Goal: Task Accomplishment & Management: Complete application form

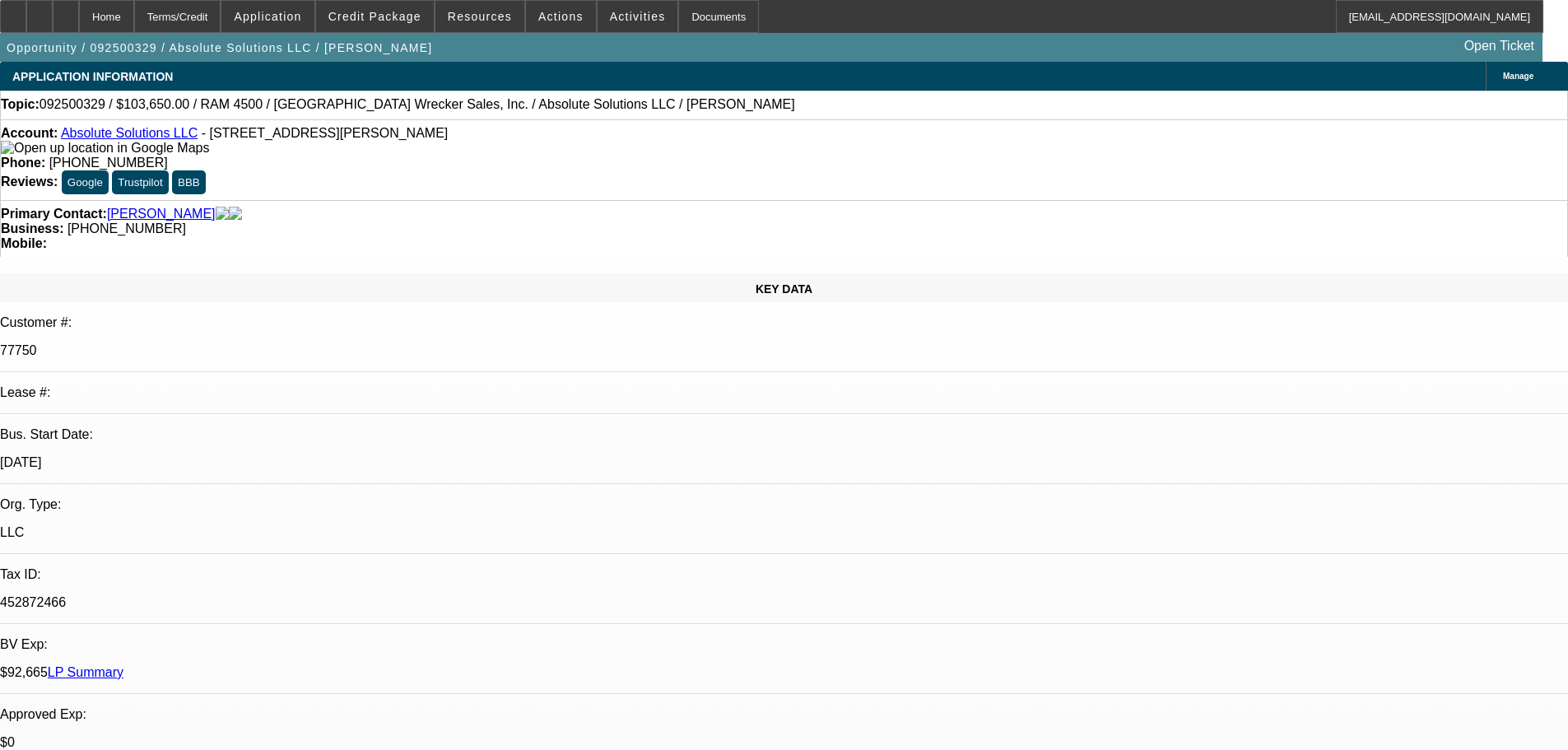
select select "0"
select select "6"
select select "0"
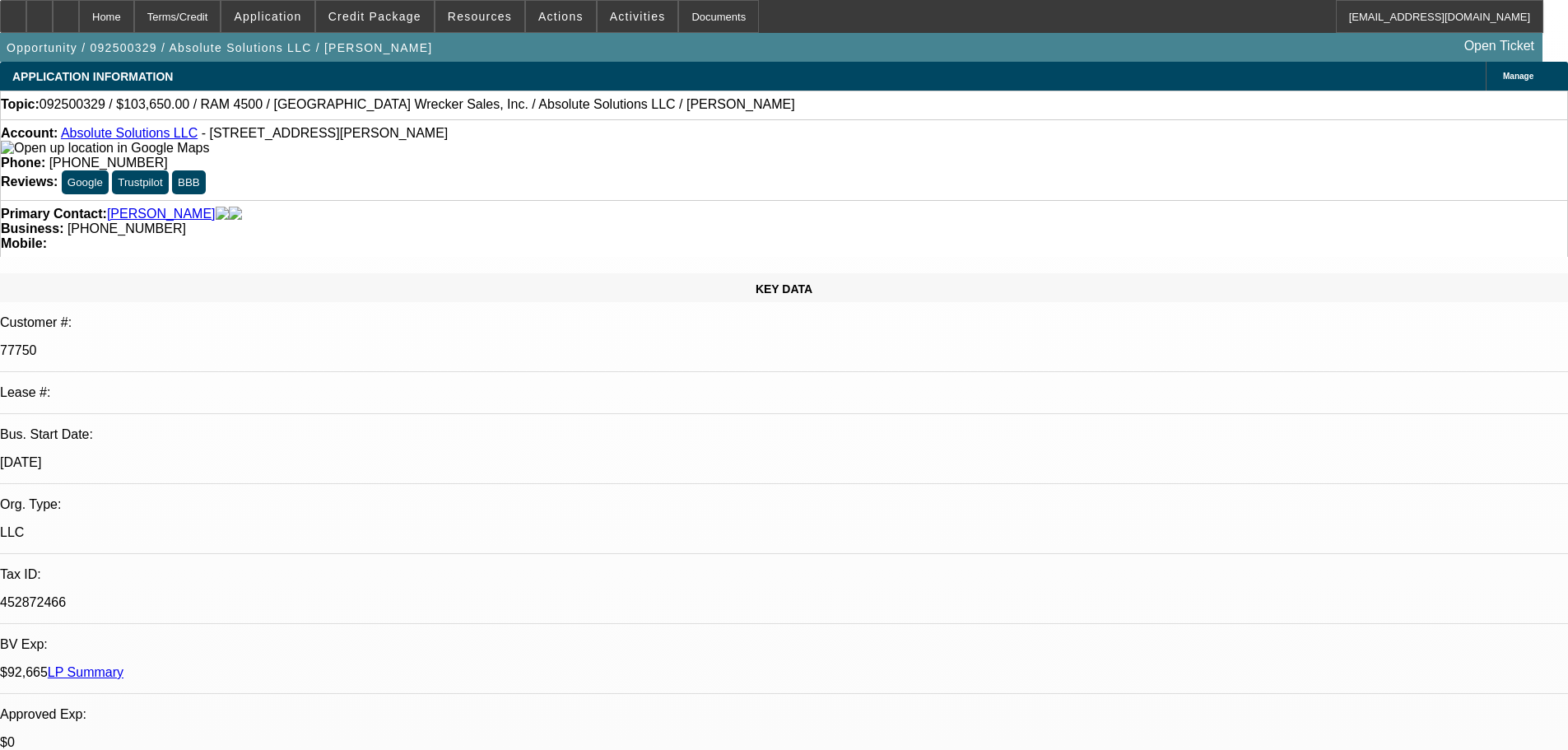
select select "0"
select select "6"
select select "0"
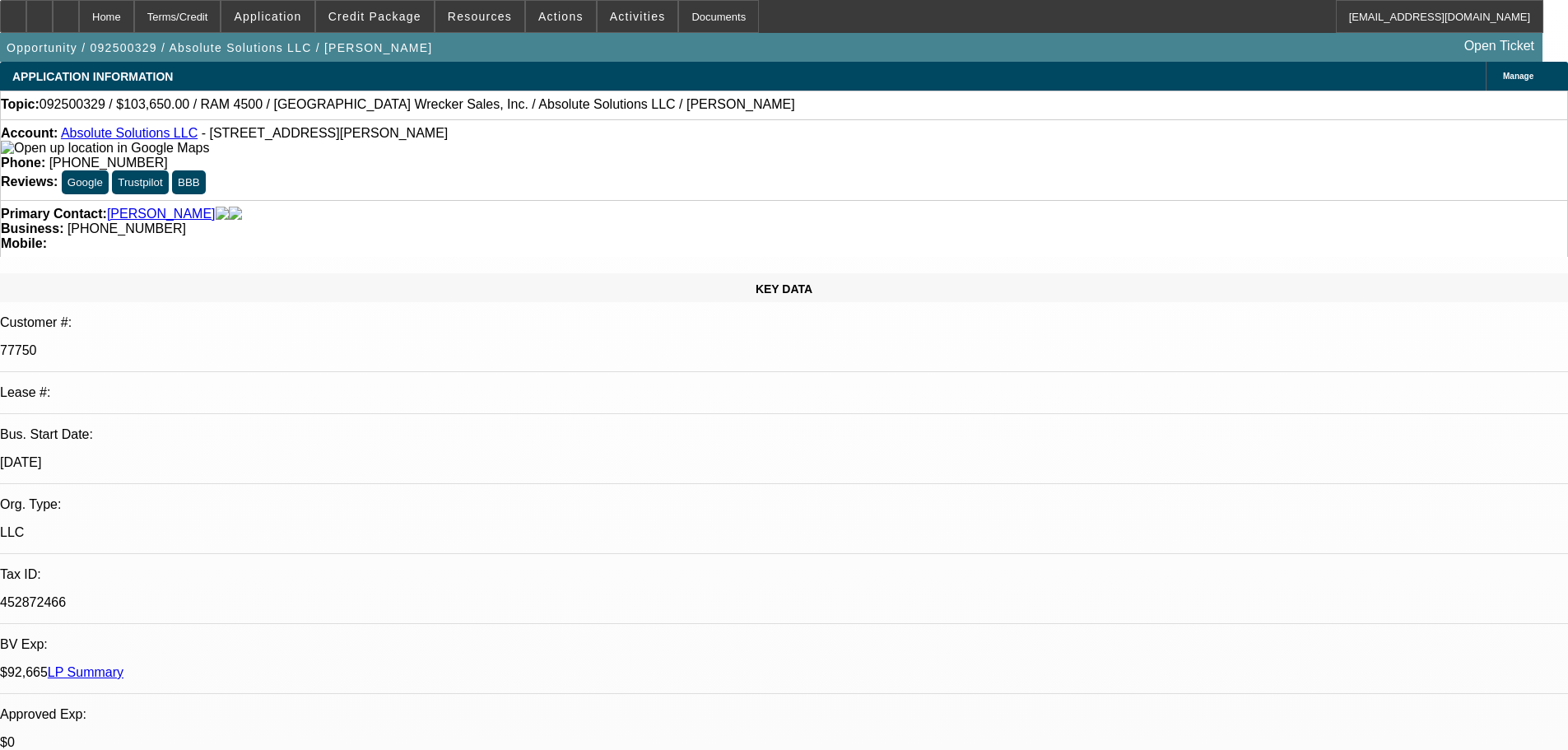
select select "0"
select select "6"
select select "0"
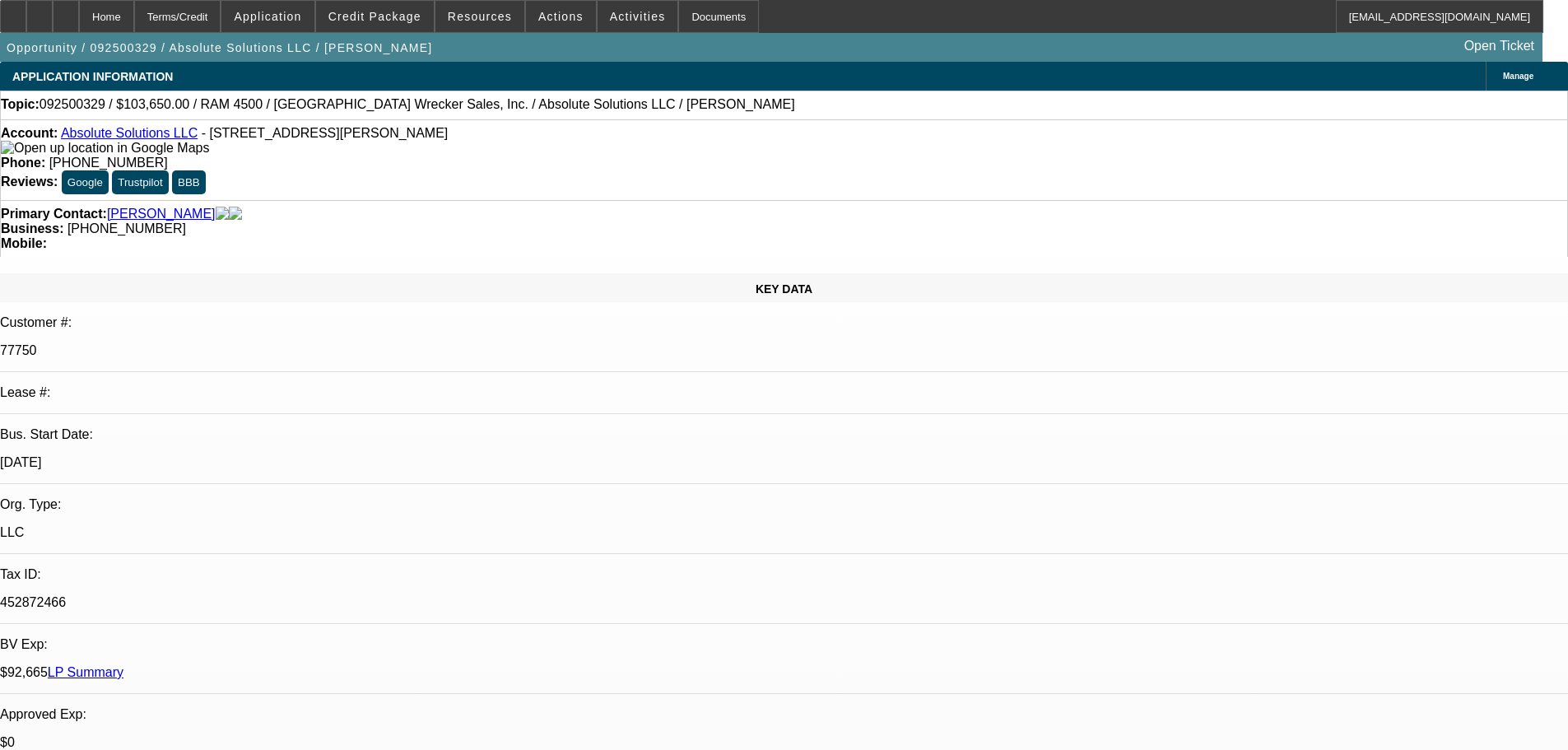
select select "6"
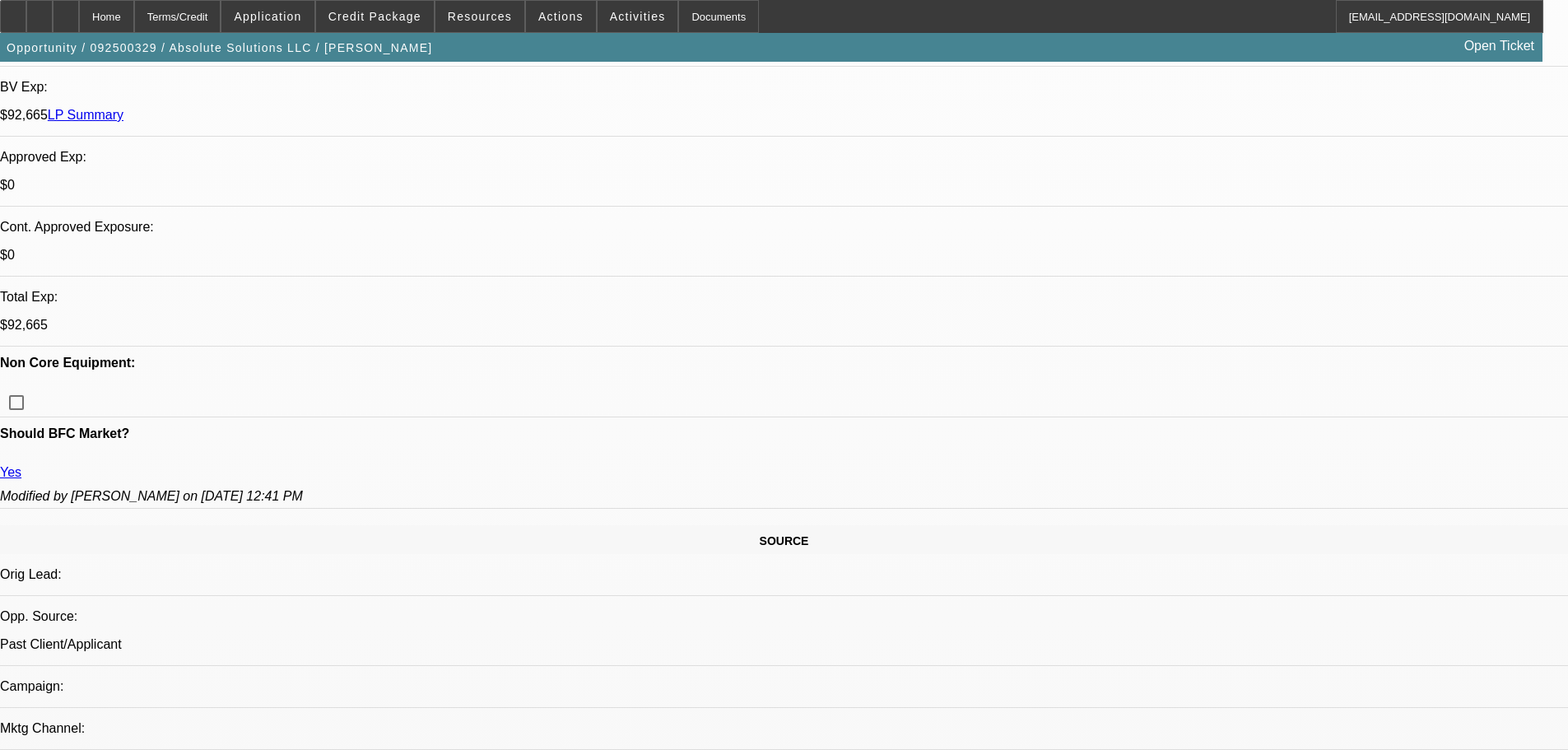
scroll to position [339, 0]
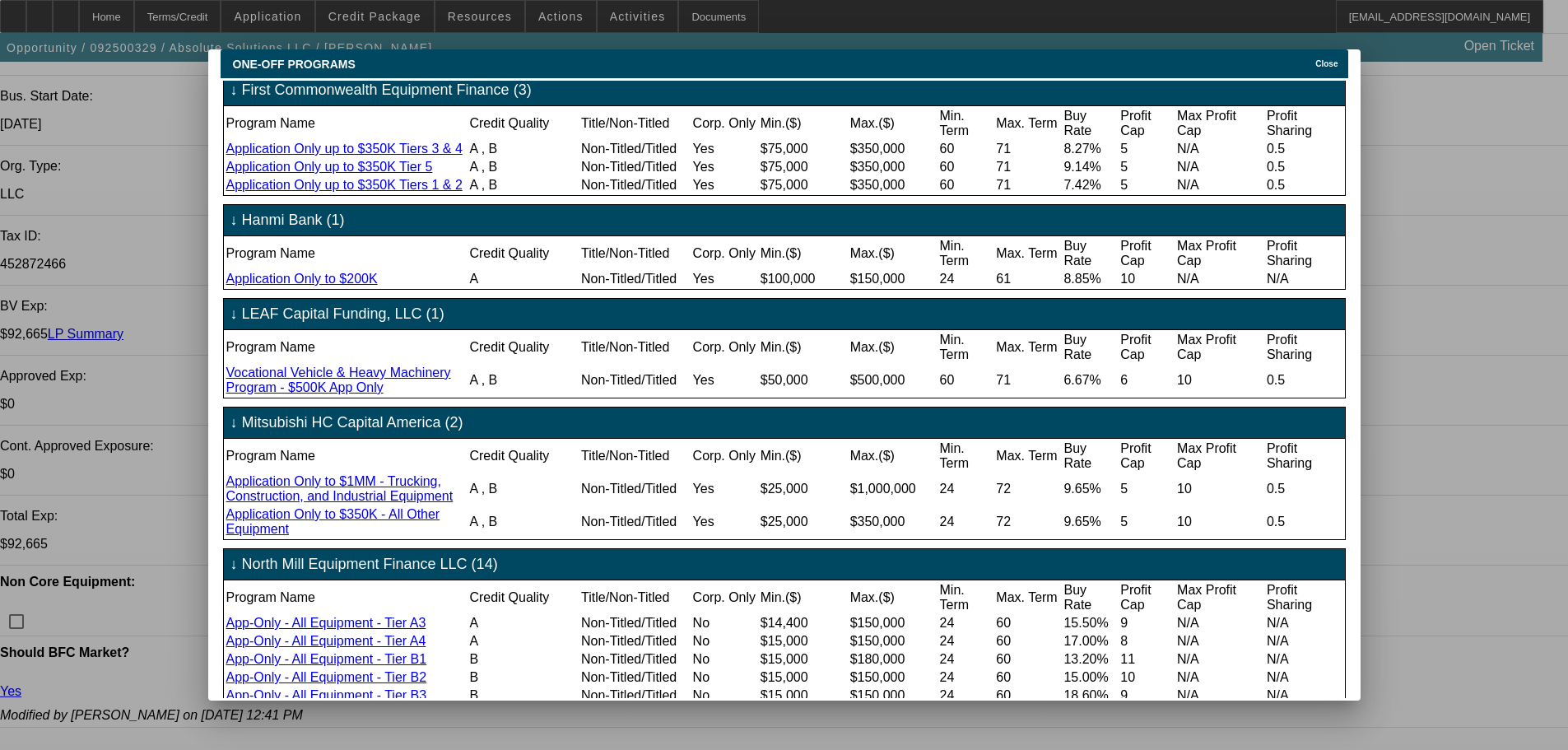
scroll to position [823, 0]
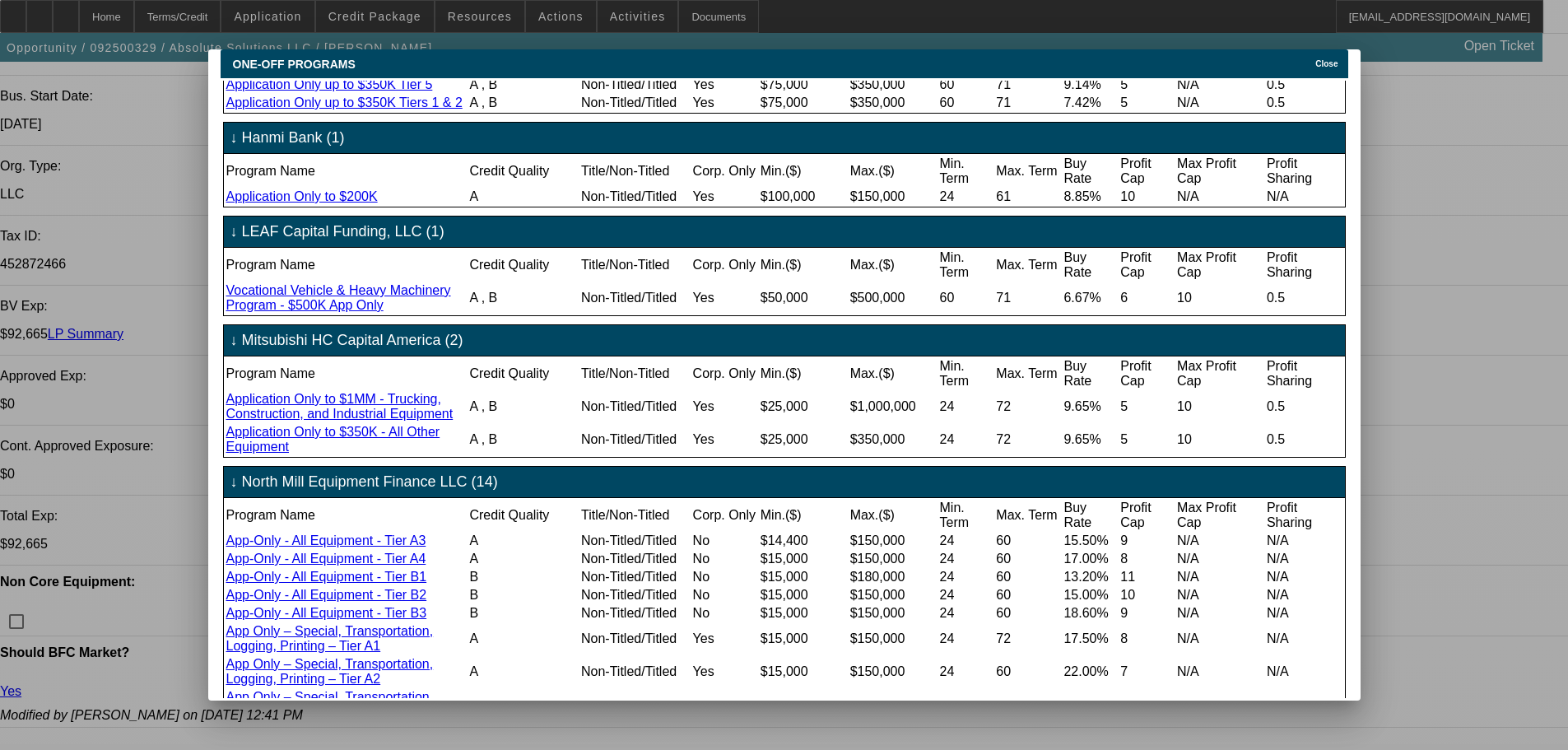
click at [1323, 60] on span "Close" at bounding box center [1326, 64] width 22 height 9
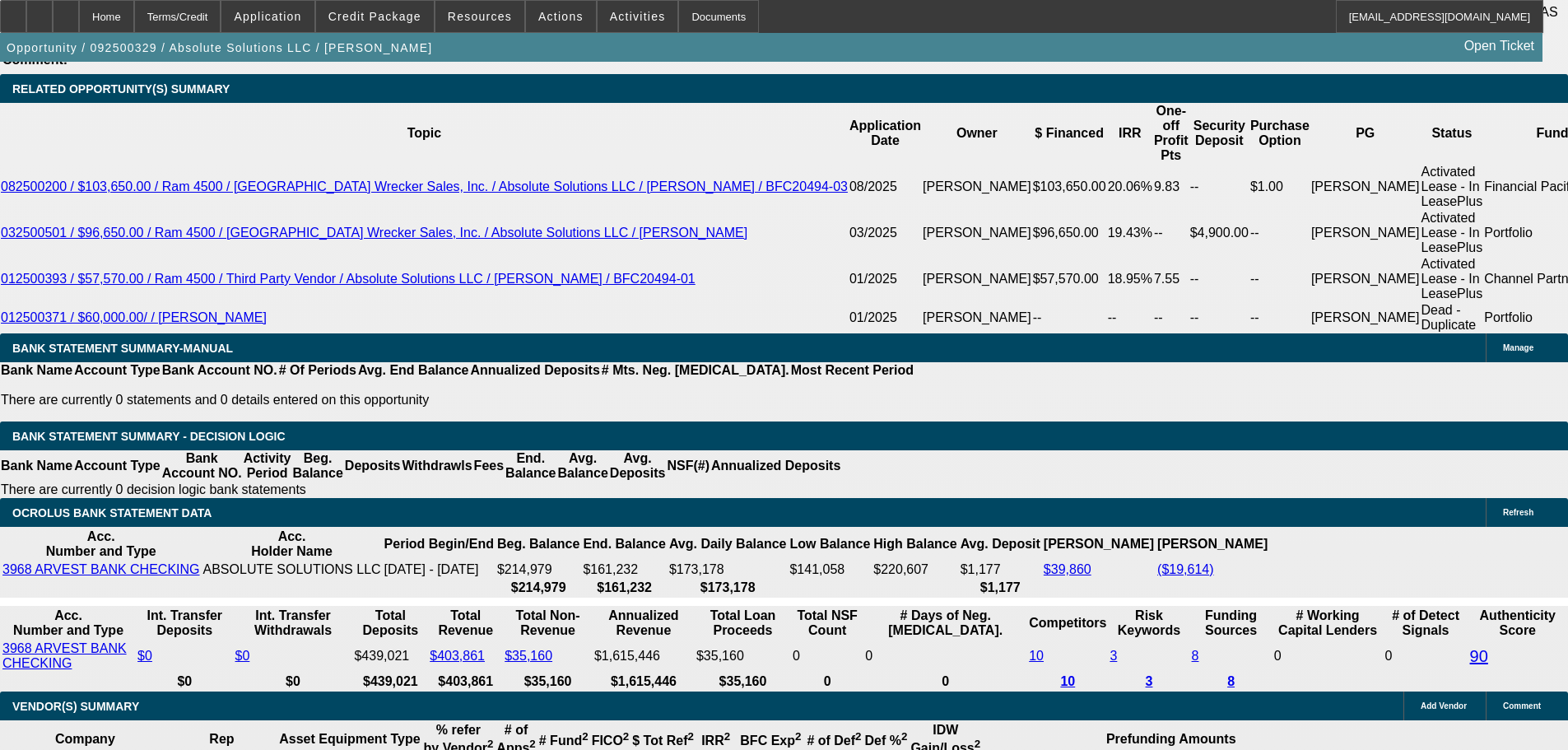
scroll to position [2727, 0]
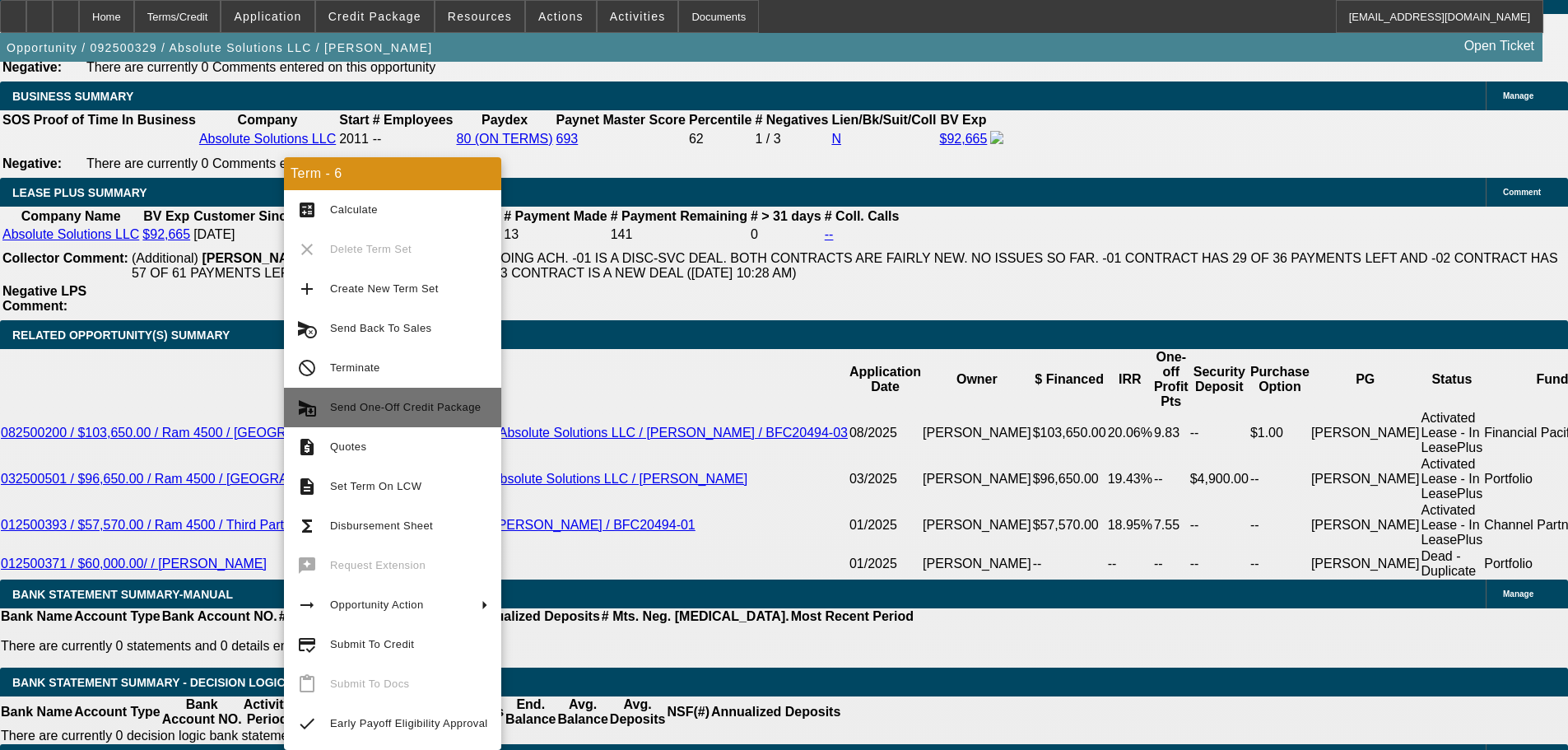
click at [433, 407] on span "Send One-Off Credit Package" at bounding box center [405, 407] width 151 height 13
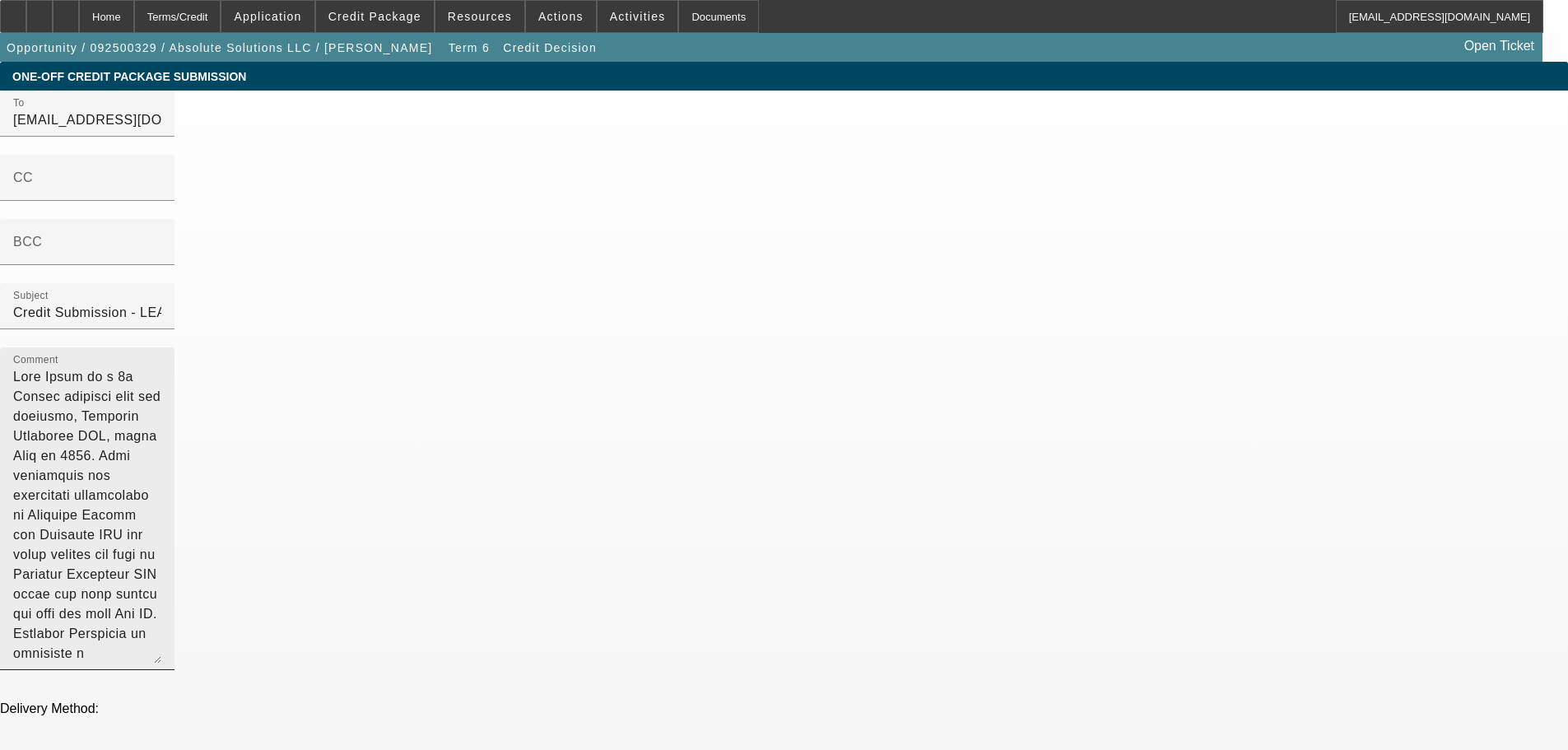
scroll to position [60, 0]
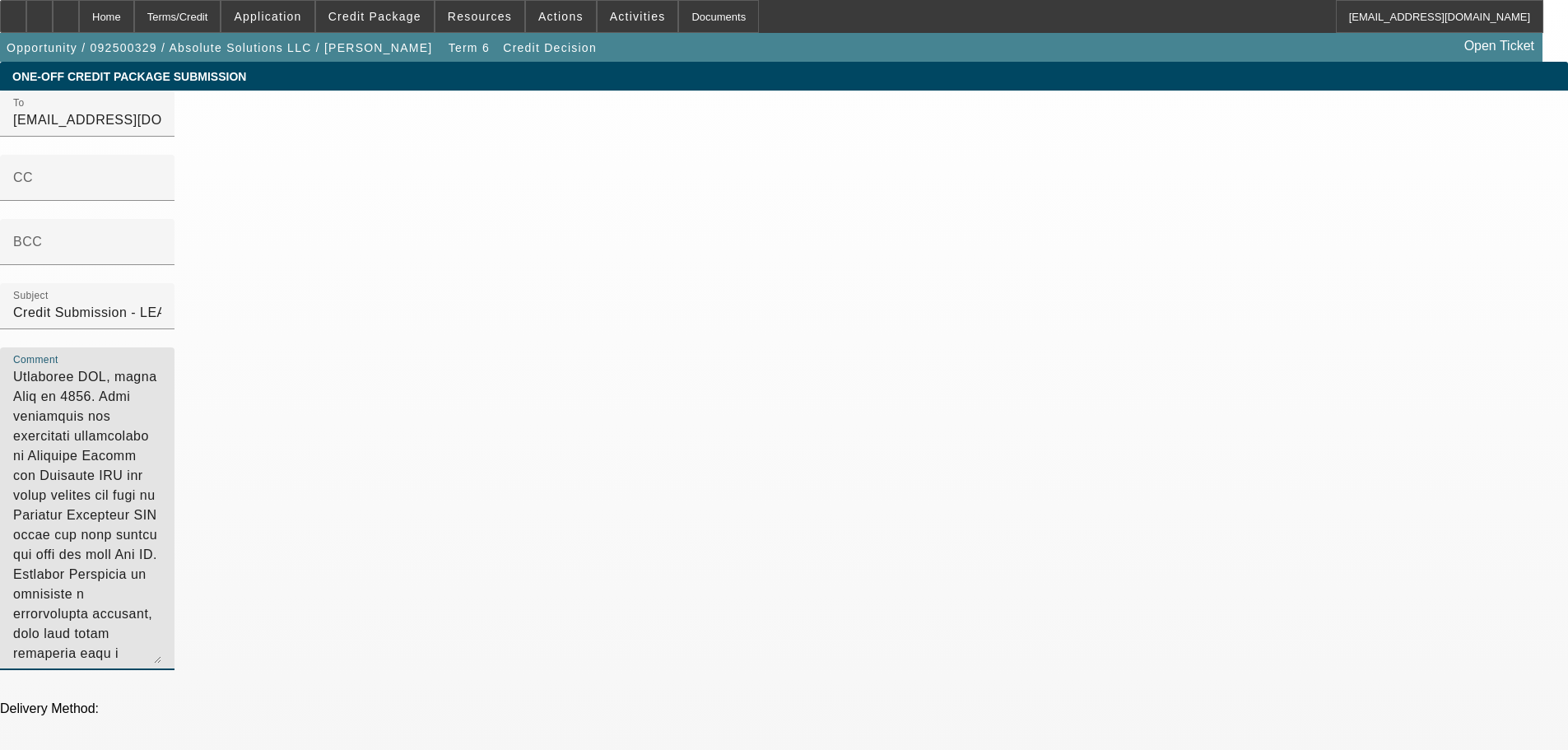
drag, startPoint x: 1002, startPoint y: 273, endPoint x: 1109, endPoint y: 401, distance: 166.8
click at [162, 401] on textarea "Comment" at bounding box center [88, 515] width 148 height 297
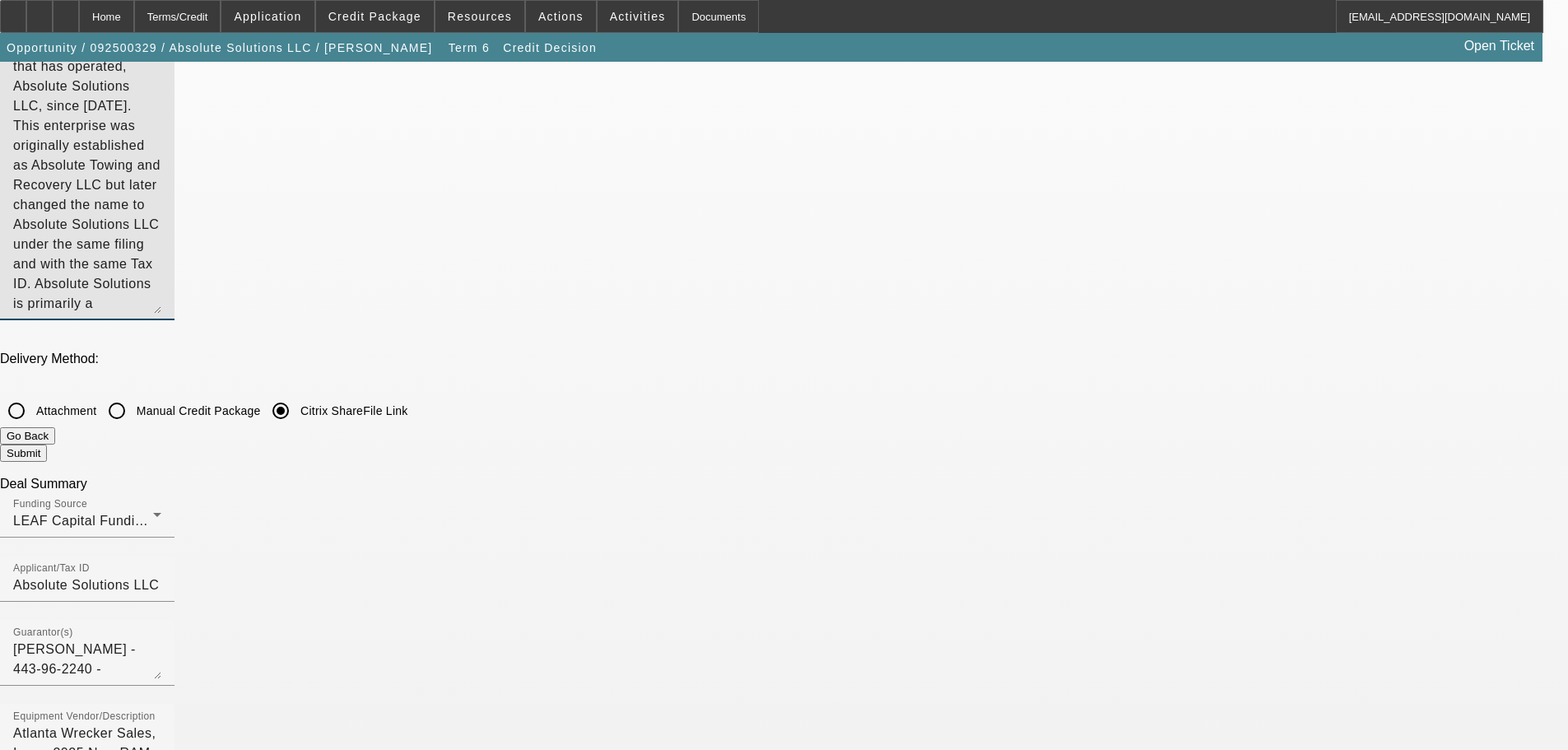
scroll to position [659, 0]
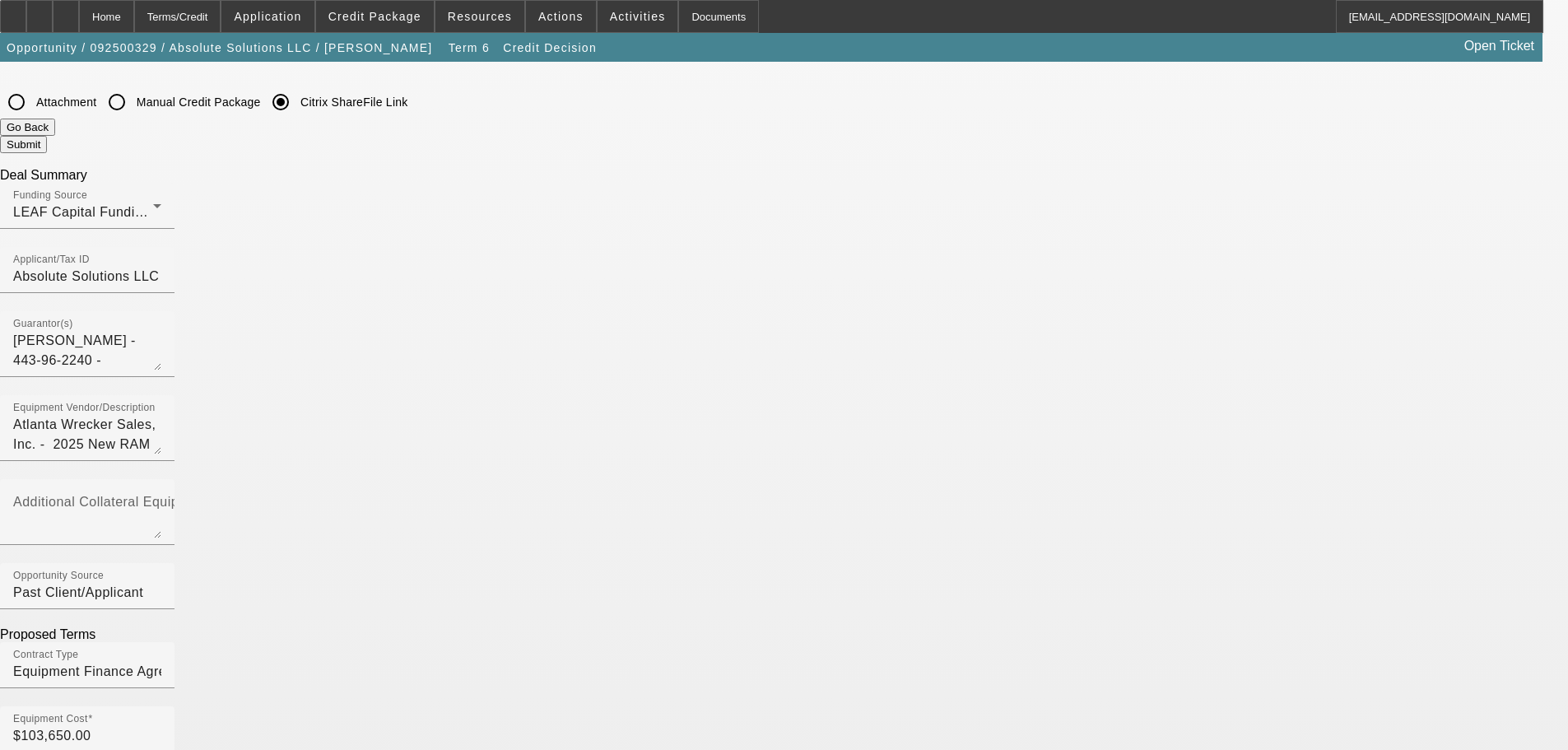
type textarea "[PERSON_NAME] is a 3x Beacon customer that has operated, Absolute Solutions LLC…"
checkbox input "true"
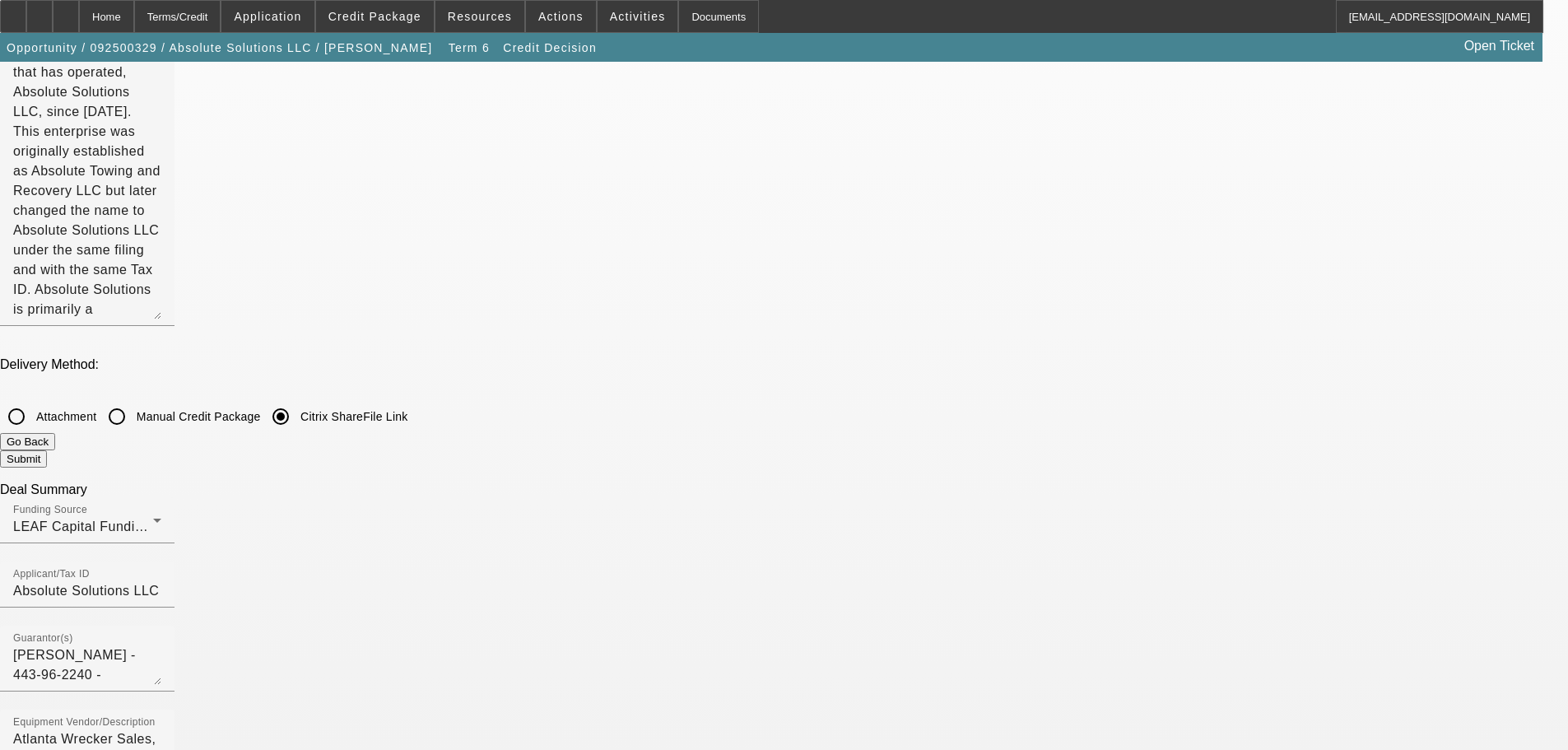
scroll to position [0, 0]
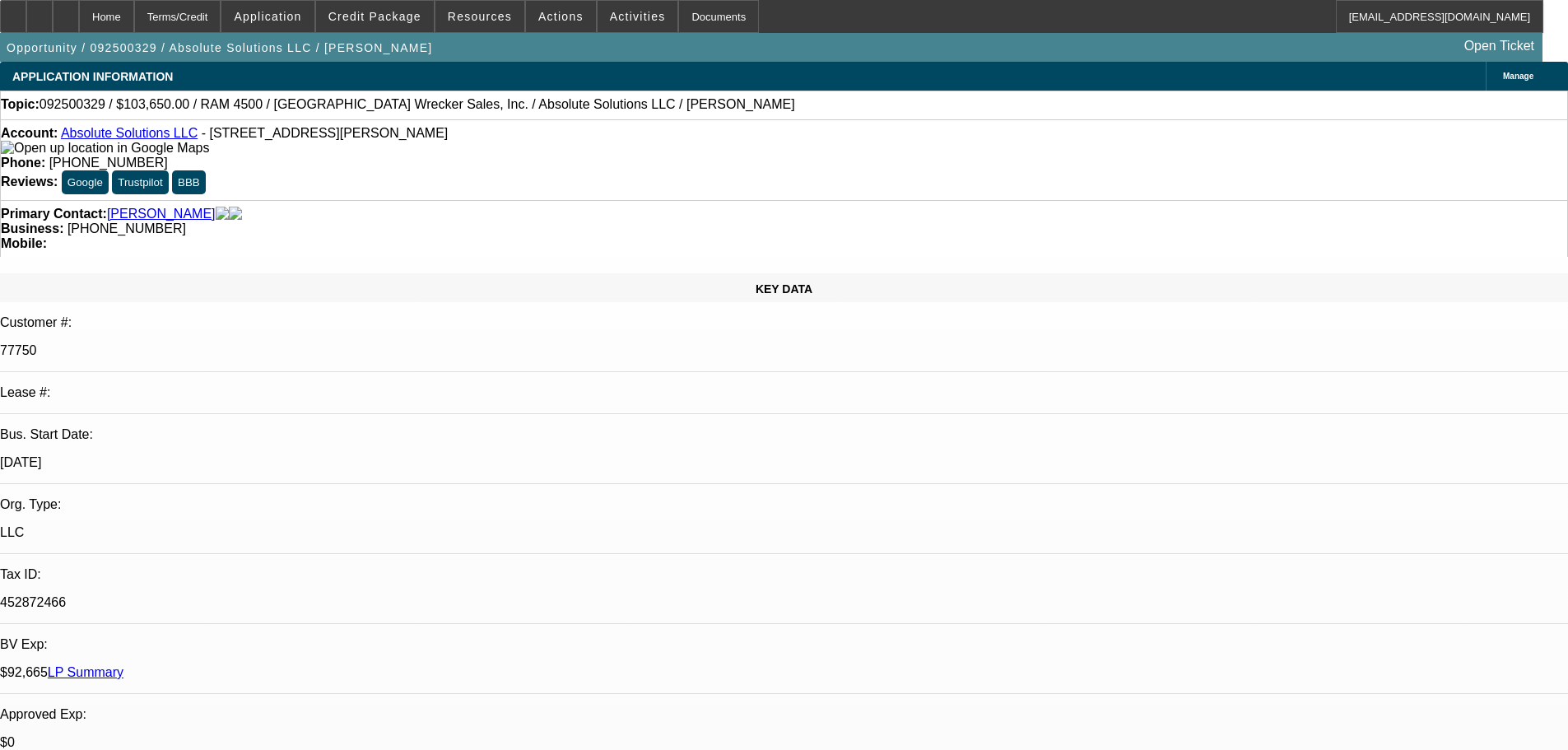
select select "0"
select select "6"
select select "0"
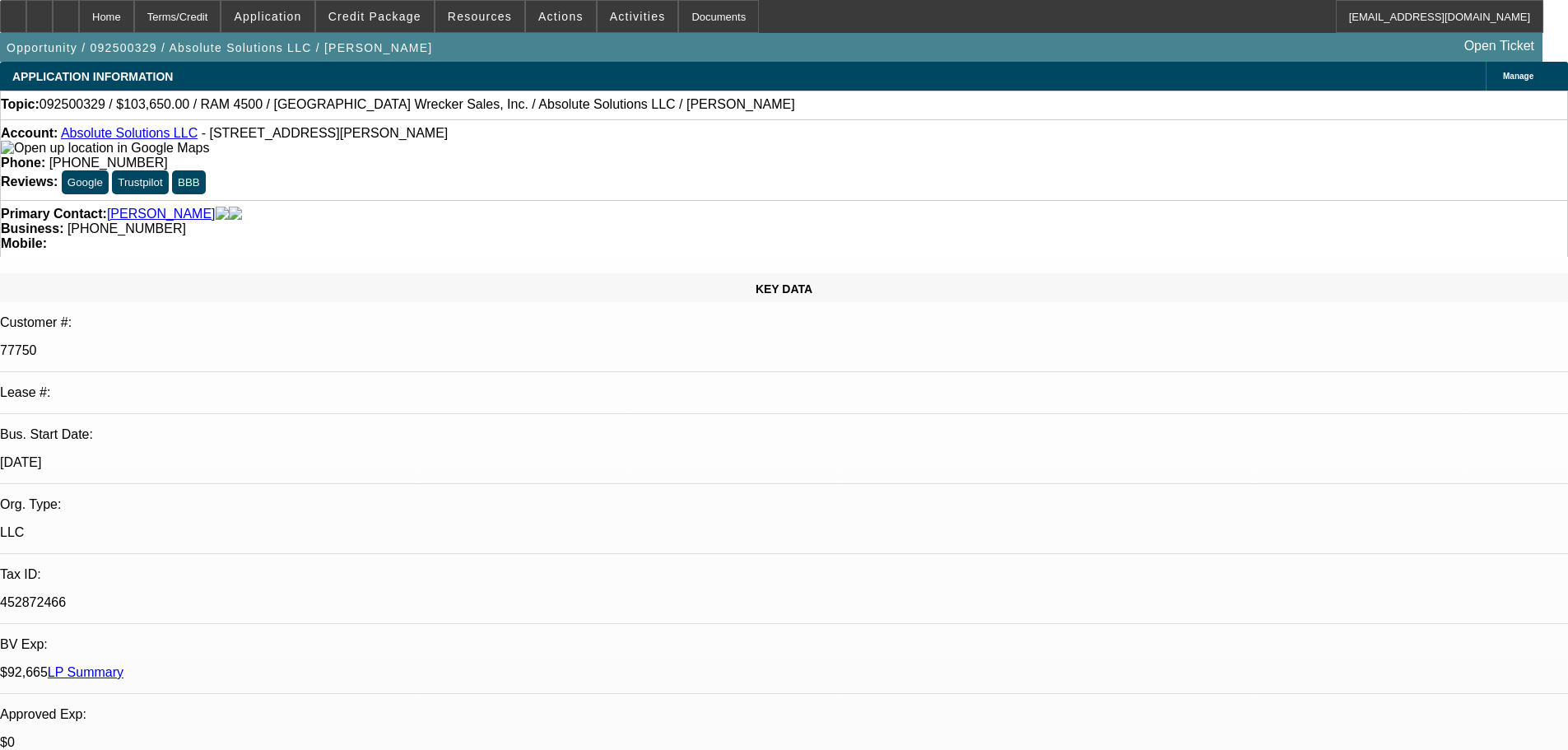
select select "0"
select select "6"
select select "0"
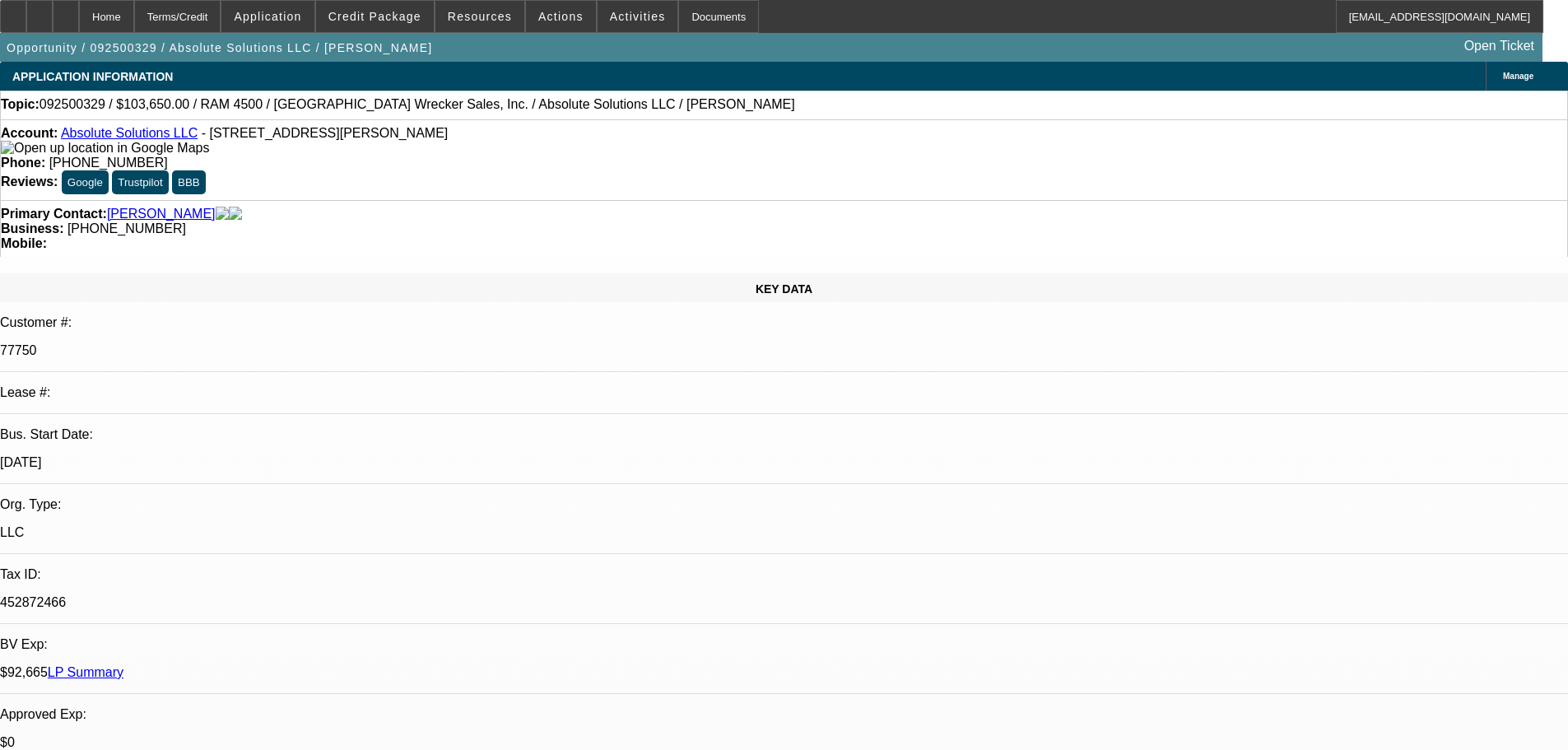
select select "0"
select select "6"
select select "0"
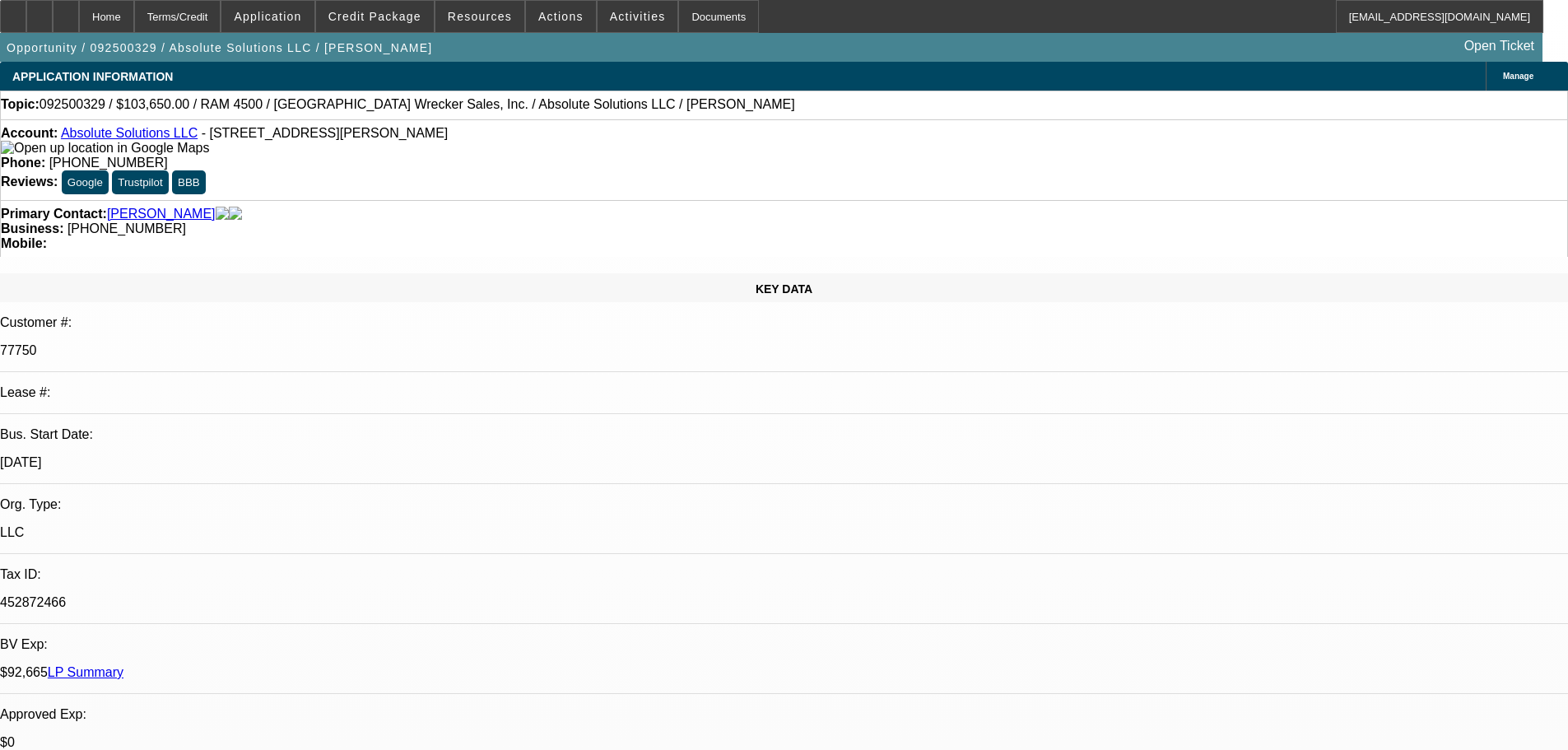
select select "6"
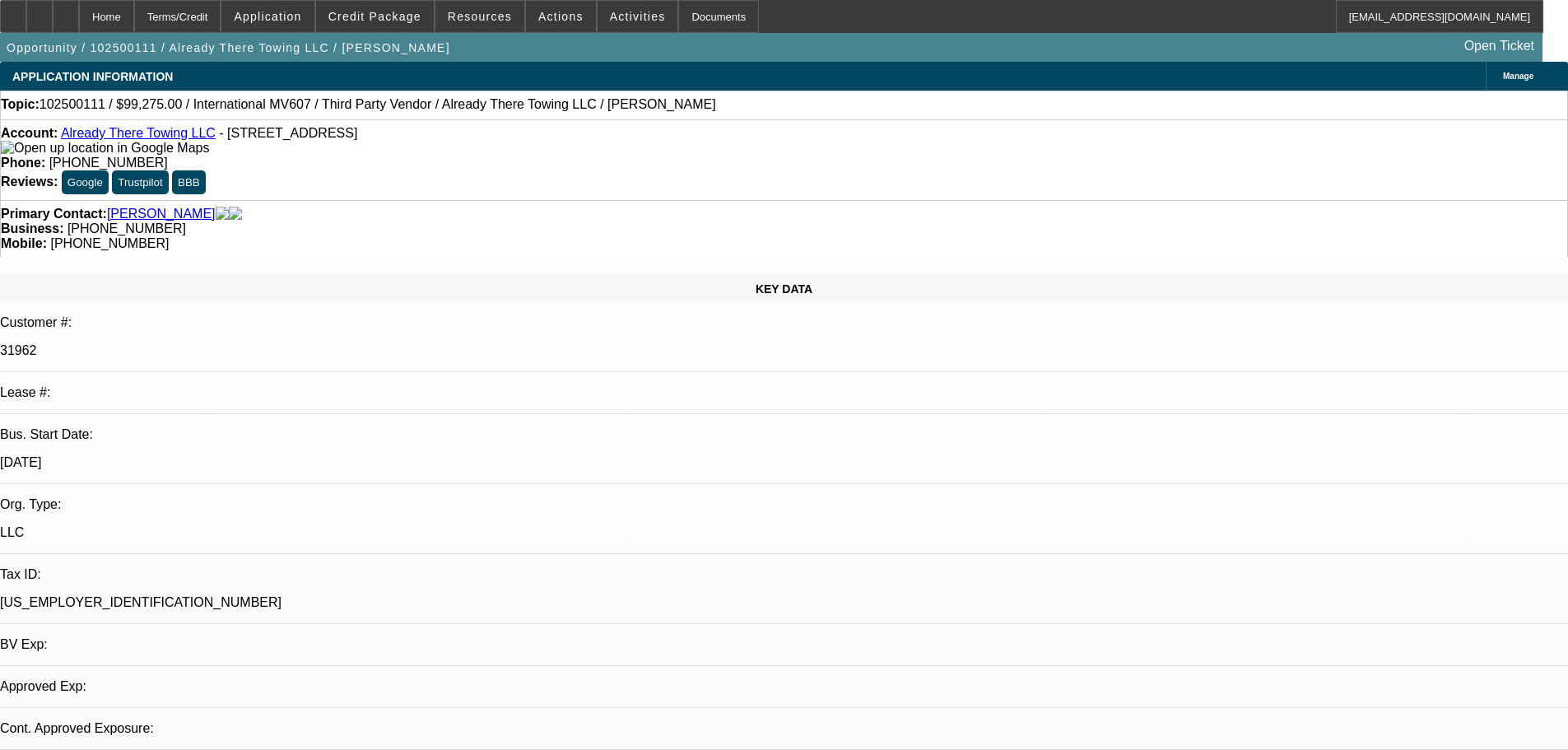
select select "2"
select select "0"
select select "6"
click at [392, 17] on span "Credit Package" at bounding box center [374, 16] width 93 height 13
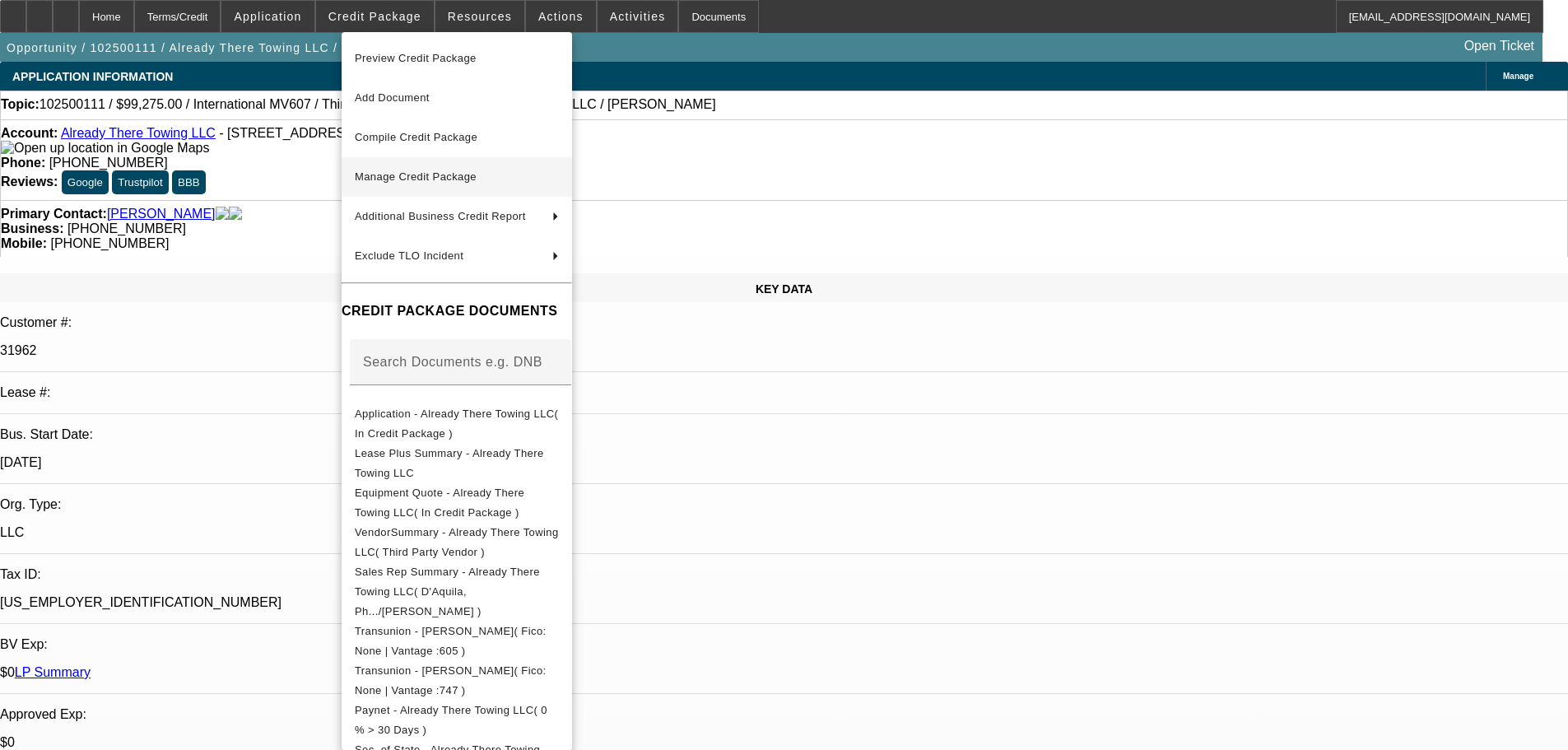
click at [429, 179] on span "Manage Credit Package" at bounding box center [416, 176] width 122 height 13
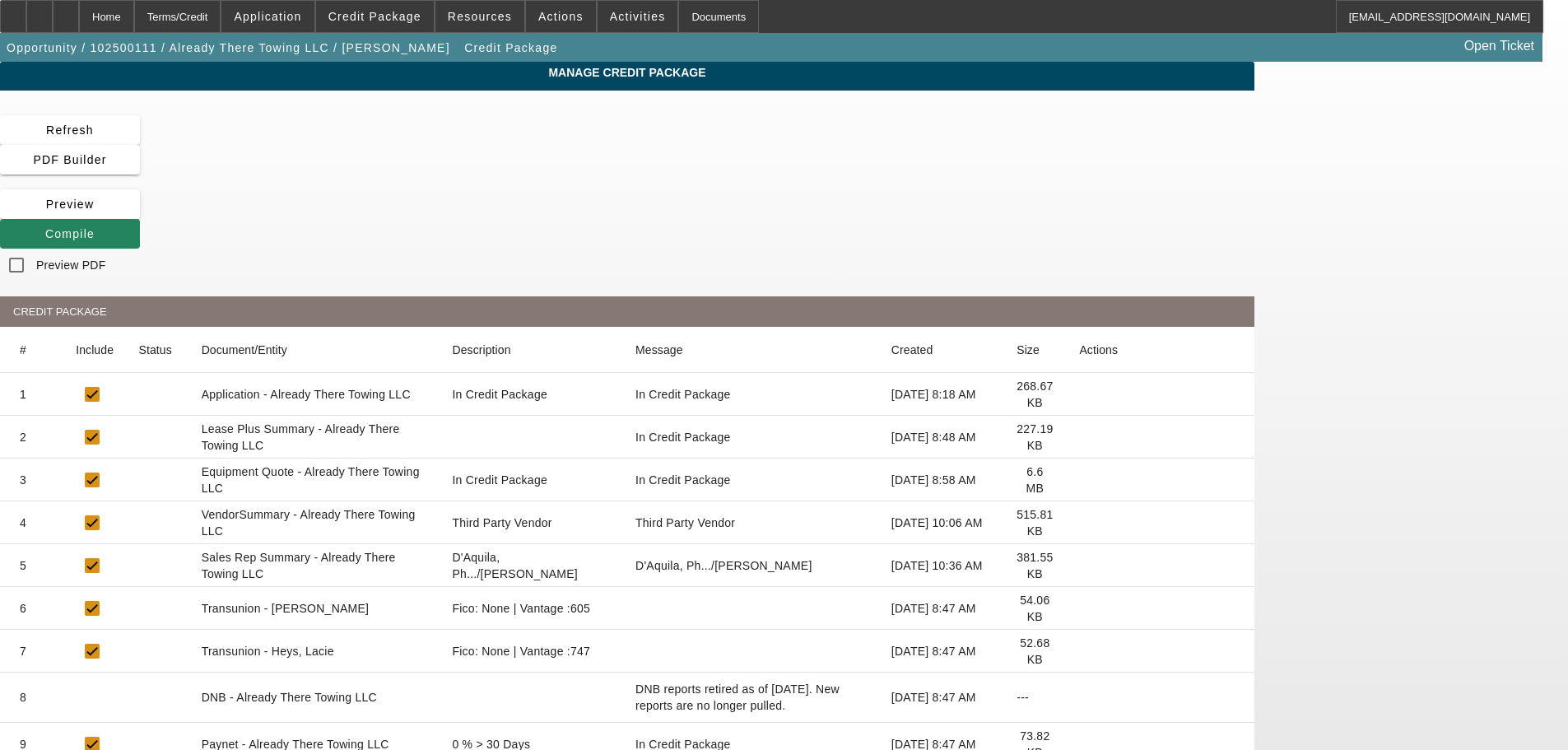
click at [1079, 437] on icon at bounding box center [1079, 437] width 0 height 0
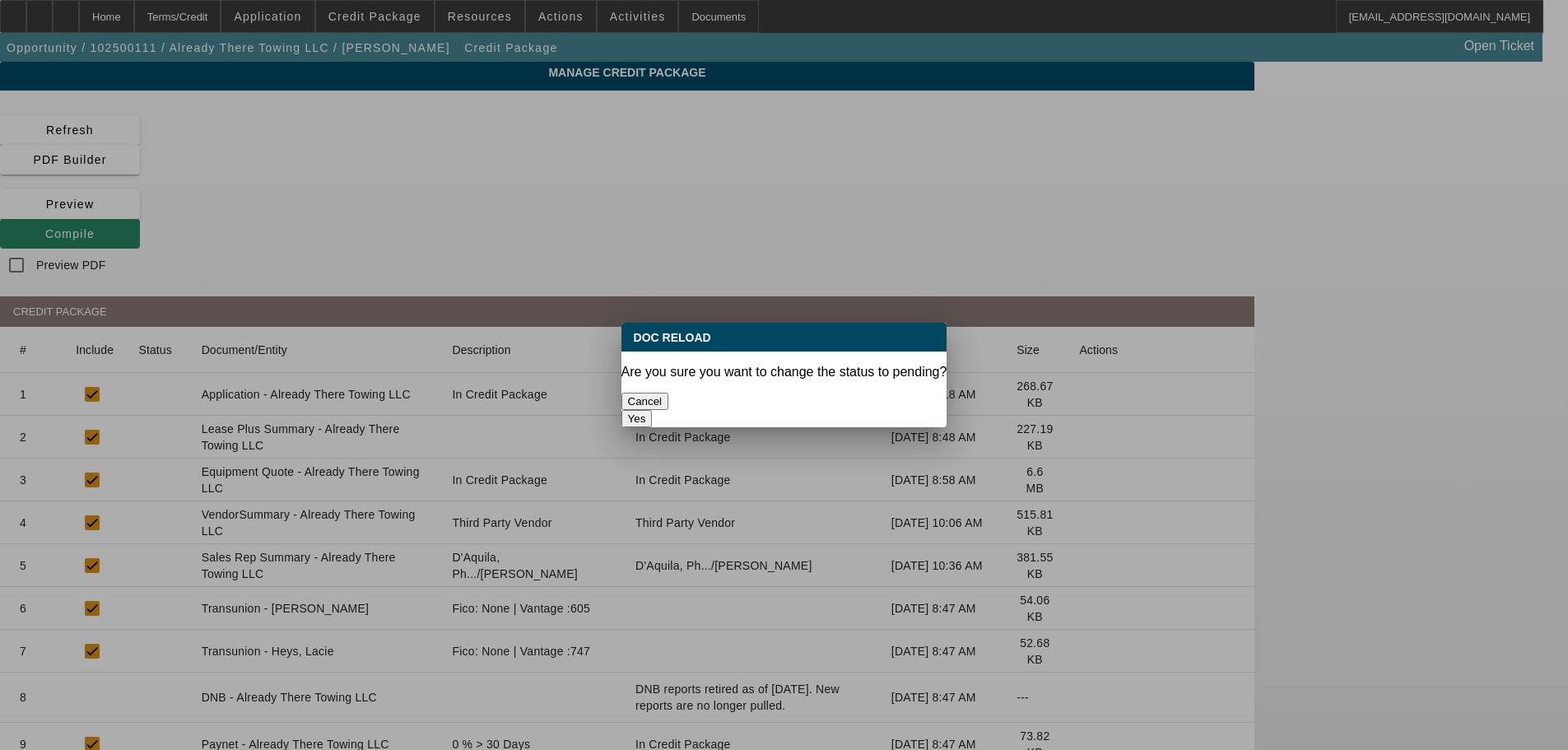
click at [653, 410] on button "Yes" at bounding box center [637, 419] width 32 height 17
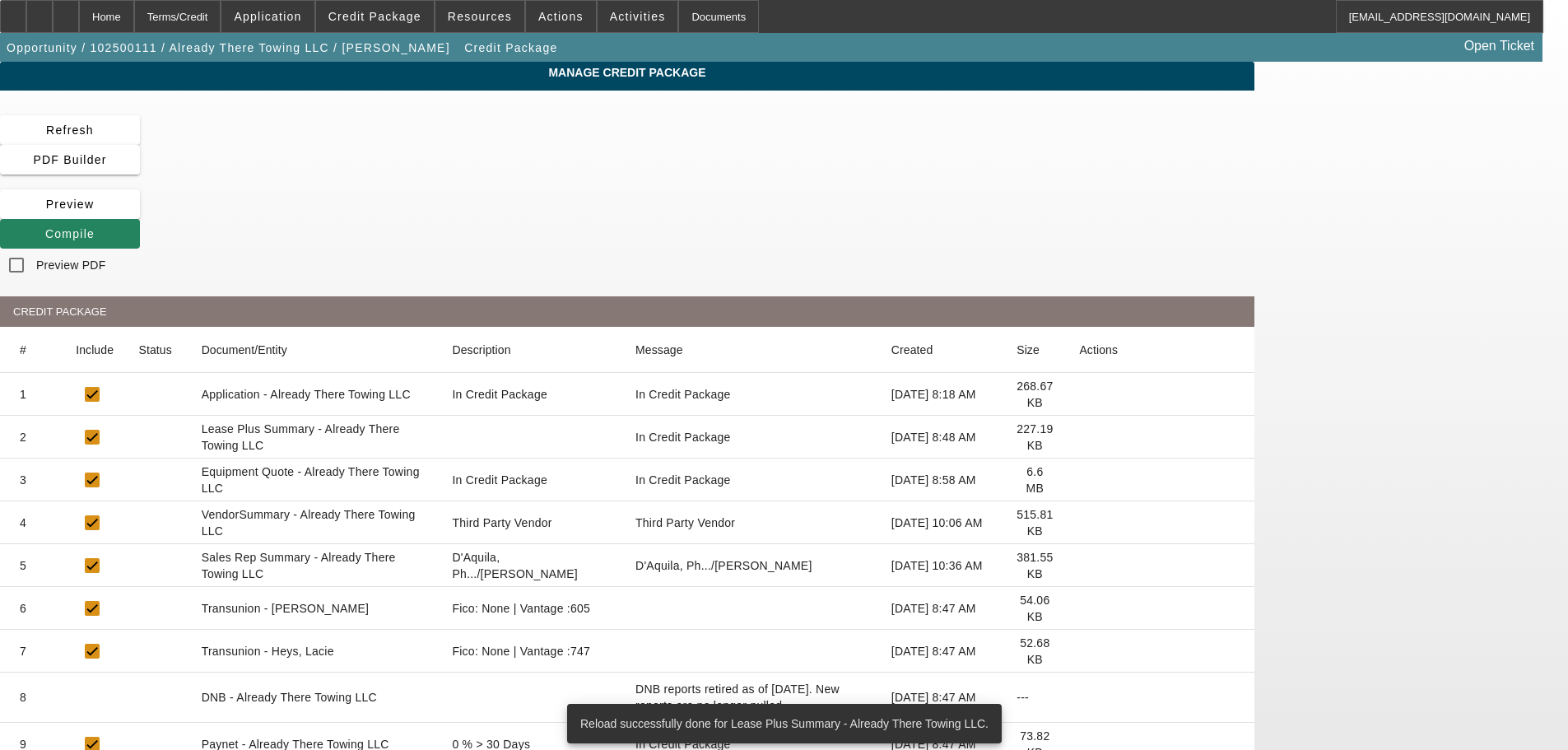
click at [1079, 523] on icon at bounding box center [1079, 523] width 0 height 0
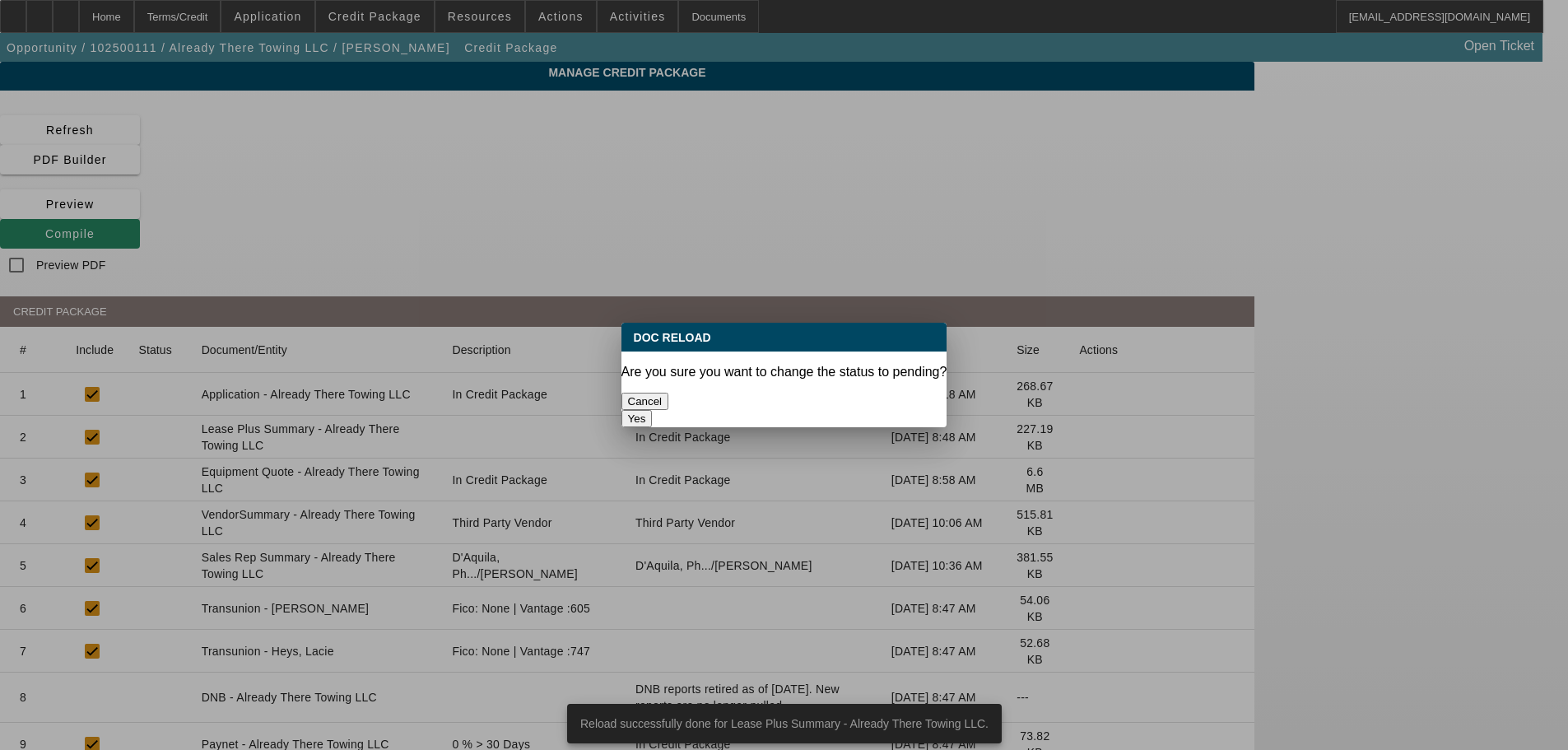
click at [653, 410] on button "Yes" at bounding box center [637, 419] width 32 height 17
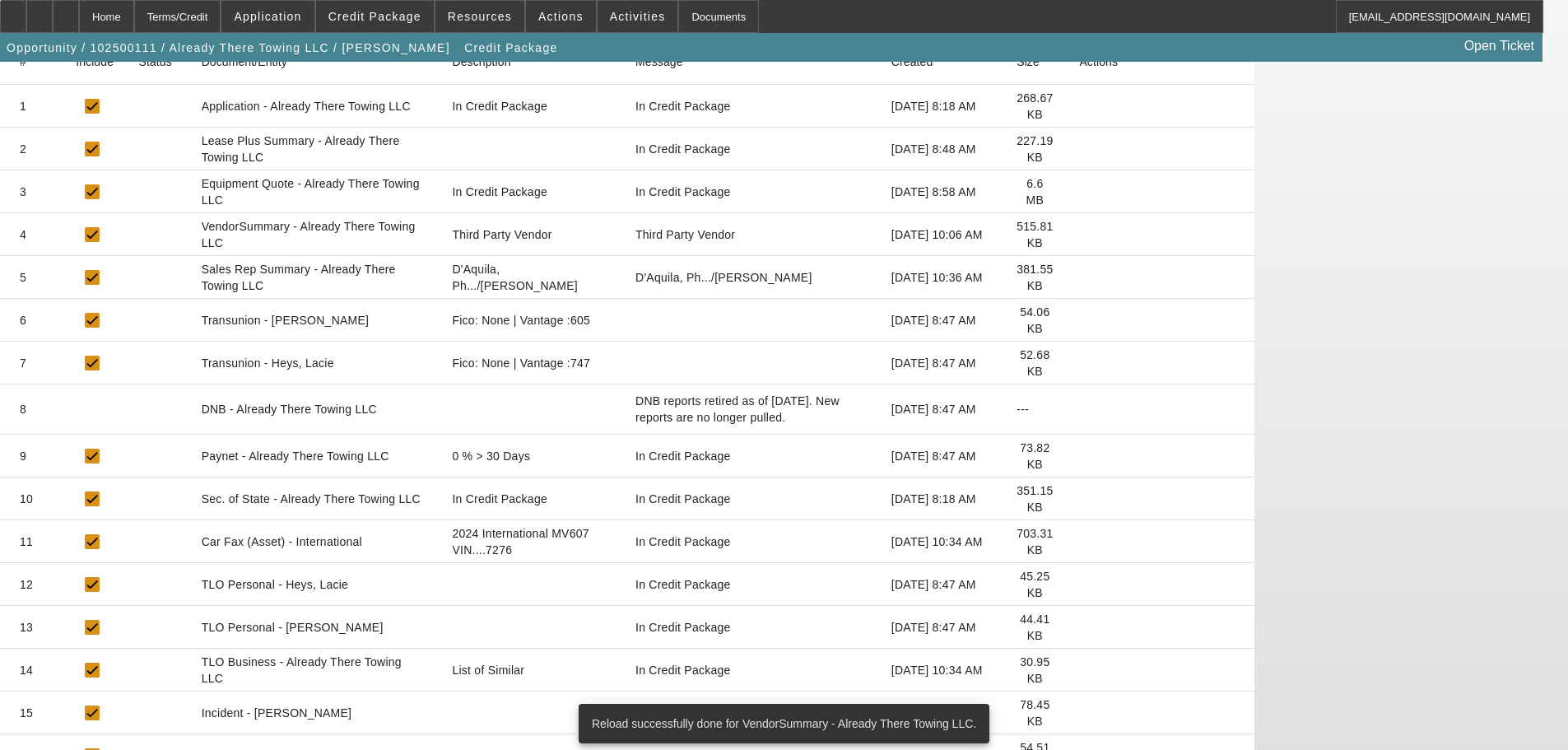
scroll to position [310, 0]
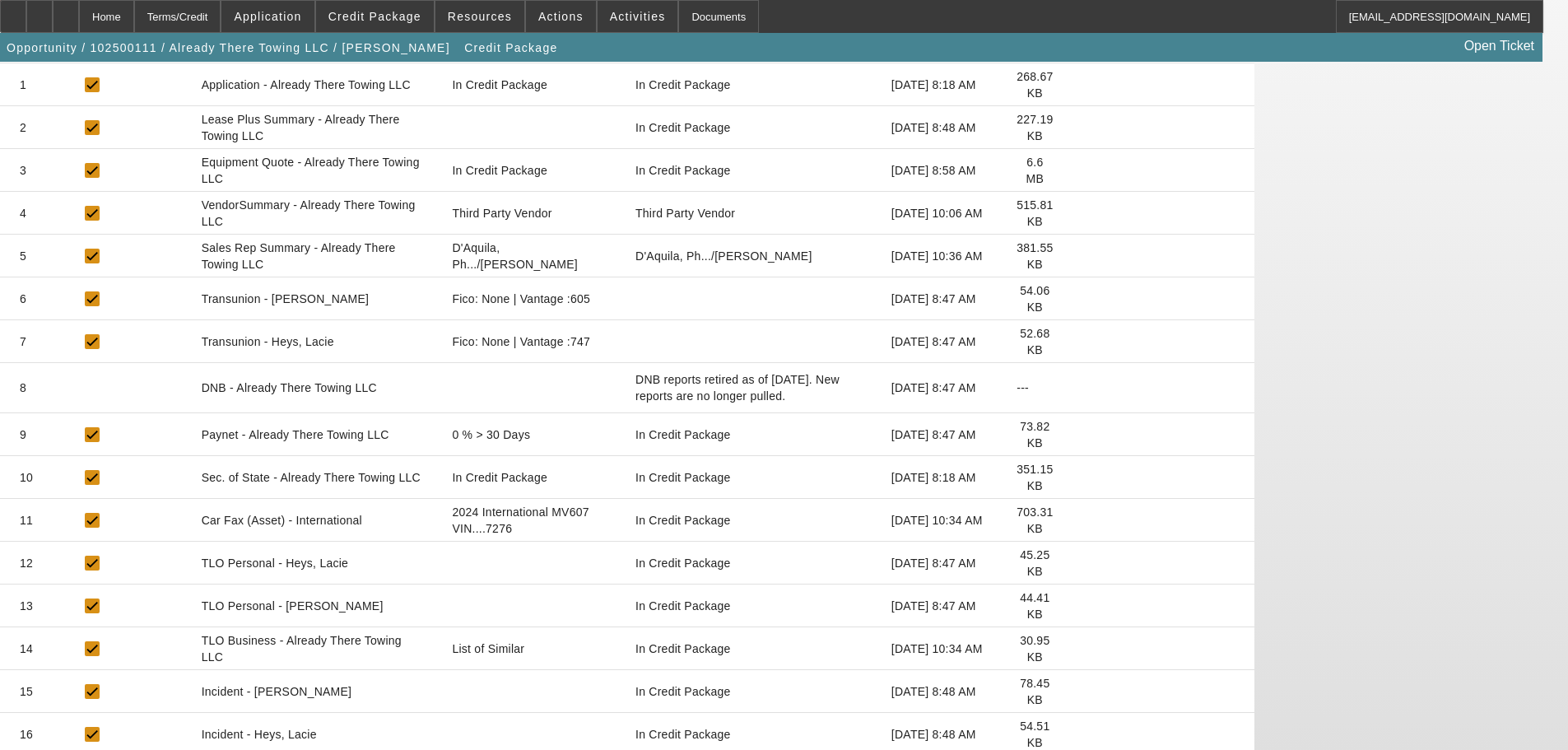
click at [1079, 649] on icon at bounding box center [1079, 649] width 0 height 0
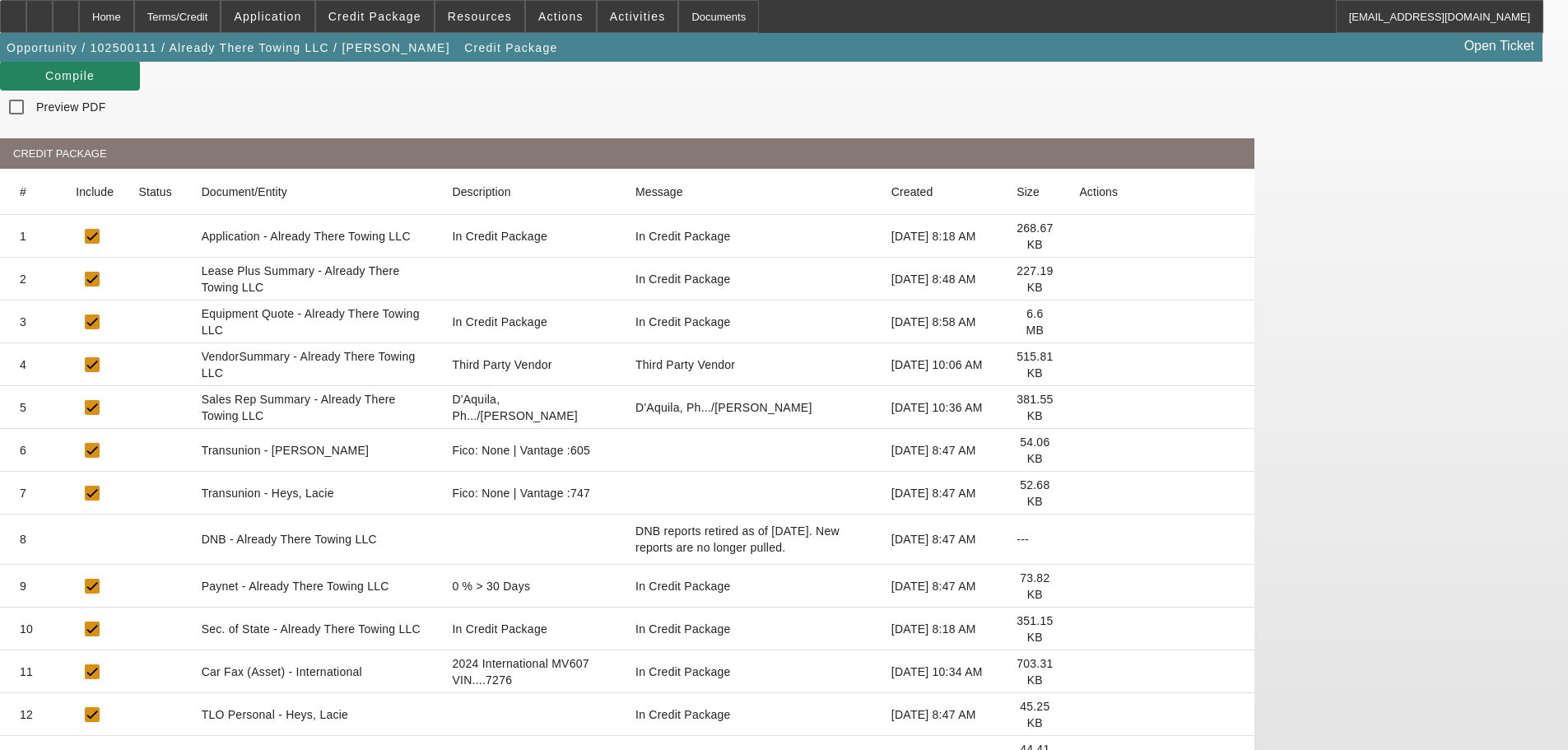
scroll to position [0, 0]
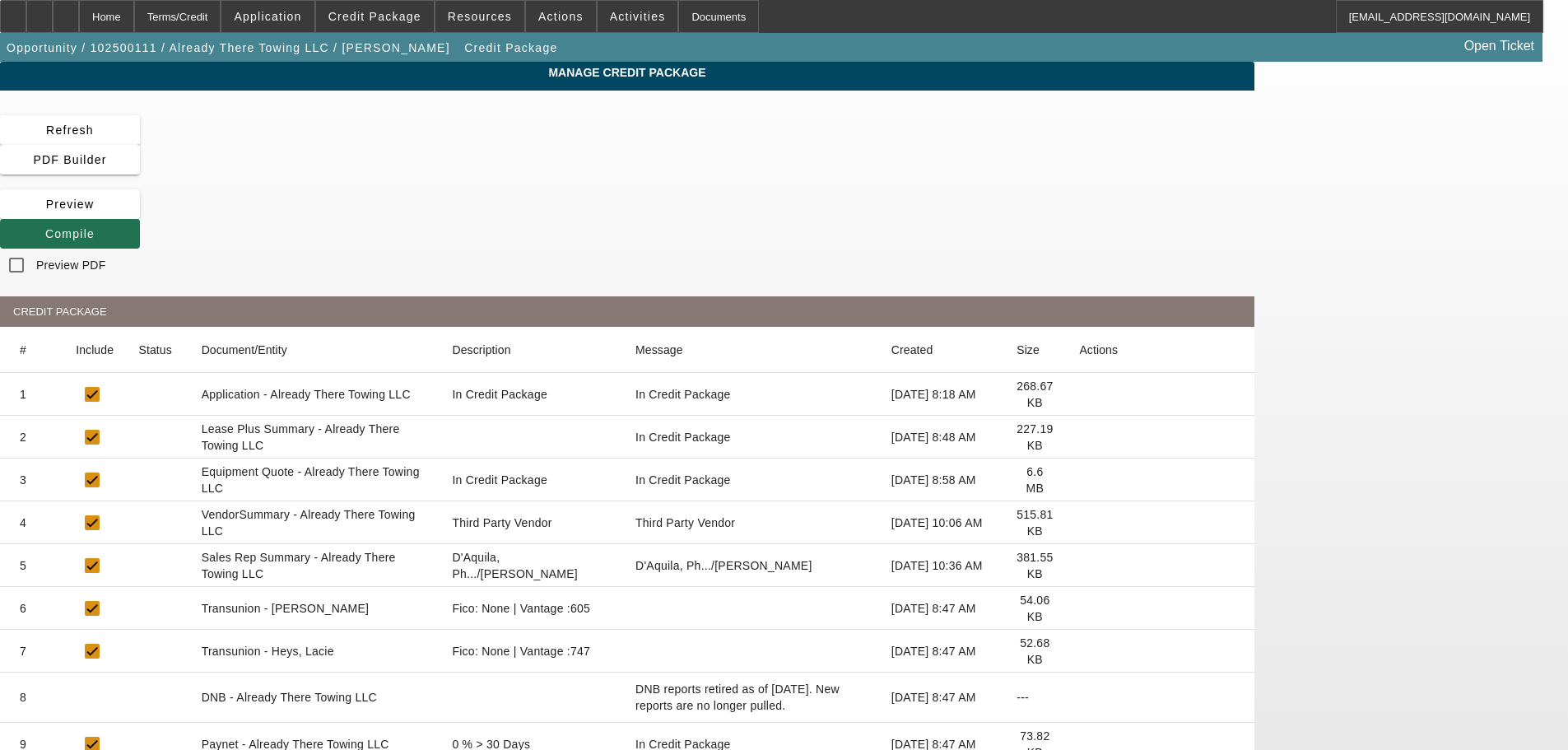
click at [45, 227] on icon at bounding box center [45, 234] width 0 height 13
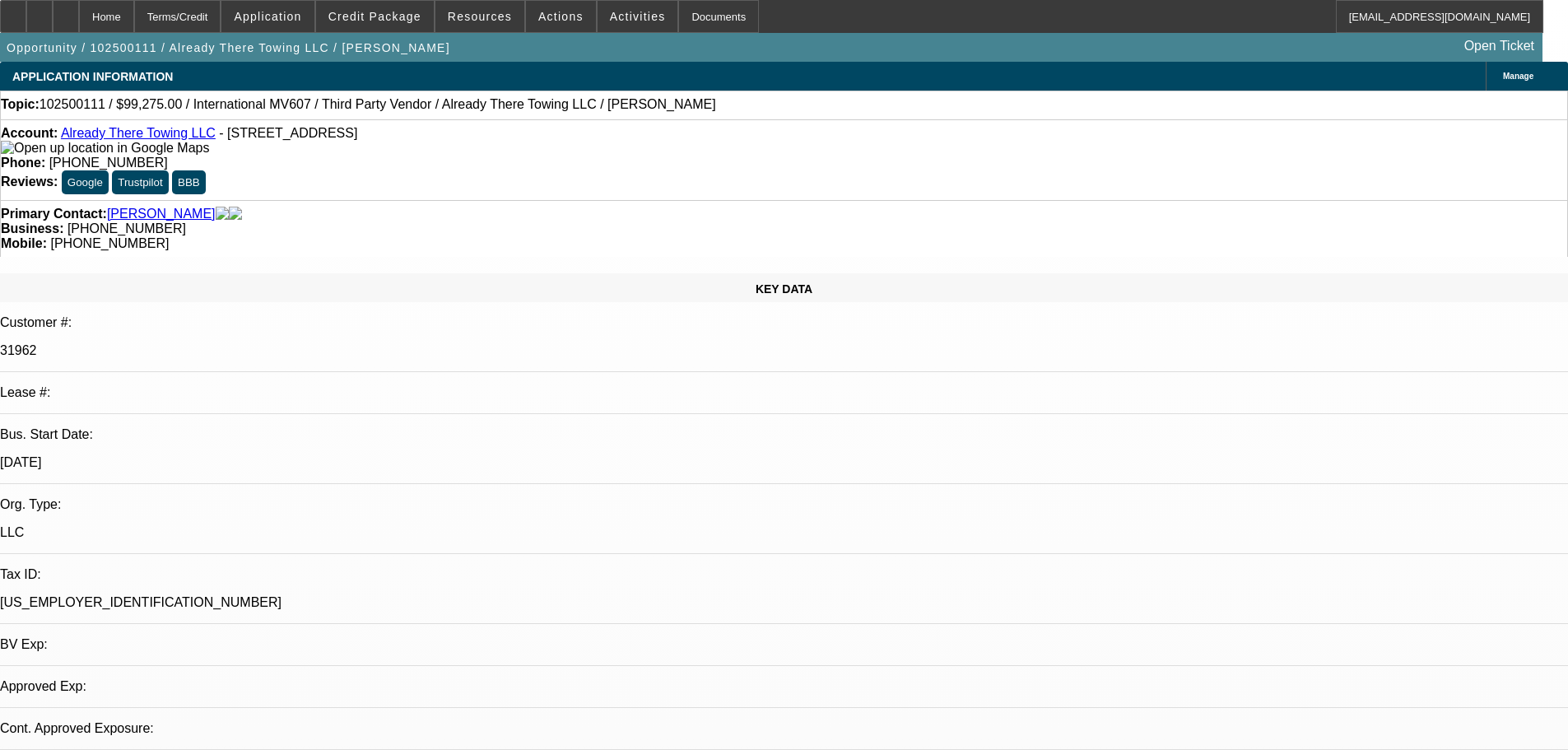
select select "2"
select select "0"
select select "6"
click at [403, 24] on span at bounding box center [374, 16] width 117 height 39
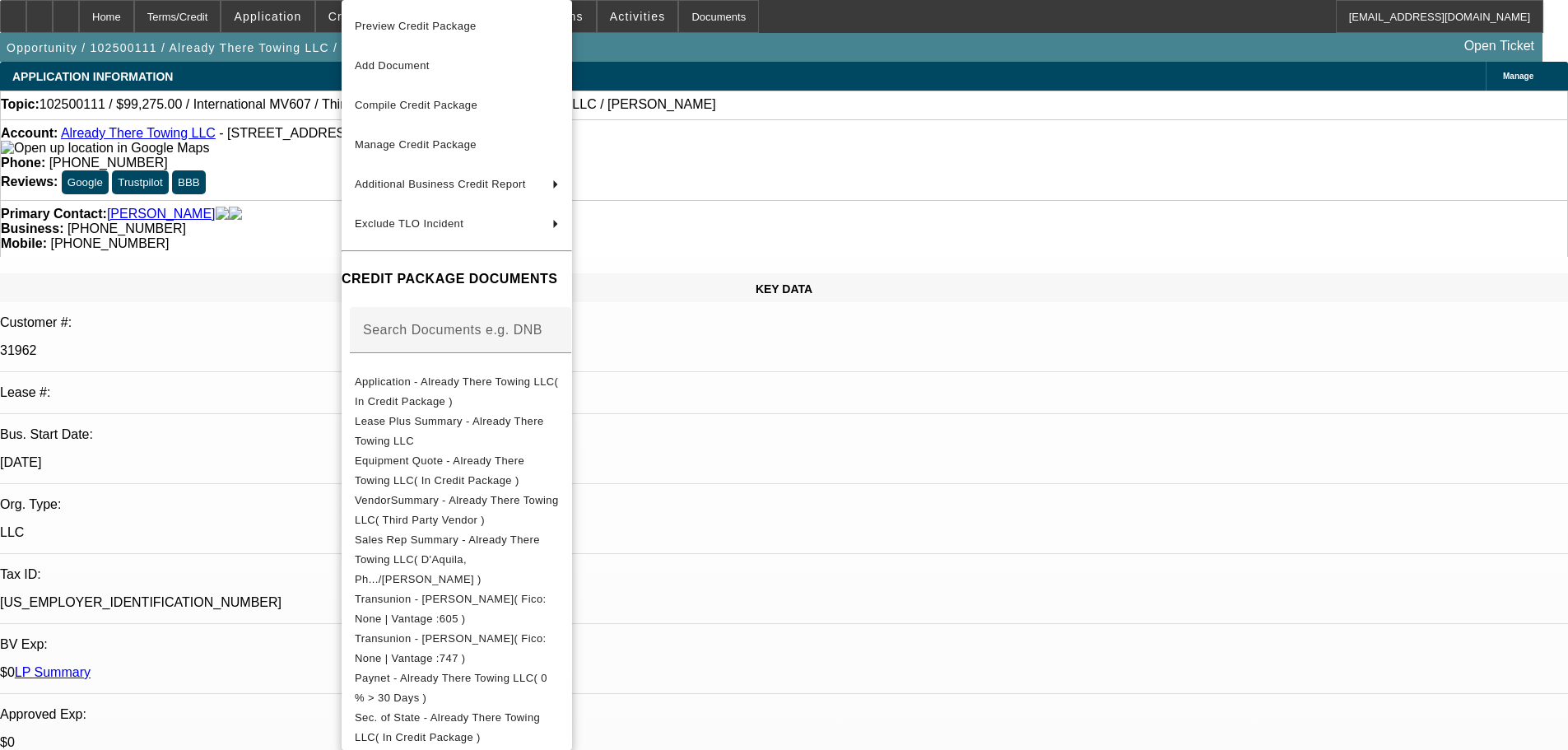
click at [423, 31] on span "Preview Credit Package" at bounding box center [416, 26] width 122 height 13
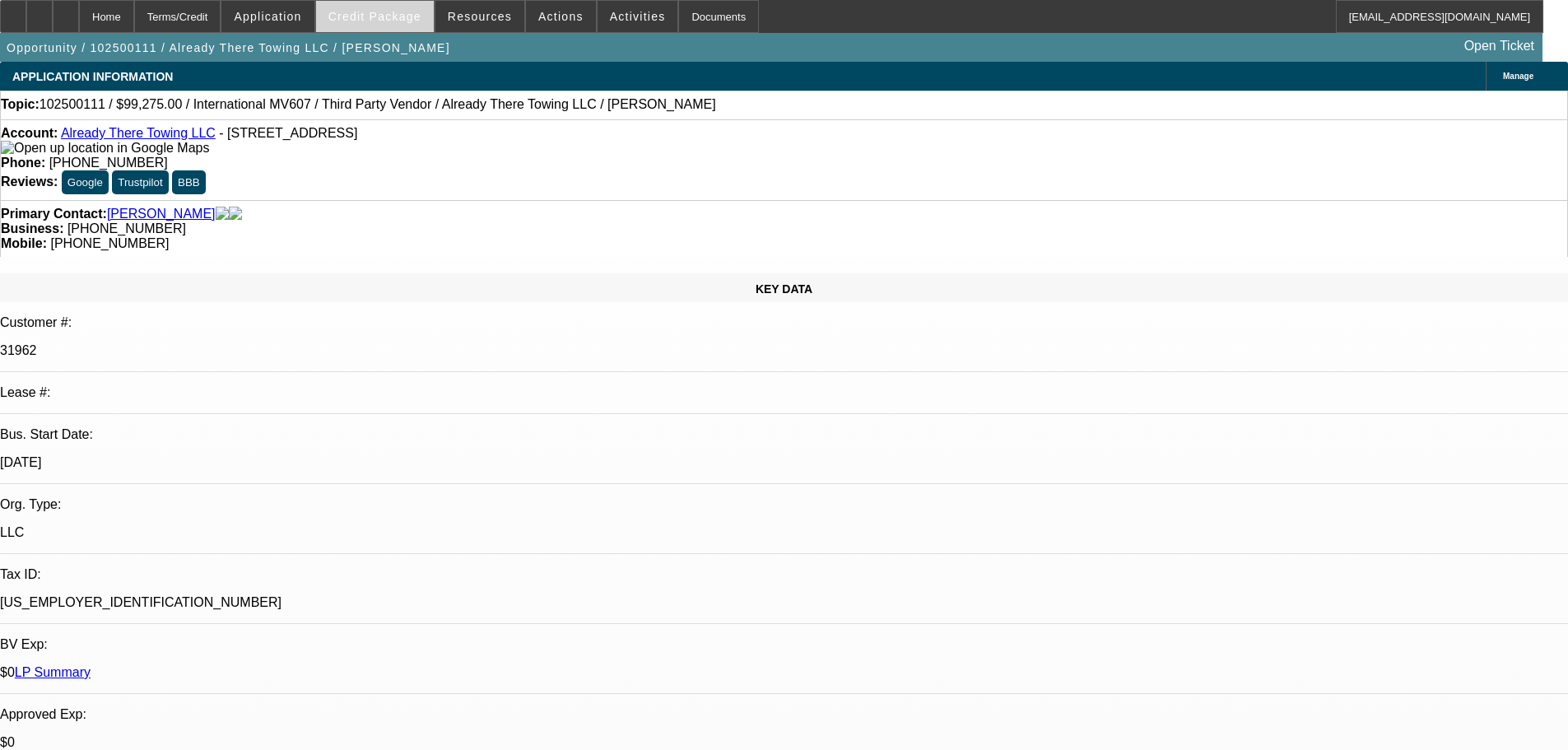
click at [393, 13] on span "Credit Package" at bounding box center [374, 16] width 93 height 13
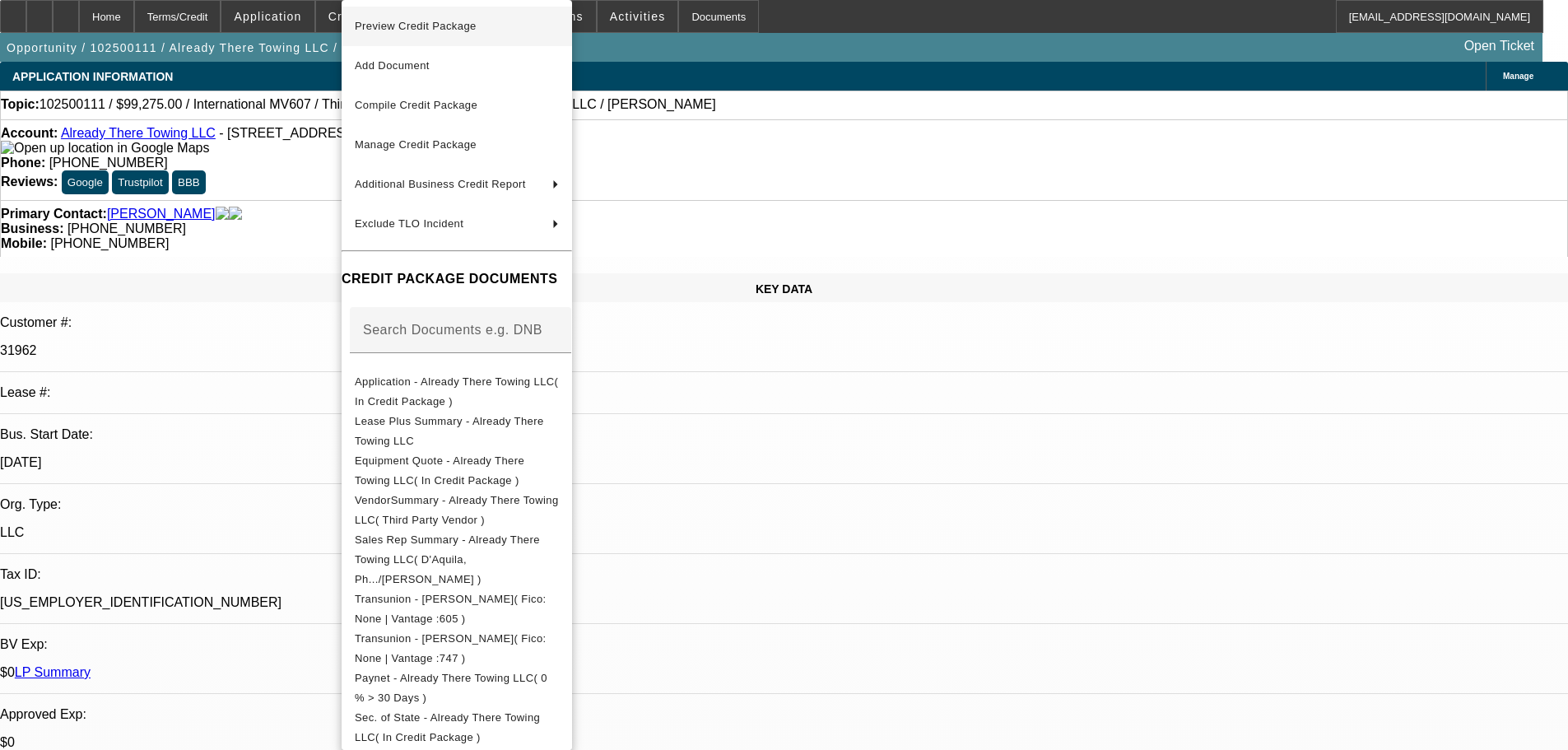
click at [403, 26] on span "Preview Credit Package" at bounding box center [416, 26] width 122 height 13
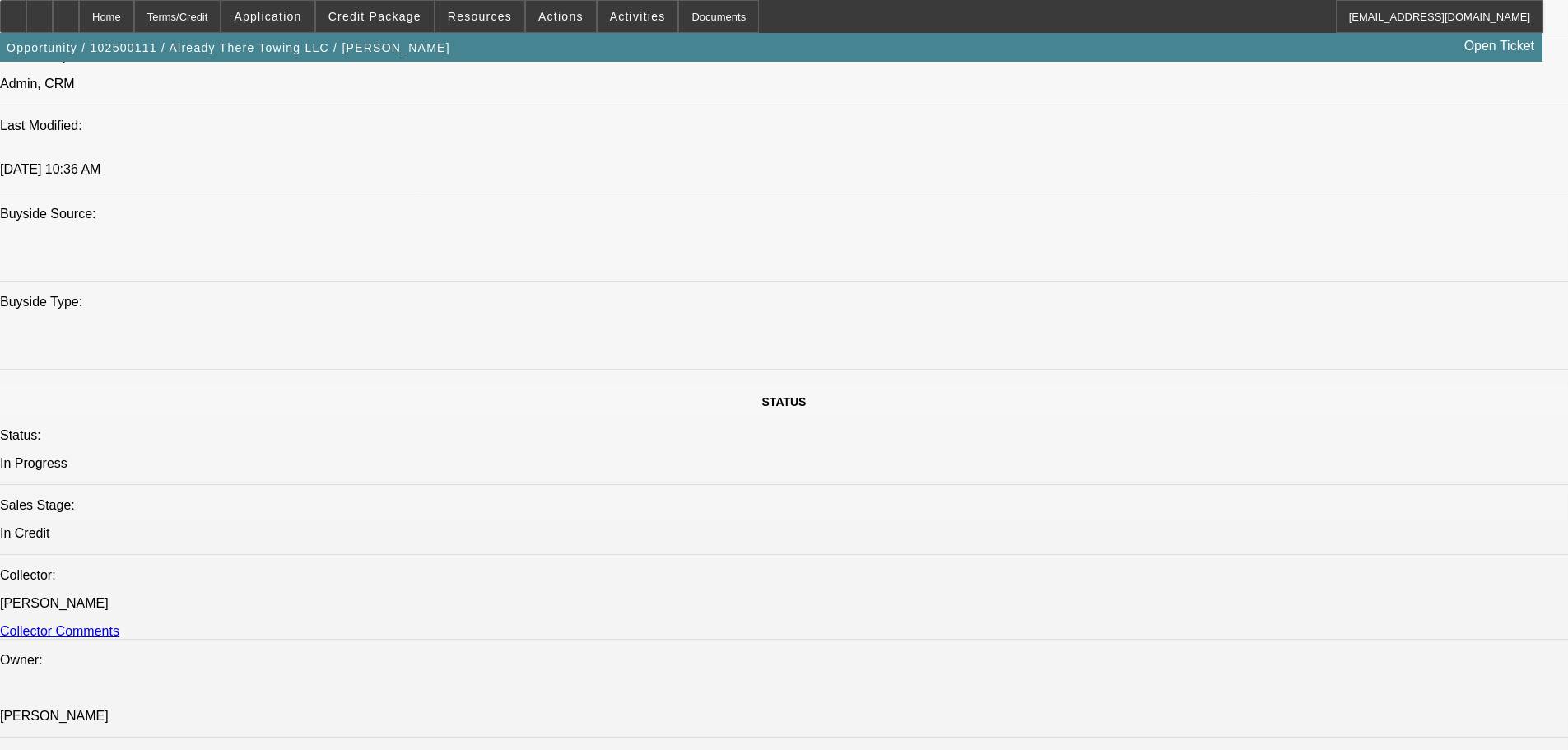
scroll to position [1400, 0]
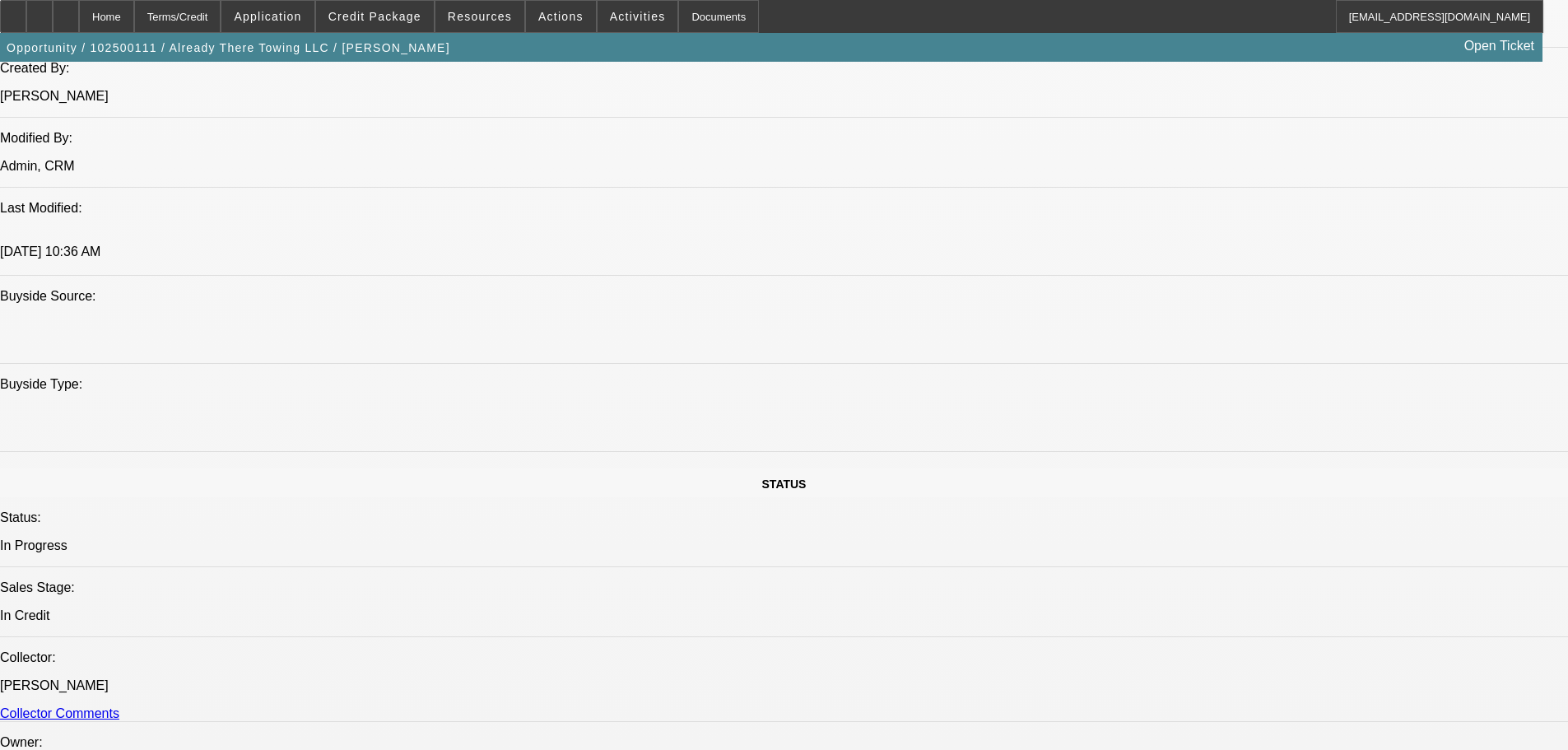
paste textarea "NEWER TIB; OH DEAL; -02 DEAL IS NEWER, ONLY 7 PAYMENTS MADE; COLLECTION CALLS I…"
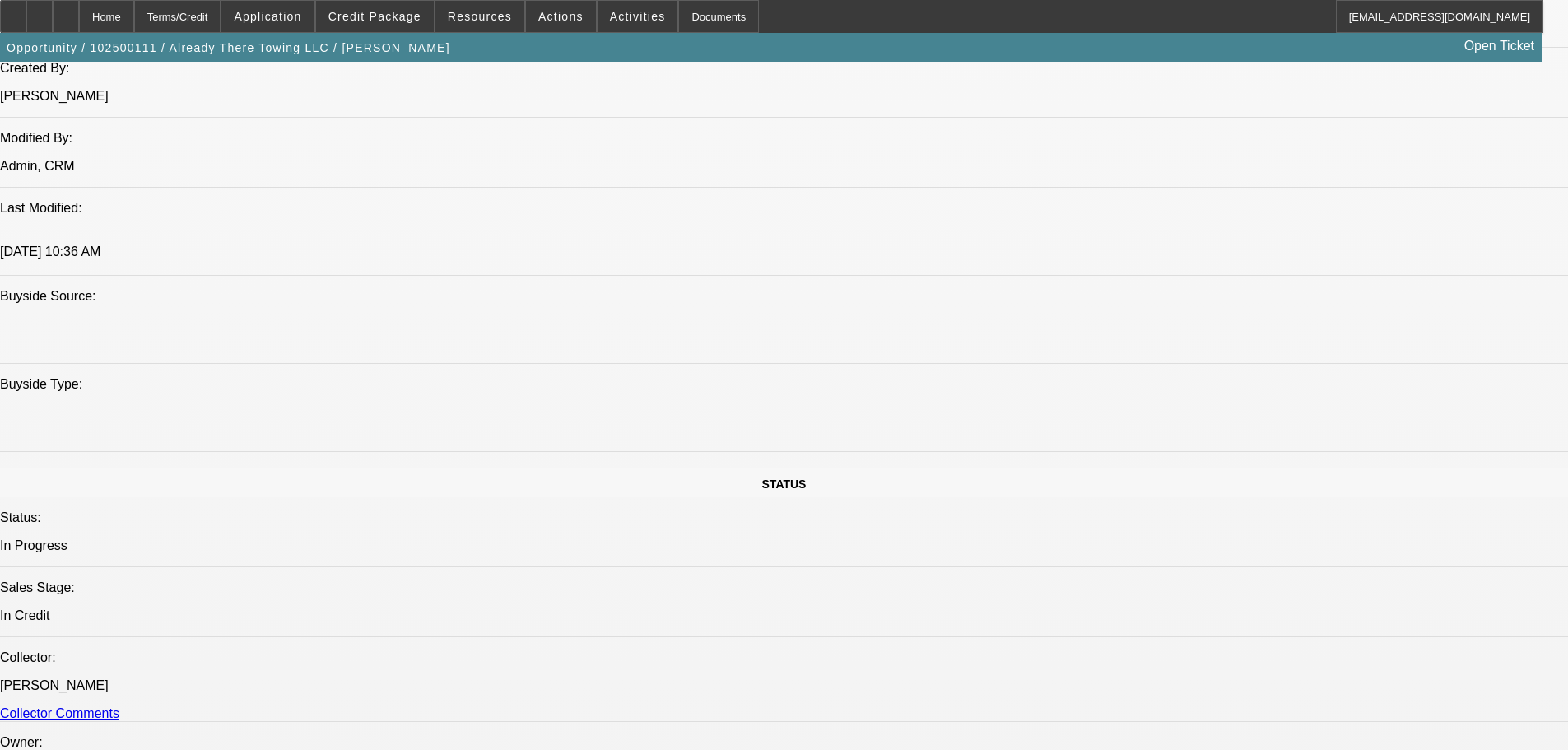
type textarea "NEWER TIB; OH DEAL; -02 DEAL IS NEWER, ONLY 7 PAYMENTS MADE; COLLECTION CALLS I…"
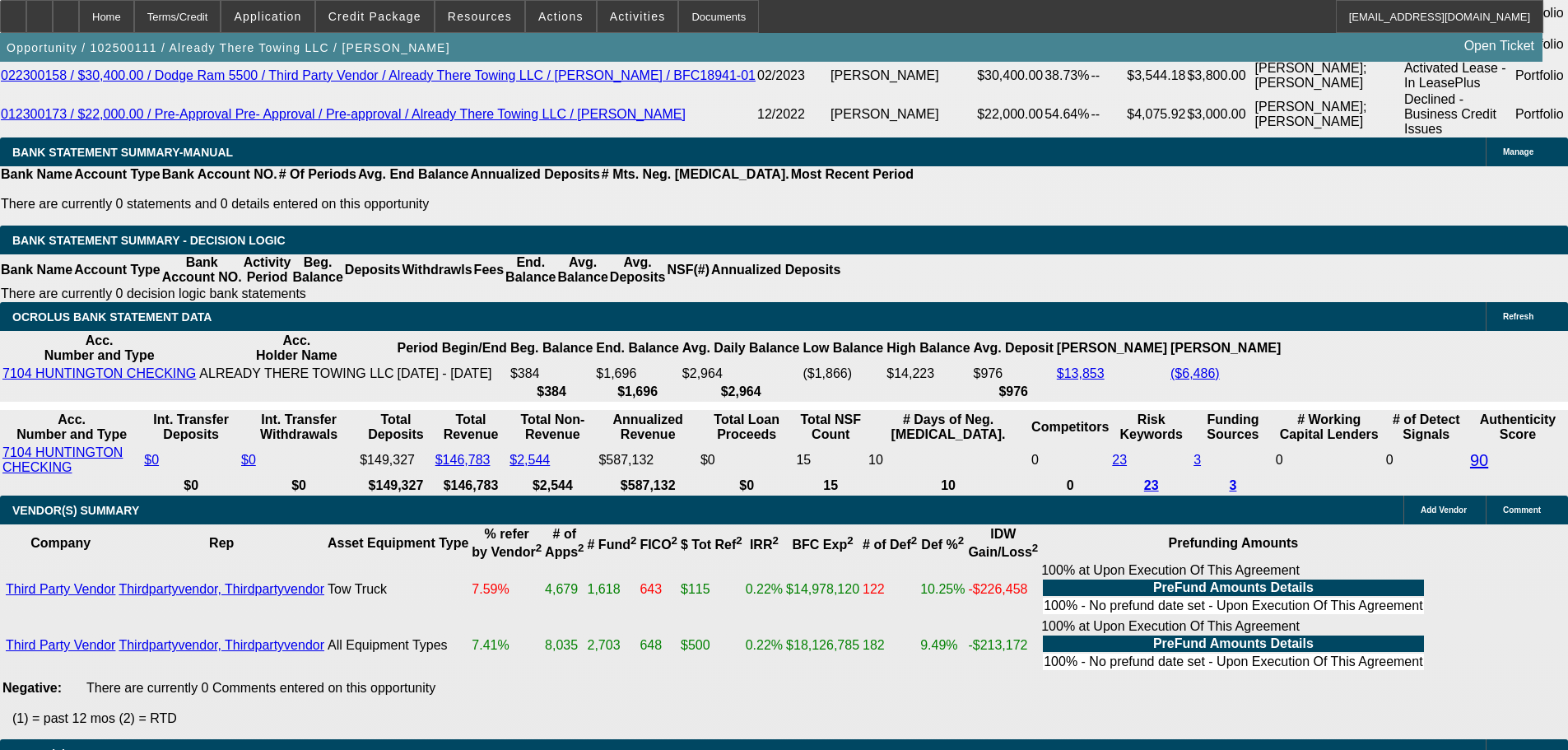
scroll to position [3417, 0]
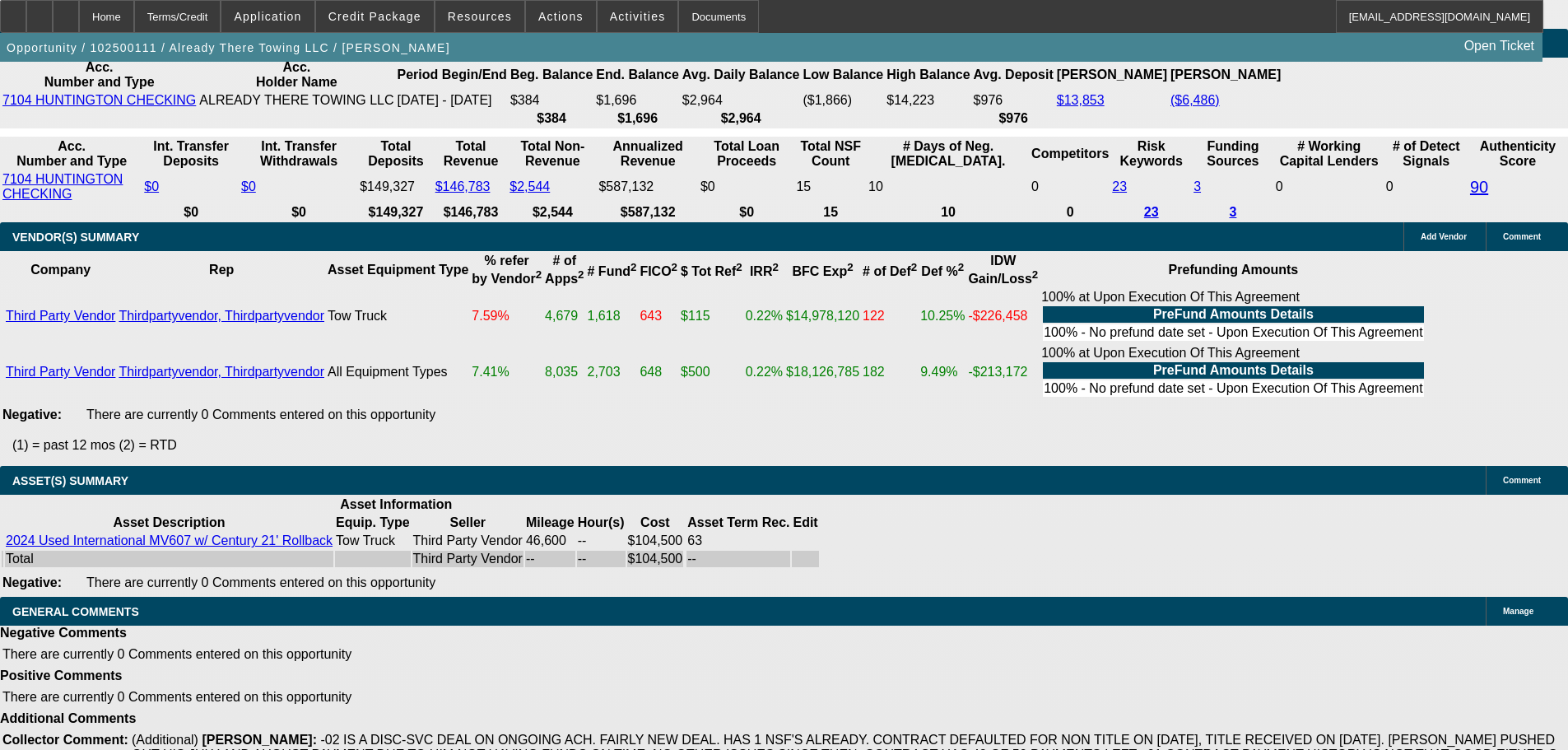
select select "5"
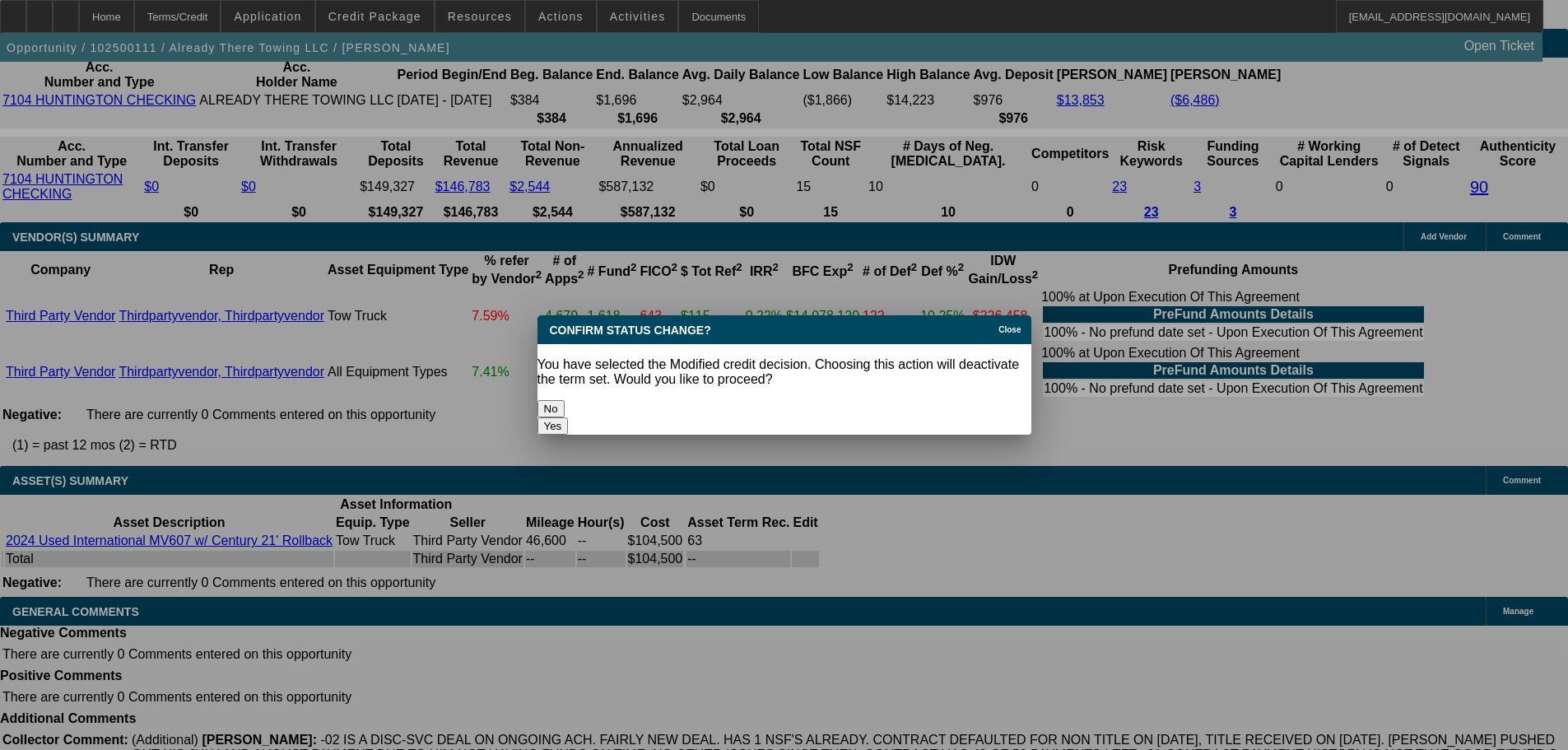
click at [569, 418] on button "Yes" at bounding box center [553, 427] width 32 height 17
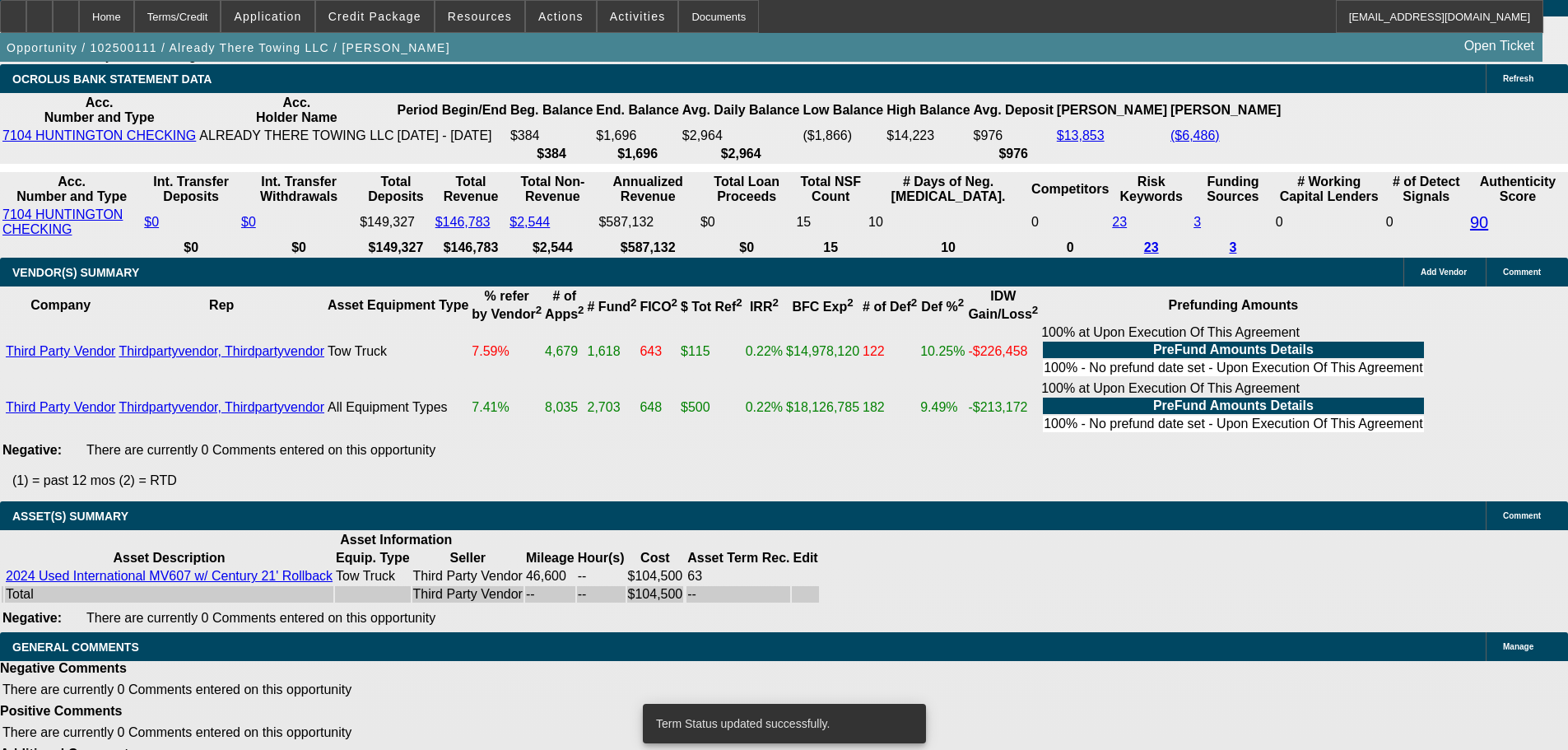
scroll to position [3417, 0]
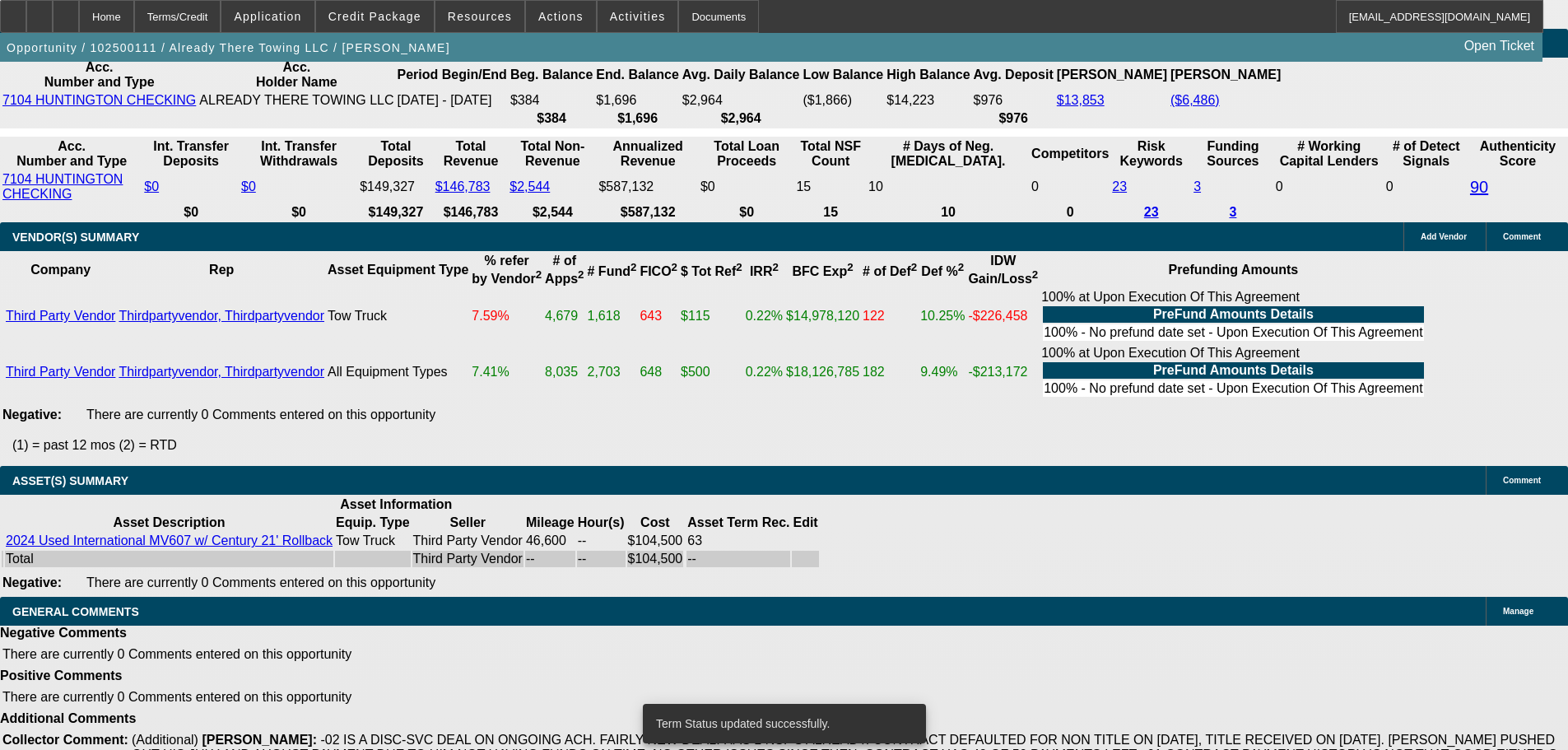
select select "2"
select select "0"
select select "6"
select select "2"
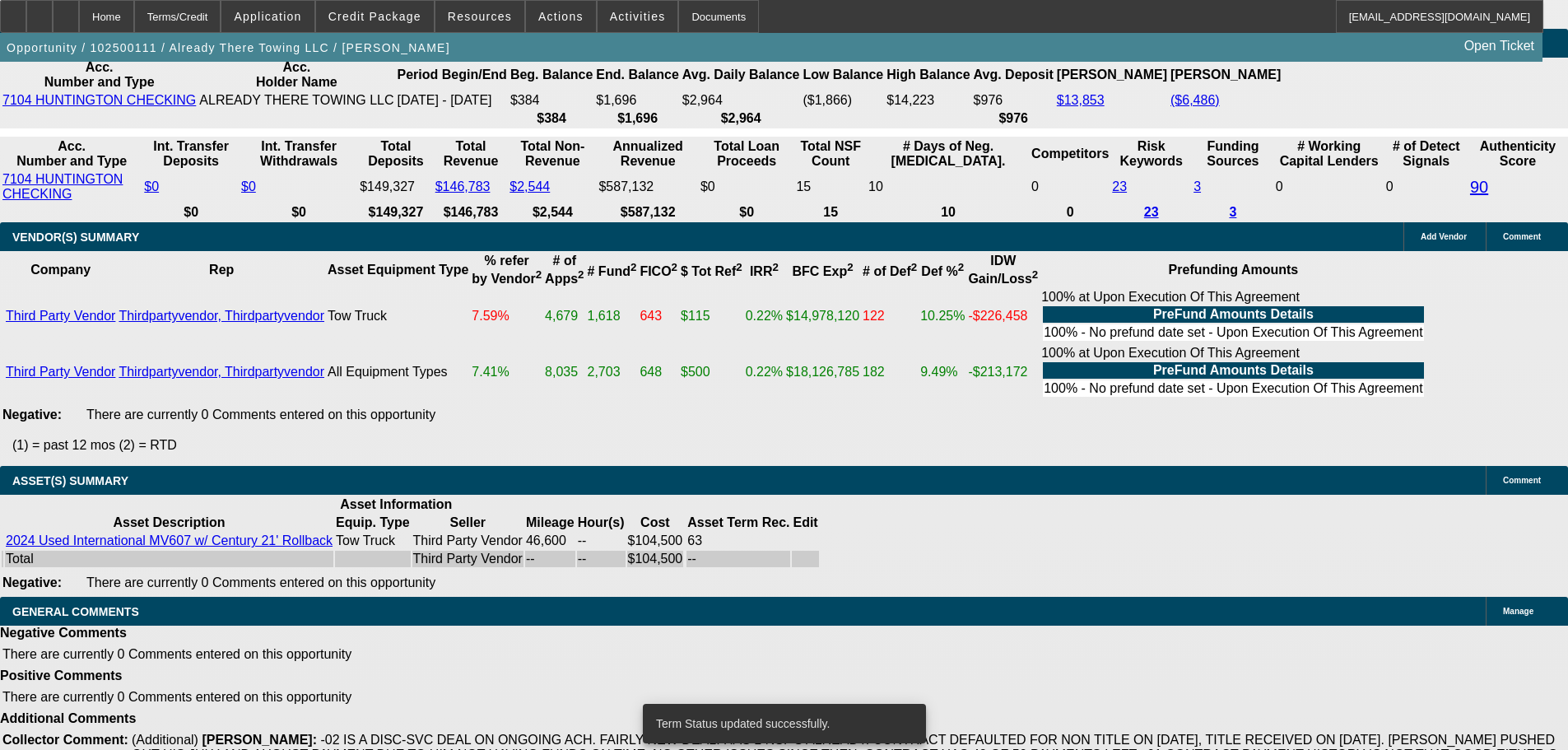
select select "2"
select select "0"
select select "6"
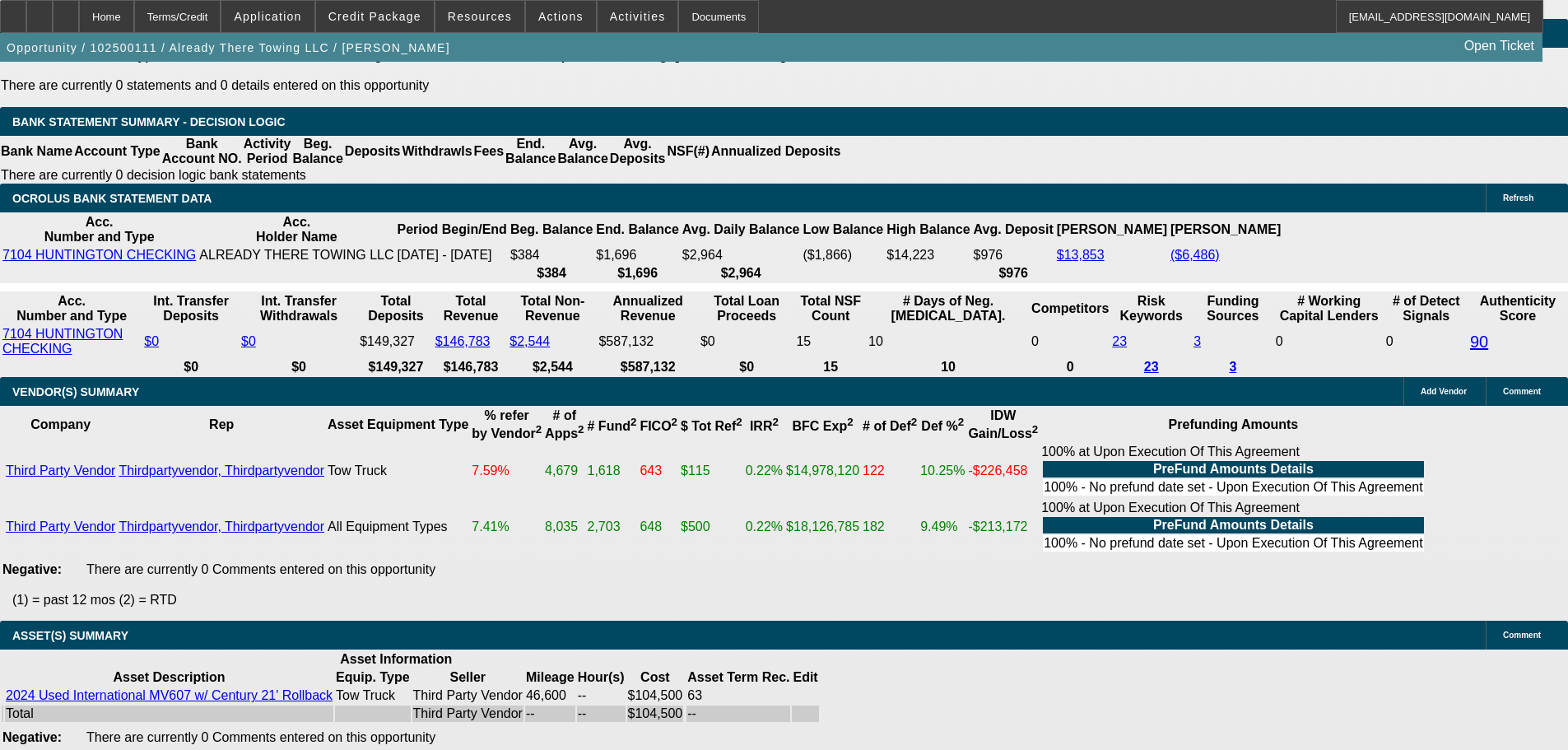
scroll to position [2923, 0]
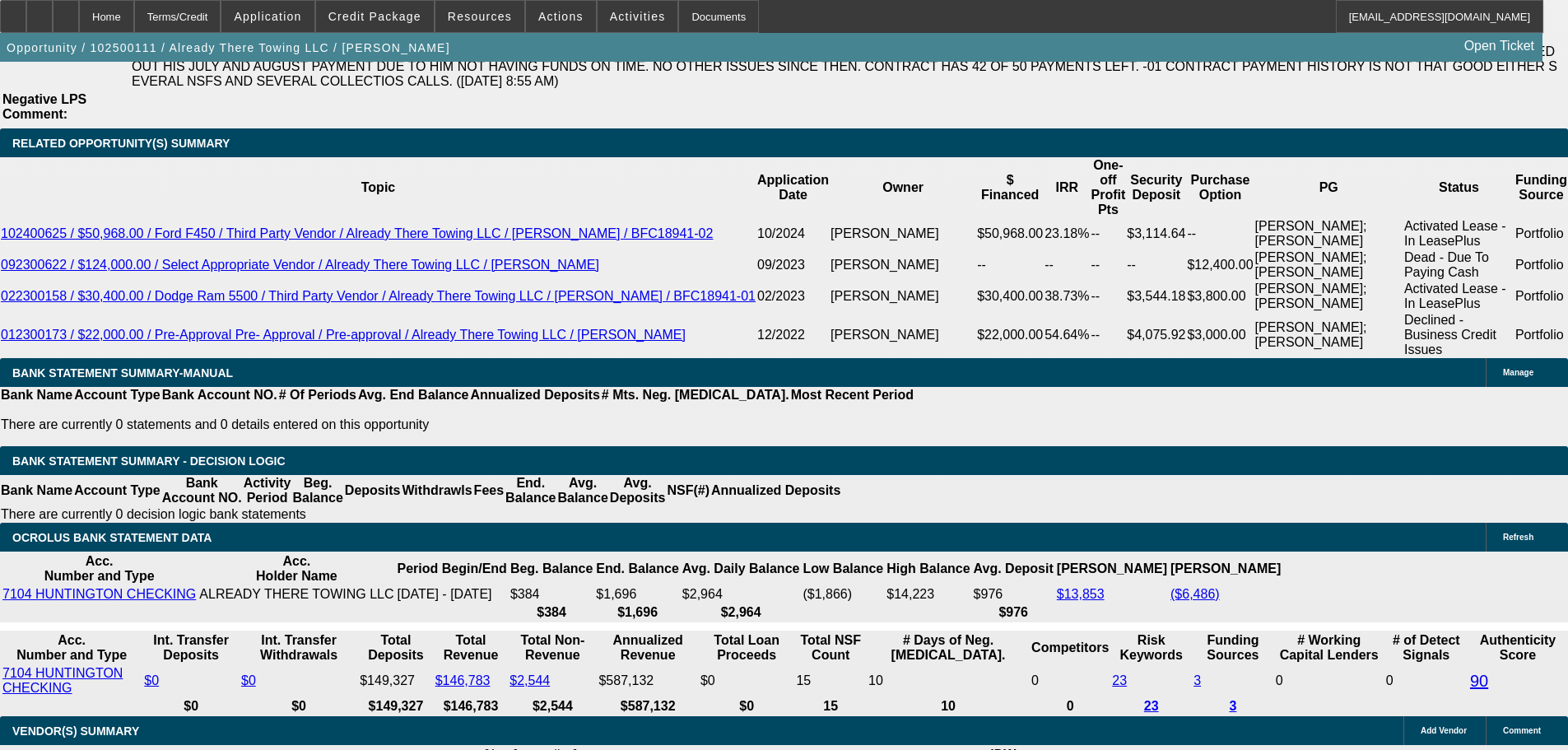
select select "0.15"
type input "$15,675.00"
type input "UNKNOWN"
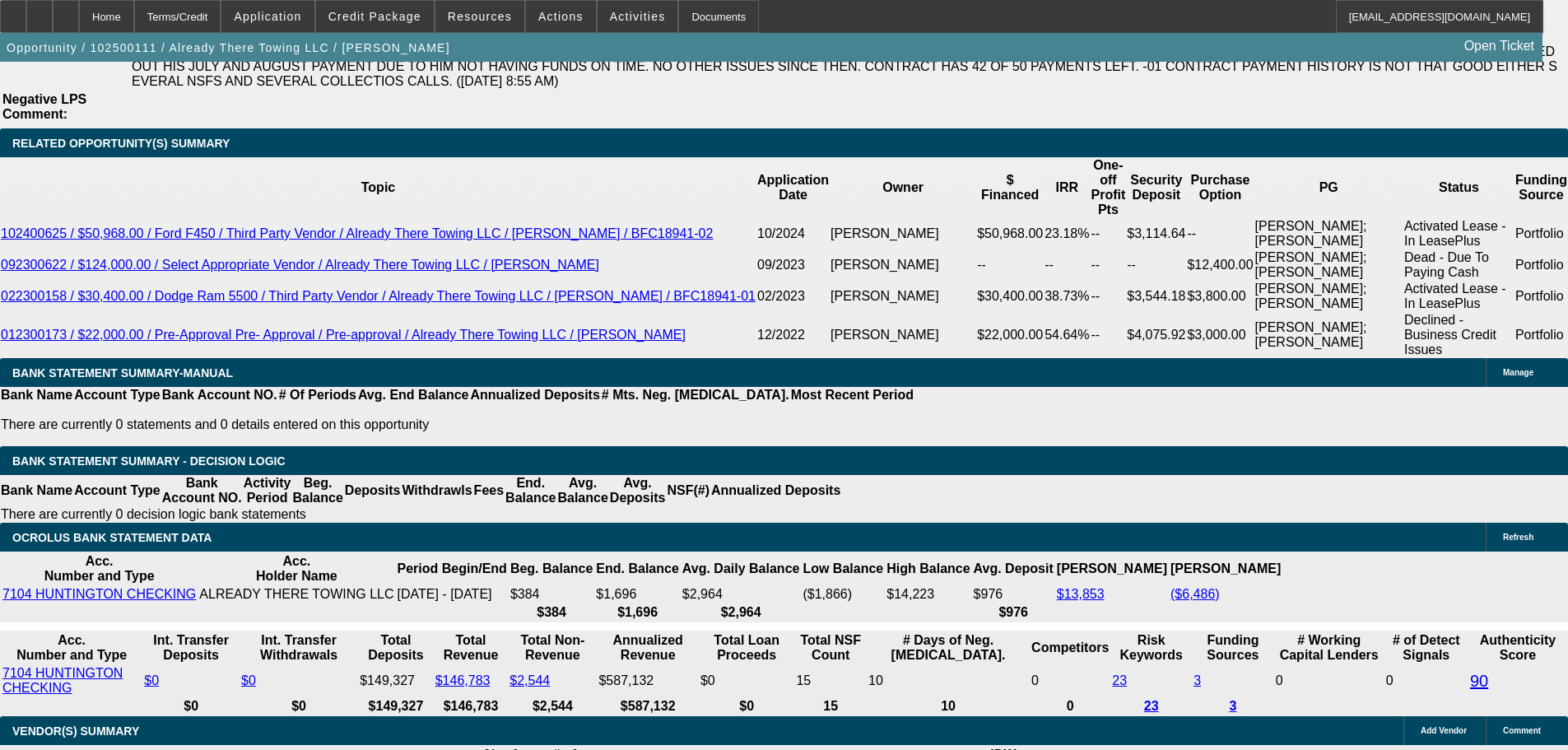
type input "$2,183.72"
type input "$4,367.44"
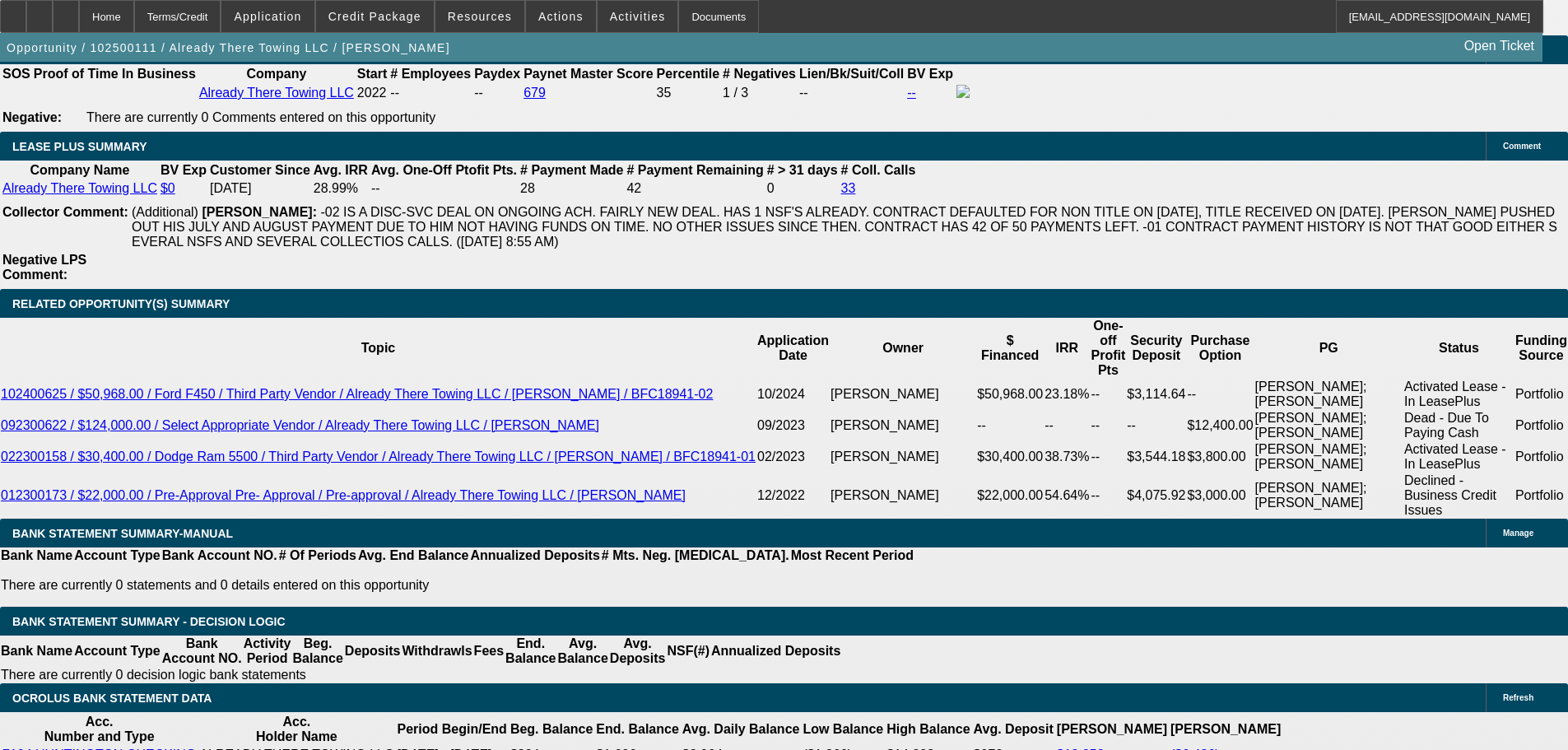
scroll to position [2883, 0]
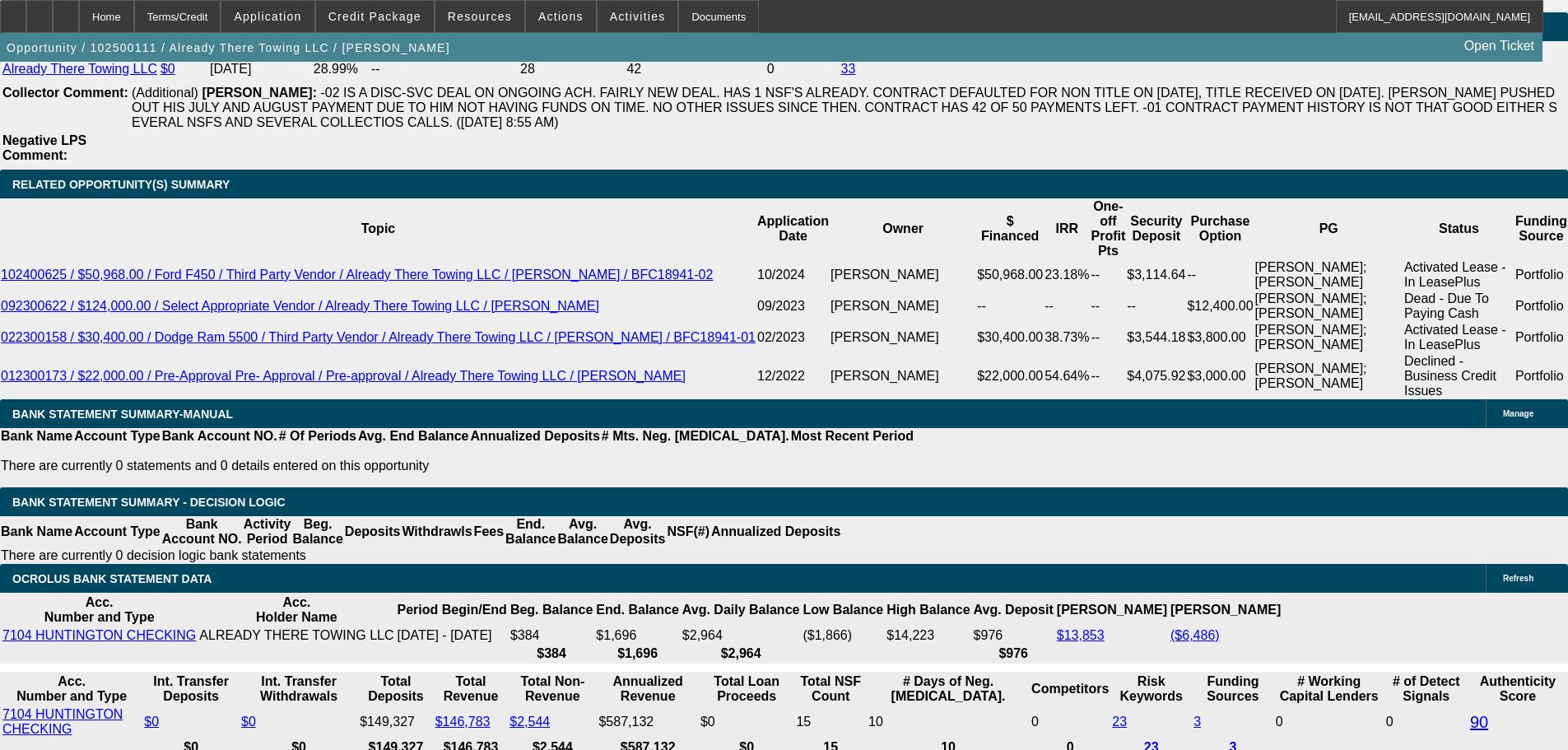
drag, startPoint x: 355, startPoint y: 453, endPoint x: 630, endPoint y: 445, distance: 275.1
type input "2"
type input "$1,556.90"
type input "$3,113.80"
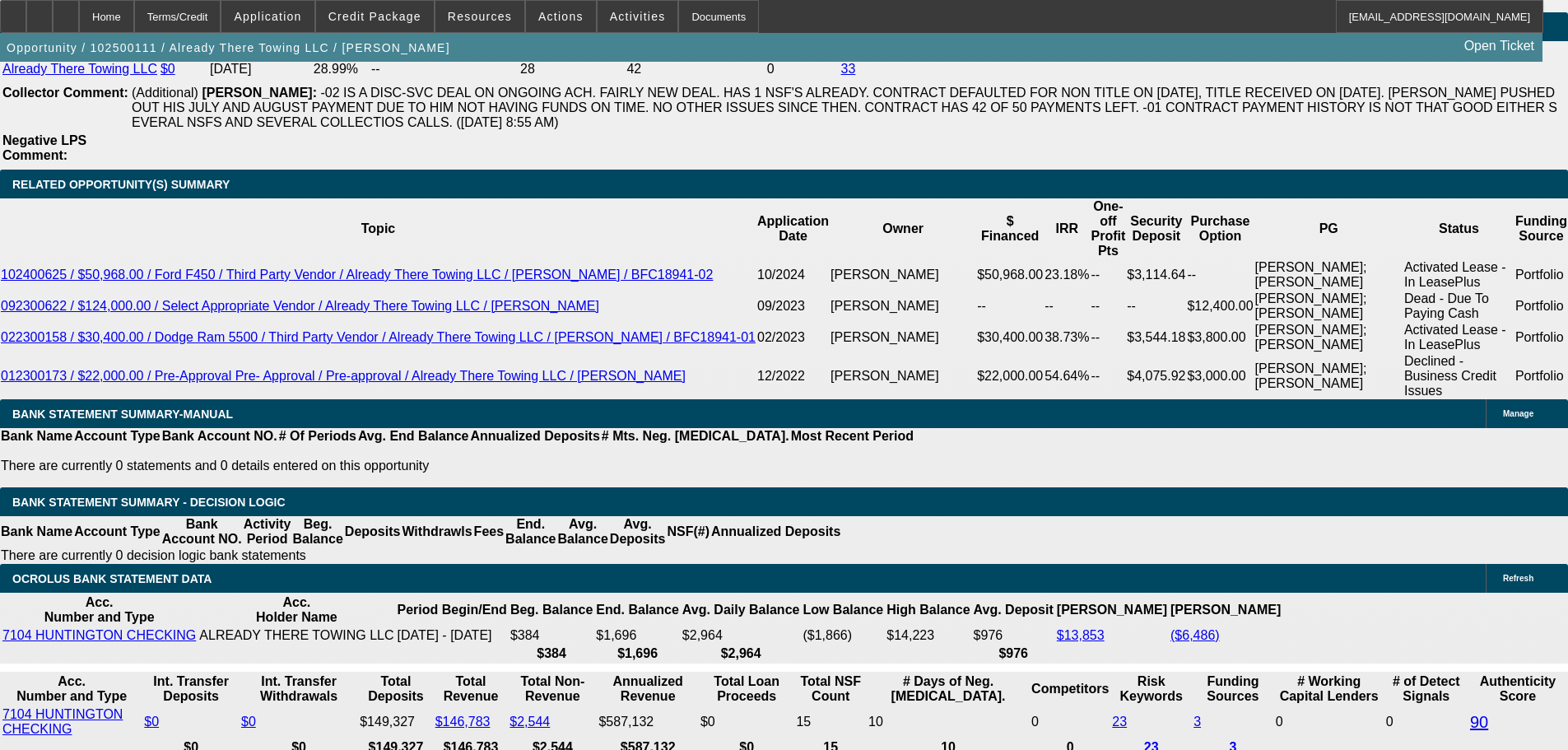
type input "21"
type input "$2,403.01"
type input "$4,806.02"
type input "21"
drag, startPoint x: 250, startPoint y: 453, endPoint x: 528, endPoint y: 424, distance: 279.5
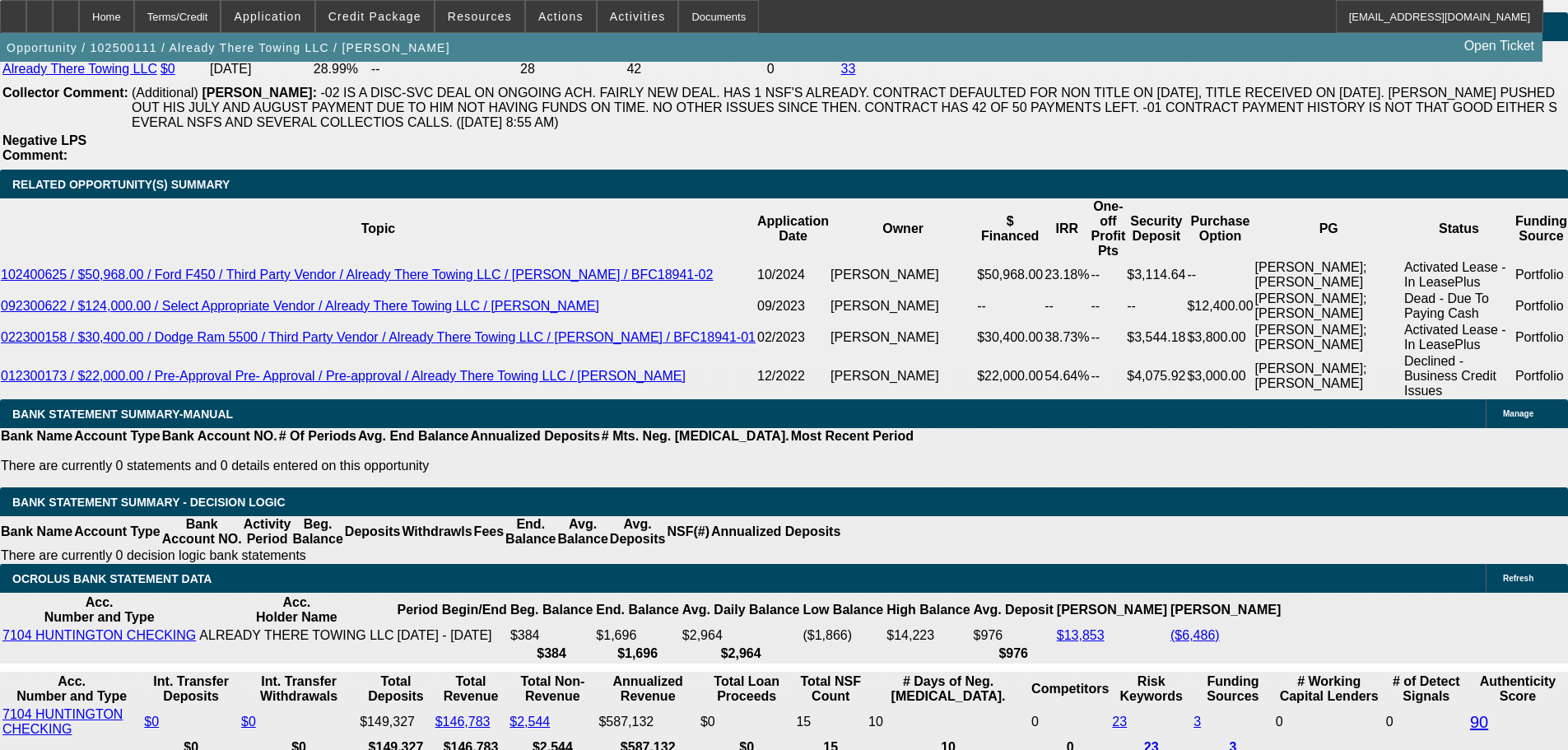
type input "2"
type input "$4.00"
type input "2400"
type input "20.9"
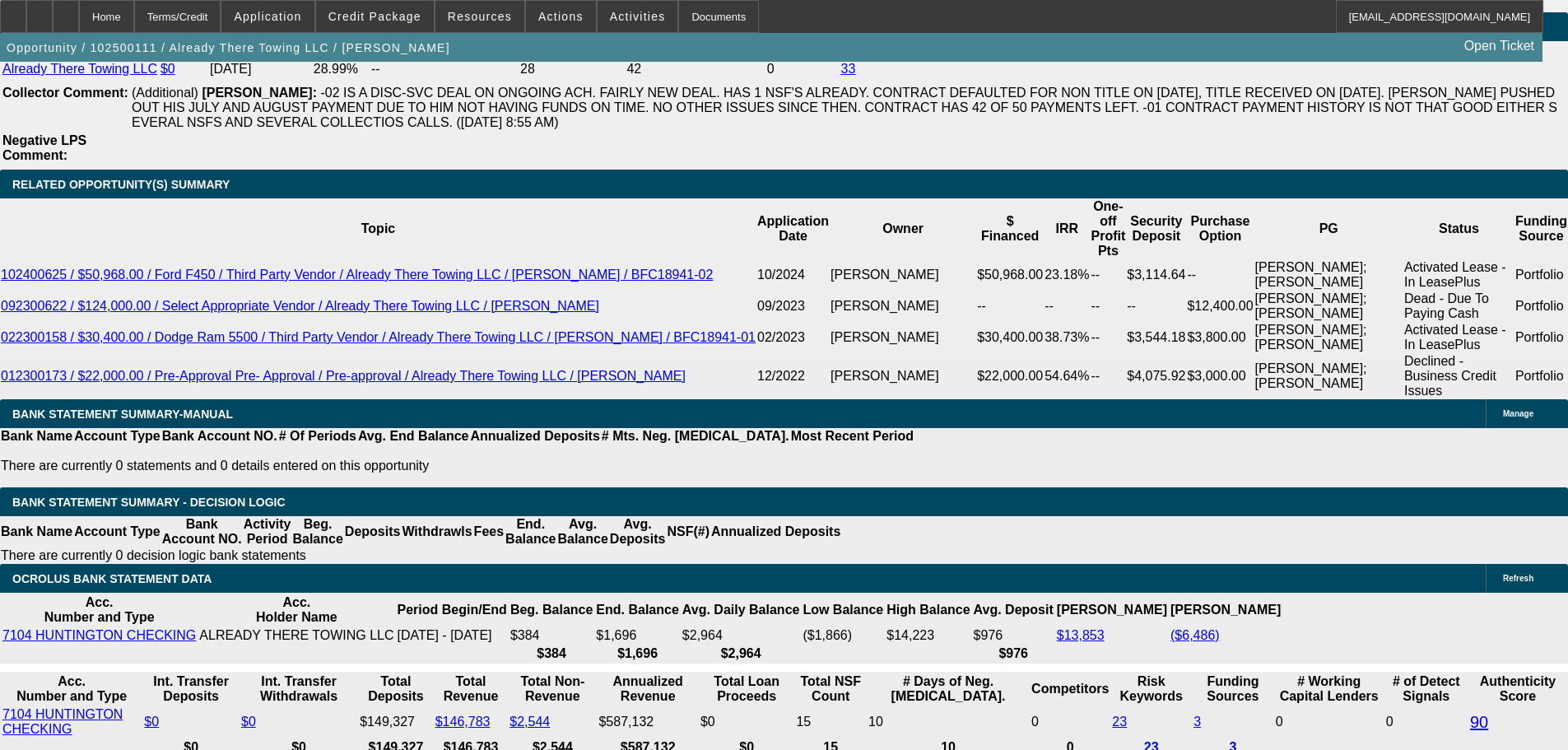
type input "$4,800.00"
type input "$2,400.00"
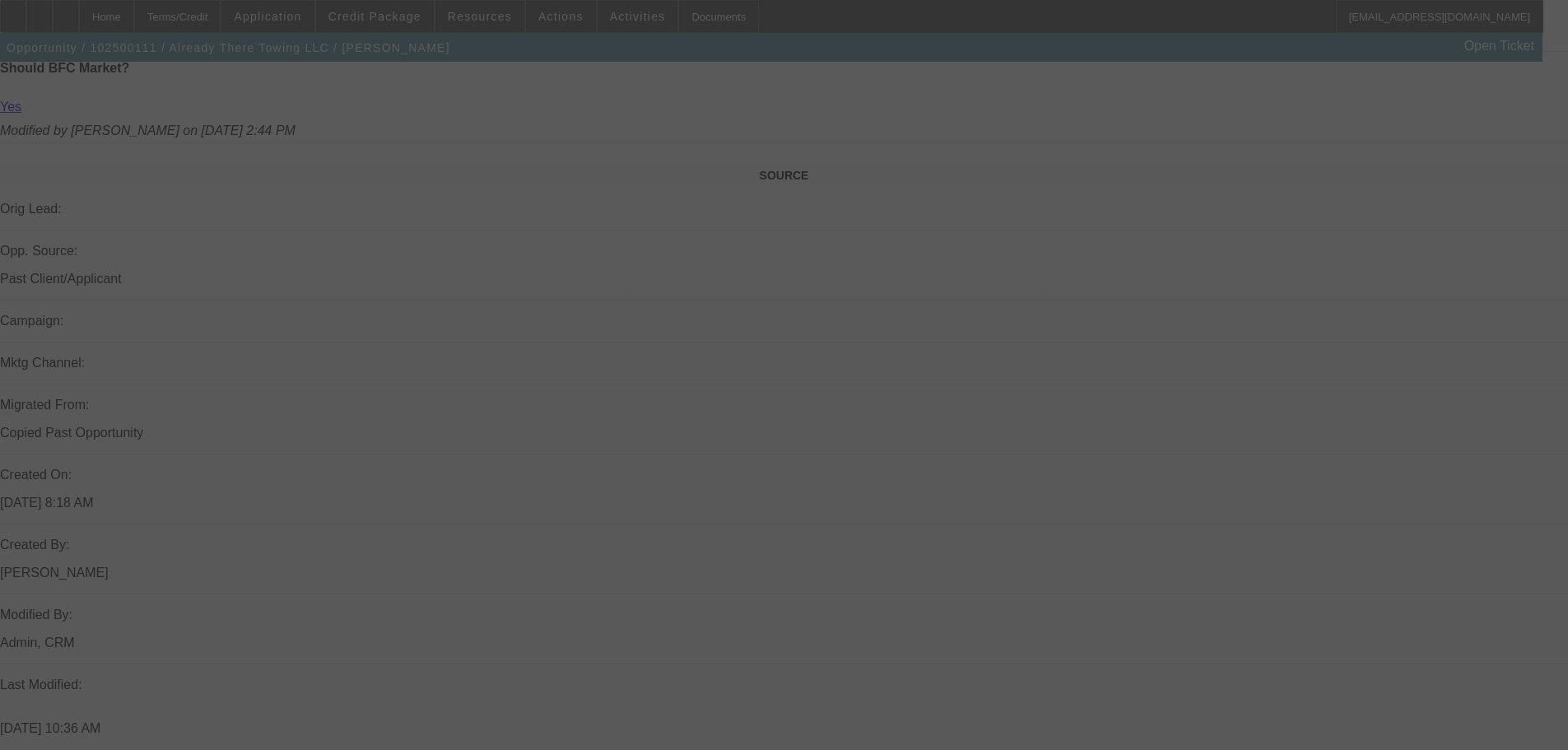
scroll to position [906, 0]
select select "0.15"
select select "2"
select select "0"
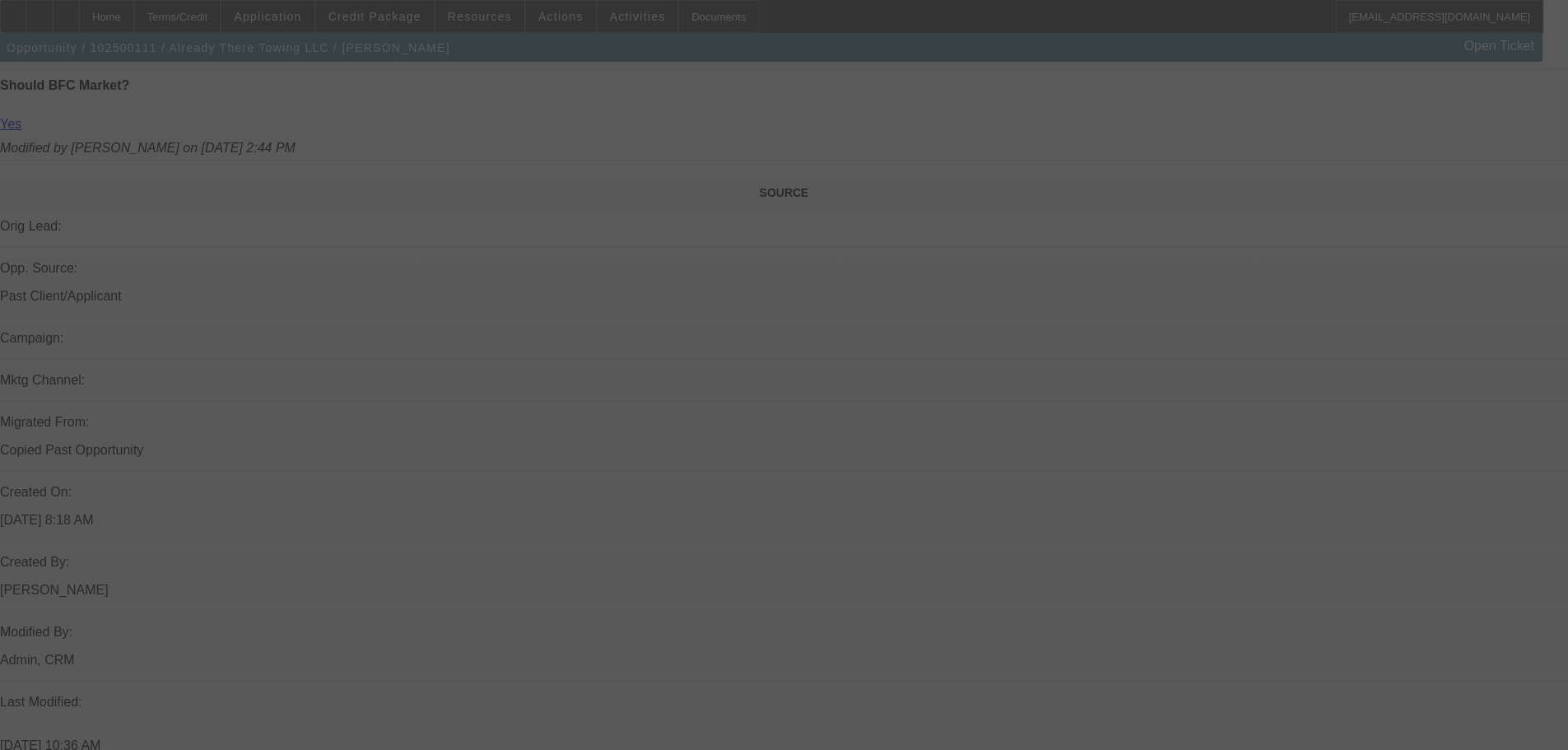
select select "6"
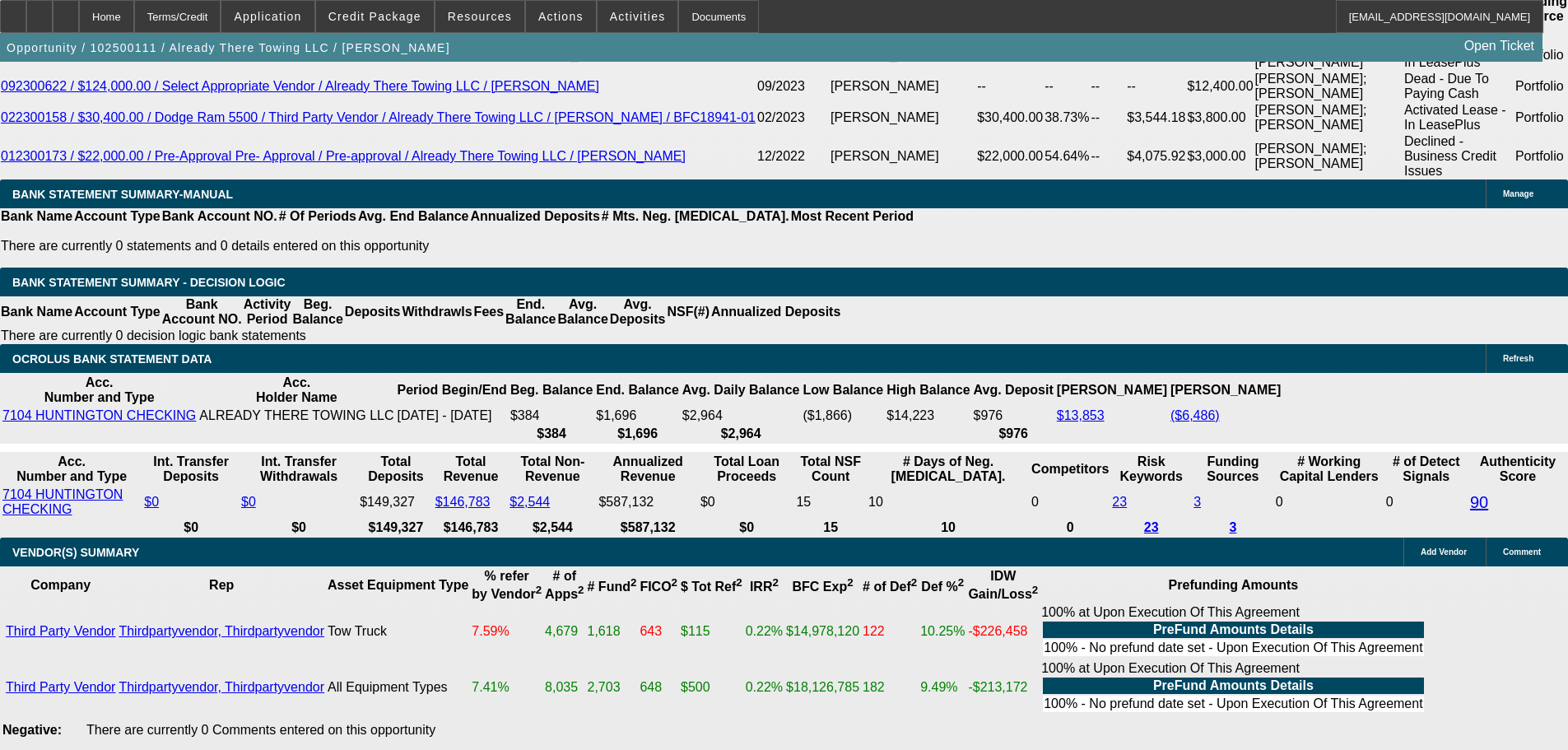
scroll to position [2964, 0]
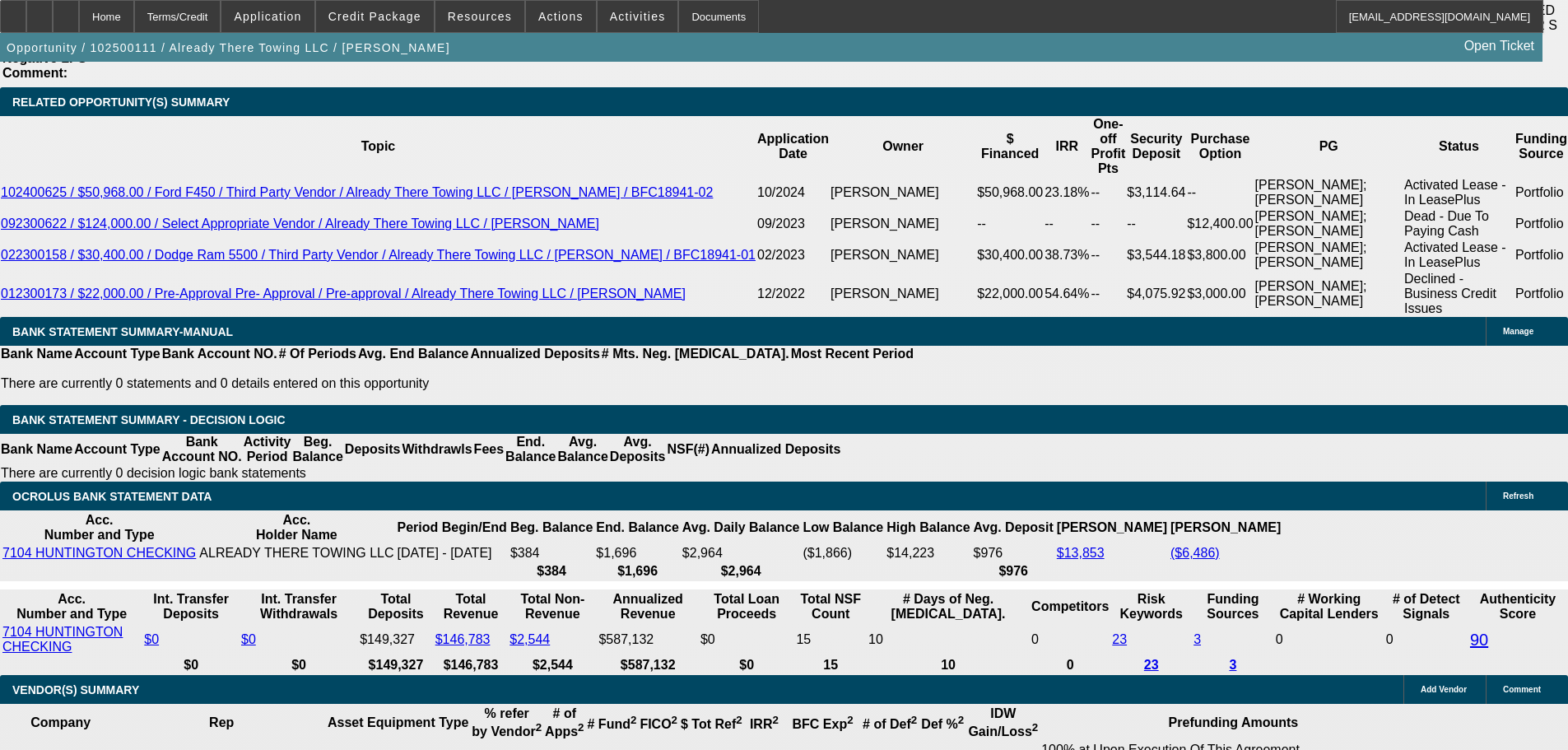
drag, startPoint x: 243, startPoint y: 373, endPoint x: 470, endPoint y: 336, distance: 230.0
type input "2495"
type input "$4,990.00"
type input "UNKNOWN"
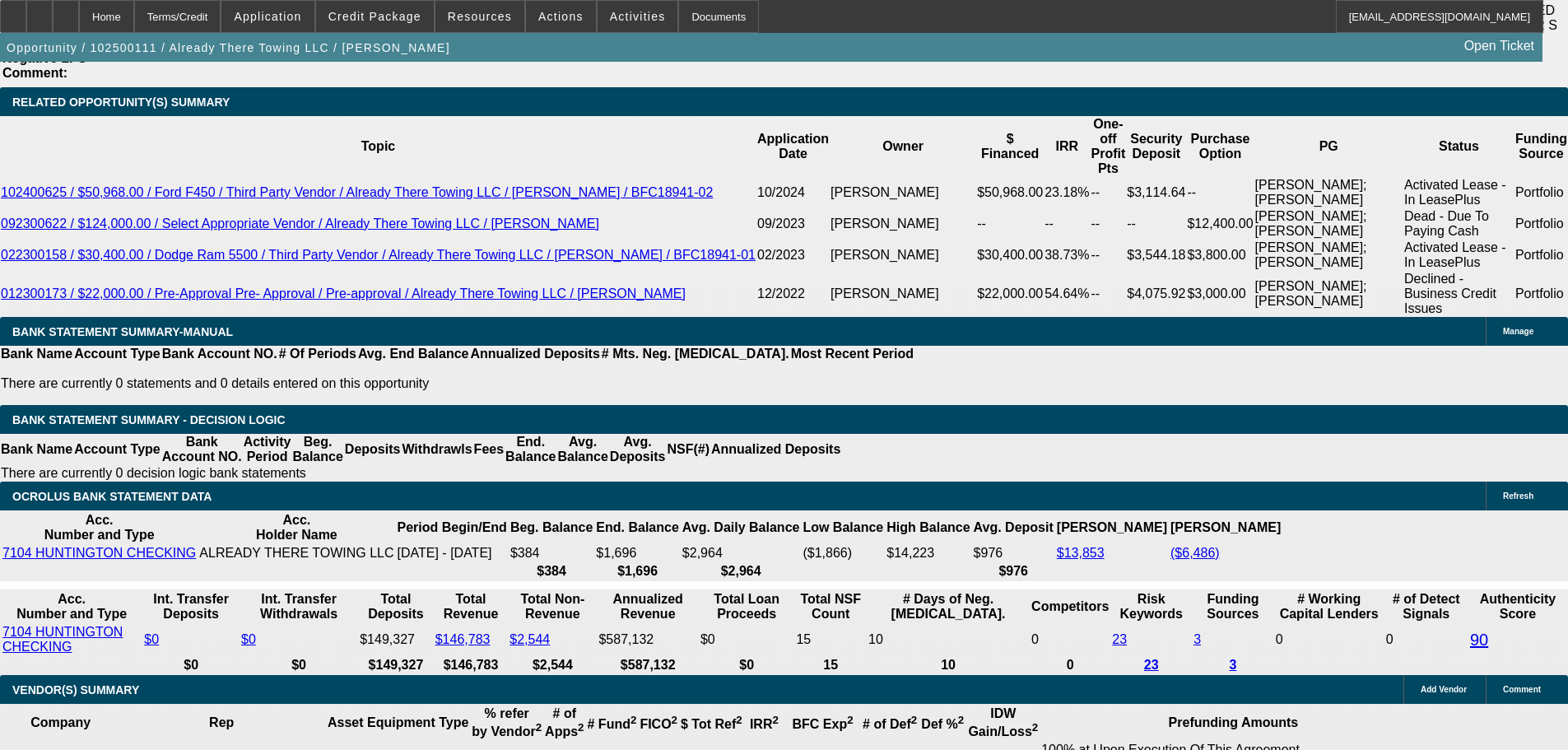
type input "22.8"
type input "$2,495.00"
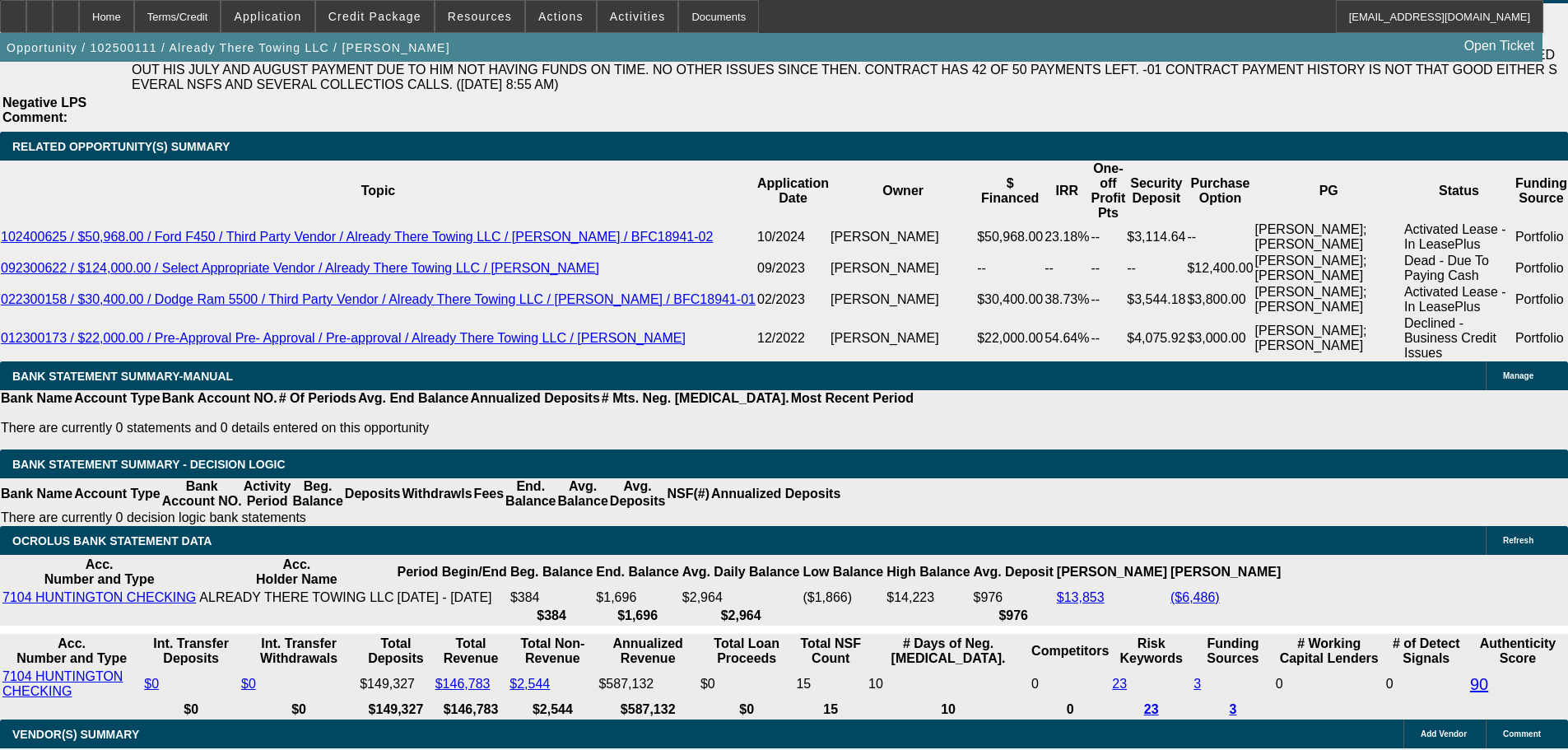
scroll to position [2883, 0]
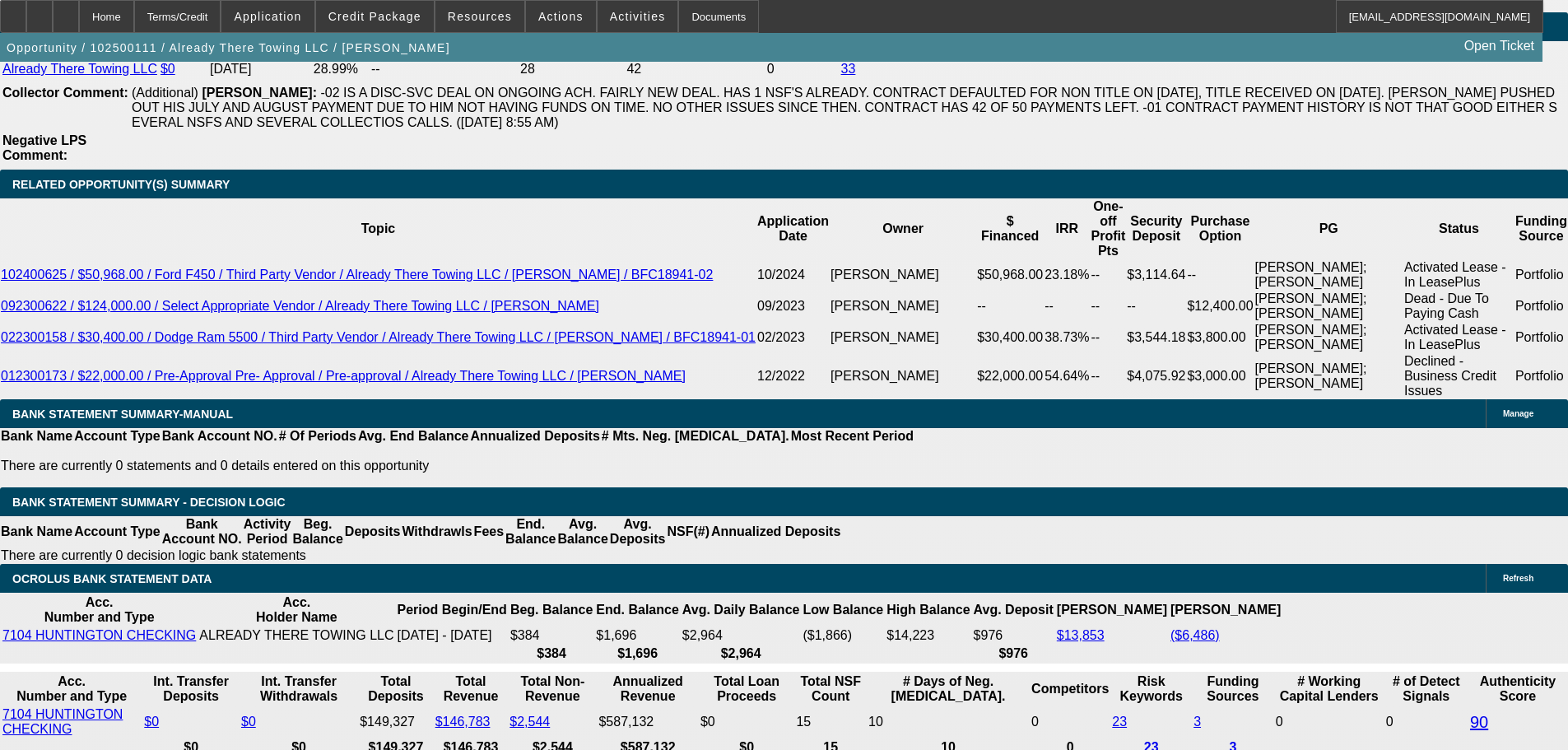
drag, startPoint x: 286, startPoint y: 329, endPoint x: 503, endPoint y: 321, distance: 217.1
type input "$18,500.00"
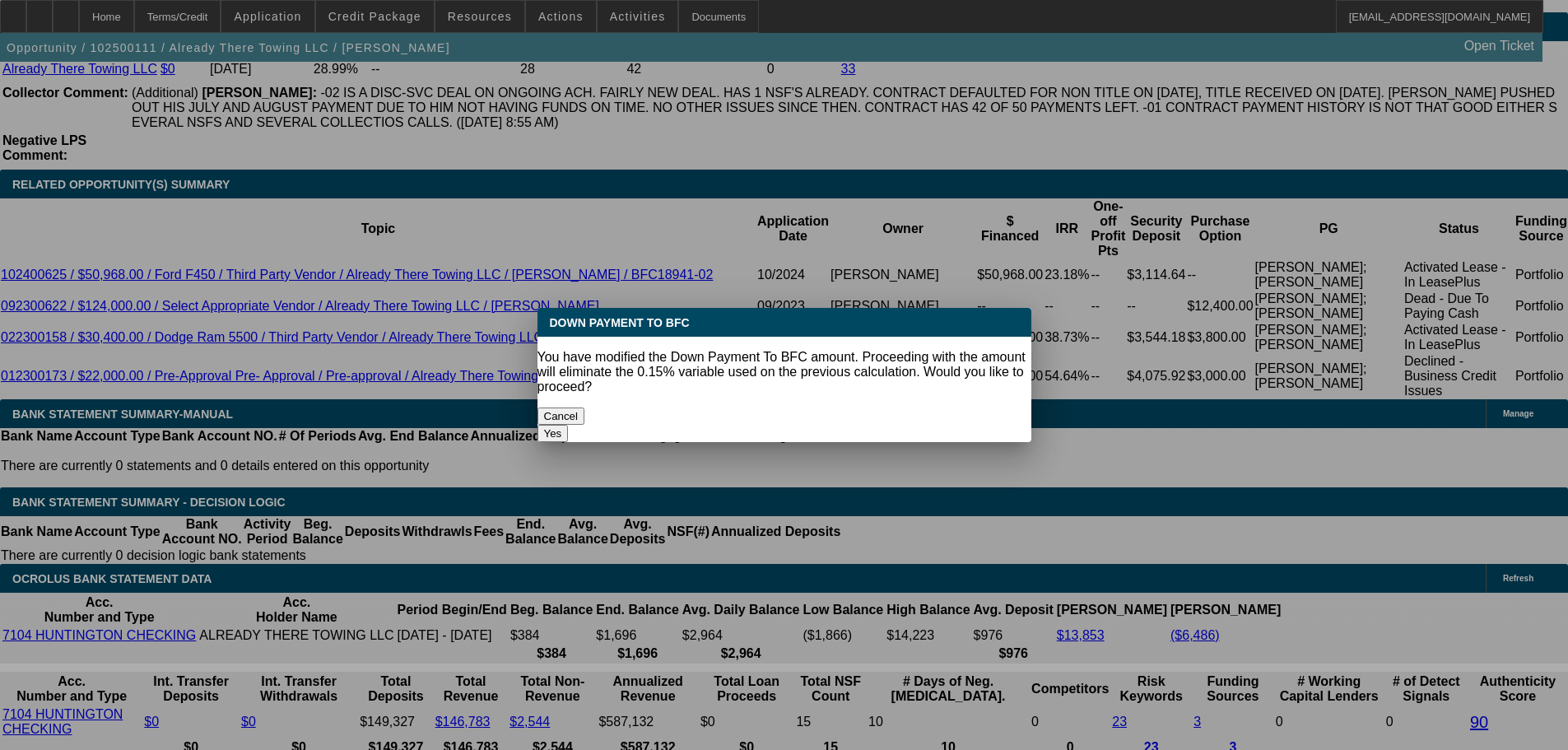
scroll to position [0, 0]
click at [708, 356] on body "Home Terms/Credit Application Credit Package Resources Actions Activities Docum…" at bounding box center [784, 416] width 1568 height 6598
click at [569, 425] on button "Yes" at bounding box center [553, 433] width 32 height 17
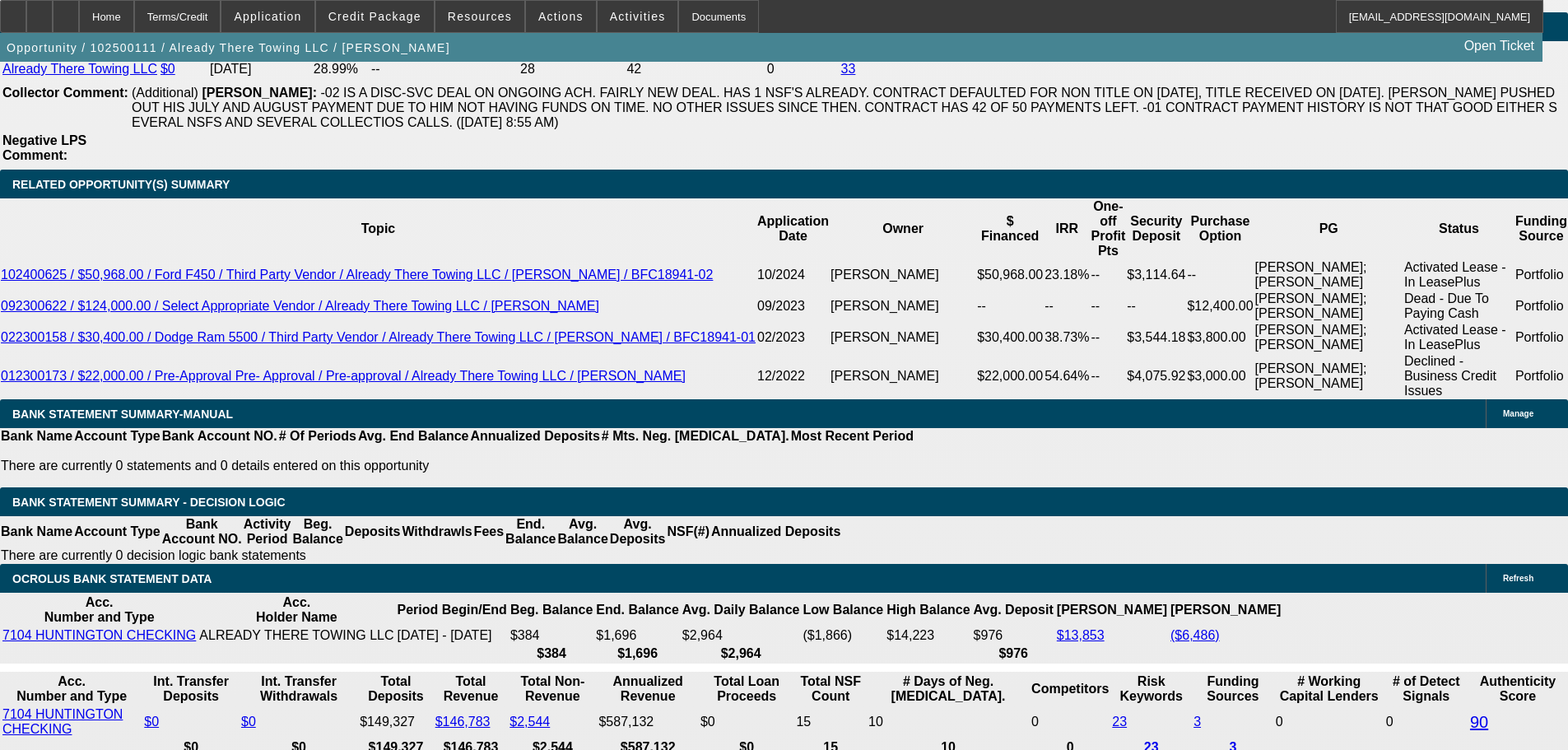
select select "0"
type input "$2,415.65"
type input "$4,831.30"
drag, startPoint x: 236, startPoint y: 450, endPoint x: 445, endPoint y: 435, distance: 209.5
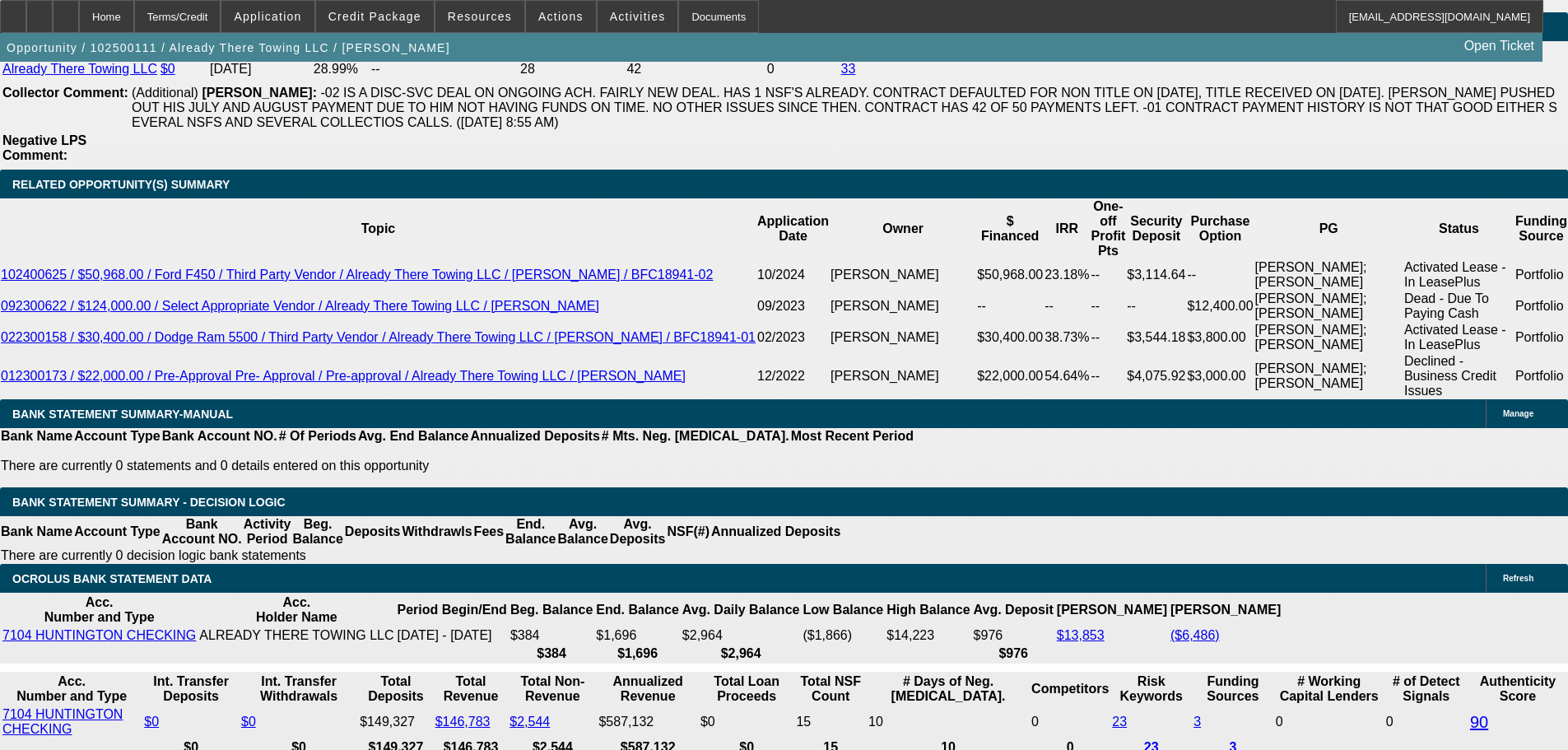
type input "24"
type input "$48.00"
type input "2425"
type input "23"
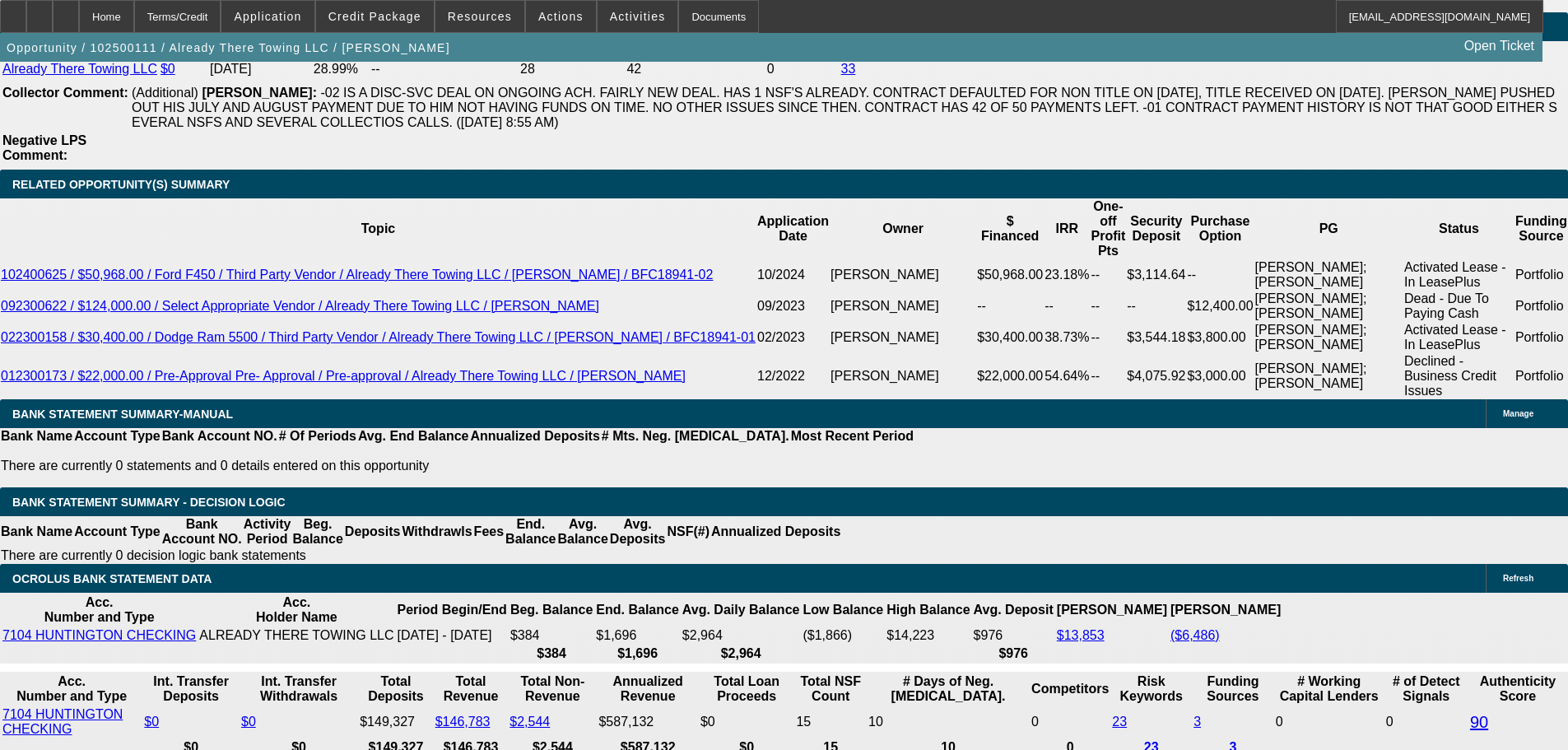
type input "$4,850.00"
type input "$2,425.00"
drag, startPoint x: 767, startPoint y: 398, endPoint x: 482, endPoint y: 384, distance: 285.3
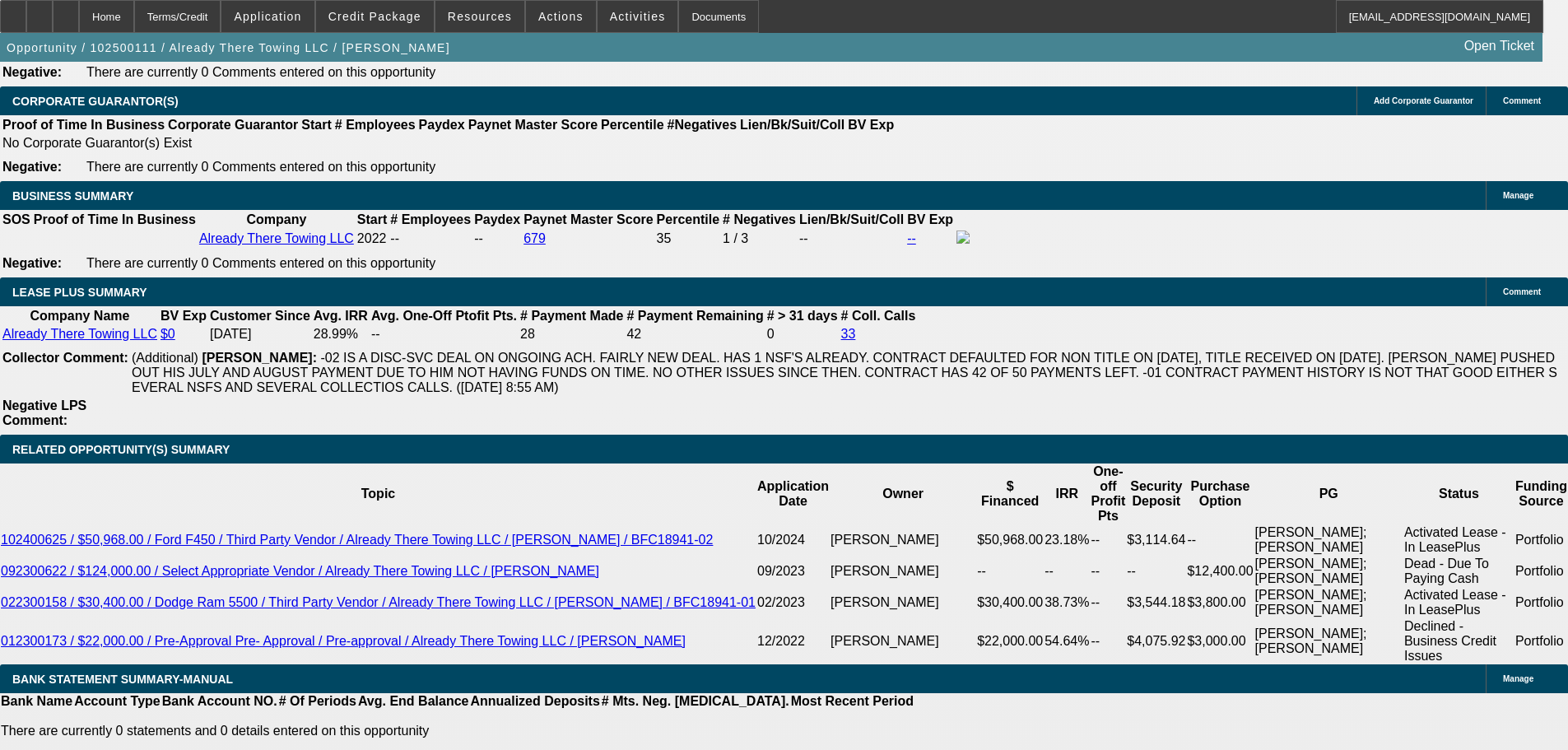
scroll to position [2552, 0]
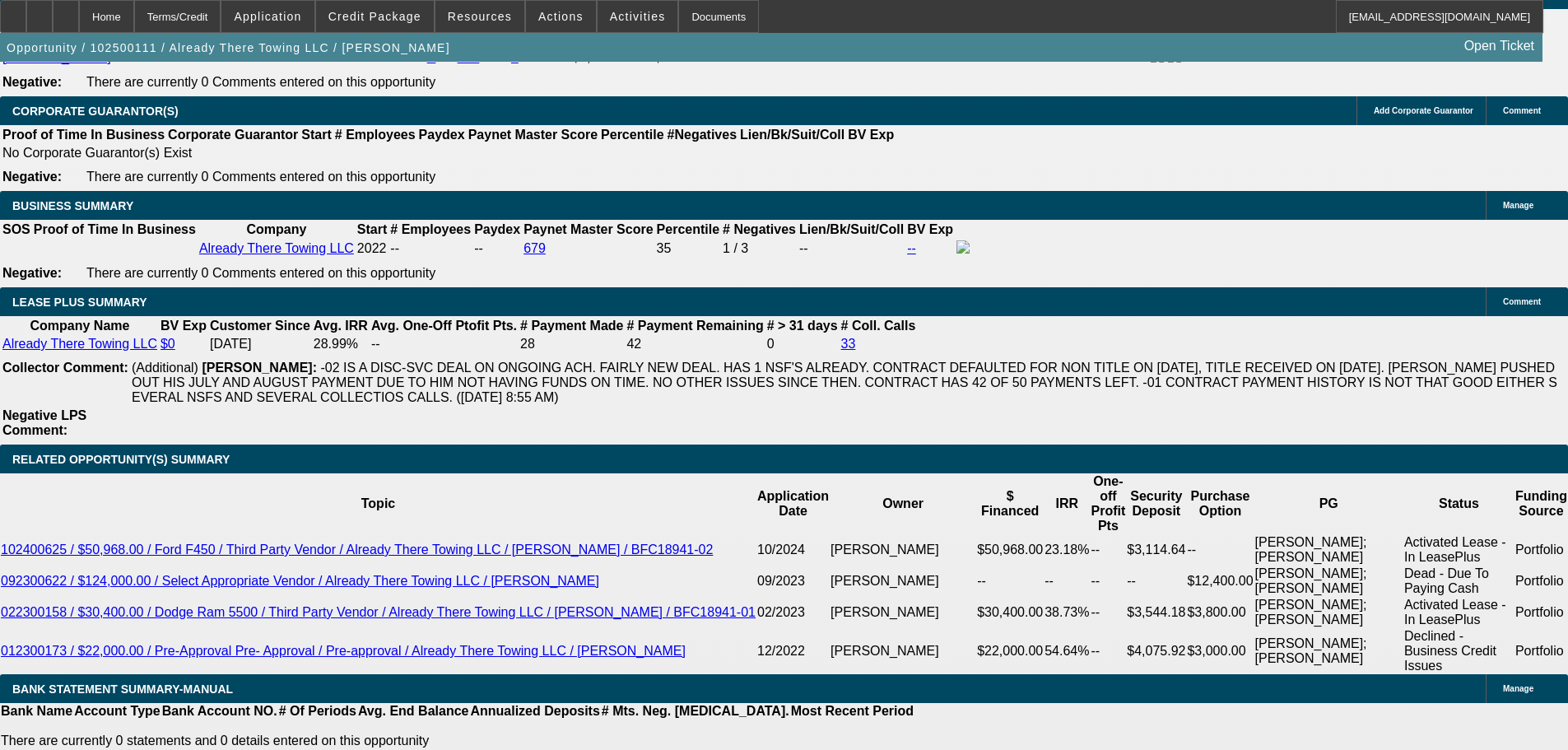
scroll to position [2717, 0]
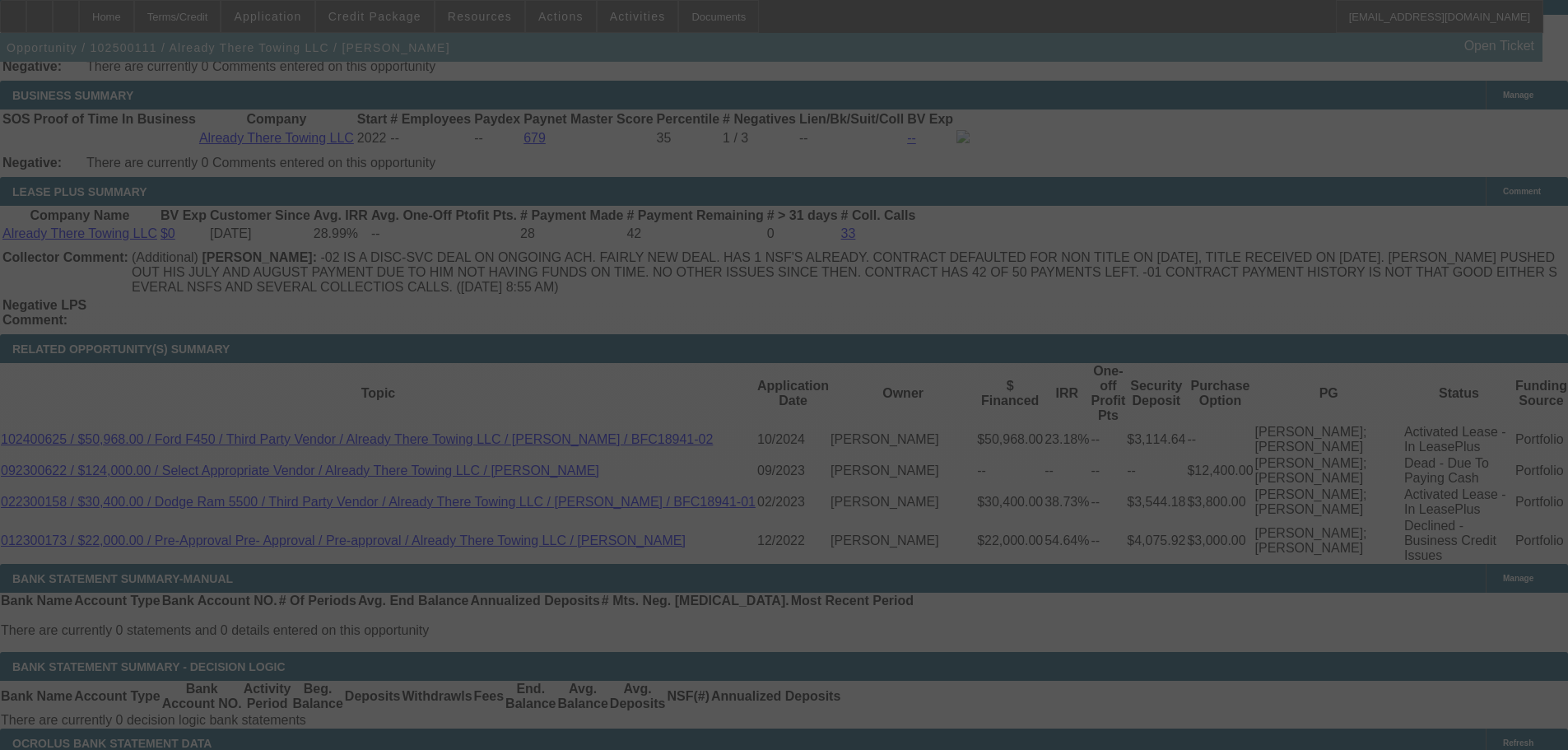
select select "0"
select select "2"
select select "0"
select select "6"
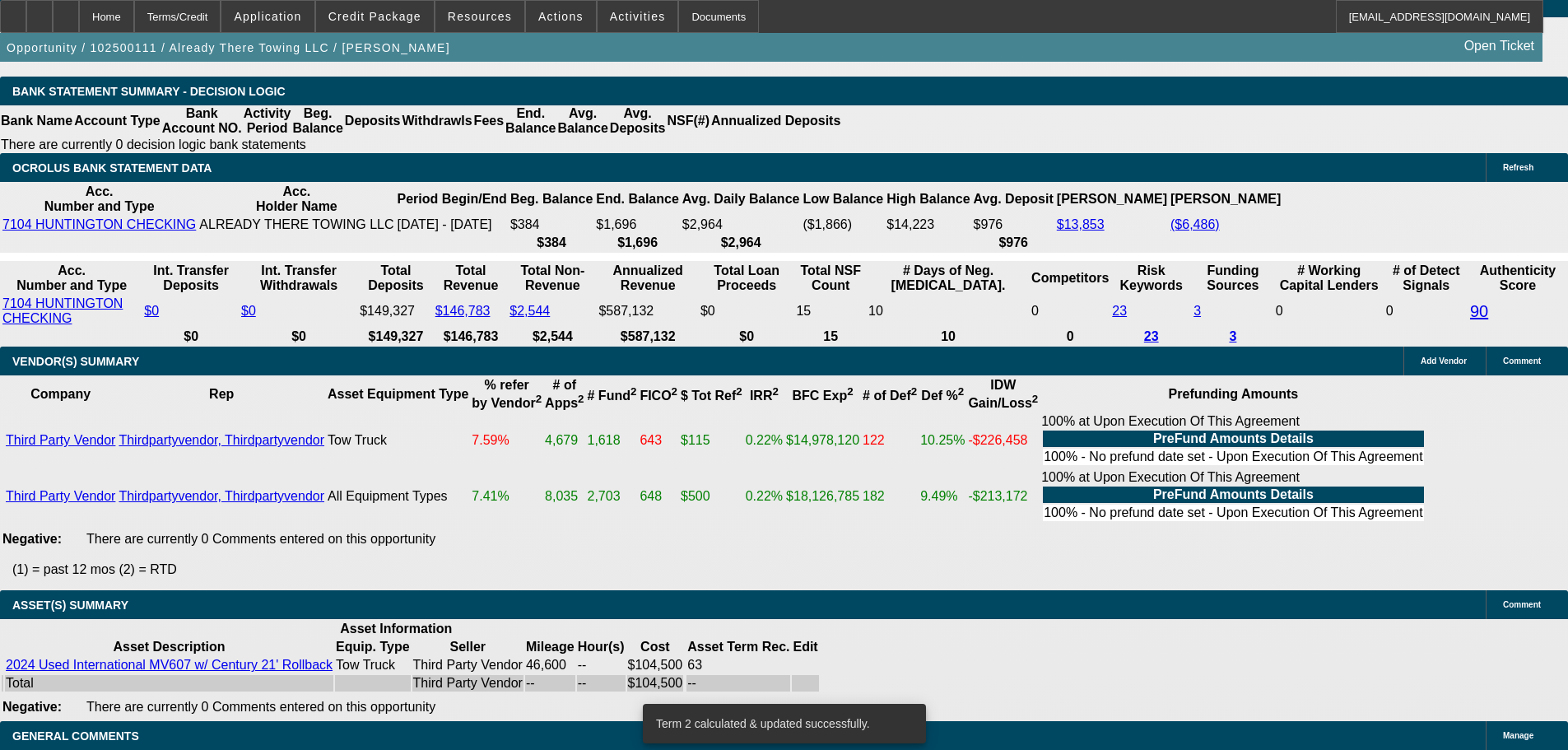
scroll to position [3417, 0]
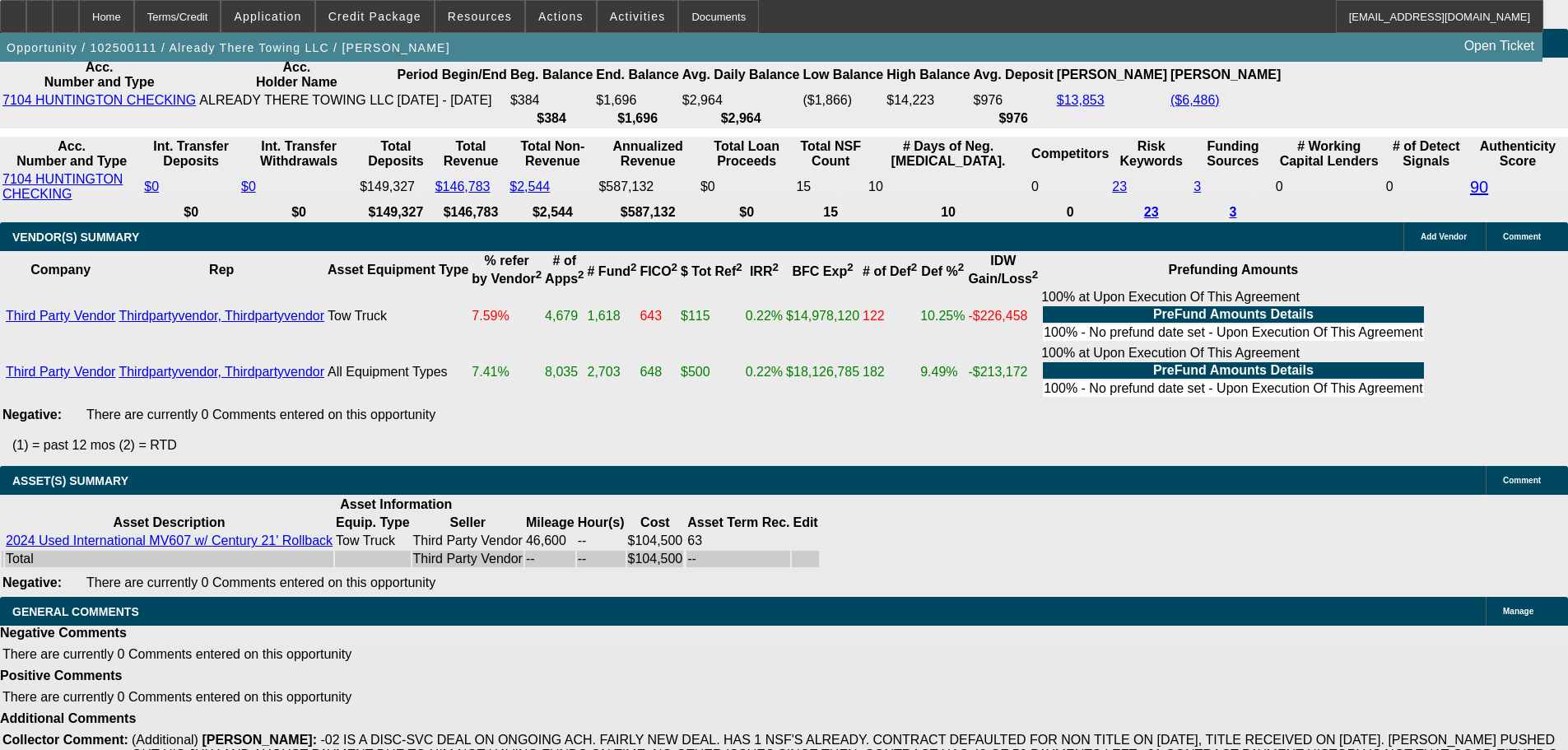
select select "4"
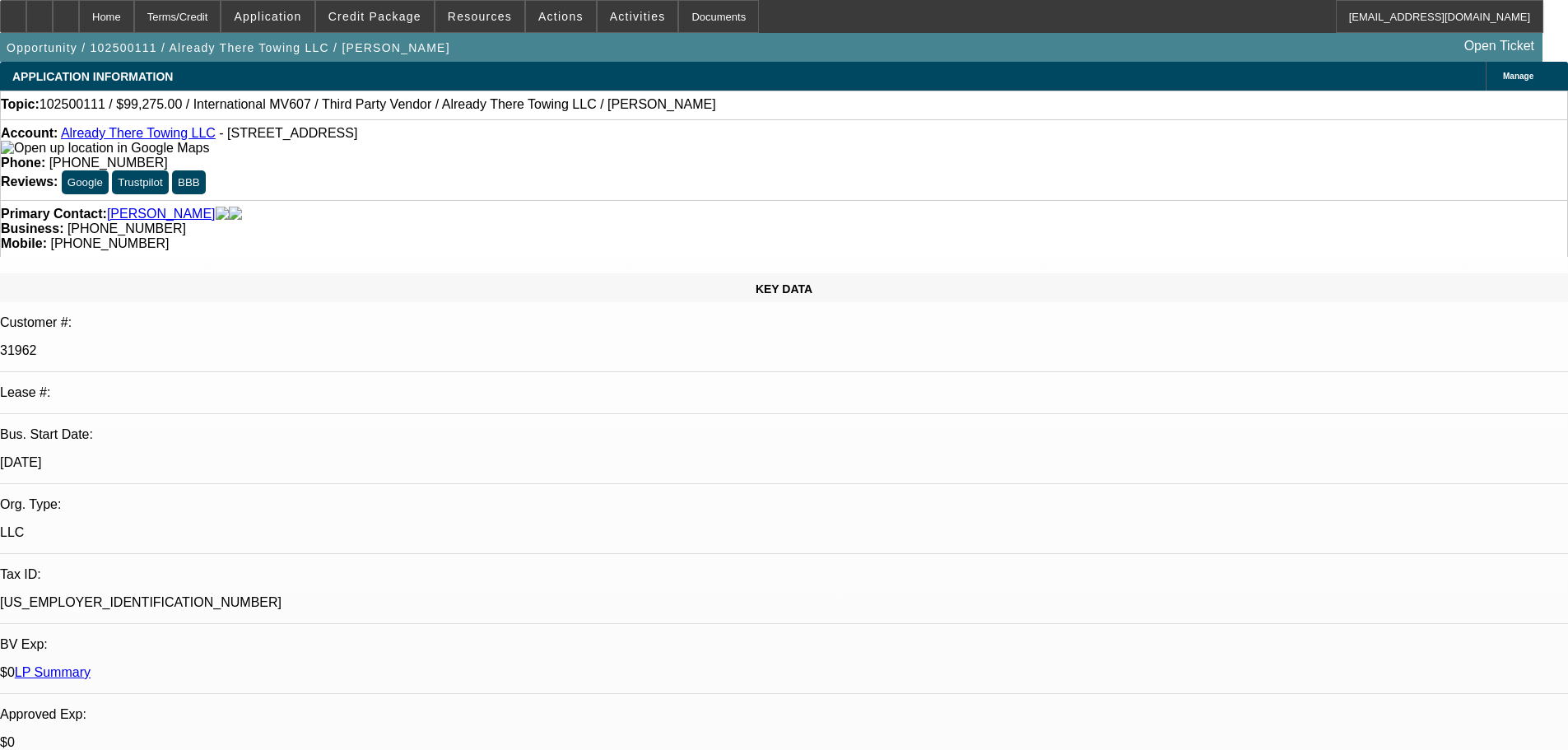
paste textarea "TOO MANY NEGATIVES TO ADD ANOTHER TRUCK AT THIS TIME, NEED TO WAIT TO SEE IF TH…"
type textarea "TOO MANY NEGATIVES TO ADD ANOTHER TRUCK AT THIS TIME, NEED TO WAIT TO SEE IF TH…"
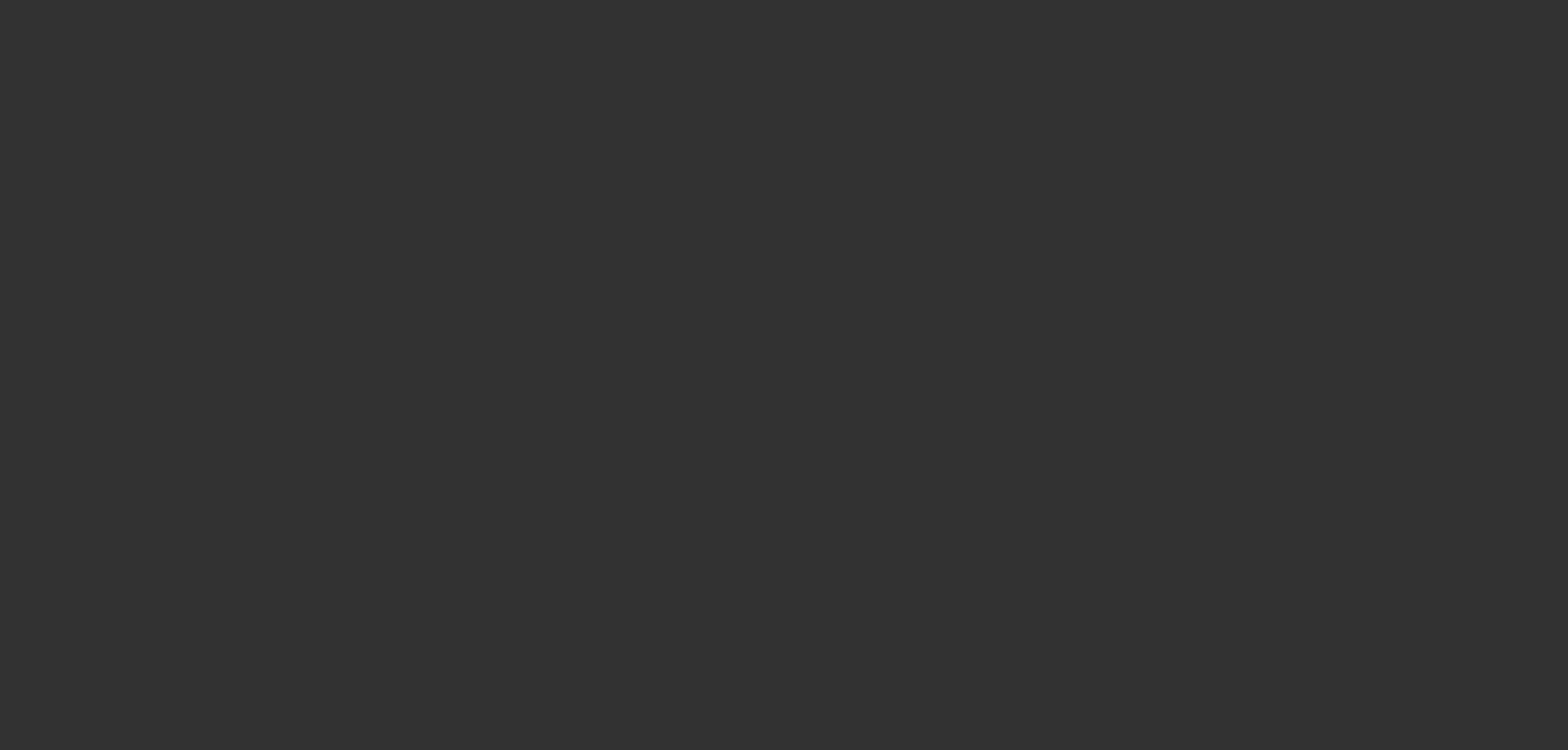
select select "0"
select select "2"
select select "0"
select select "6"
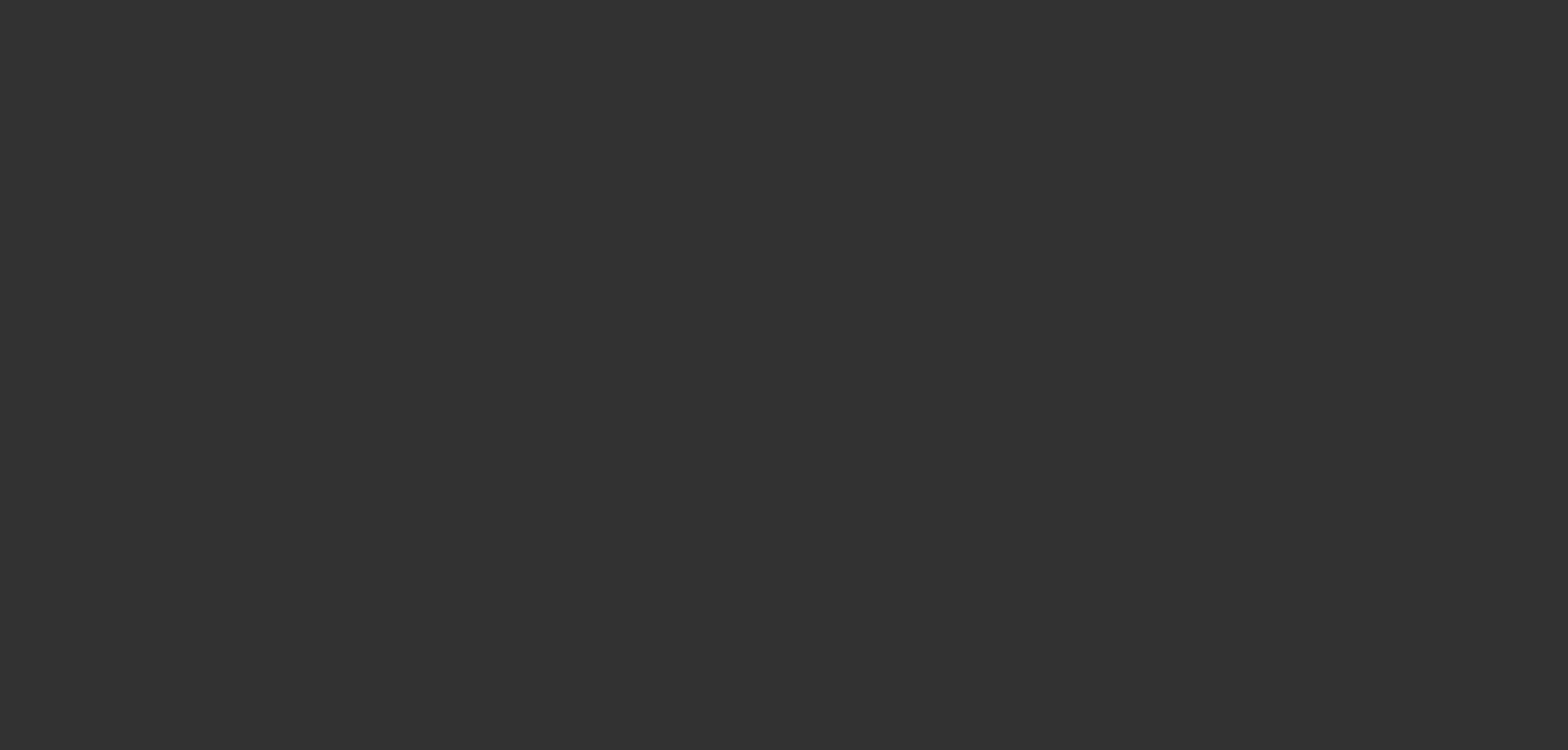
select select "2"
select select "0"
select select "6"
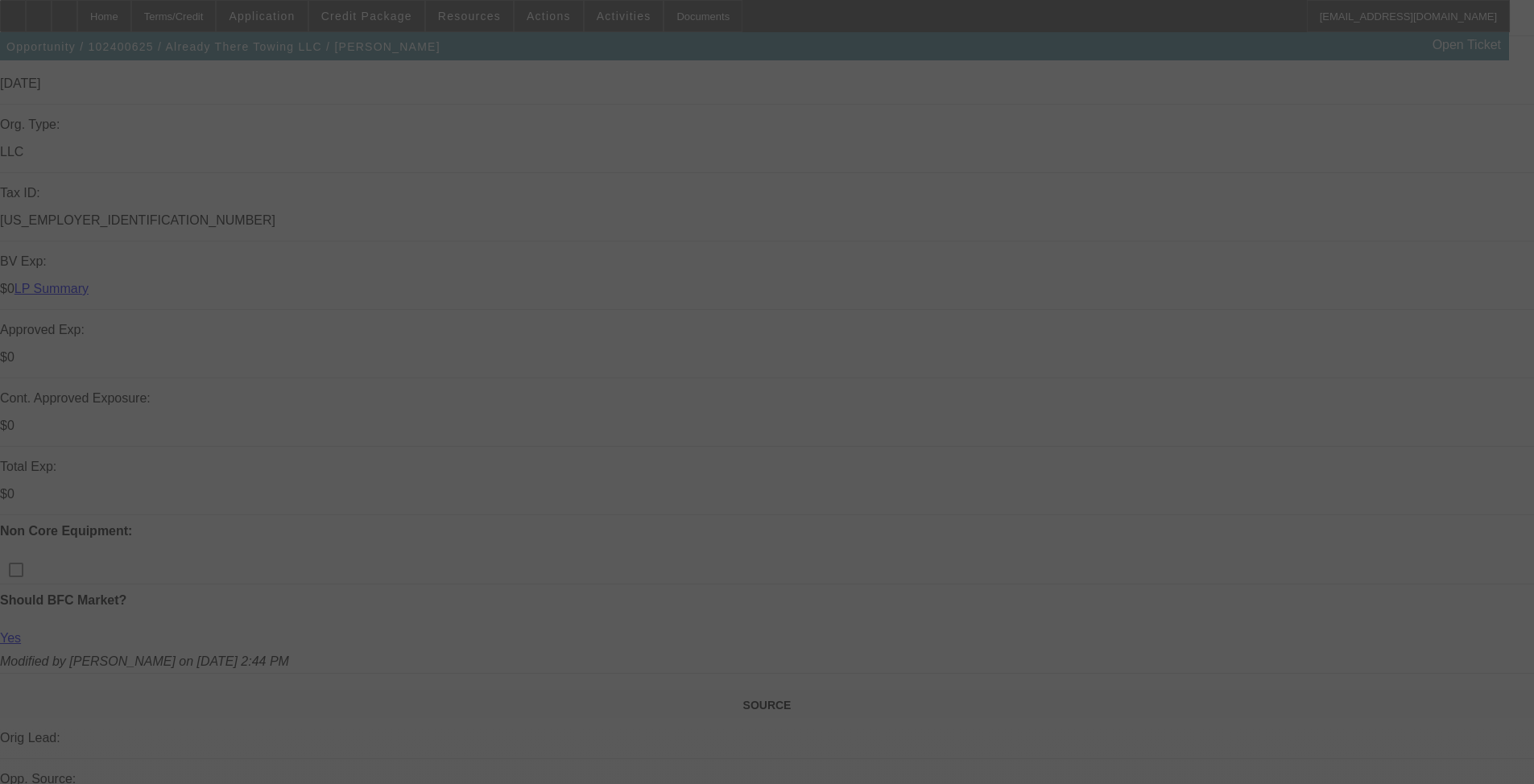
select select "0"
select select "2"
select select "0"
select select "6"
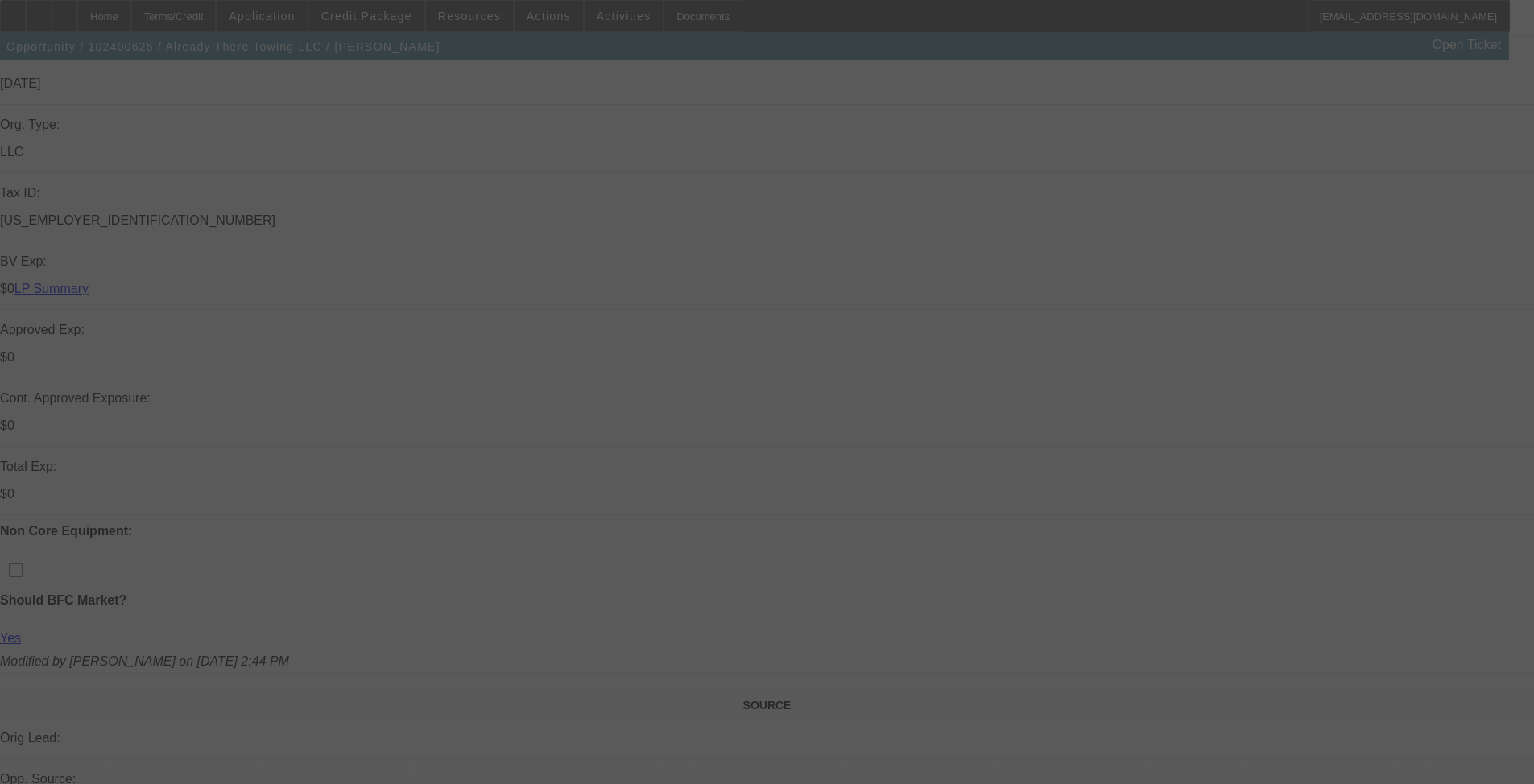
select select "0"
select select "2"
select select "0"
select select "6"
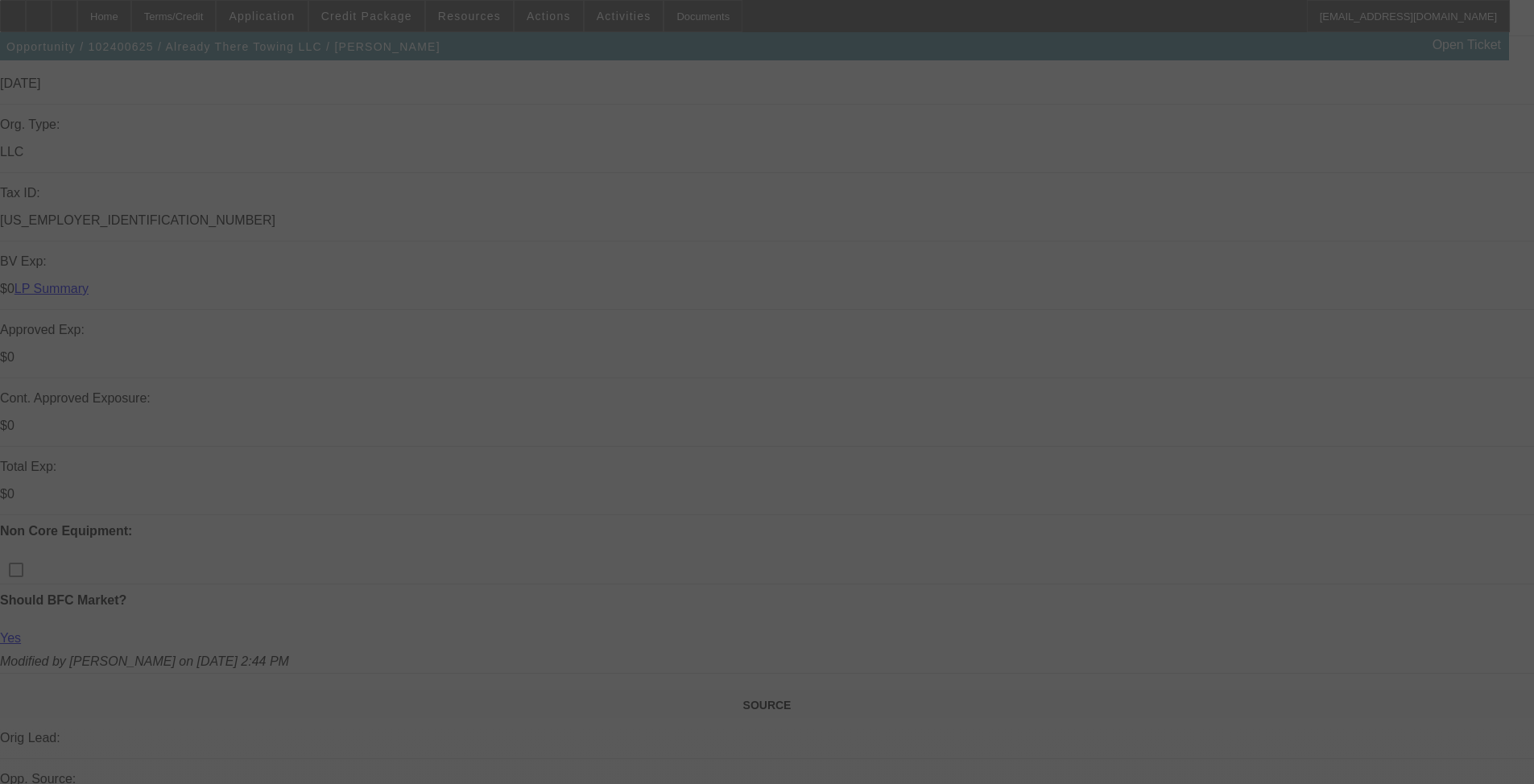
select select "0.15"
select select "2"
select select "0"
select select "6"
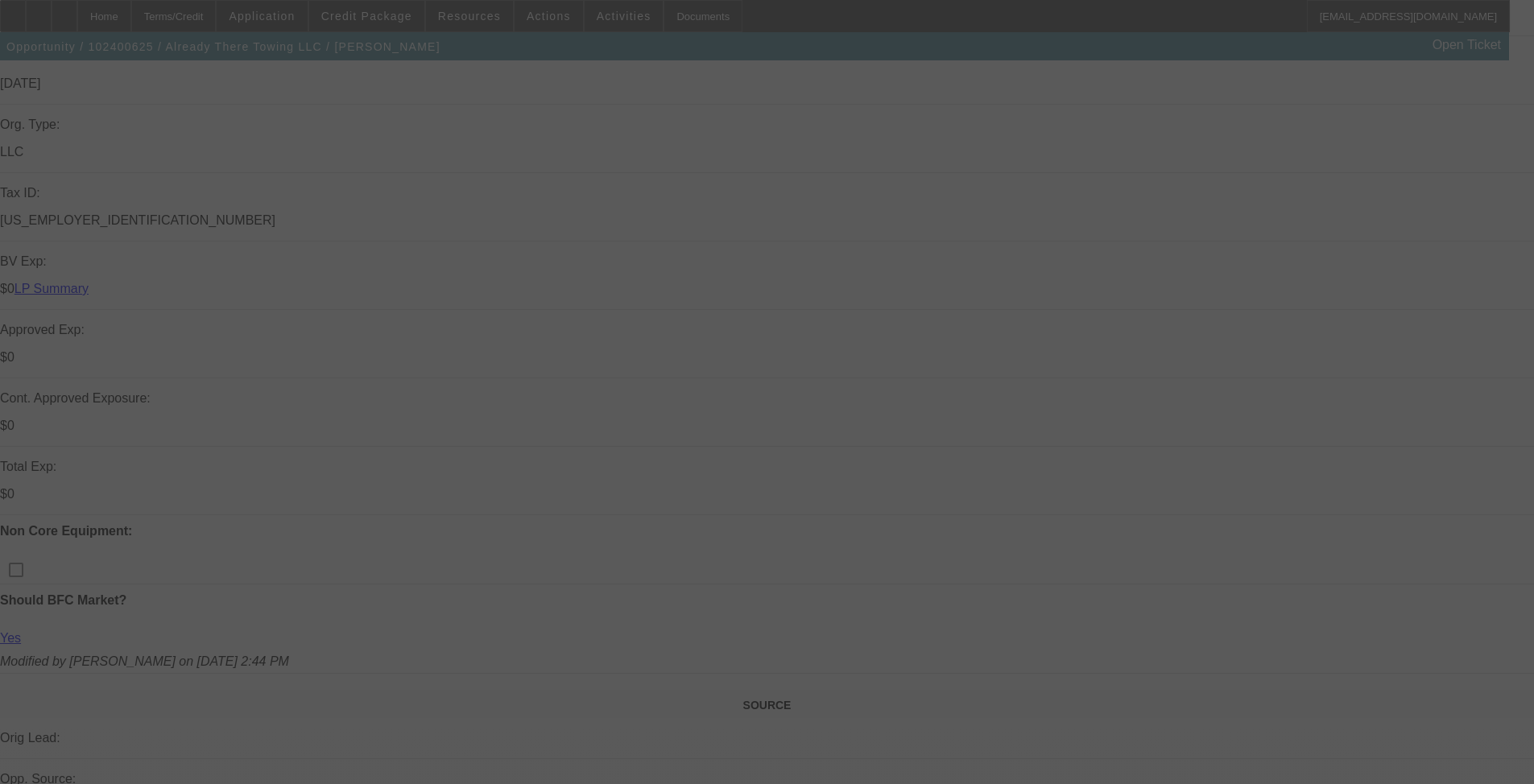
select select "0.15"
select select "2"
select select "0"
select select "6"
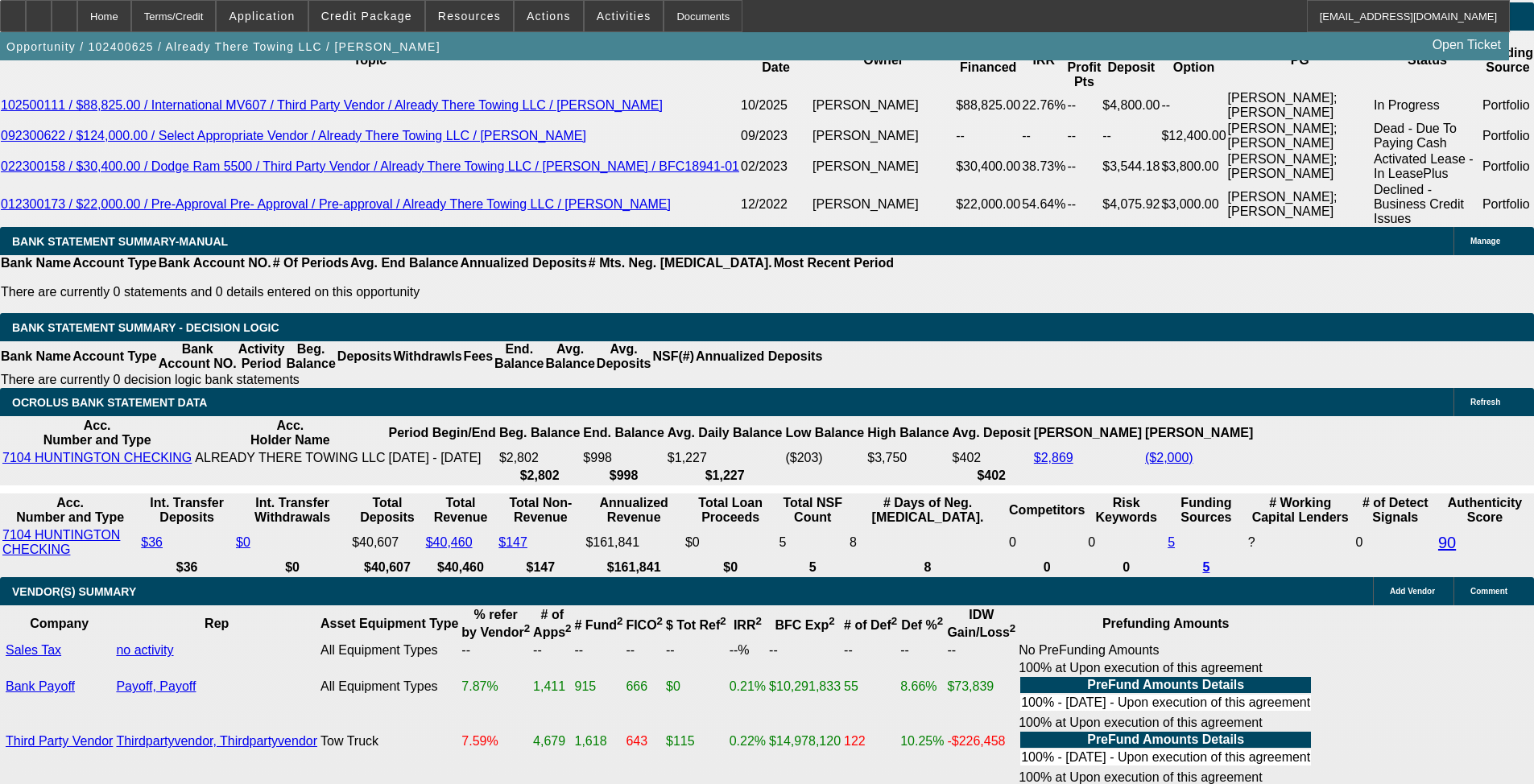
scroll to position [2966, 0]
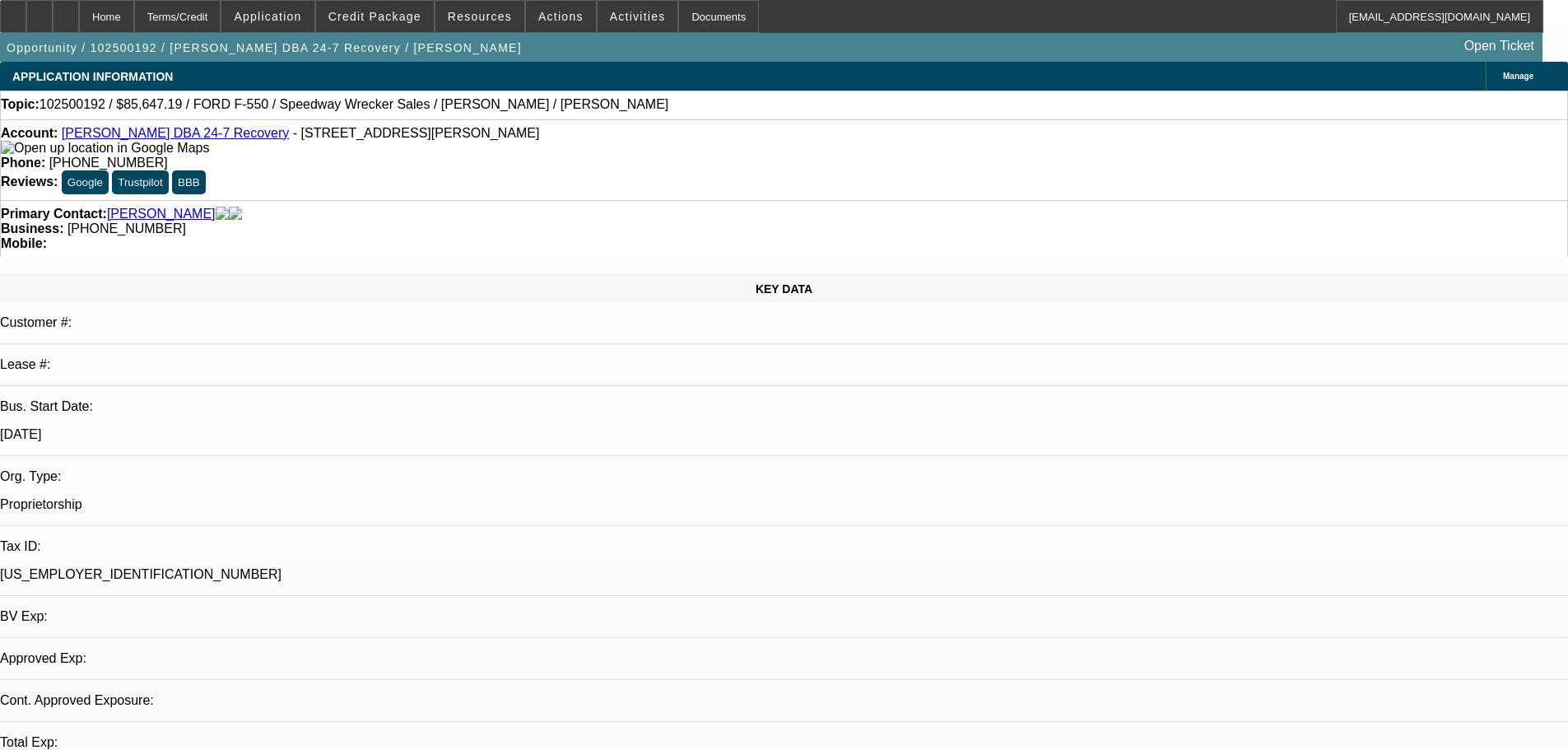
select select "0.2"
select select "2"
select select "0"
select select "6"
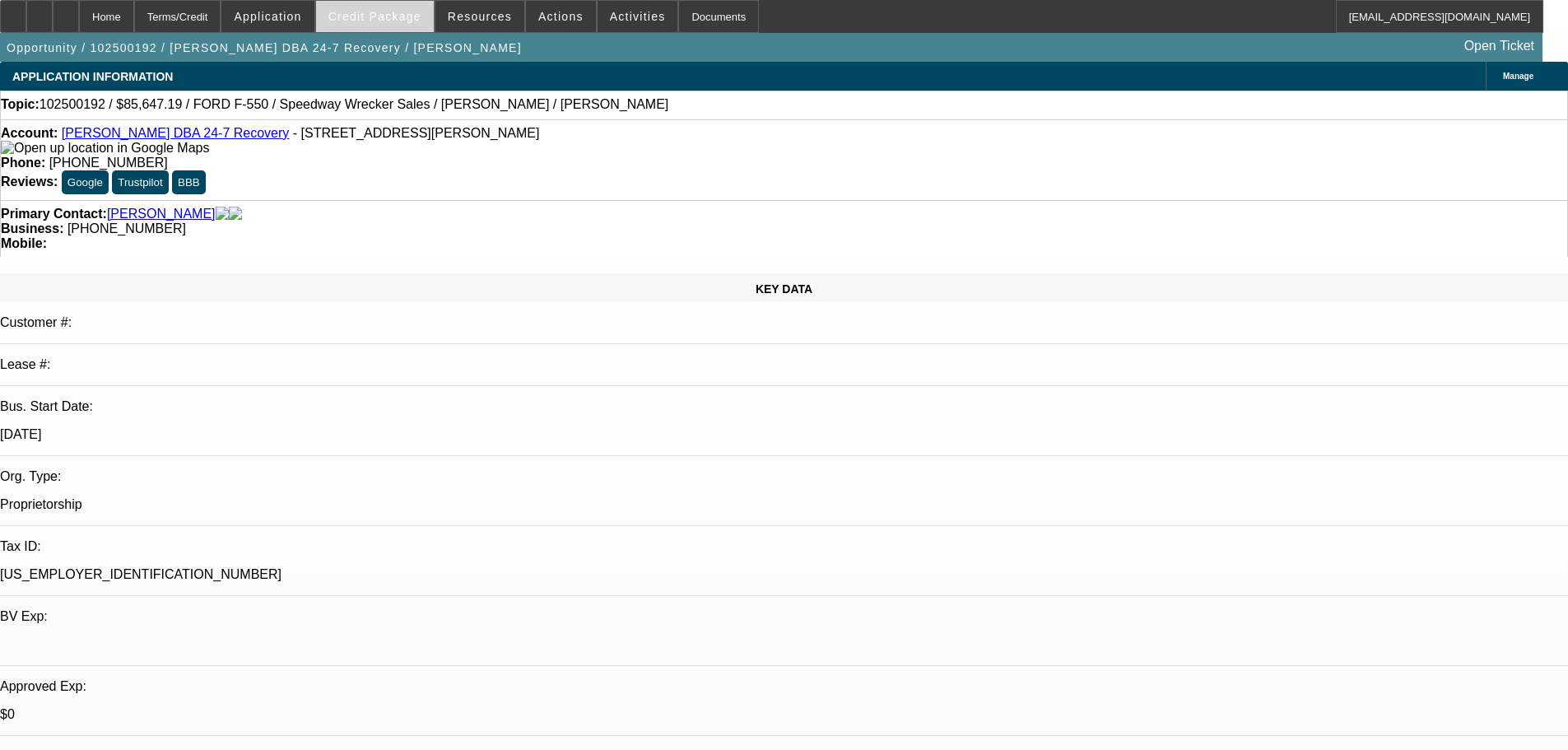
click at [405, 13] on span "Credit Package" at bounding box center [374, 16] width 93 height 13
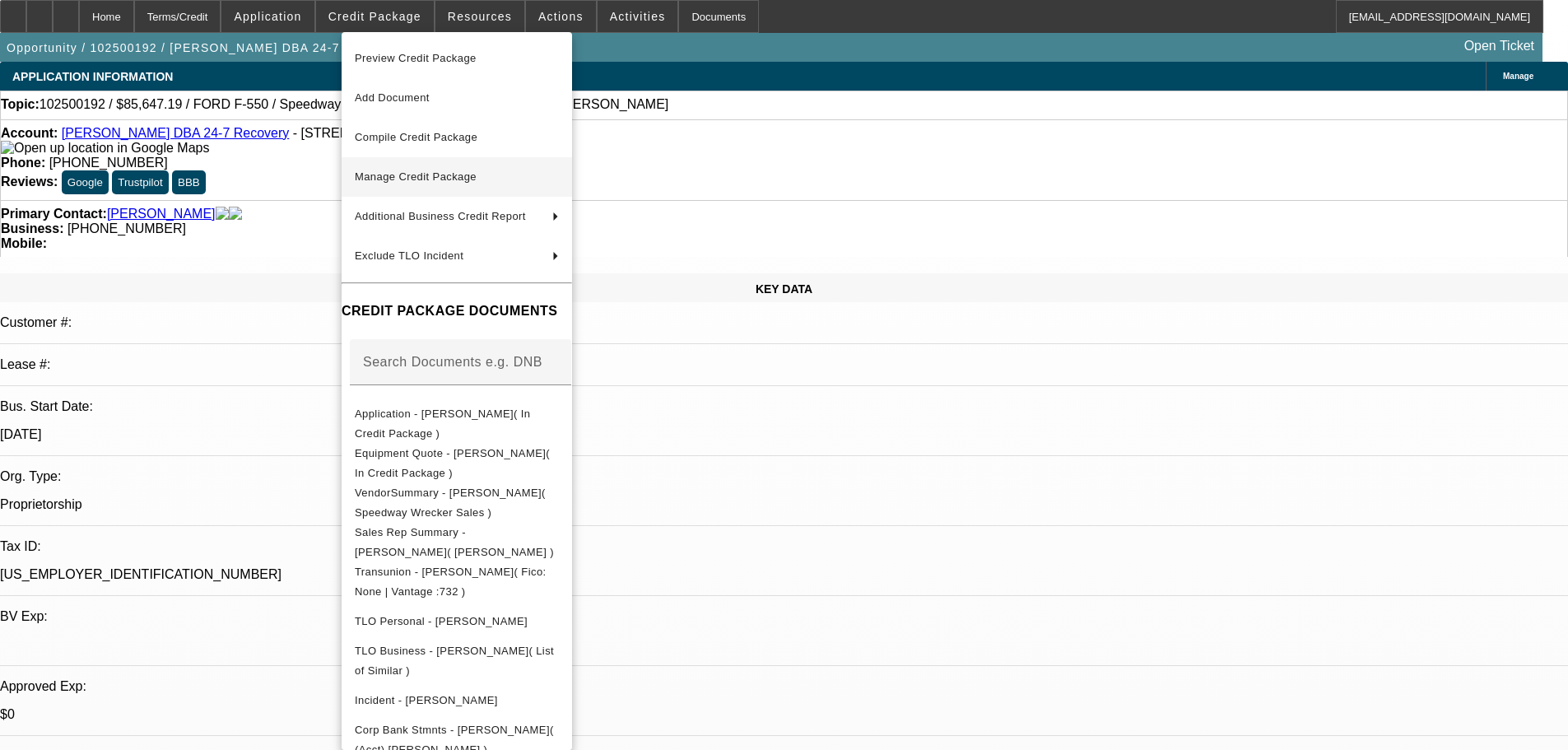
click at [401, 169] on span "Manage Credit Package" at bounding box center [457, 177] width 204 height 20
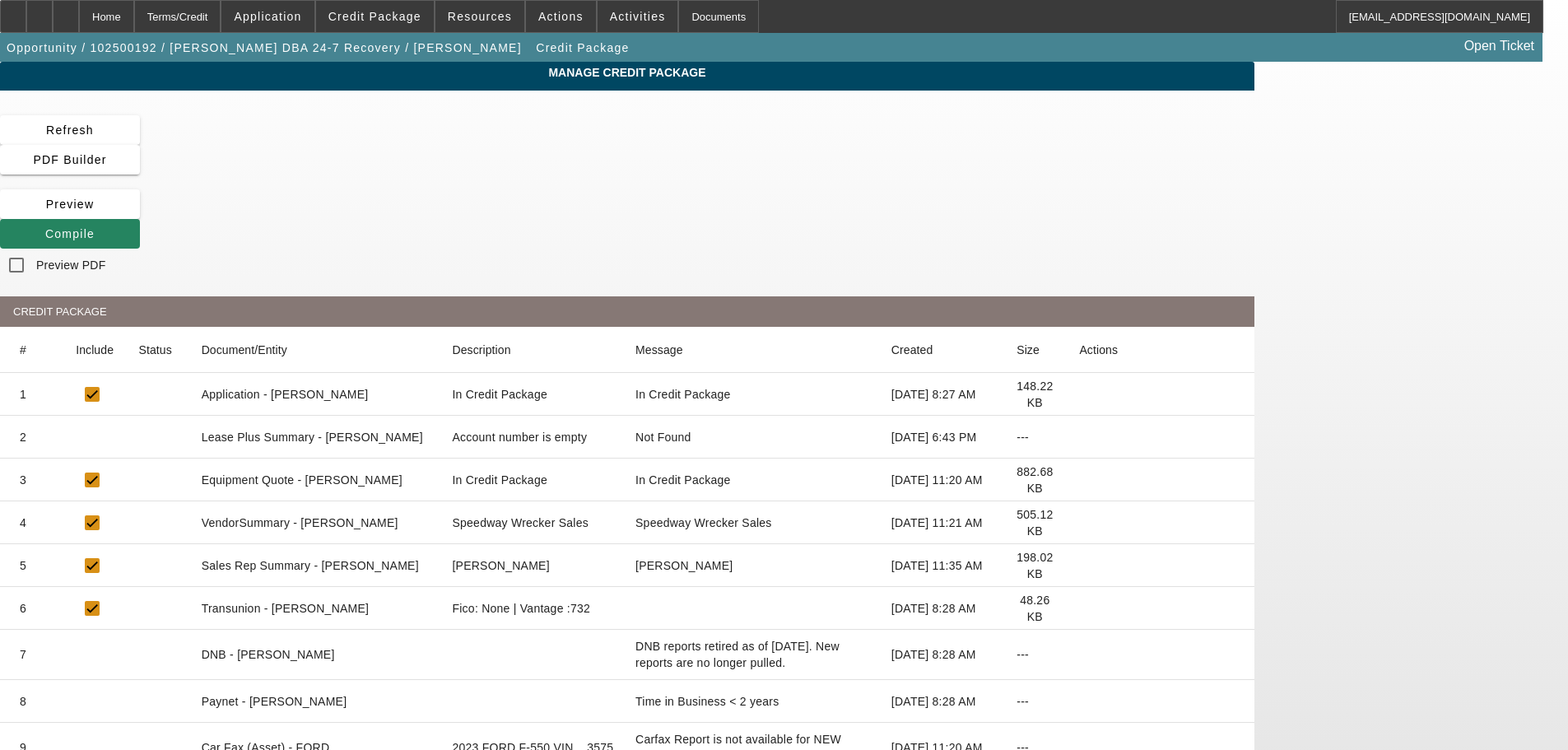
click at [1079, 437] on icon at bounding box center [1079, 437] width 0 height 0
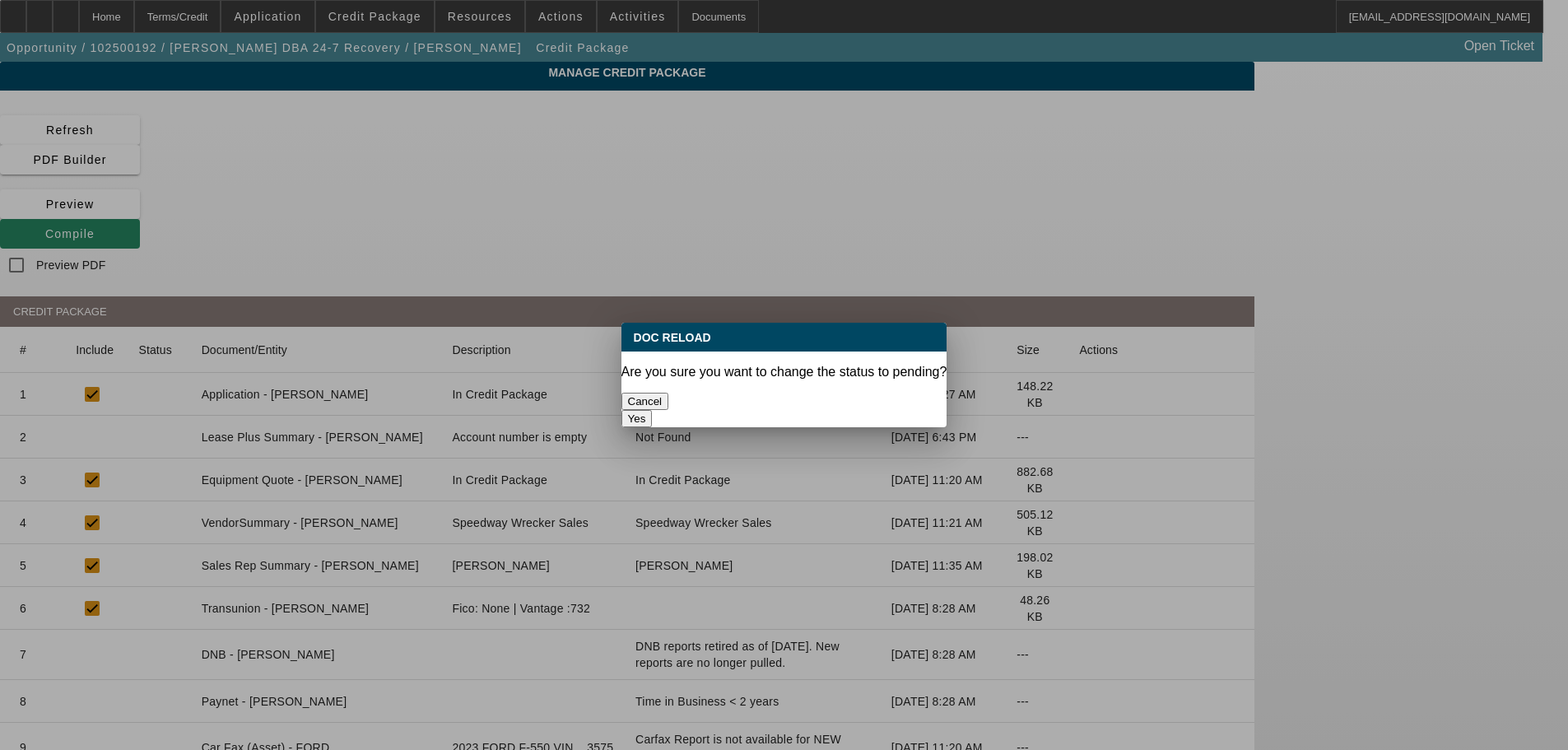
click at [653, 410] on button "Yes" at bounding box center [637, 419] width 32 height 17
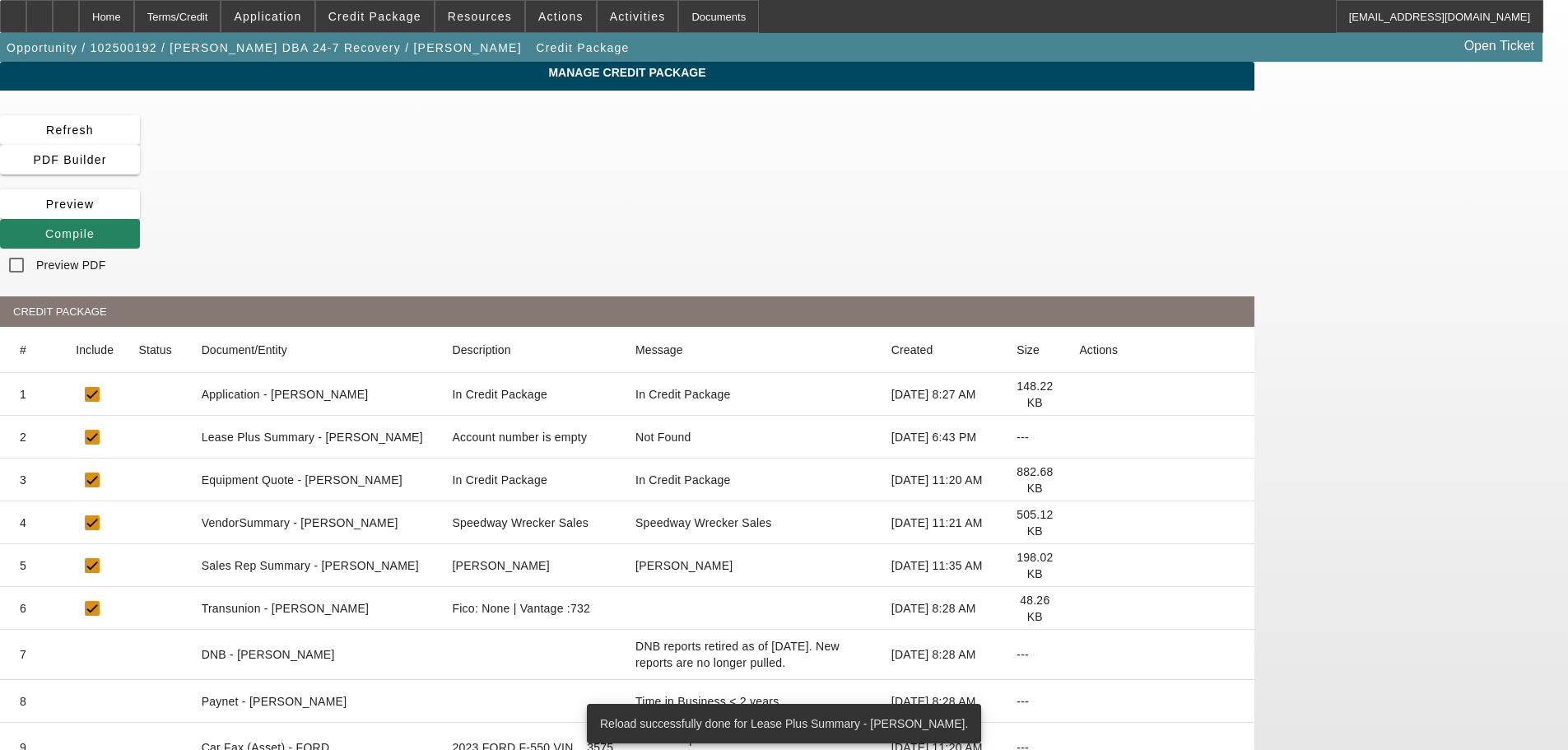
click at [1079, 523] on icon at bounding box center [1079, 523] width 0 height 0
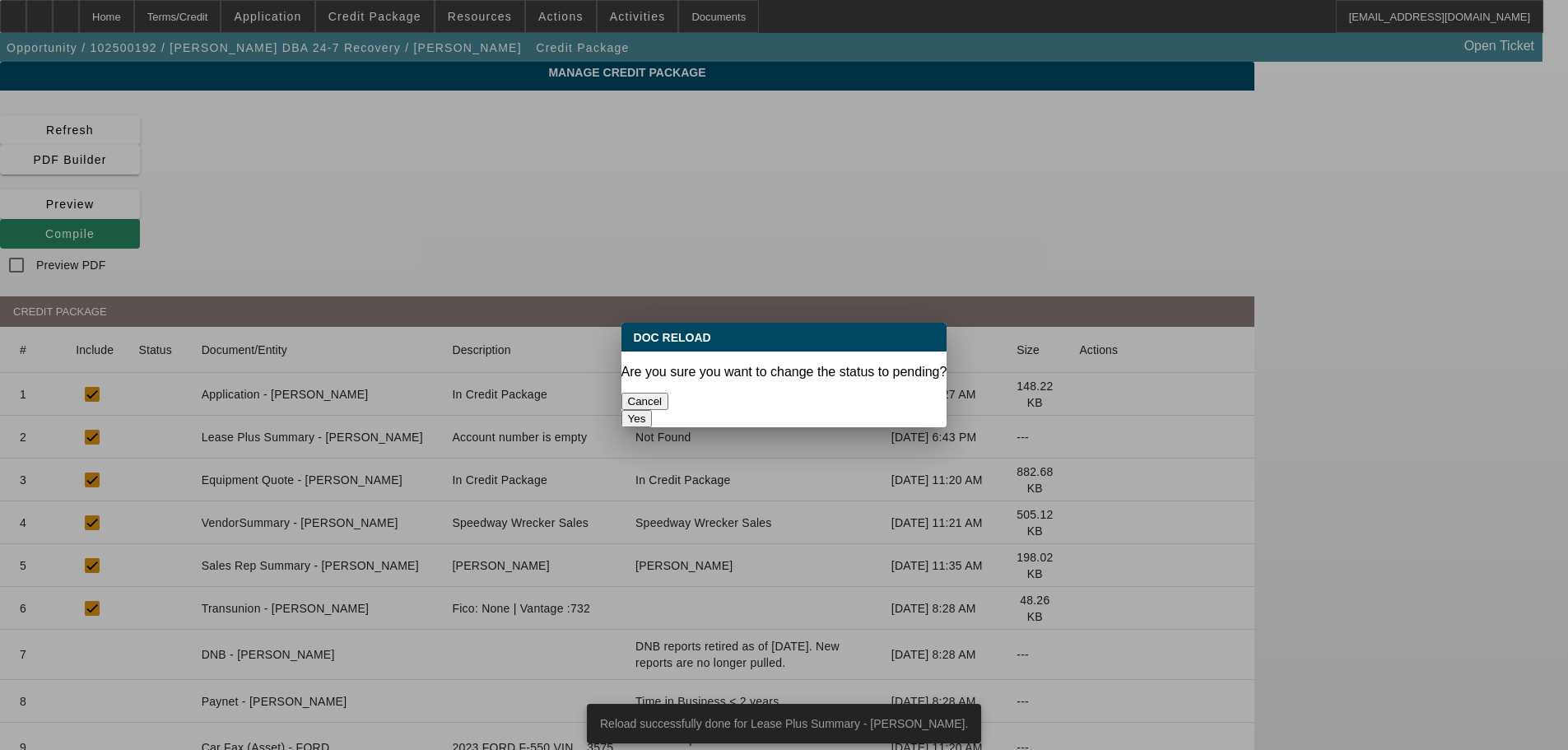
click at [653, 410] on button "Yes" at bounding box center [637, 419] width 32 height 17
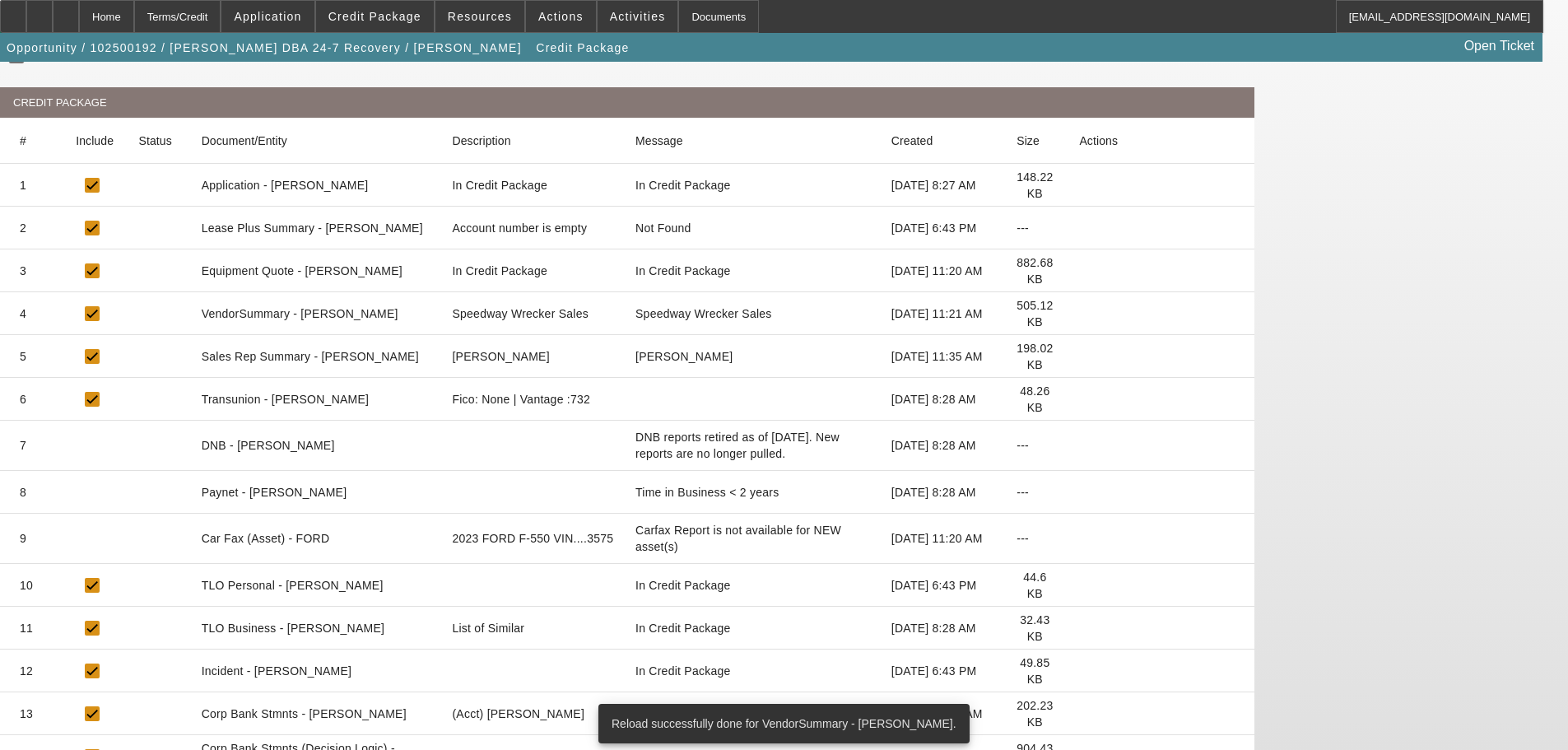
scroll to position [231, 0]
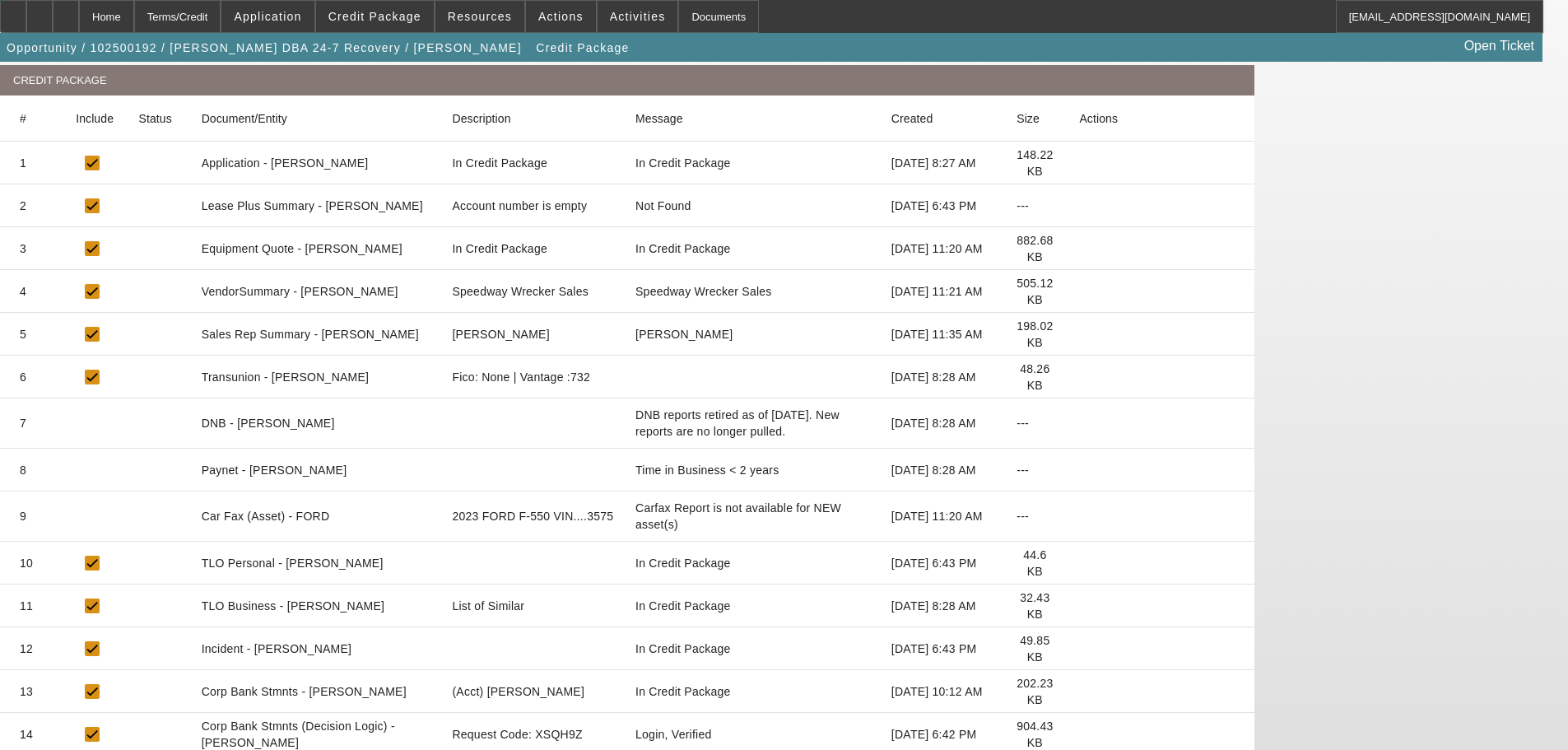
click at [1079, 606] on icon at bounding box center [1079, 606] width 0 height 0
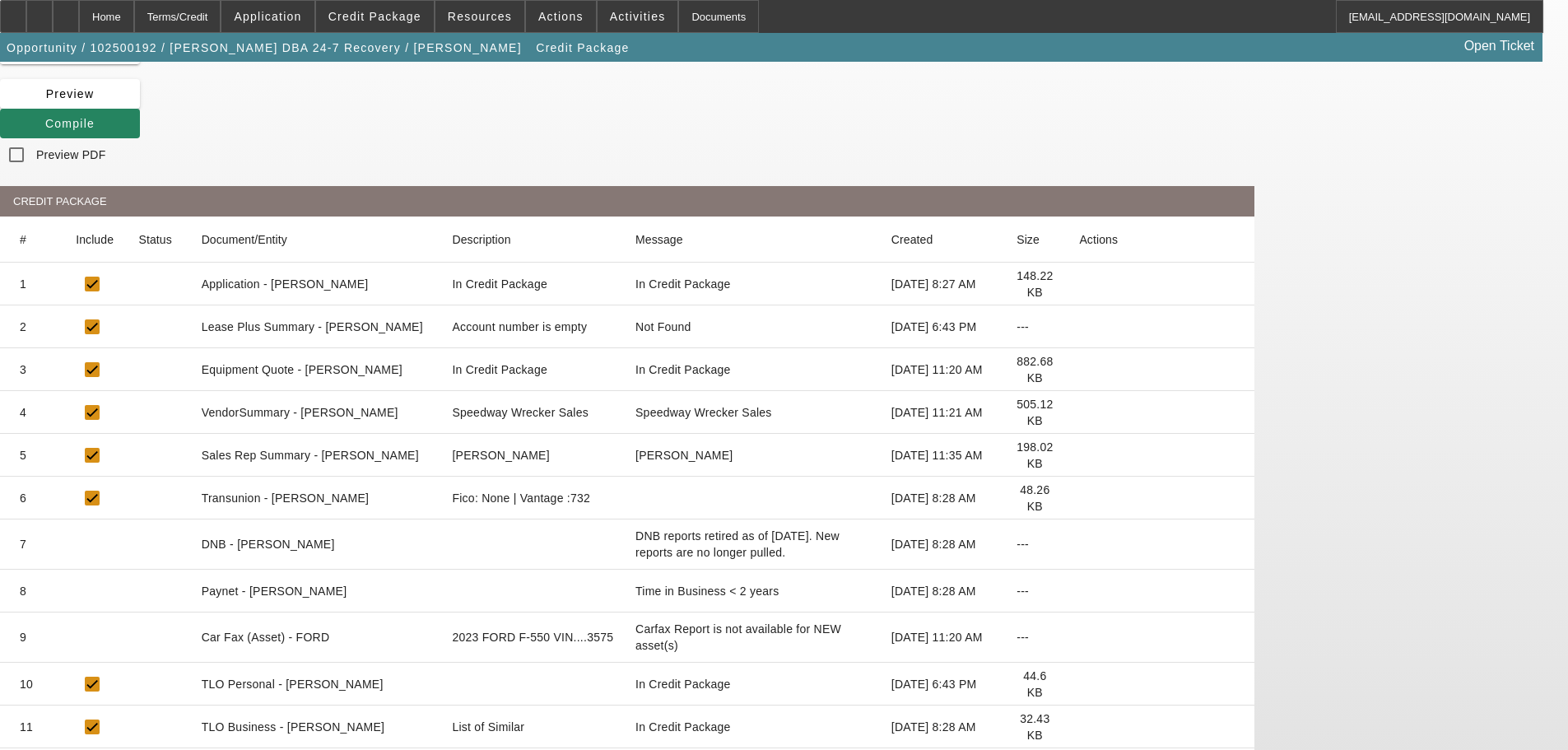
scroll to position [0, 0]
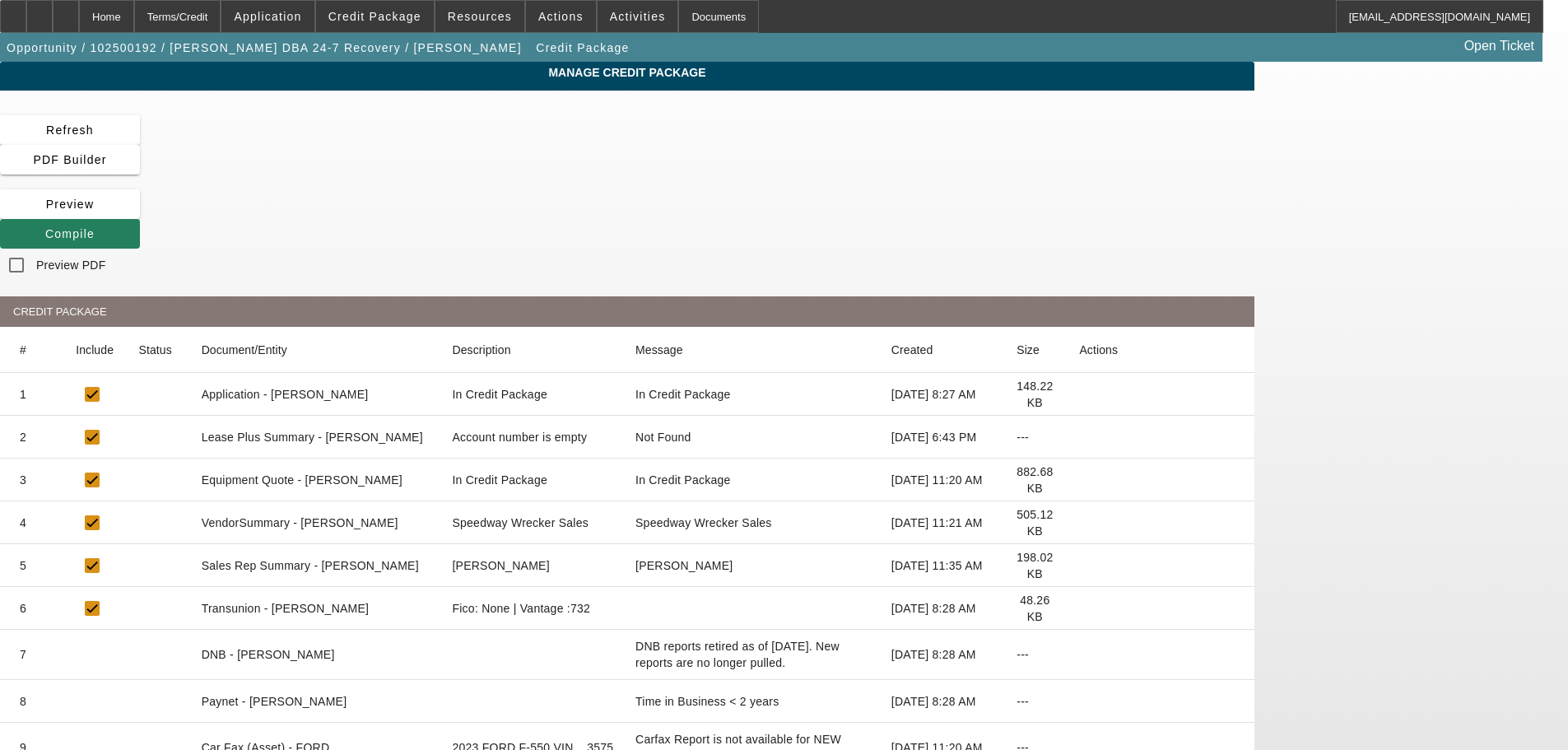
click at [140, 214] on span at bounding box center [69, 233] width 140 height 39
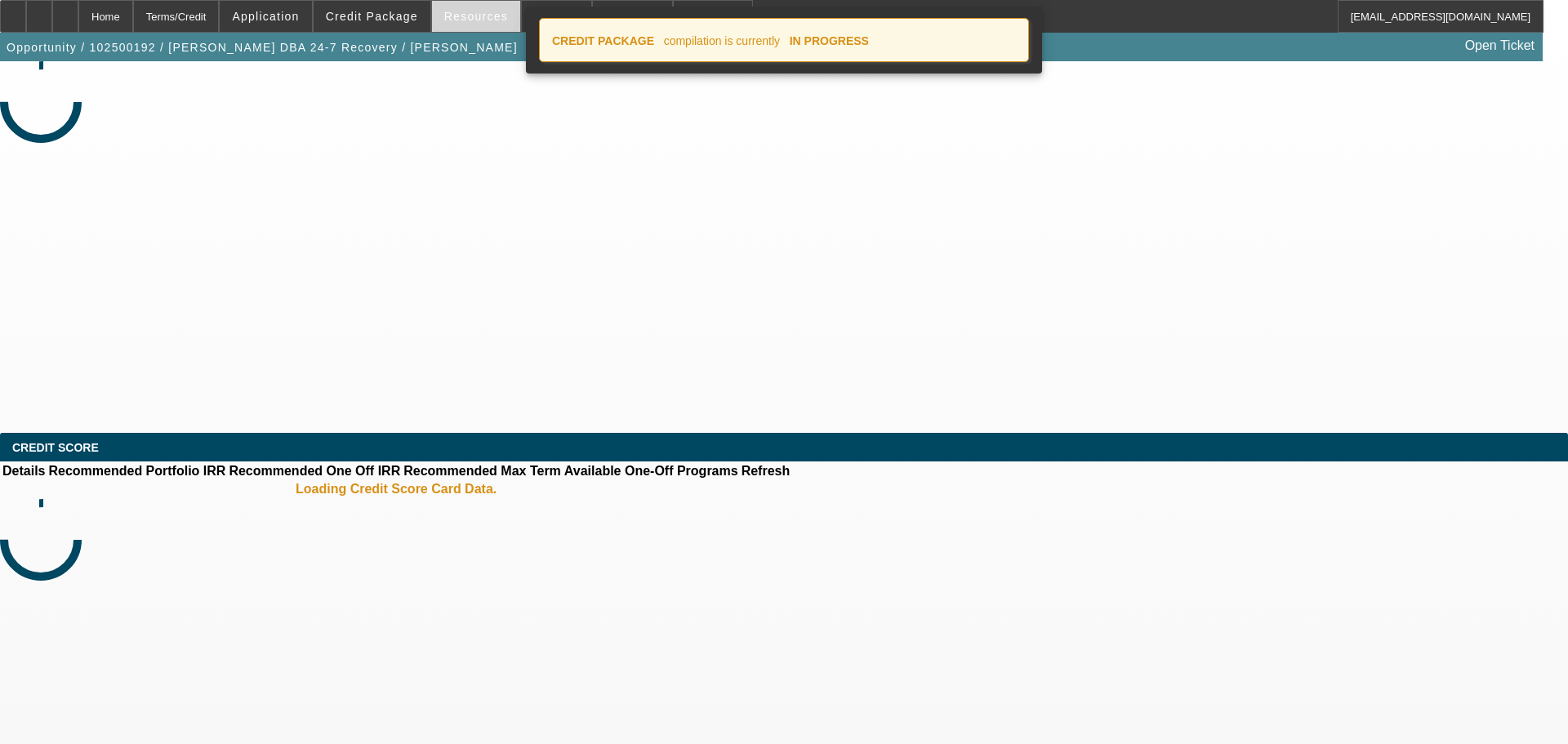
select select "0.2"
select select "2"
select select "0"
select select "6"
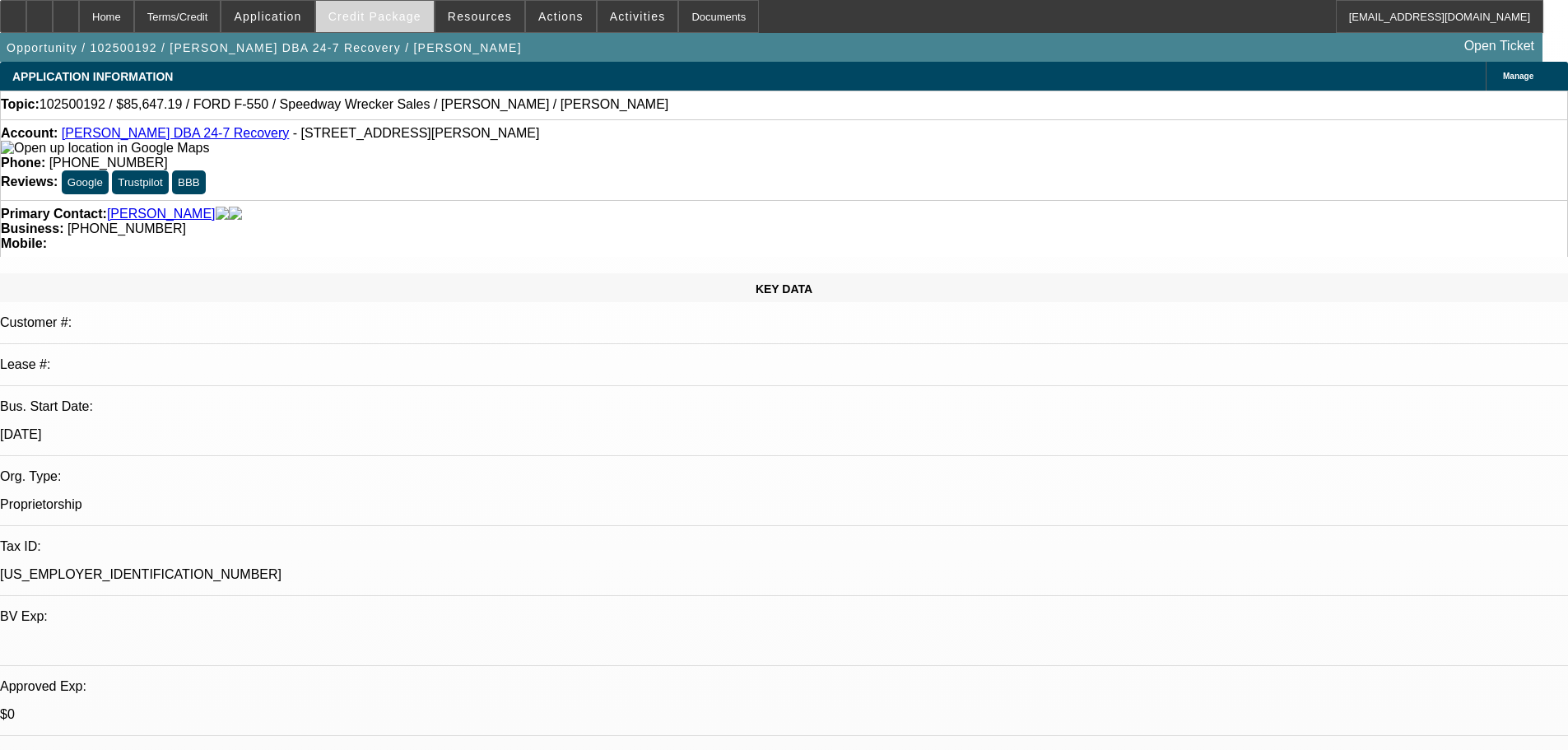
click at [422, 3] on span at bounding box center [374, 16] width 117 height 39
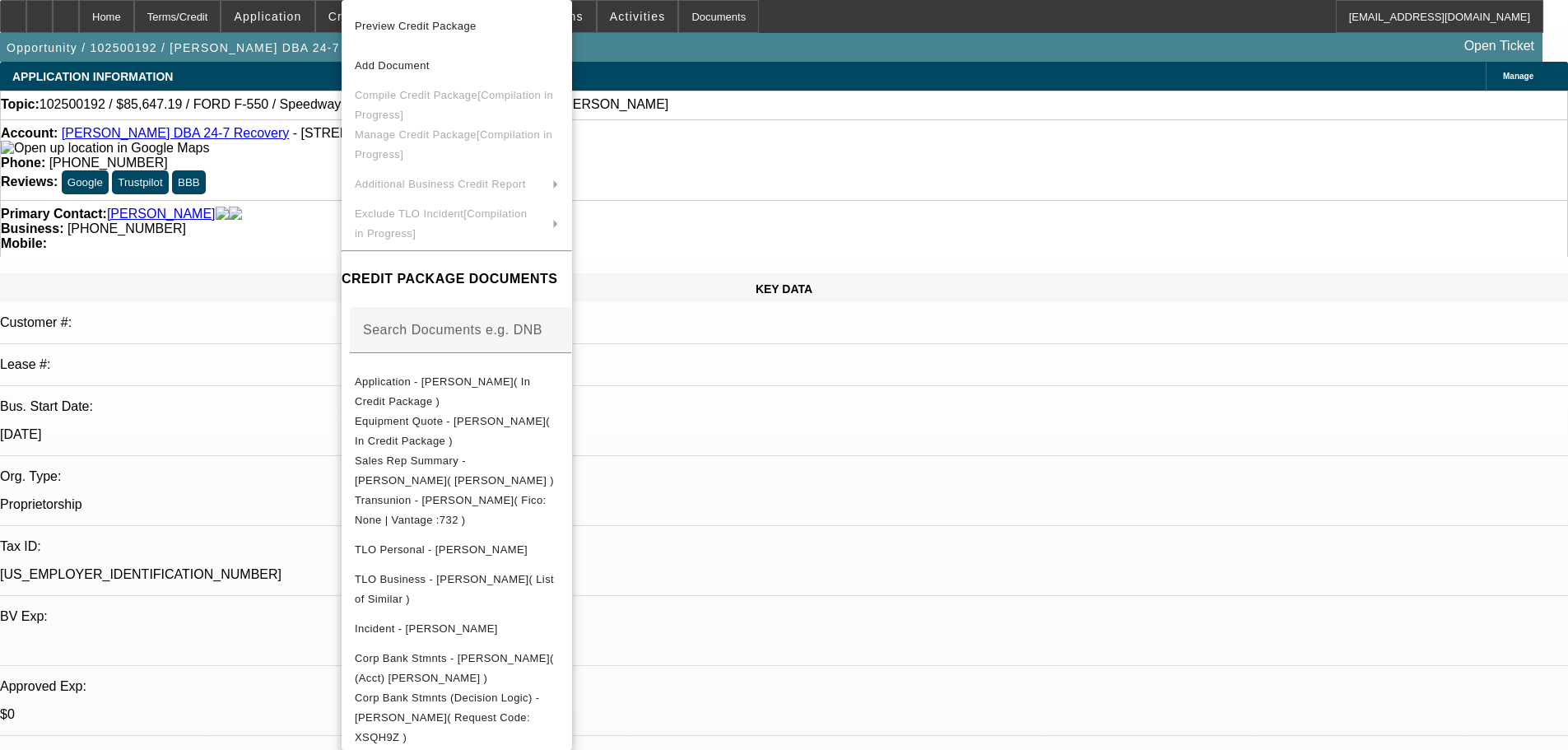
click at [292, 235] on div at bounding box center [784, 375] width 1568 height 750
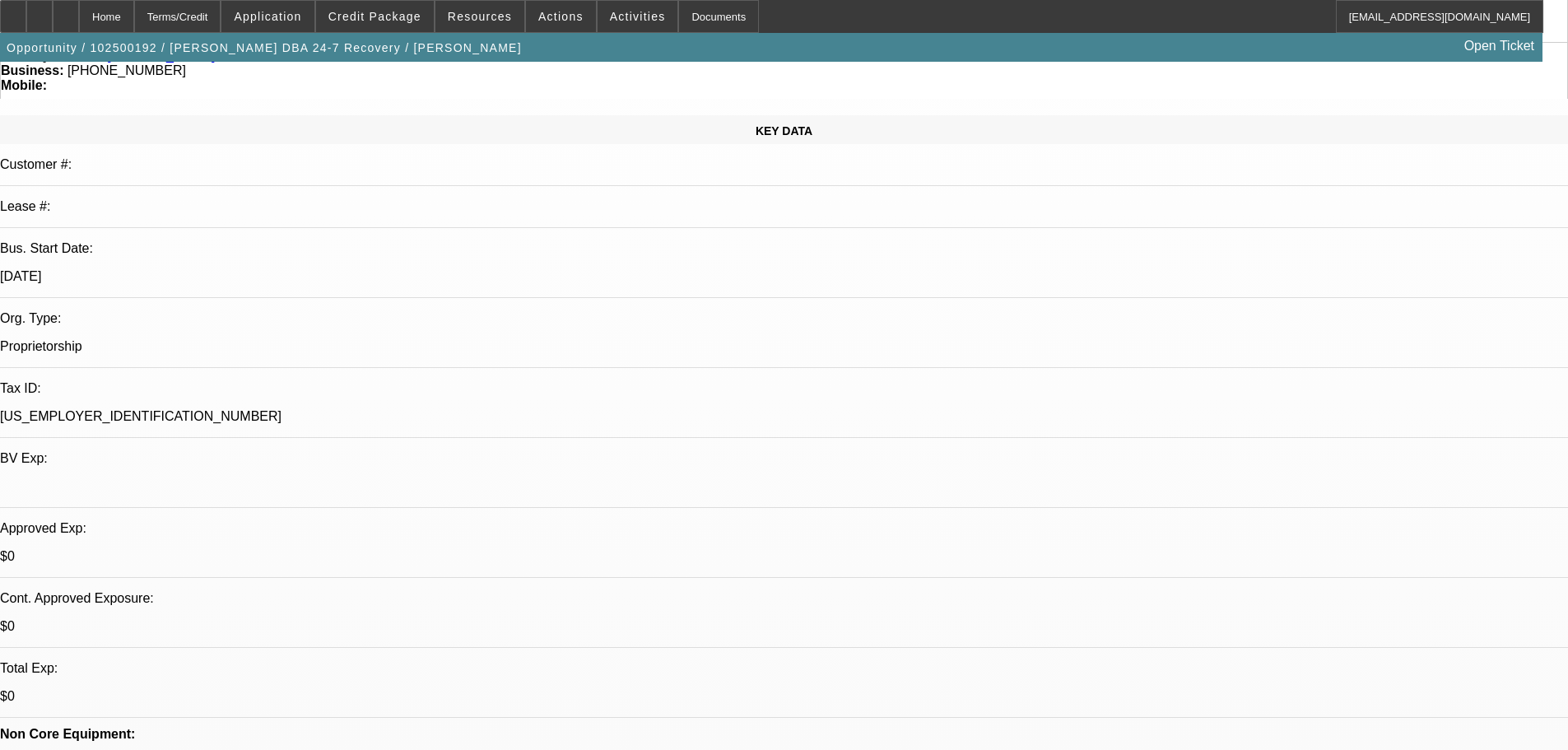
scroll to position [165, 0]
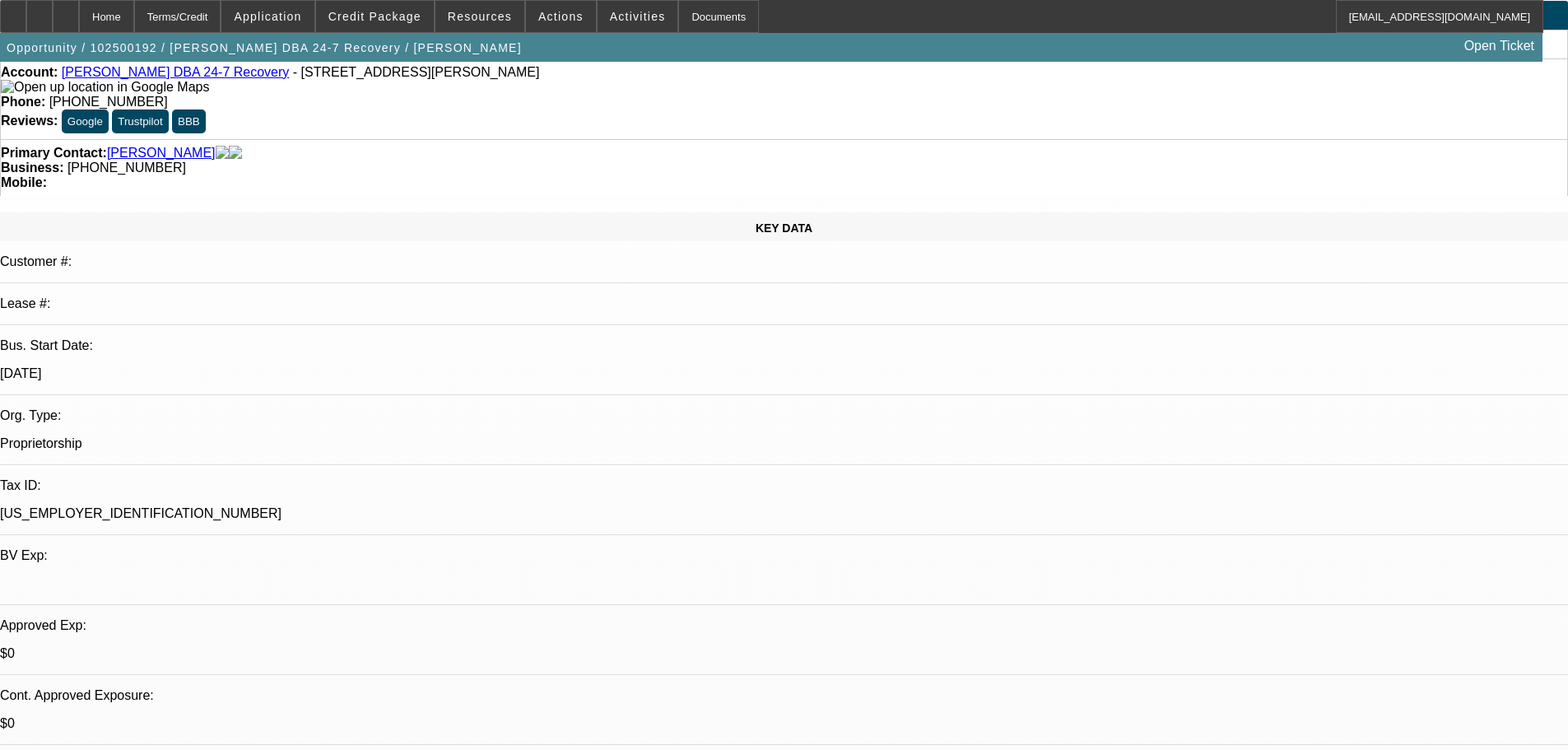
scroll to position [0, 0]
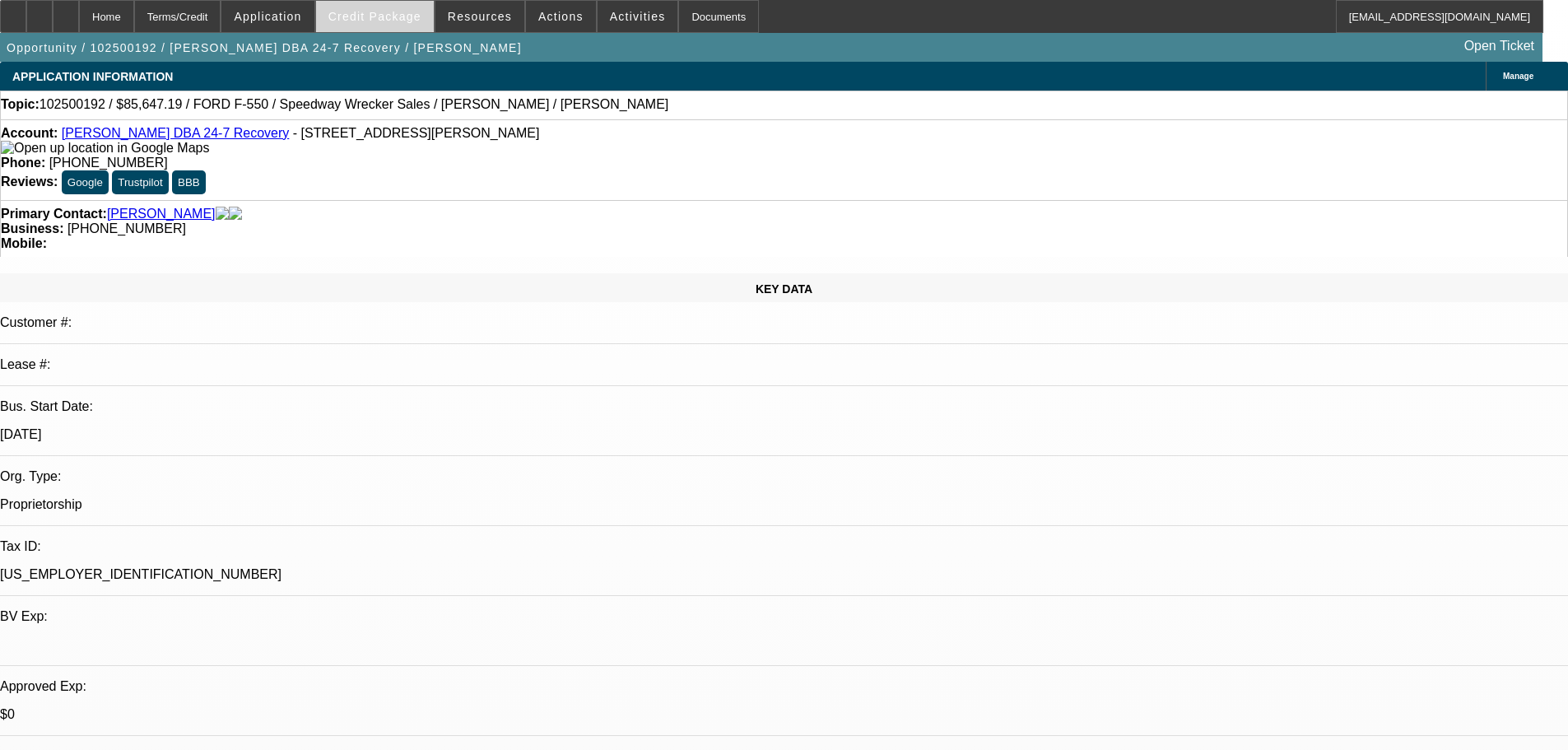
click at [373, 18] on span "Credit Package" at bounding box center [374, 16] width 93 height 13
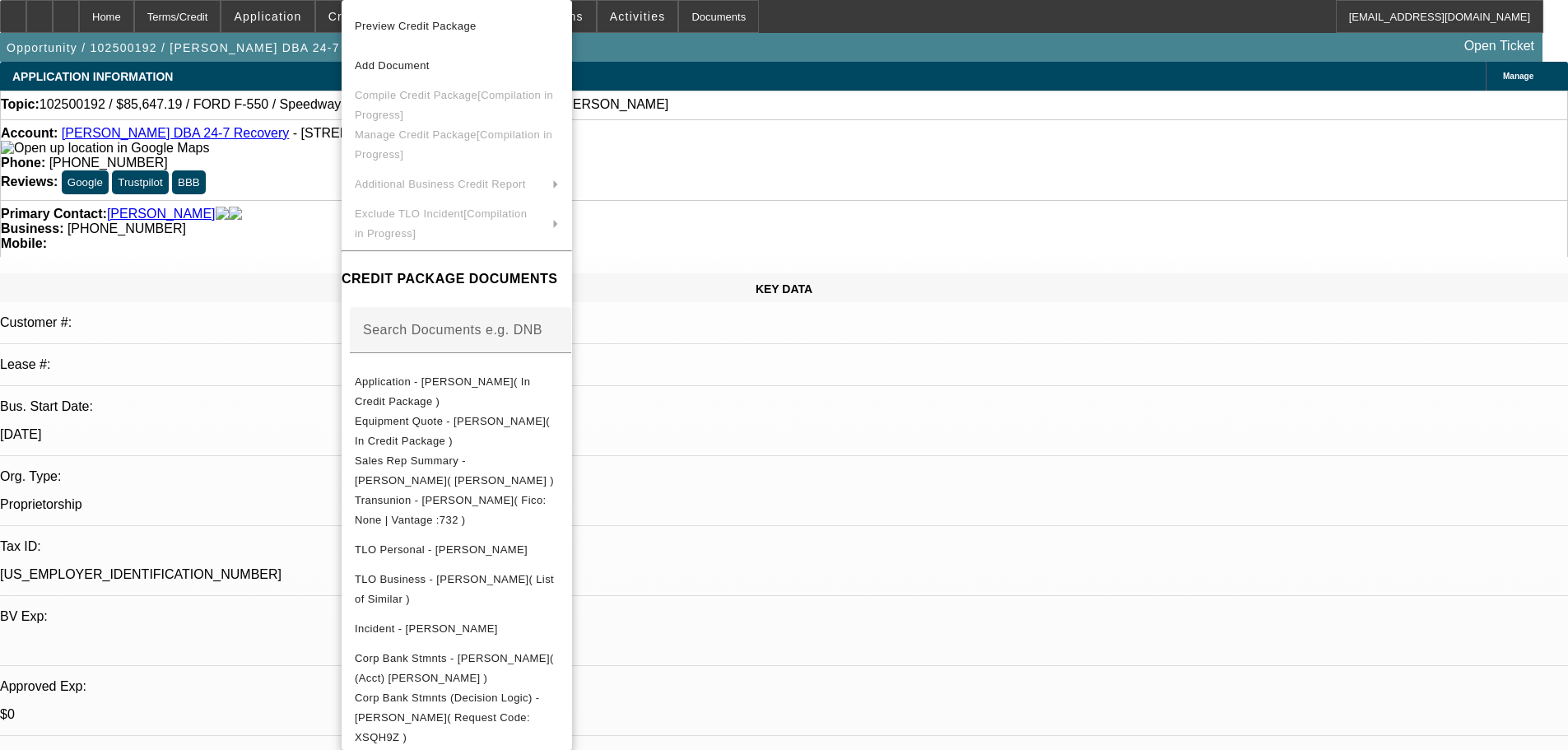
click at [259, 221] on div at bounding box center [784, 375] width 1568 height 750
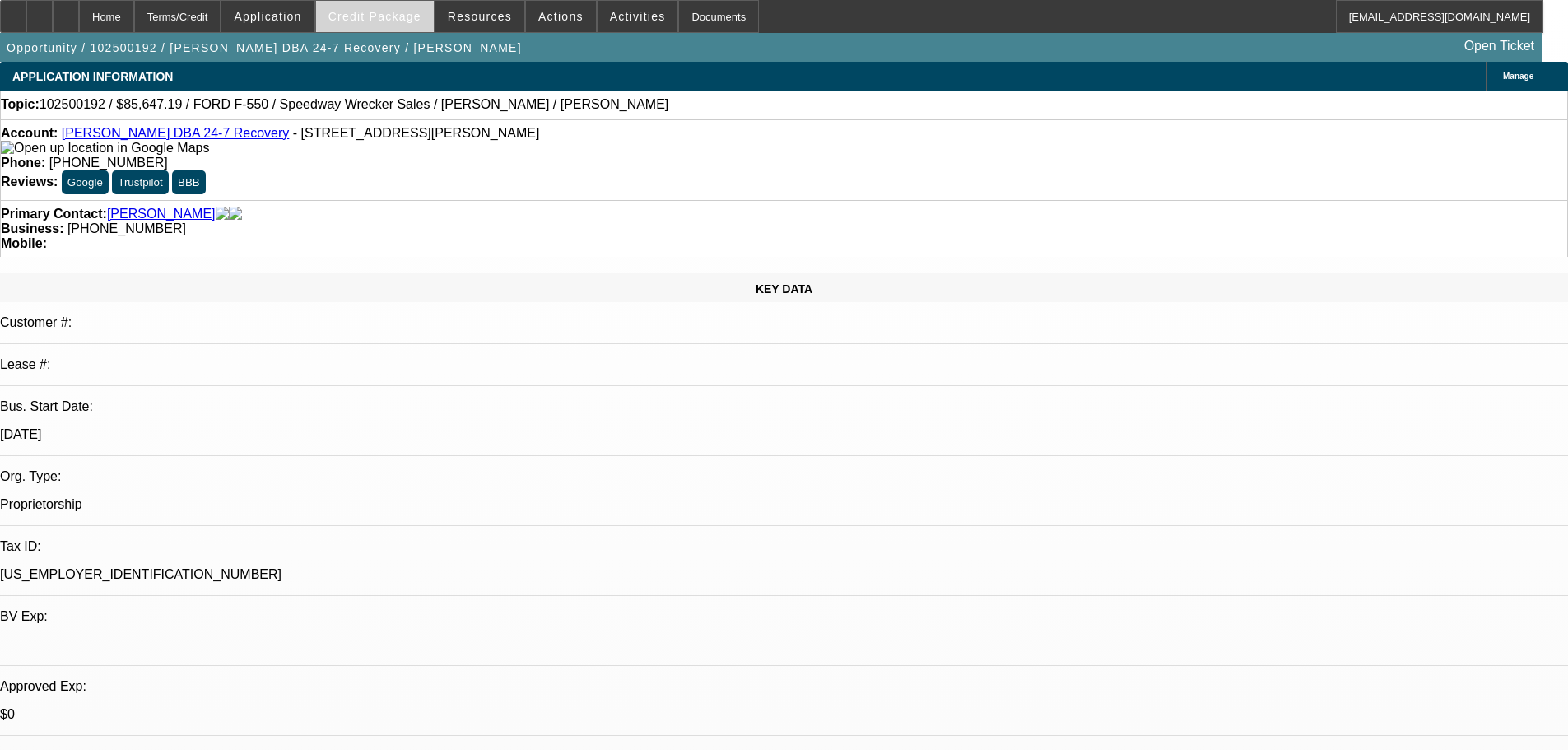
click at [406, 21] on span "Credit Package" at bounding box center [374, 16] width 93 height 13
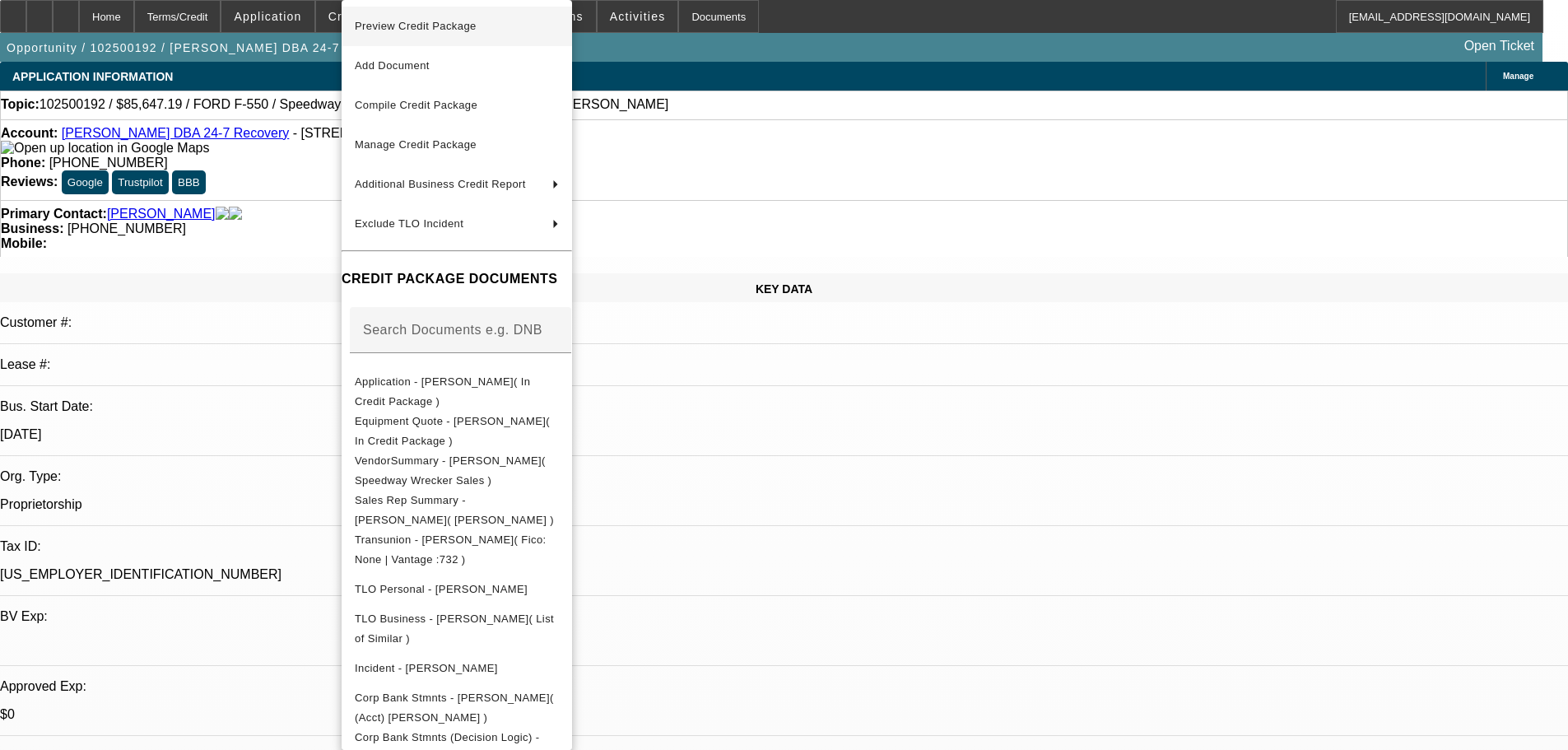
click at [416, 27] on span "Preview Credit Package" at bounding box center [416, 26] width 122 height 13
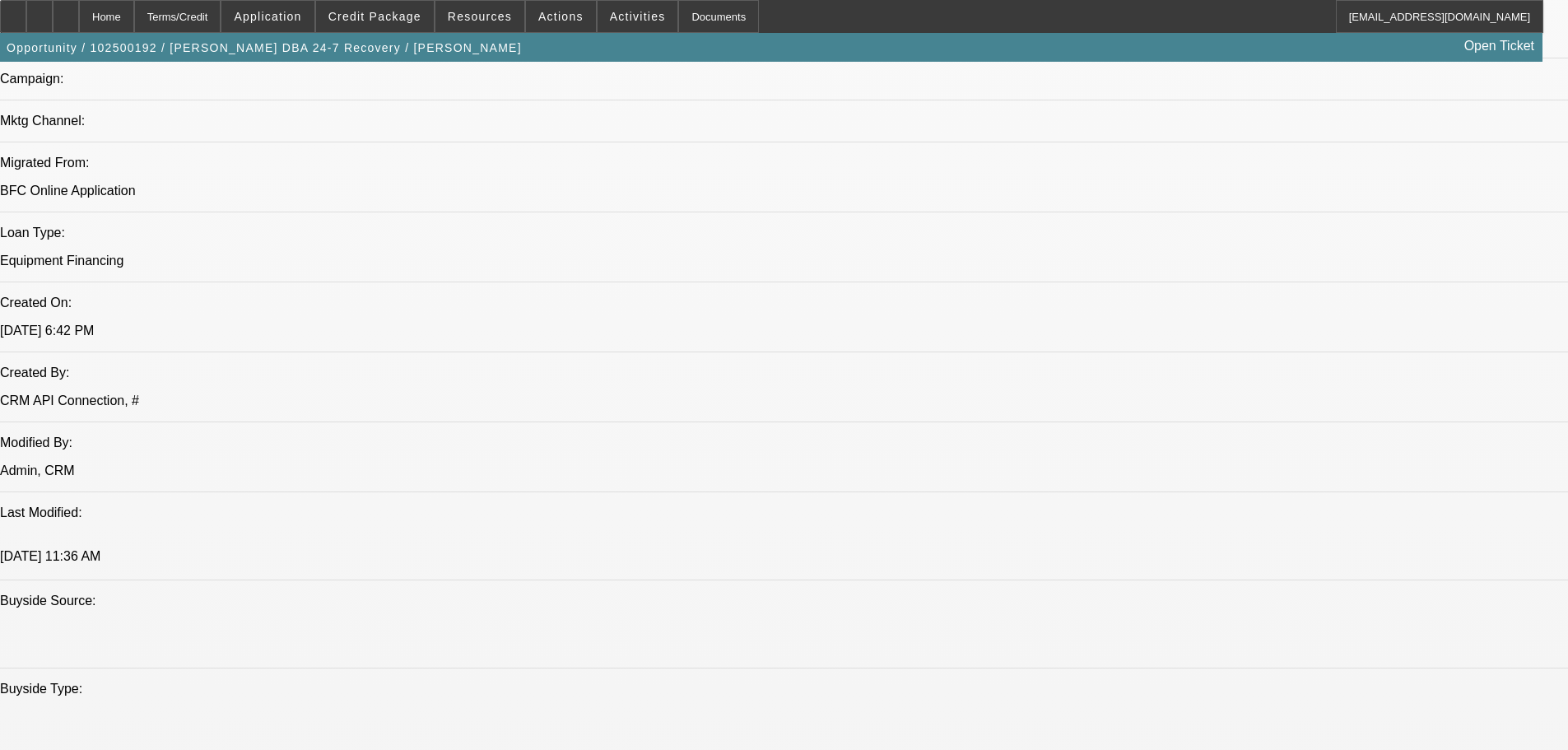
scroll to position [1235, 0]
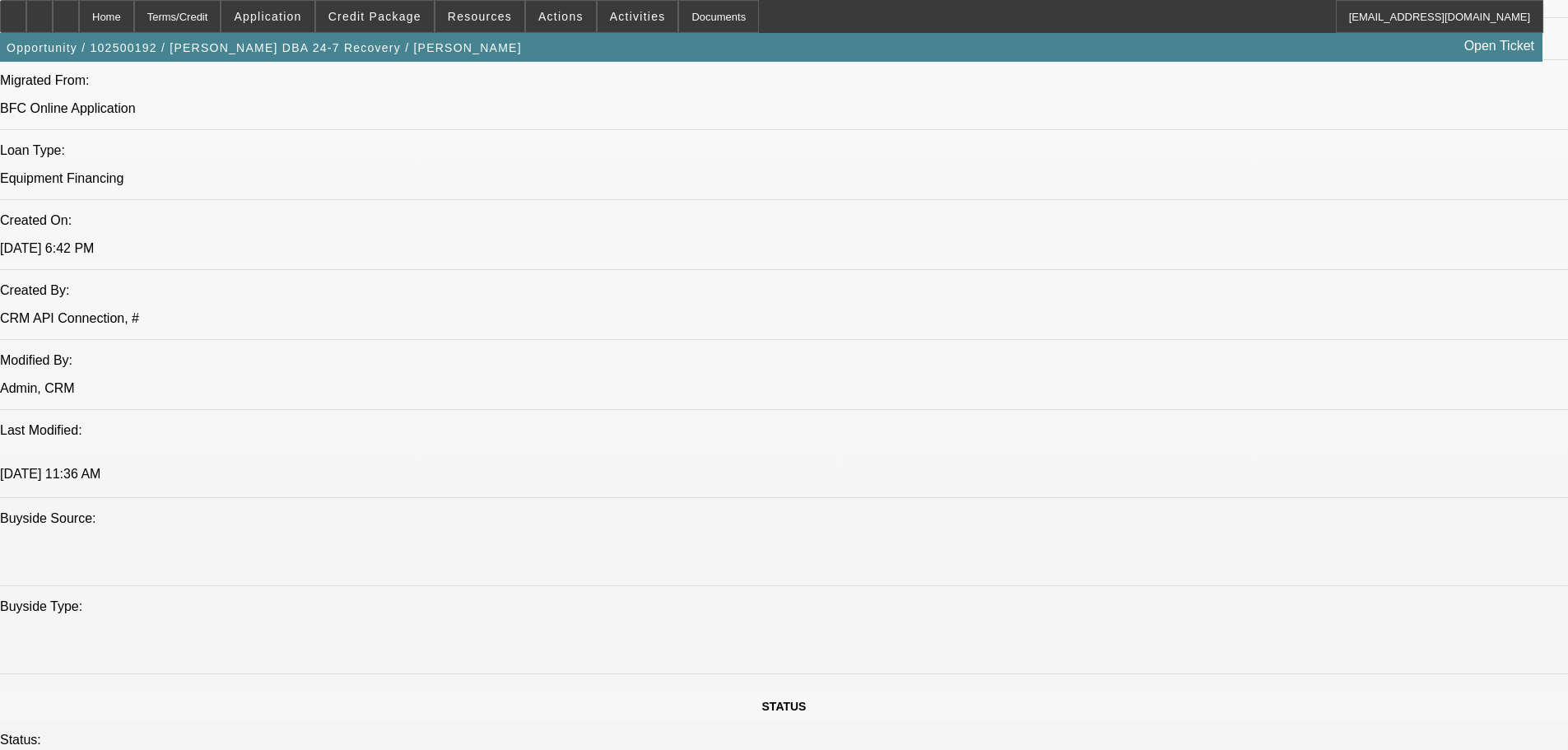
paste textarea "STARTUP; VERY YOUNG PG; LIMITED CREDIT; HARD TO BELIEVE 6 YEARS OF EXPERIENCE A…"
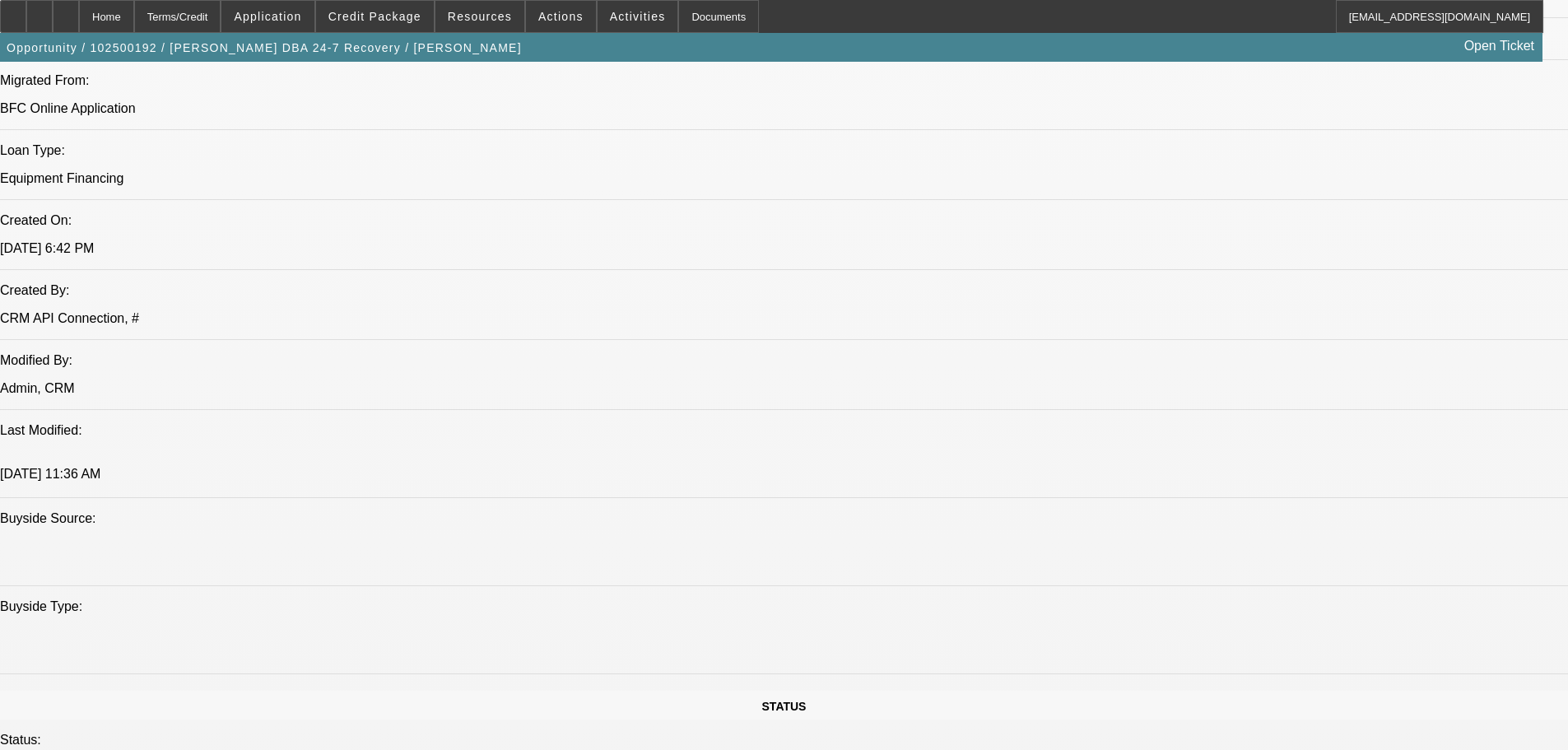
type textarea "STARTUP; VERY YOUNG PG; LIMITED CREDIT; HARD TO BELIEVE 6 YEARS OF EXPERIENCE A…"
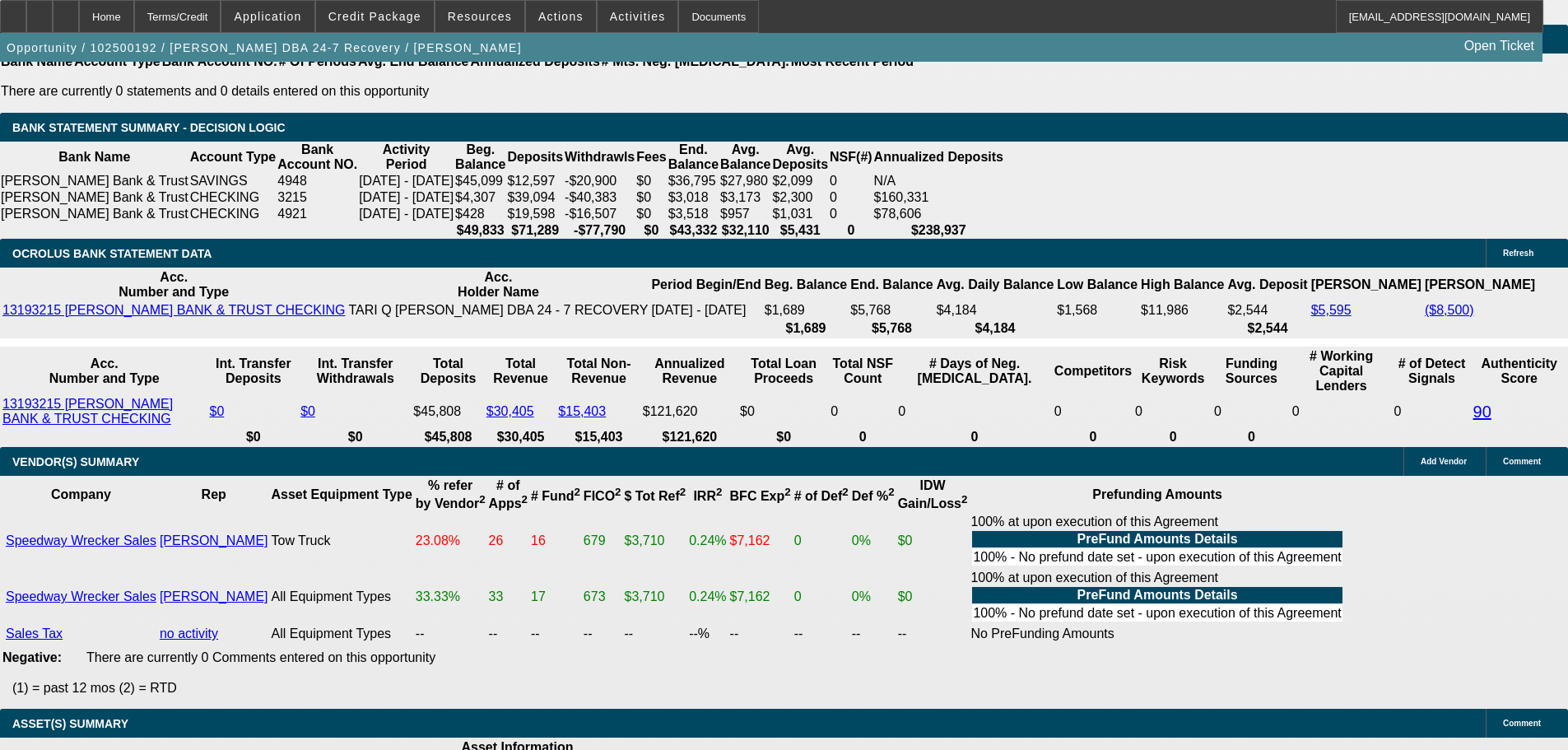
scroll to position [3129, 0]
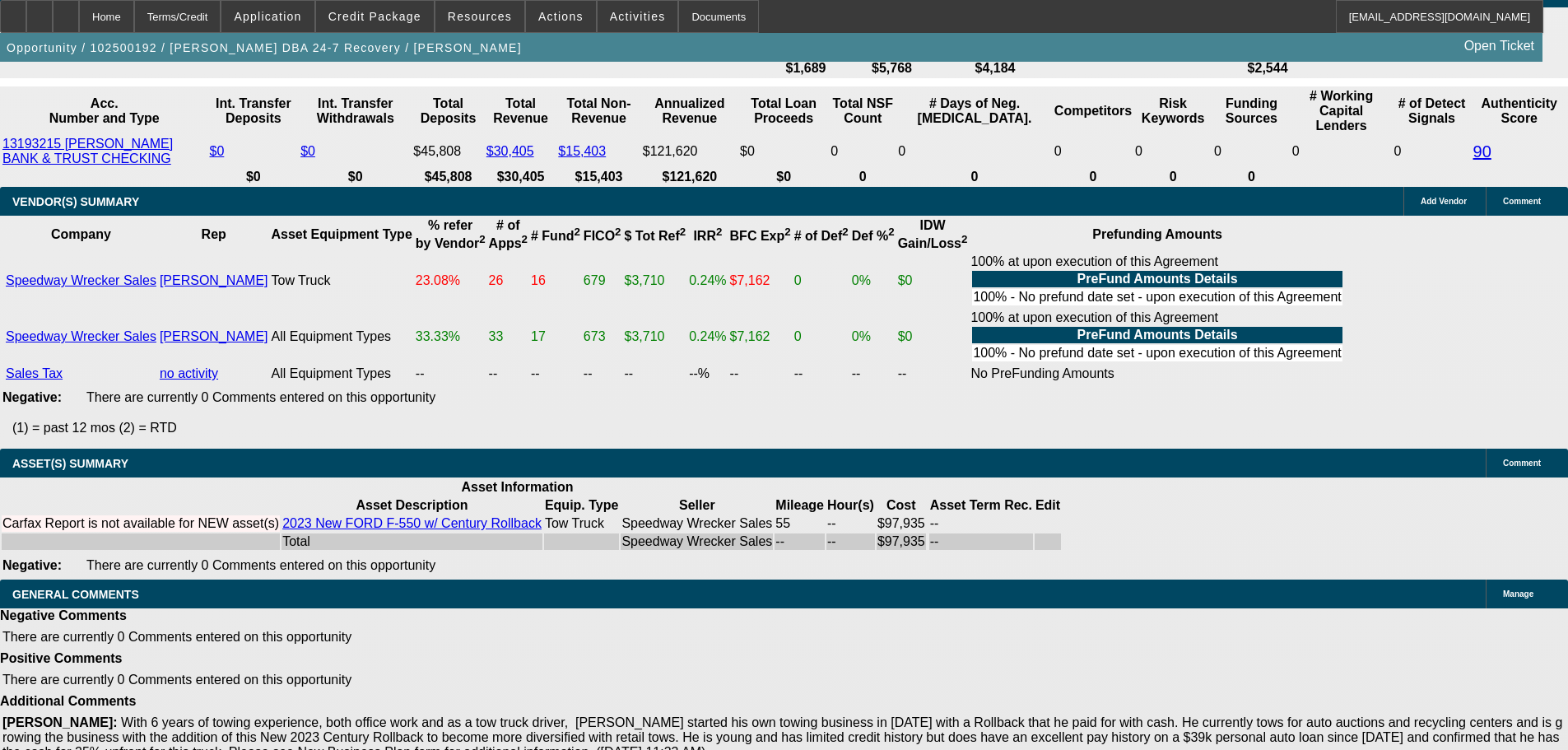
select select "5"
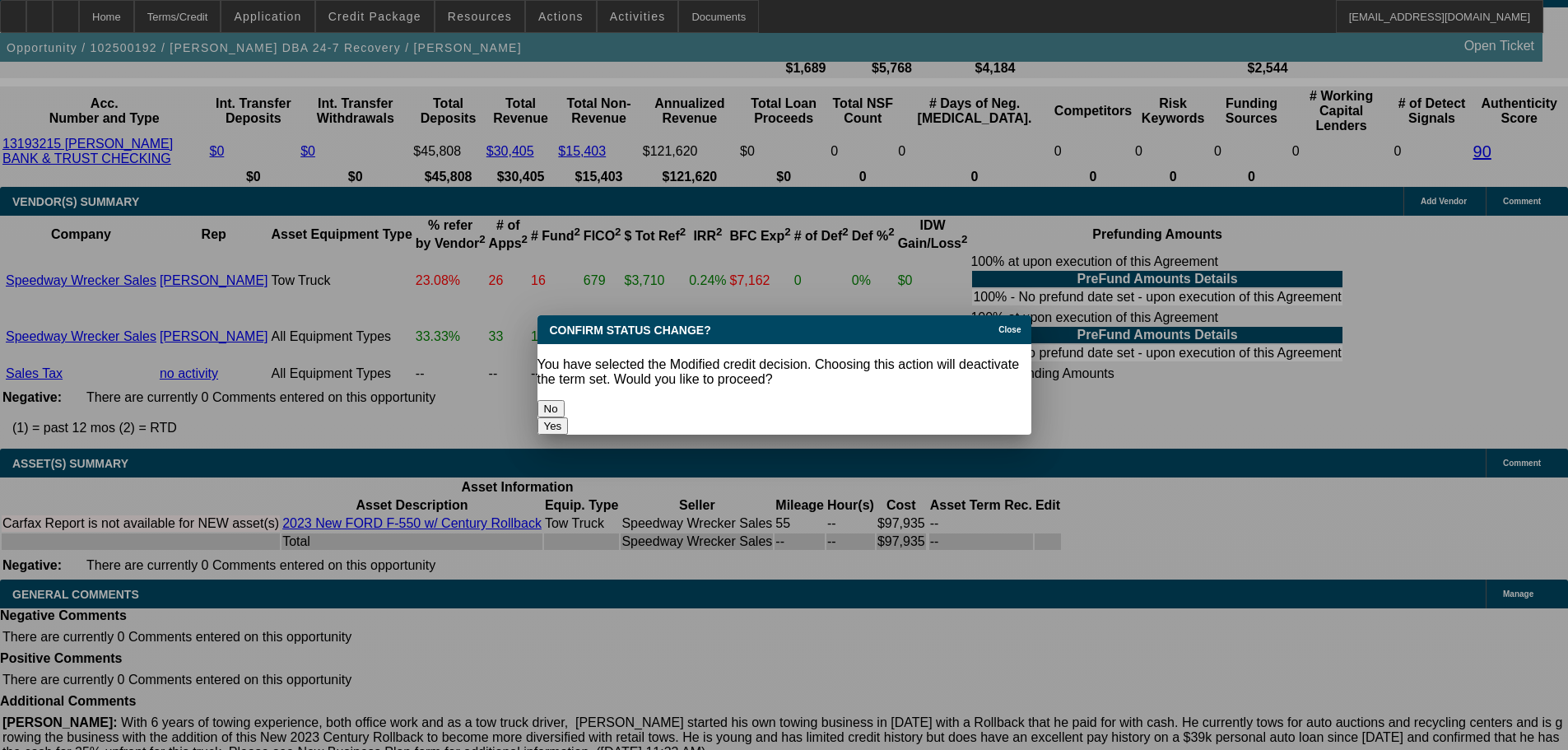
scroll to position [0, 0]
click at [569, 418] on button "Yes" at bounding box center [553, 427] width 32 height 17
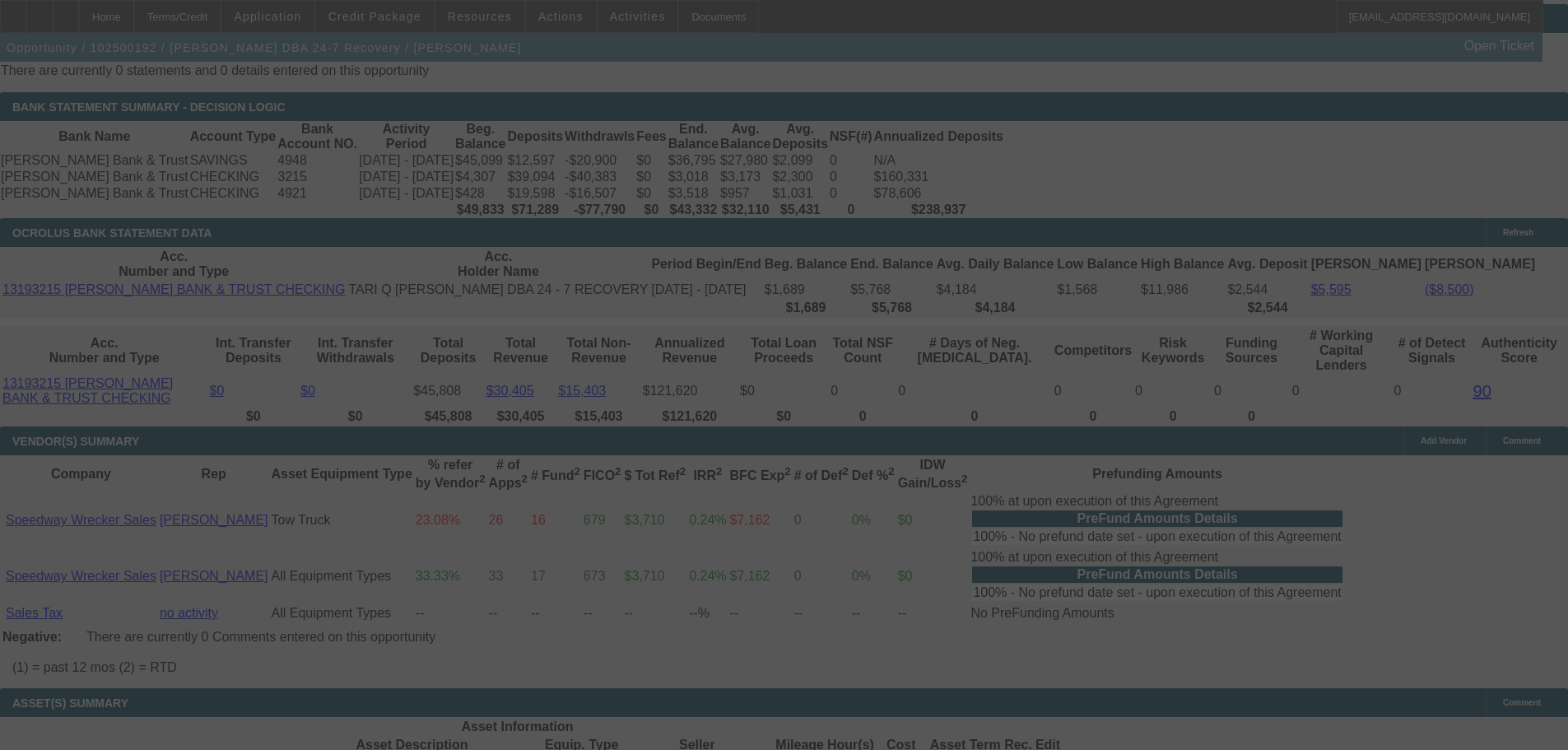
scroll to position [3047, 0]
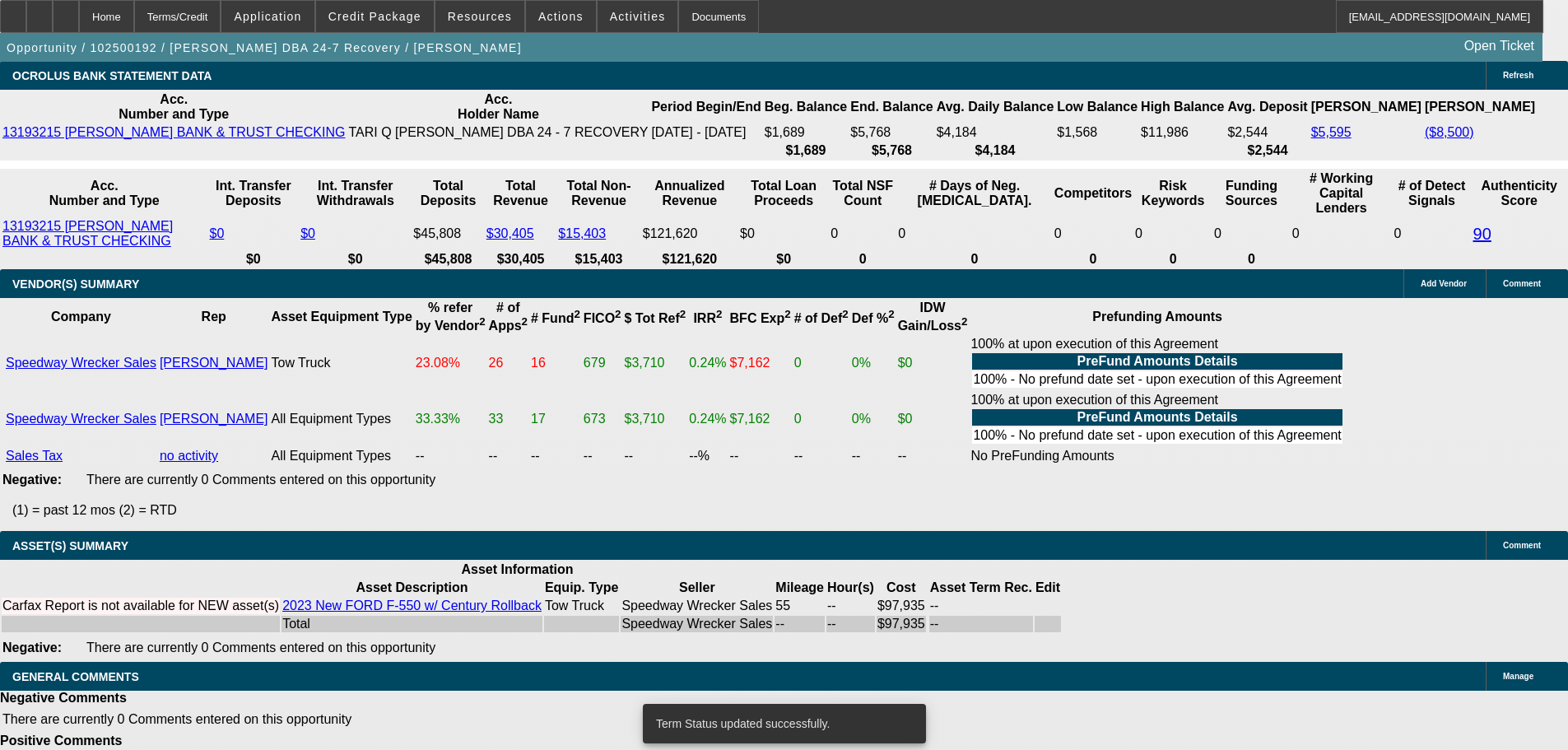
select select "0.2"
select select "2"
select select "0"
select select "6"
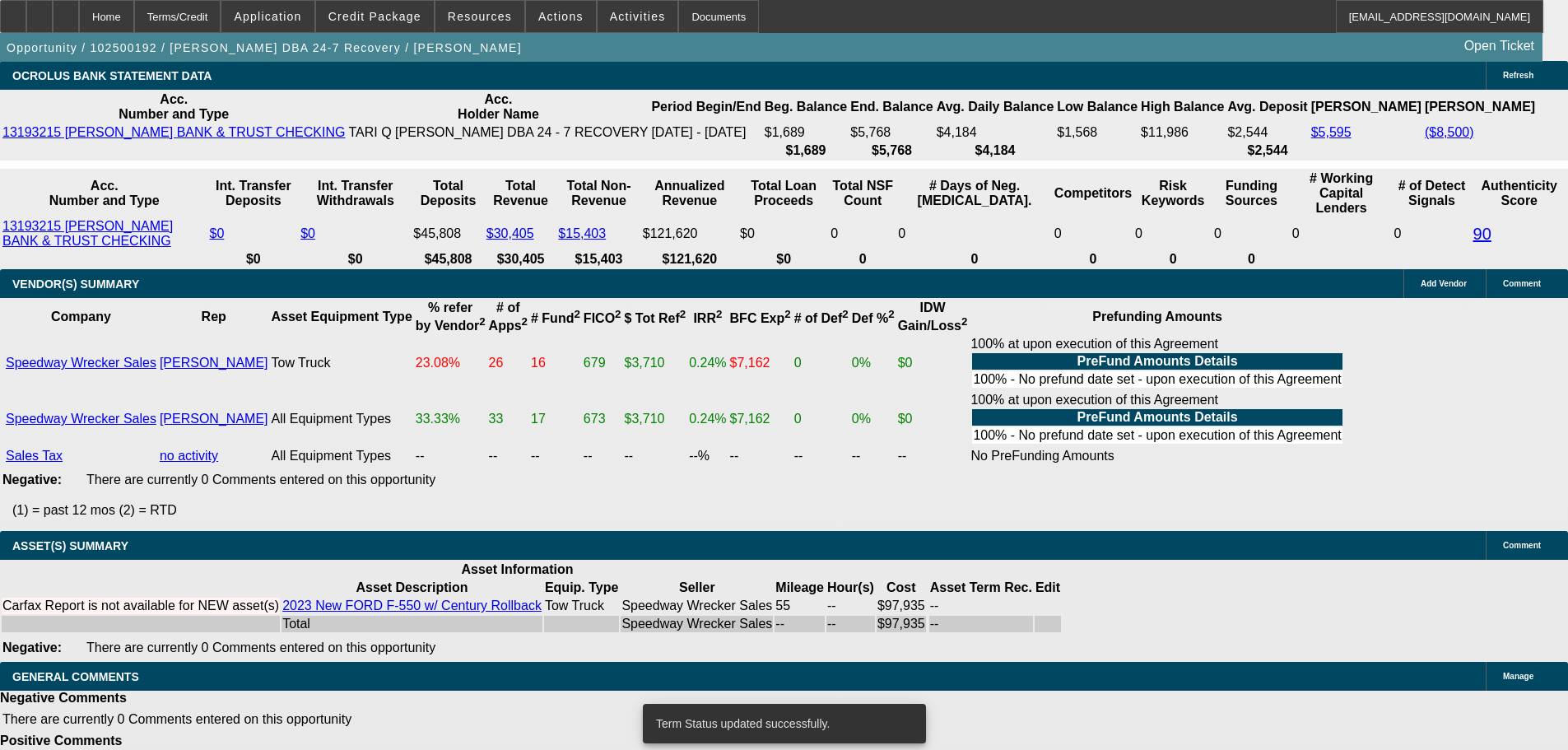
select select "0.2"
select select "2"
select select "0"
select select "6"
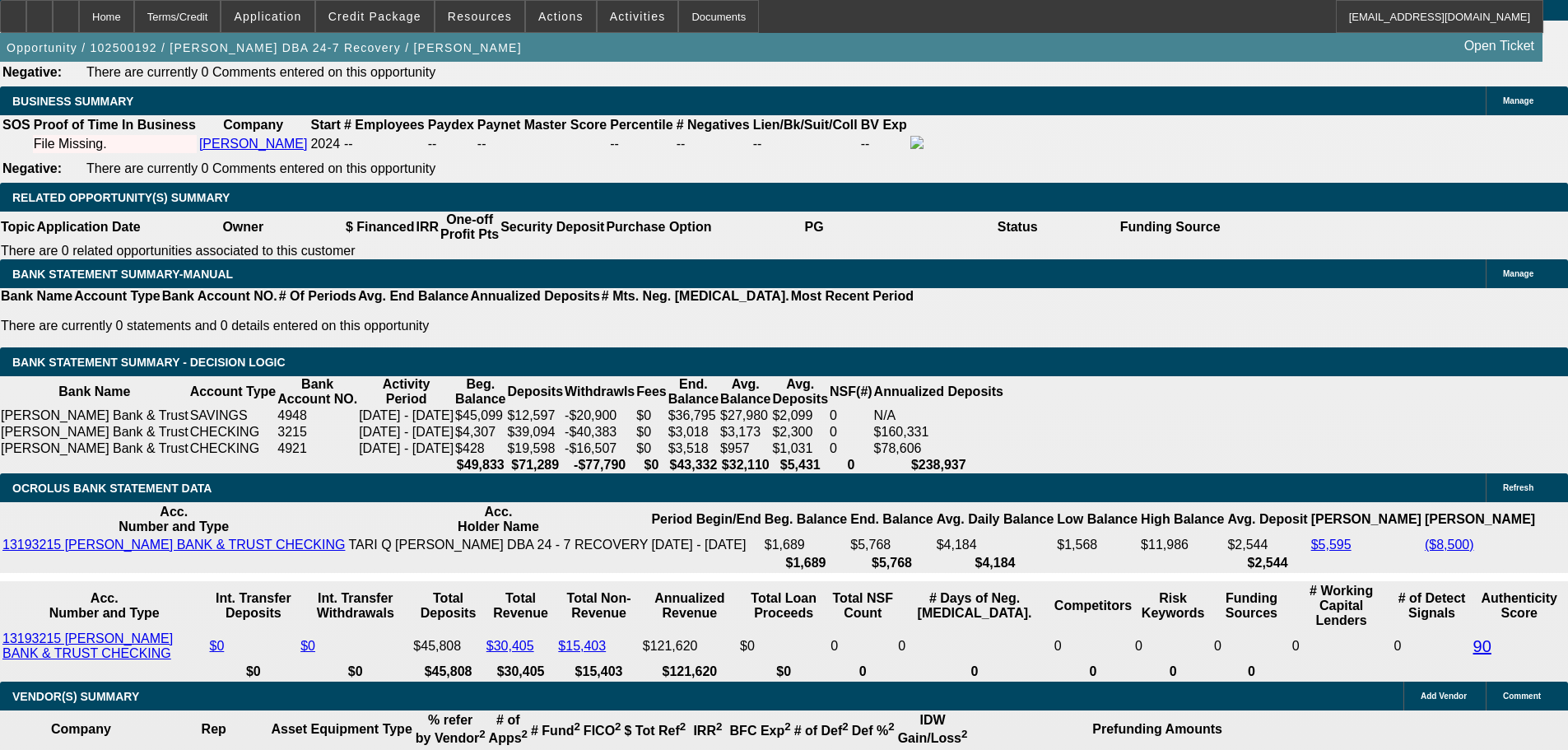
scroll to position [2635, 0]
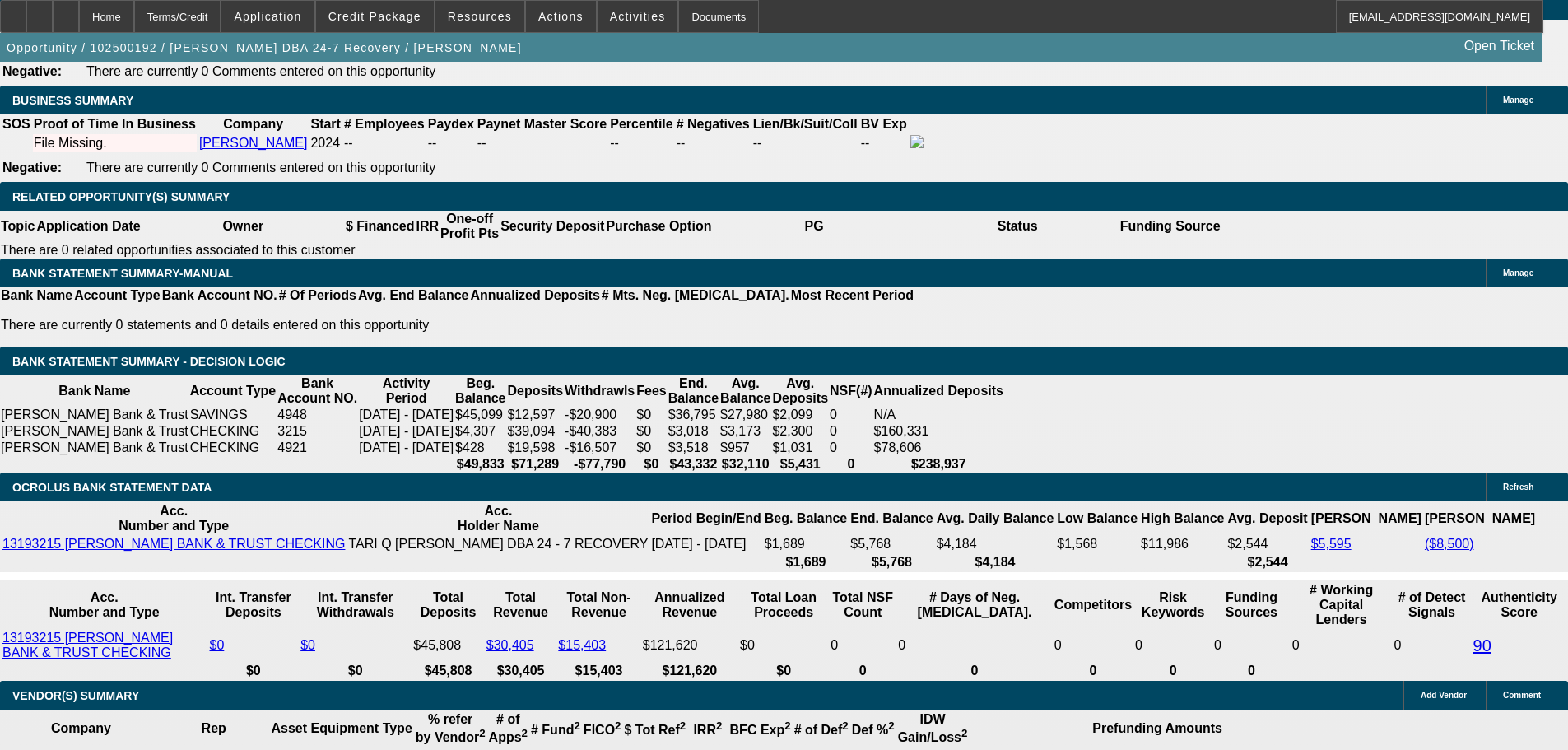
drag, startPoint x: 246, startPoint y: 452, endPoint x: 438, endPoint y: 453, distance: 192.0
type input "21"
type input "$42.00"
type input "UNKNOWN"
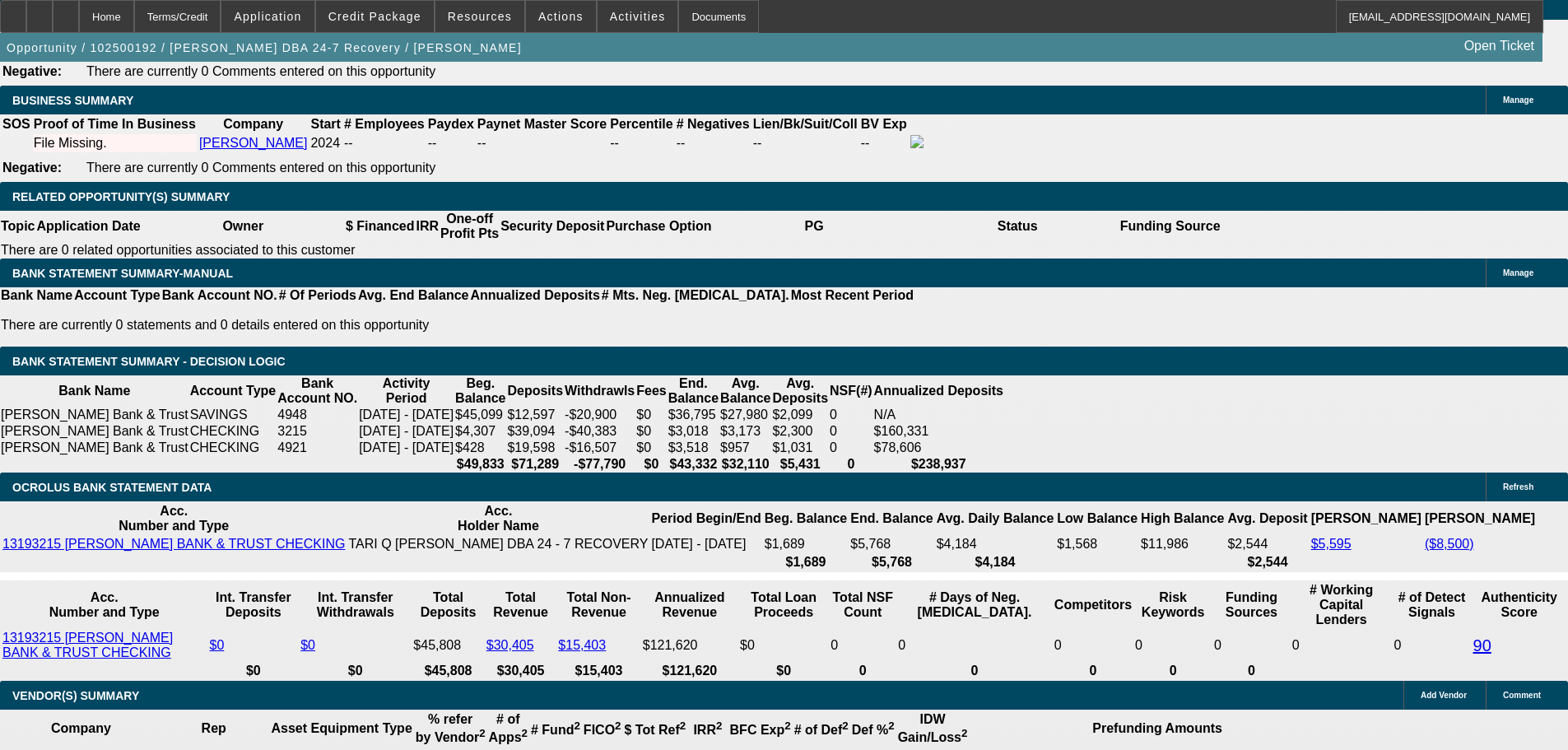
type input "219"
type input "2195"
type input "$4,390.00"
type input "18.4"
drag, startPoint x: 260, startPoint y: 453, endPoint x: 502, endPoint y: 468, distance: 242.5
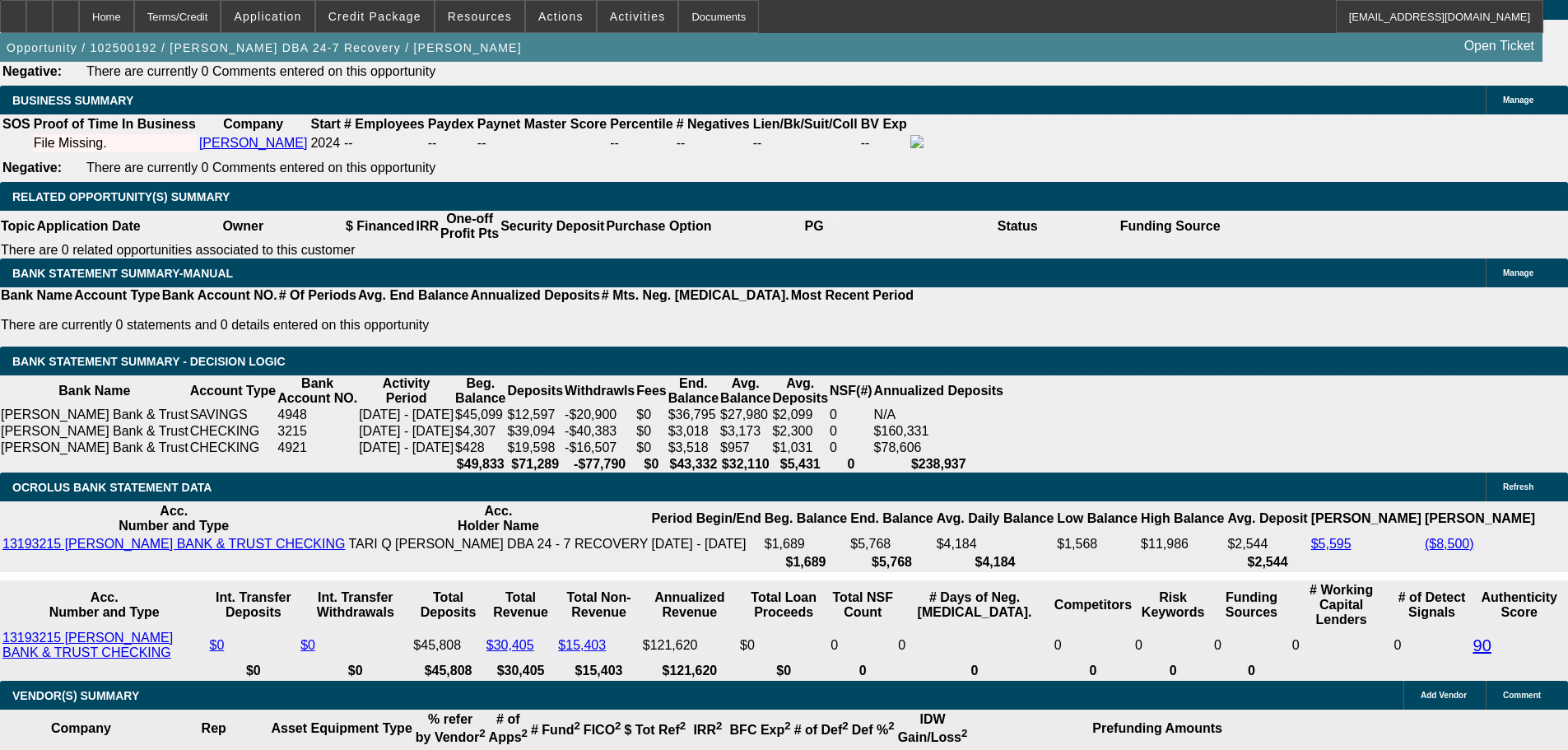
type input "2"
type input "$4.00"
type input "2395"
type input "$4,790.00"
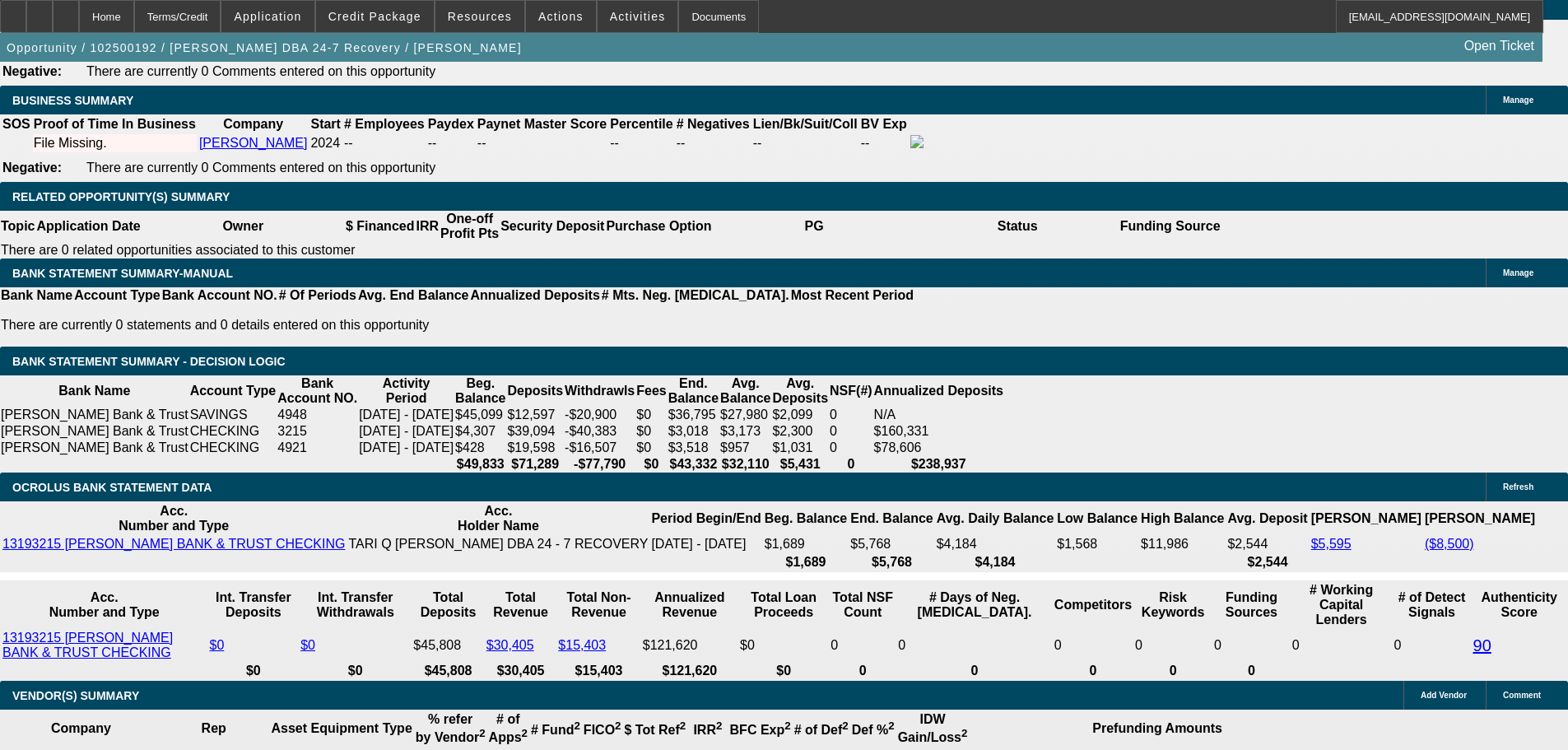
type input "22.6"
type input "$2,395.00"
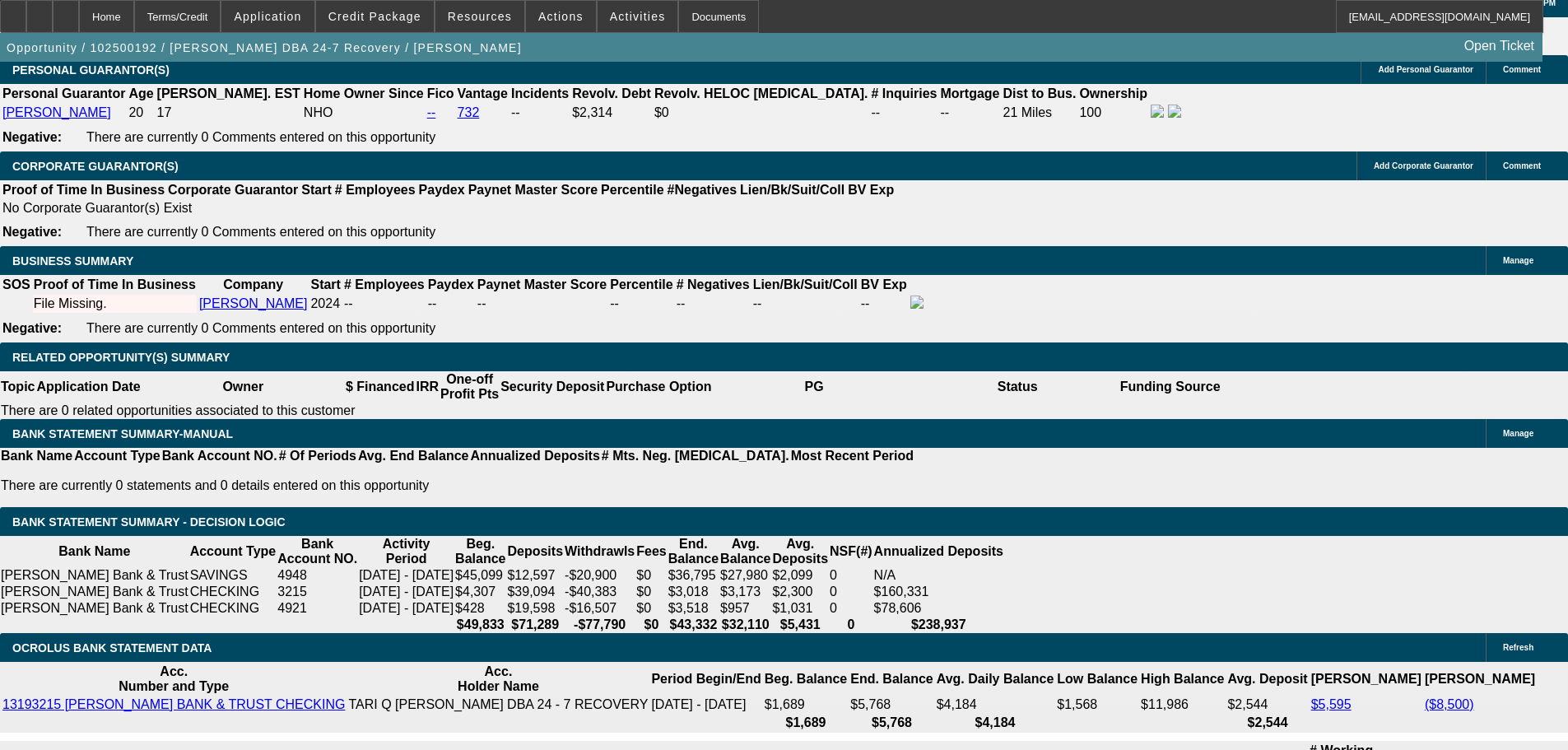
scroll to position [2470, 0]
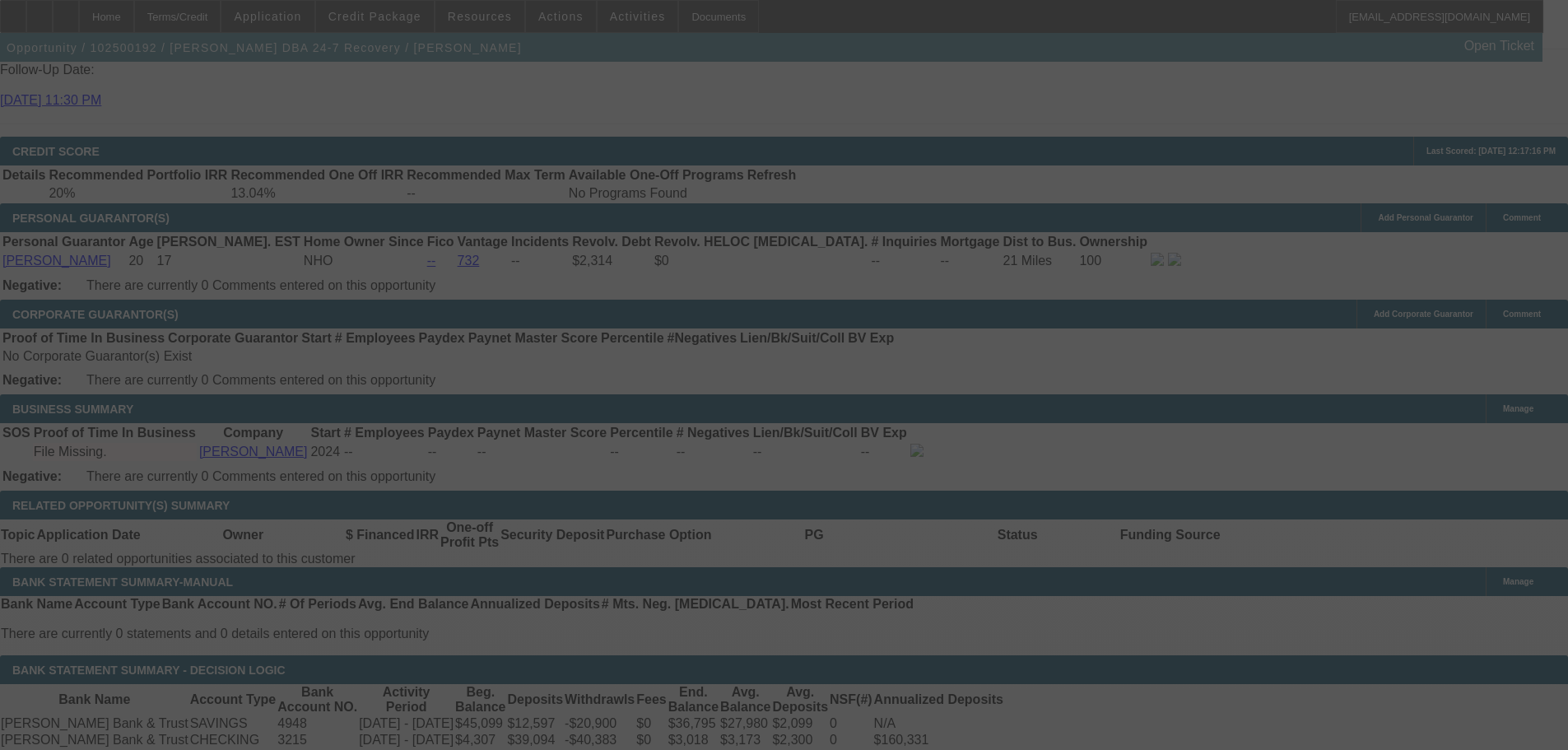
scroll to position [2800, 0]
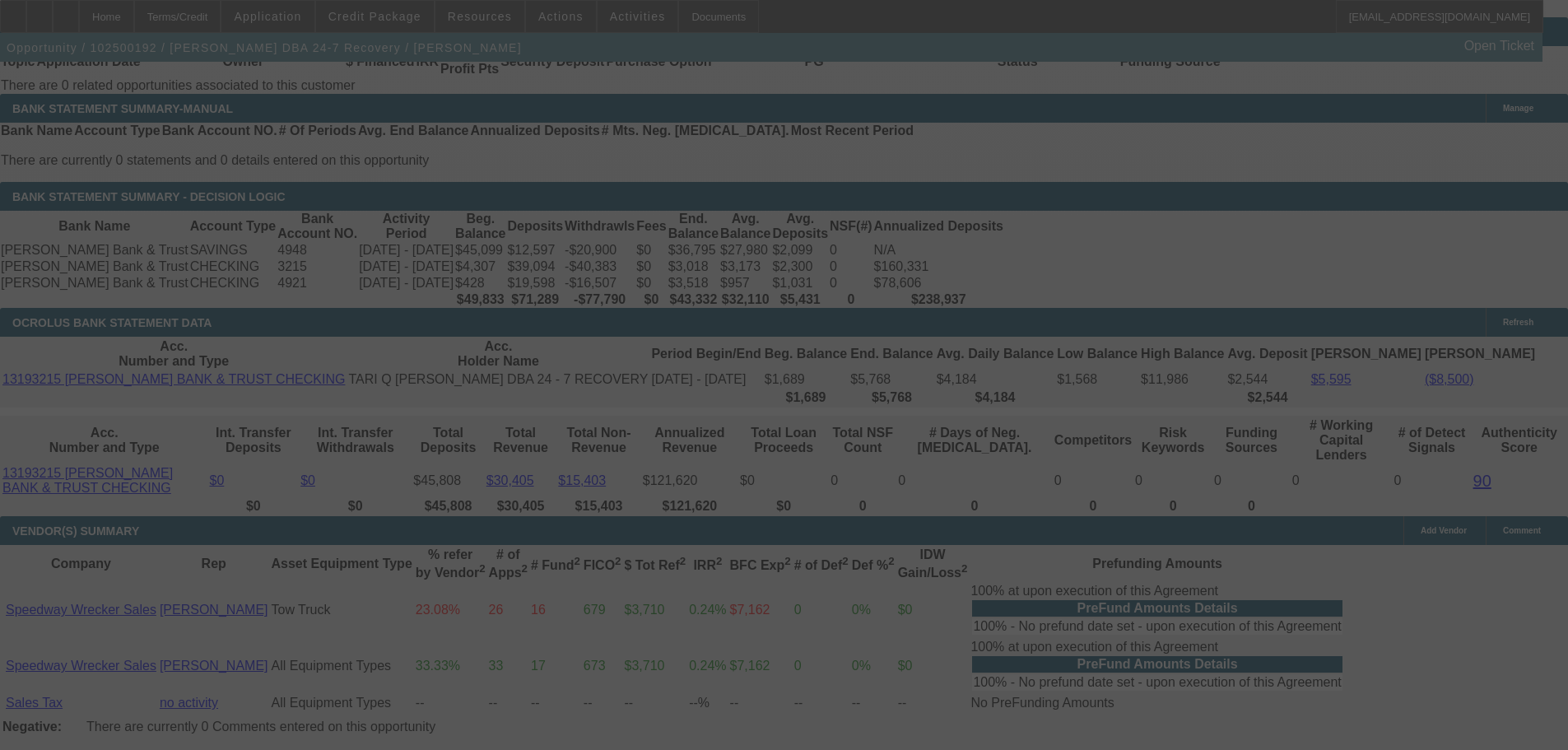
select select "0.2"
select select "2"
select select "0"
select select "6"
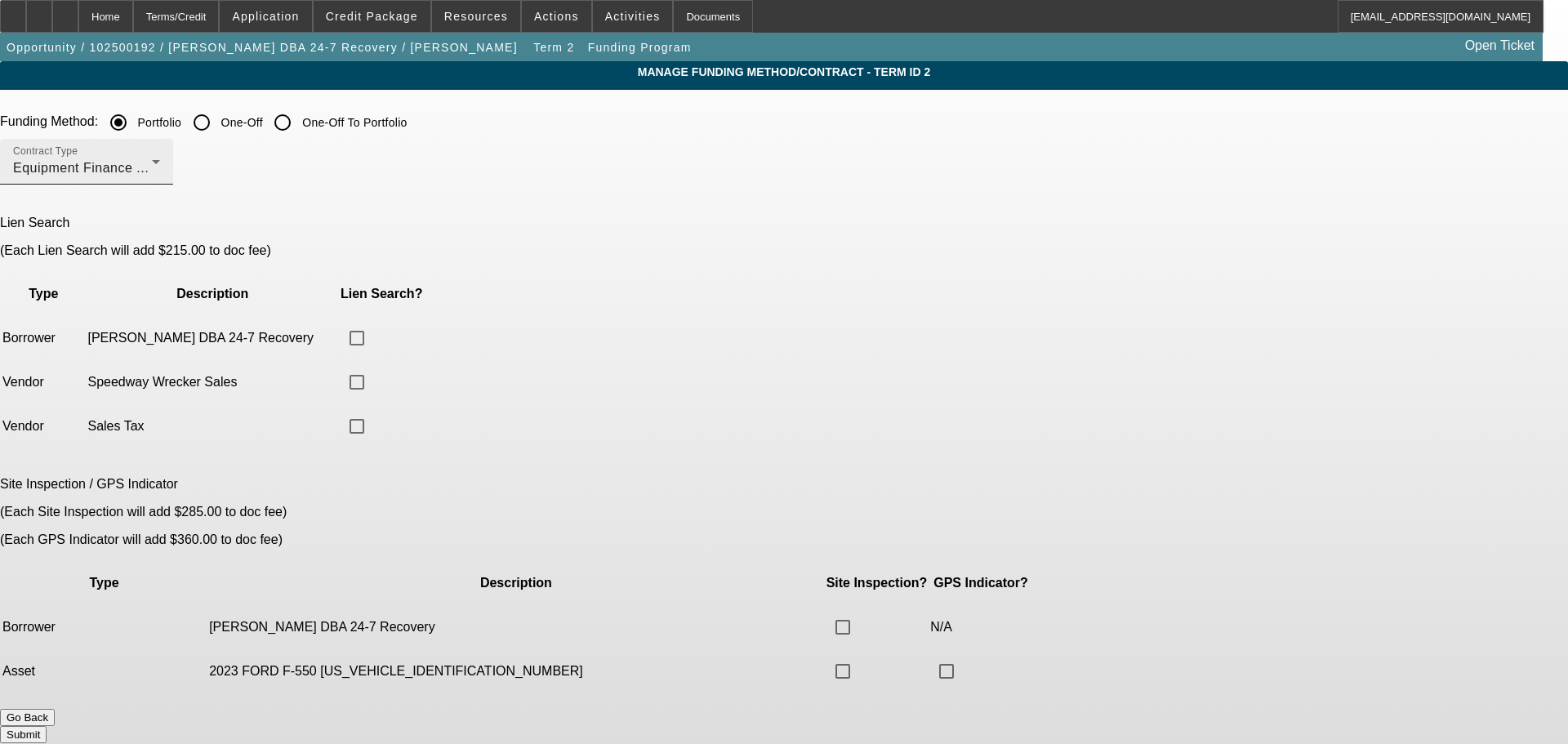
click at [152, 173] on div "Equipment Finance Agreement" at bounding box center [82, 168] width 138 height 20
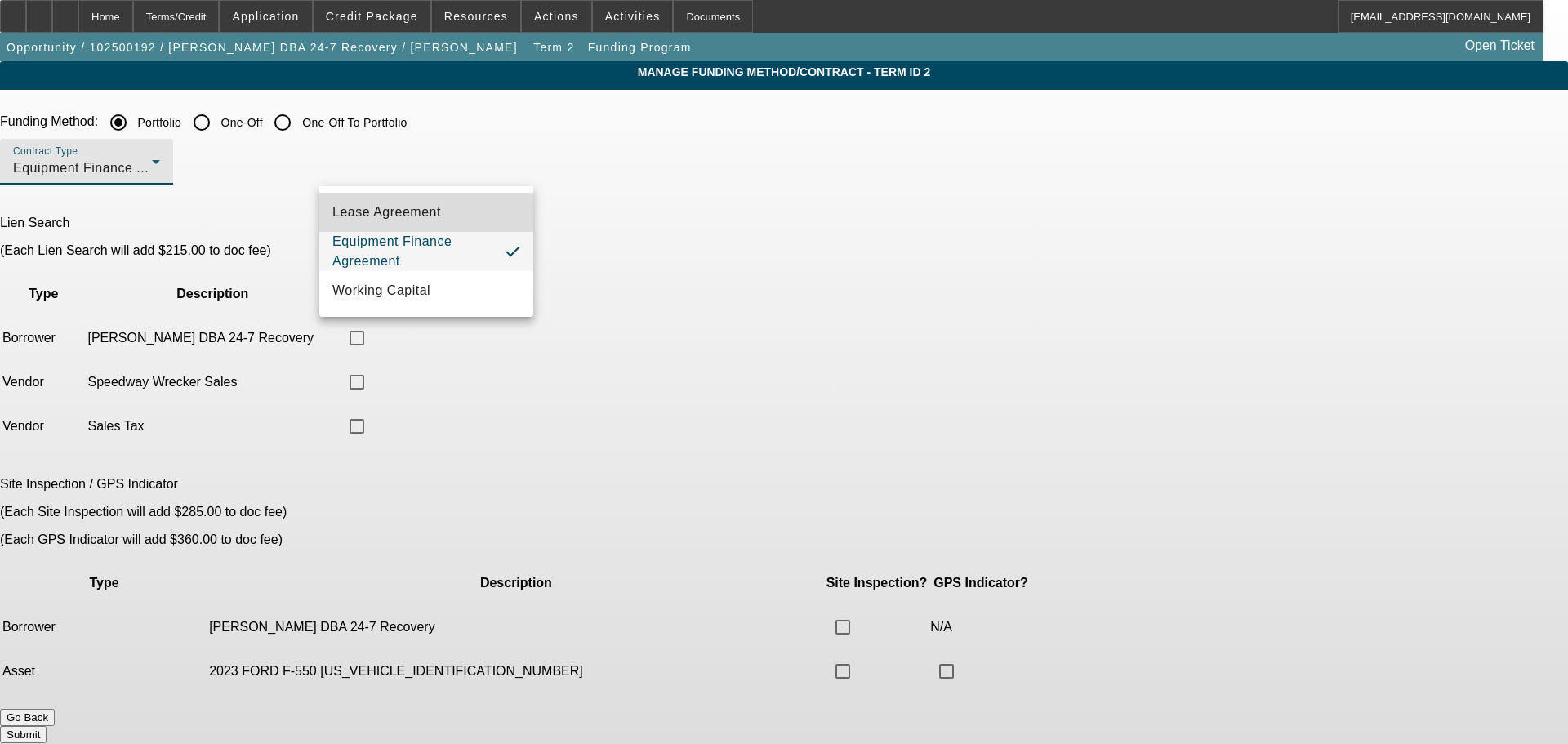
click at [420, 218] on span "Lease Agreement" at bounding box center [387, 212] width 109 height 20
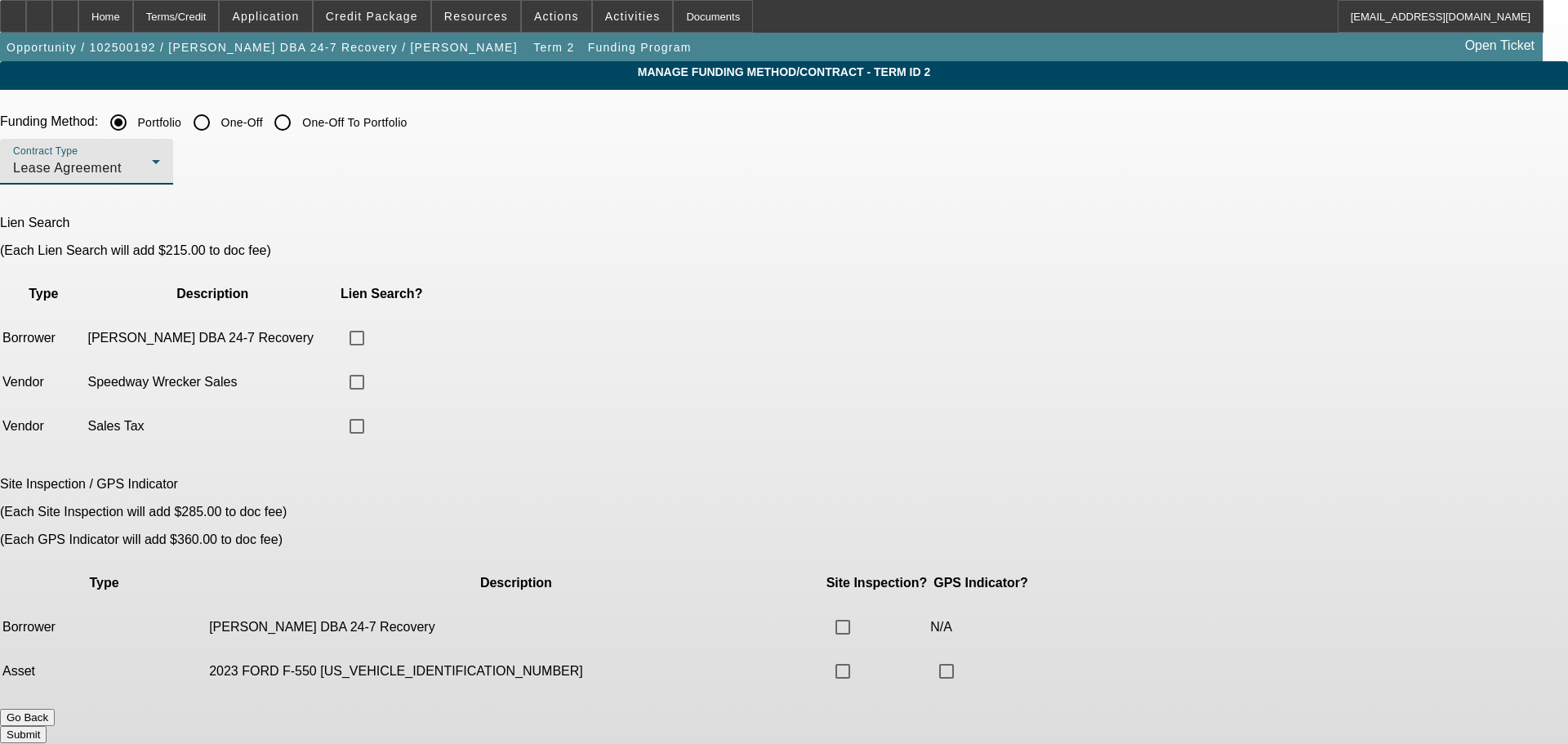
click at [47, 726] on button "Submit" at bounding box center [23, 734] width 47 height 17
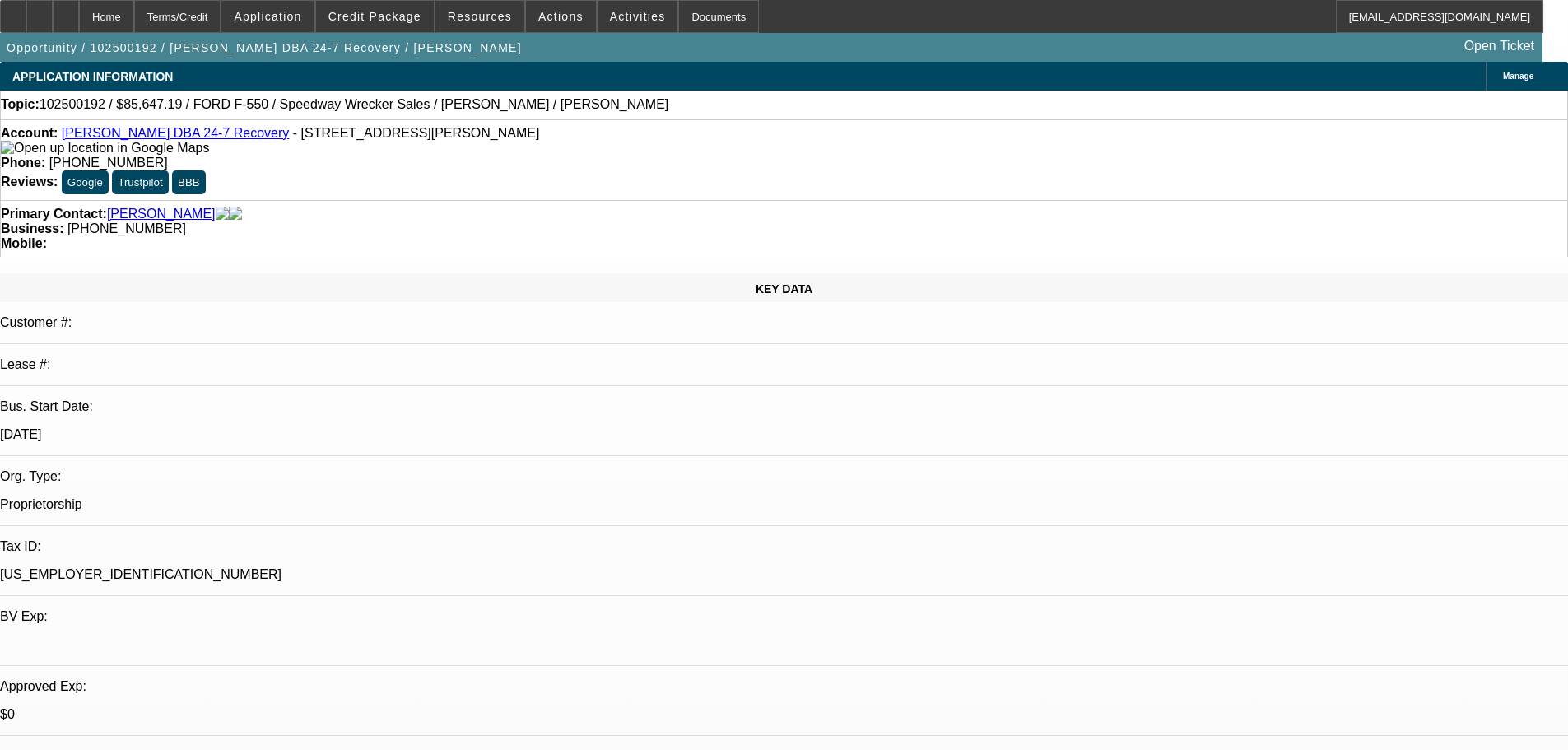
select select "0.2"
select select "2"
select select "0"
select select "6"
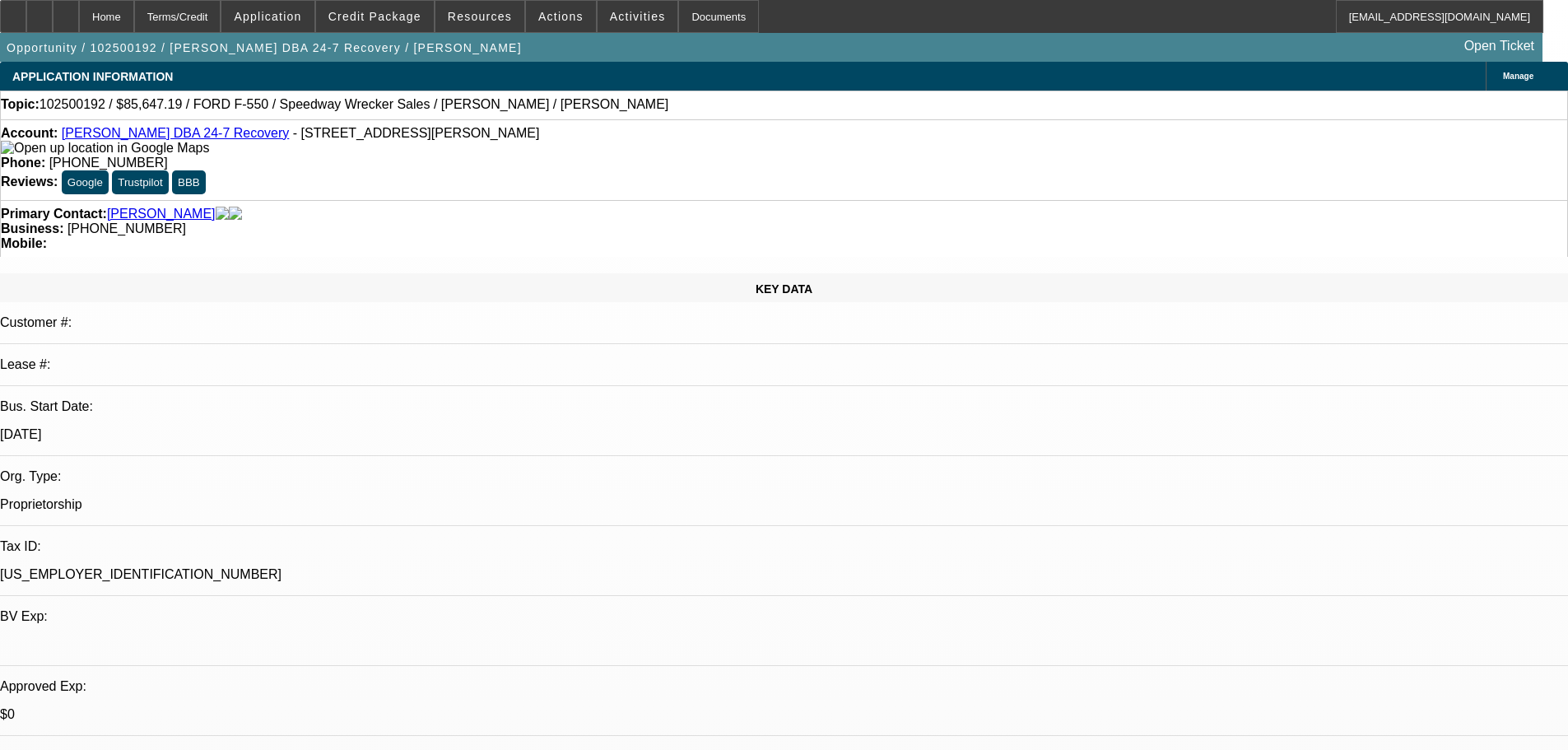
select select "0.2"
select select "2"
select select "0"
select select "6"
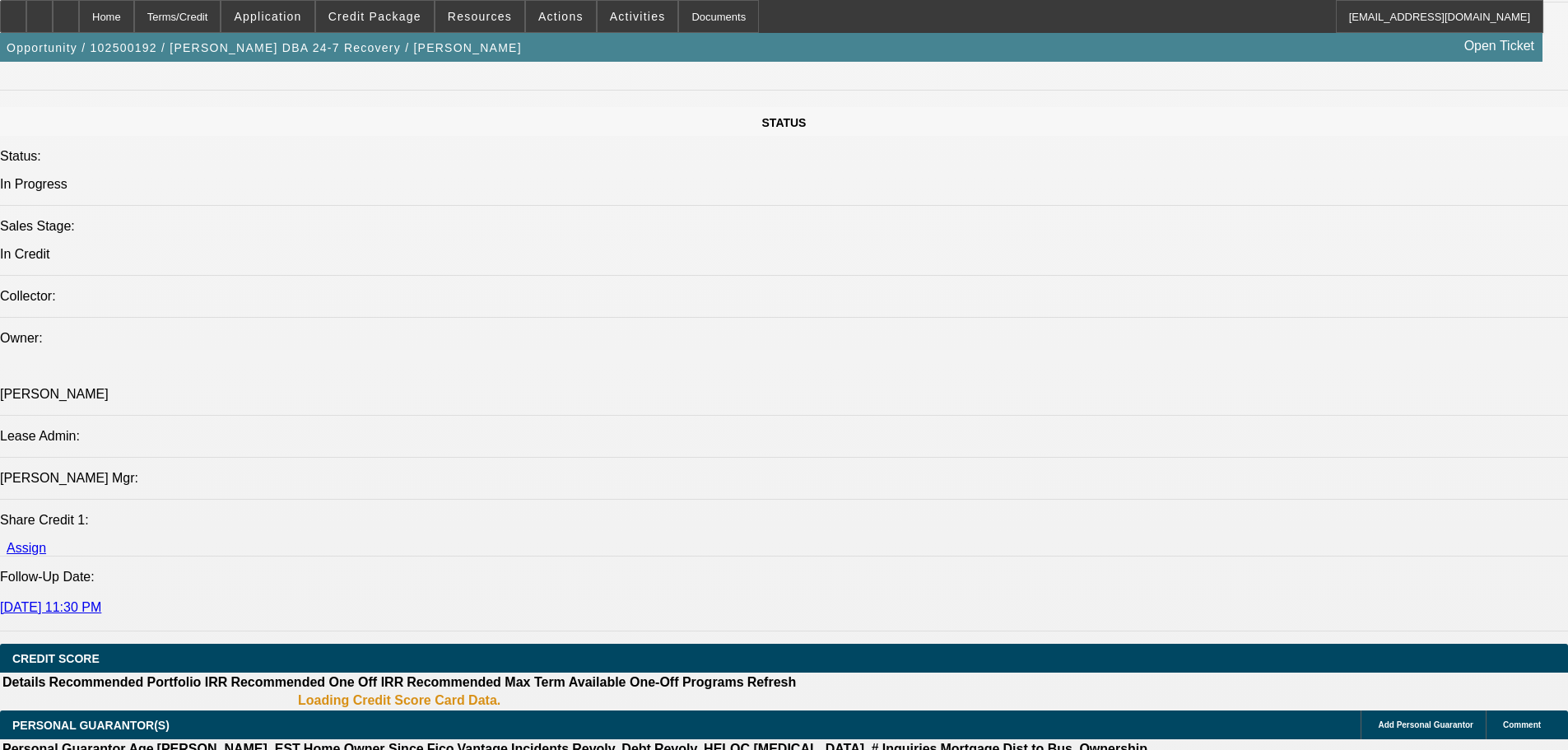
scroll to position [1977, 0]
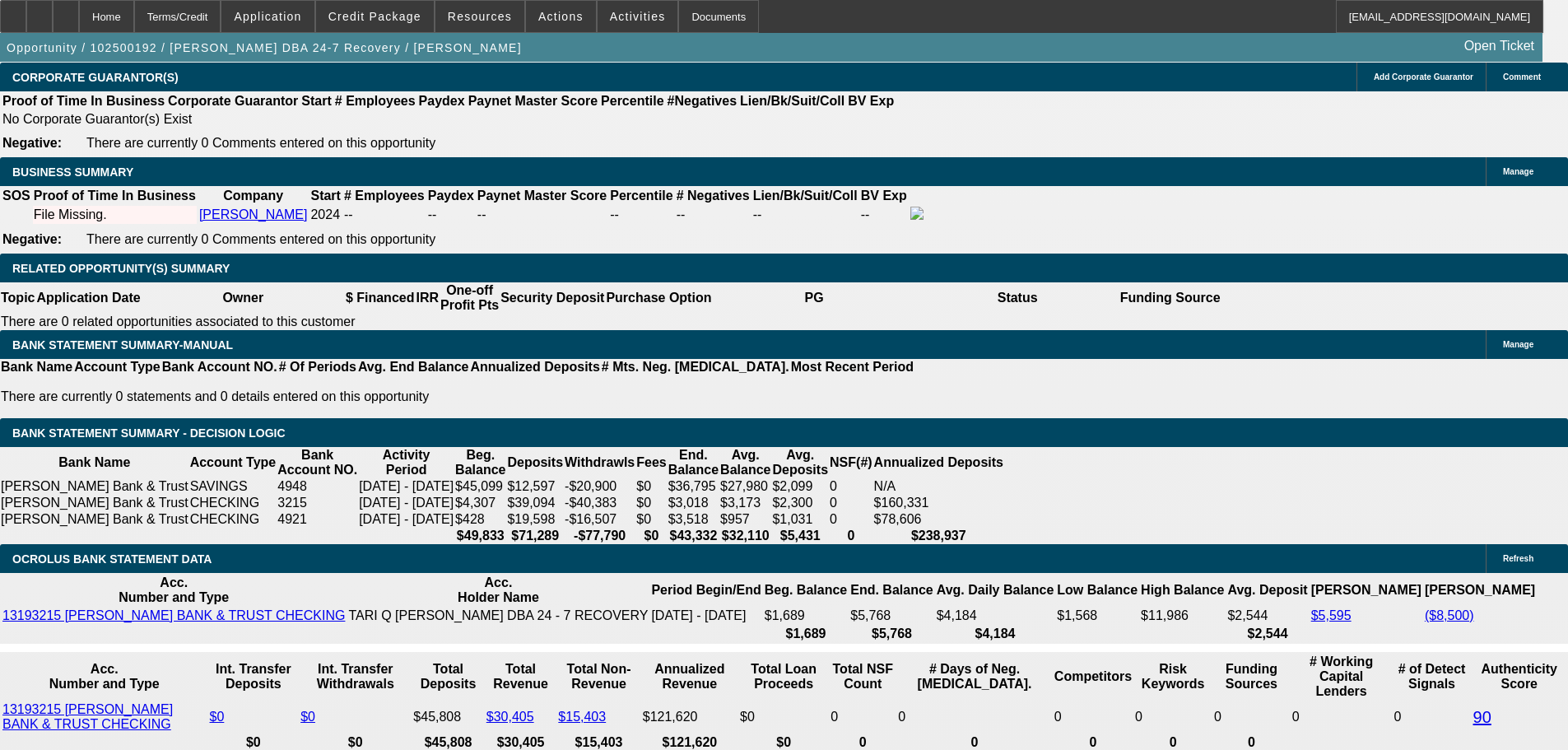
scroll to position [2672, 0]
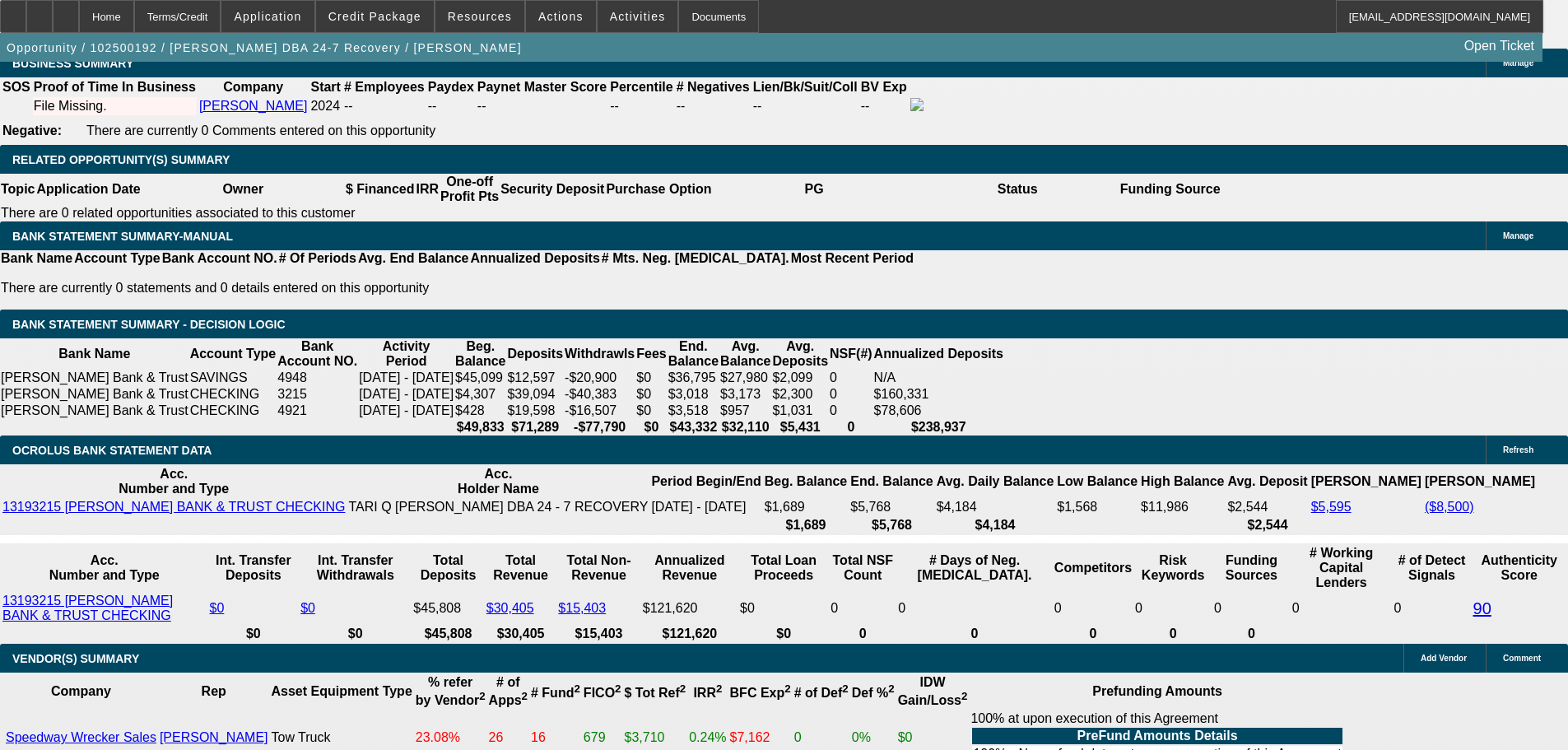
select select "0.1"
type input "$10,705.90"
type input "UNKNOWN"
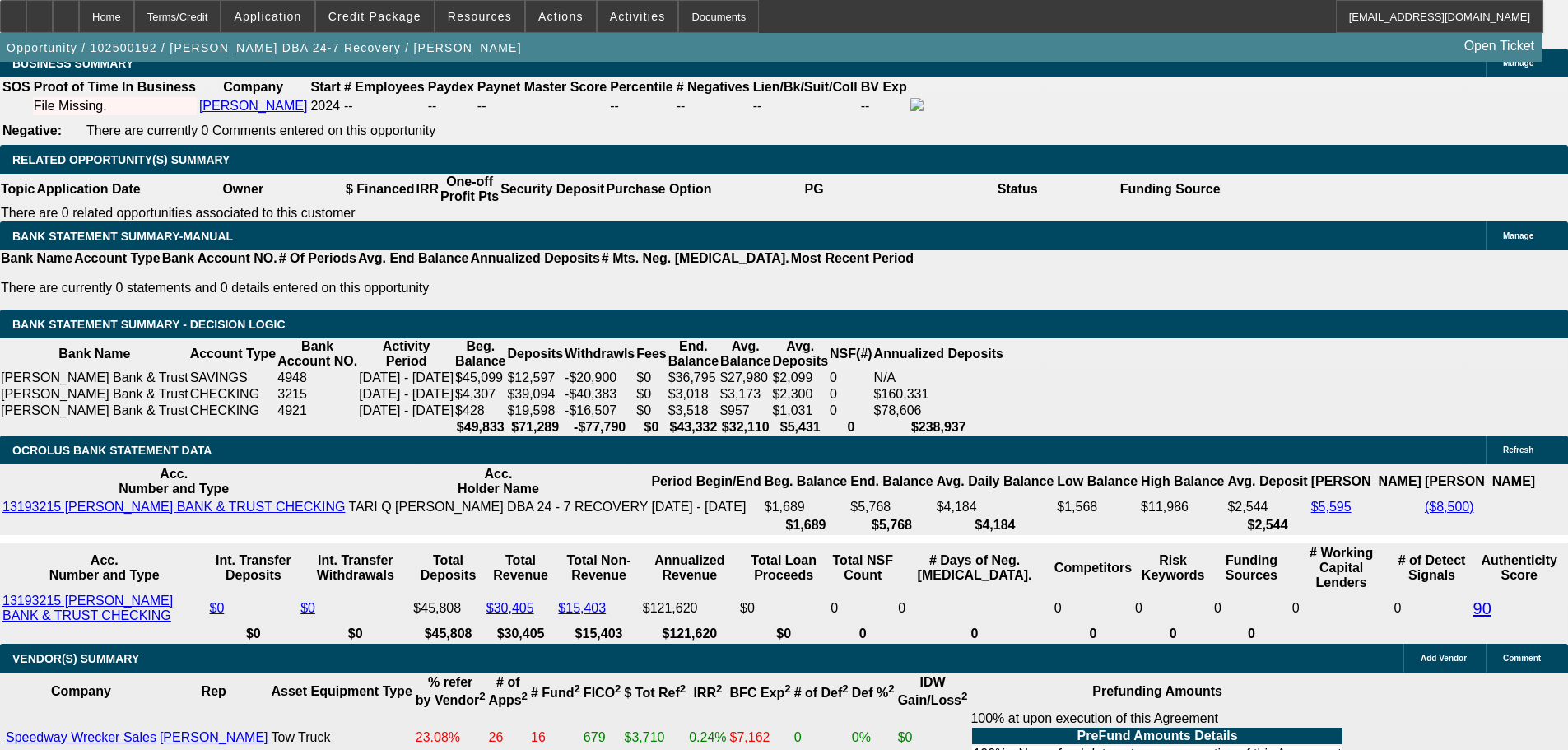
select select "4"
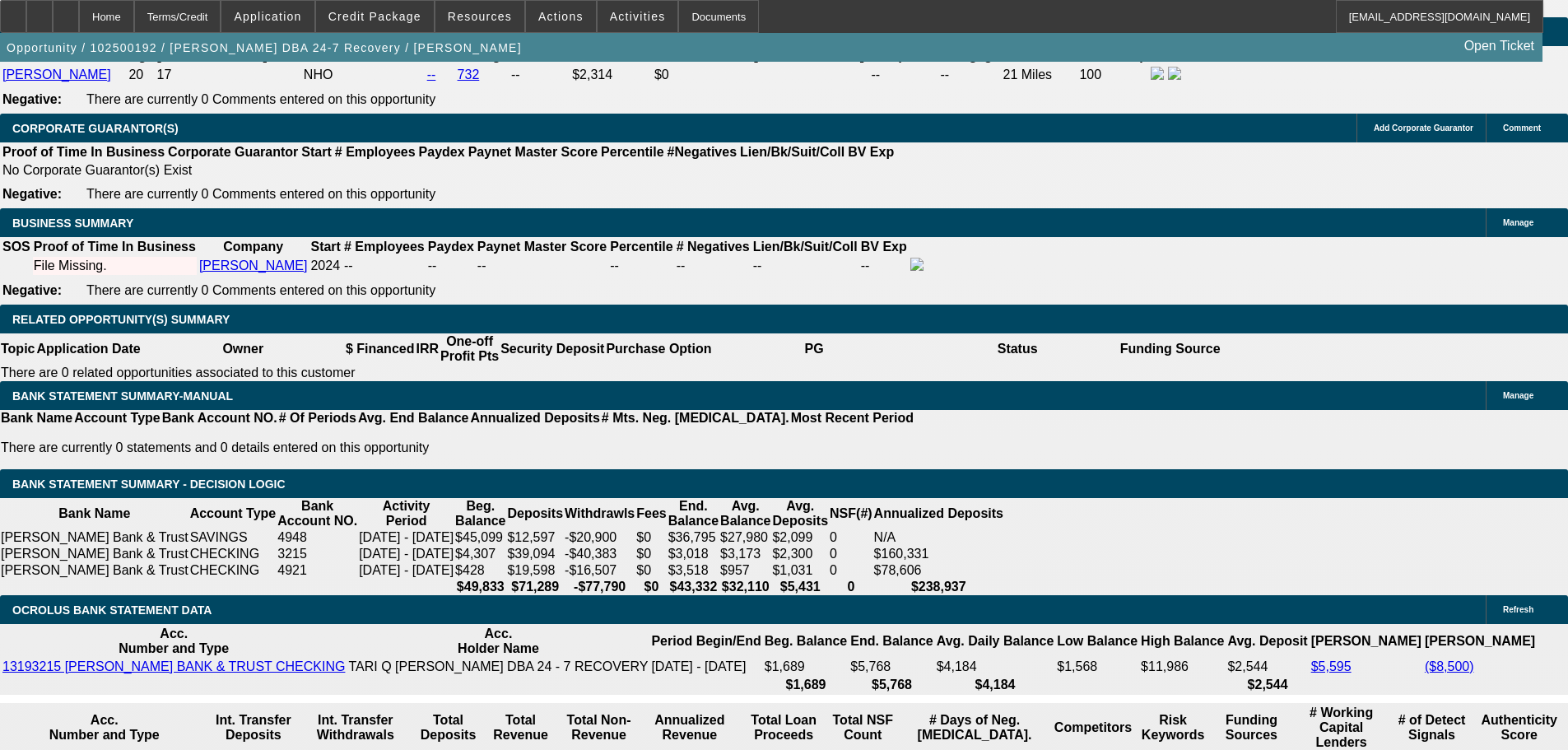
scroll to position [2499, 0]
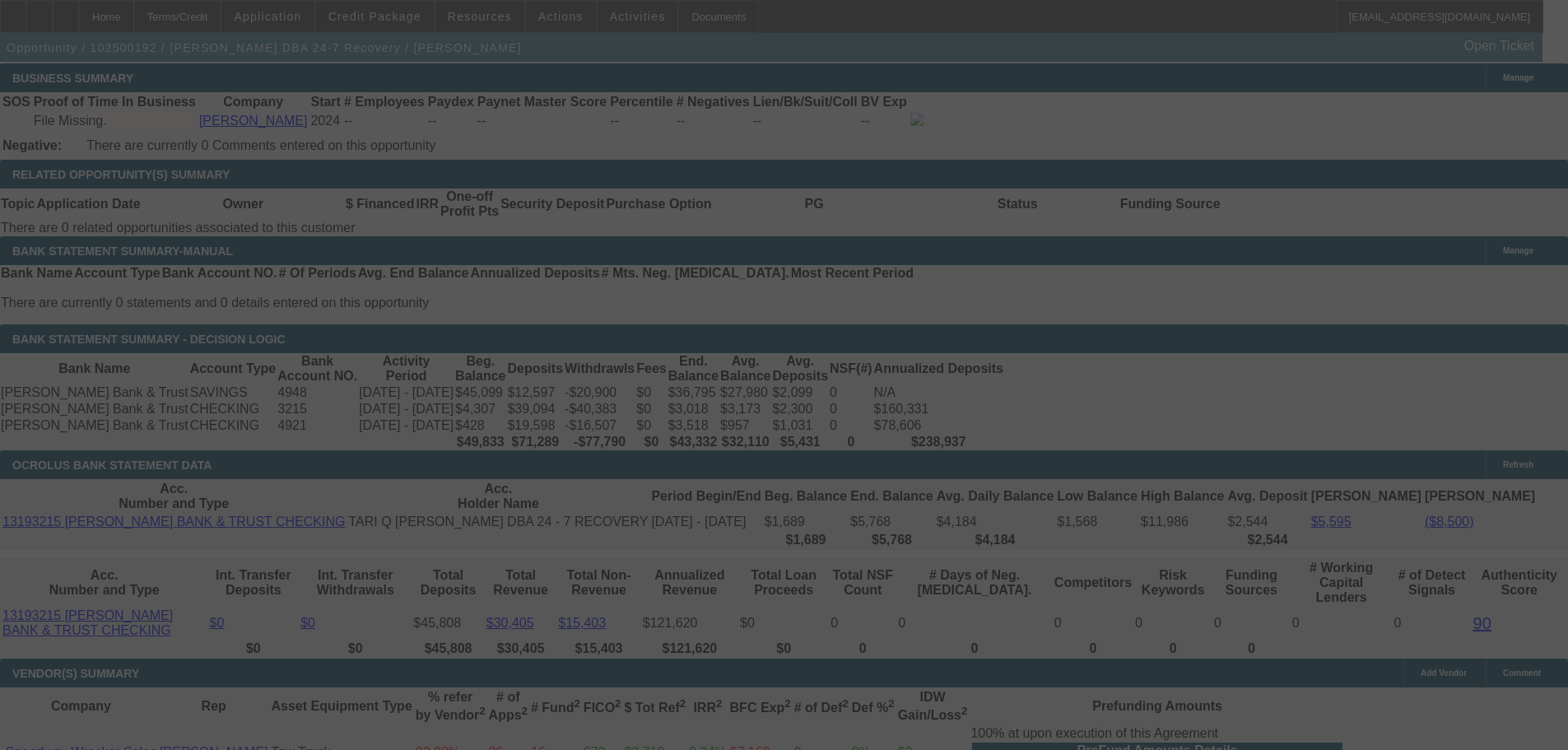
scroll to position [2829, 0]
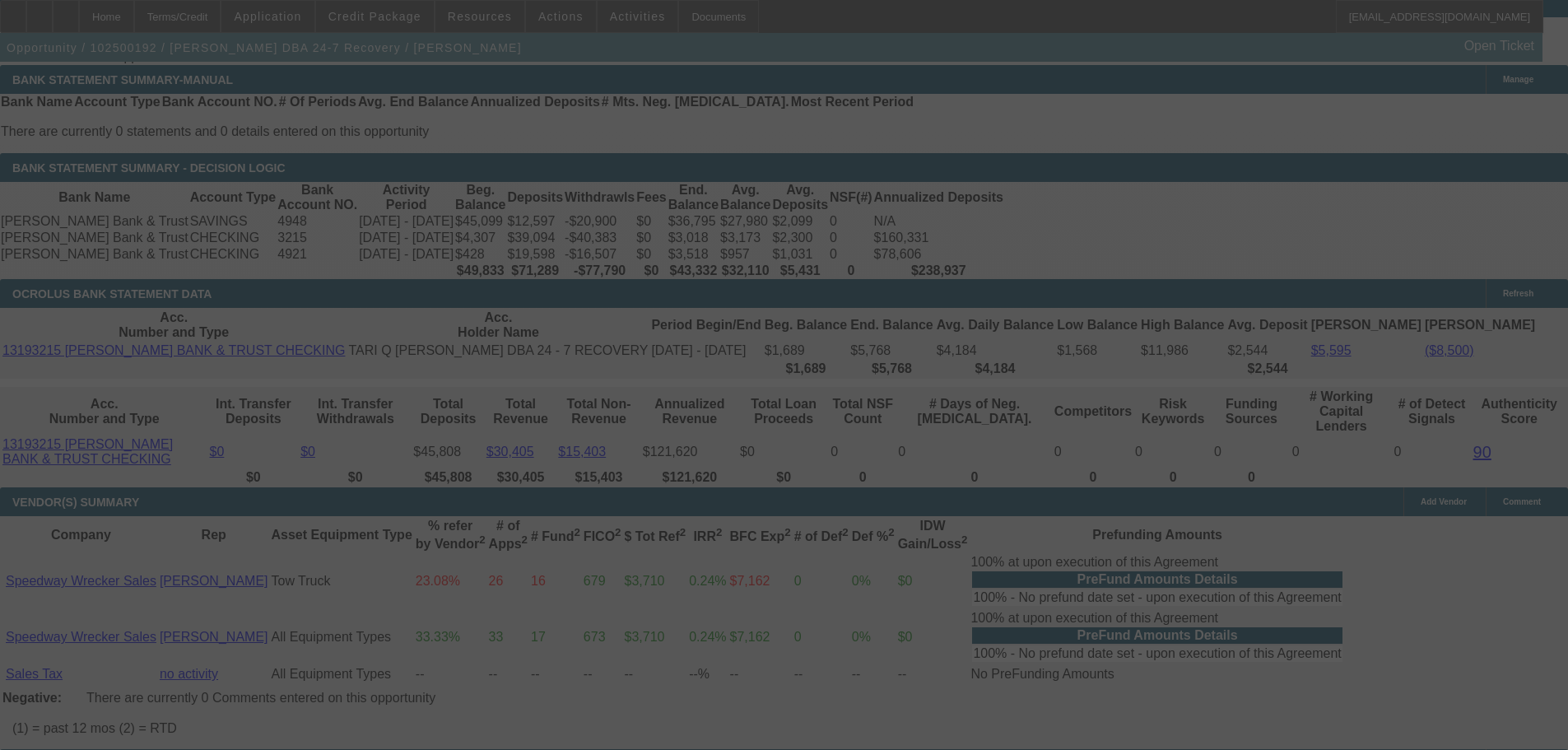
select select "0.2"
select select "2"
select select "0.1"
select select "4"
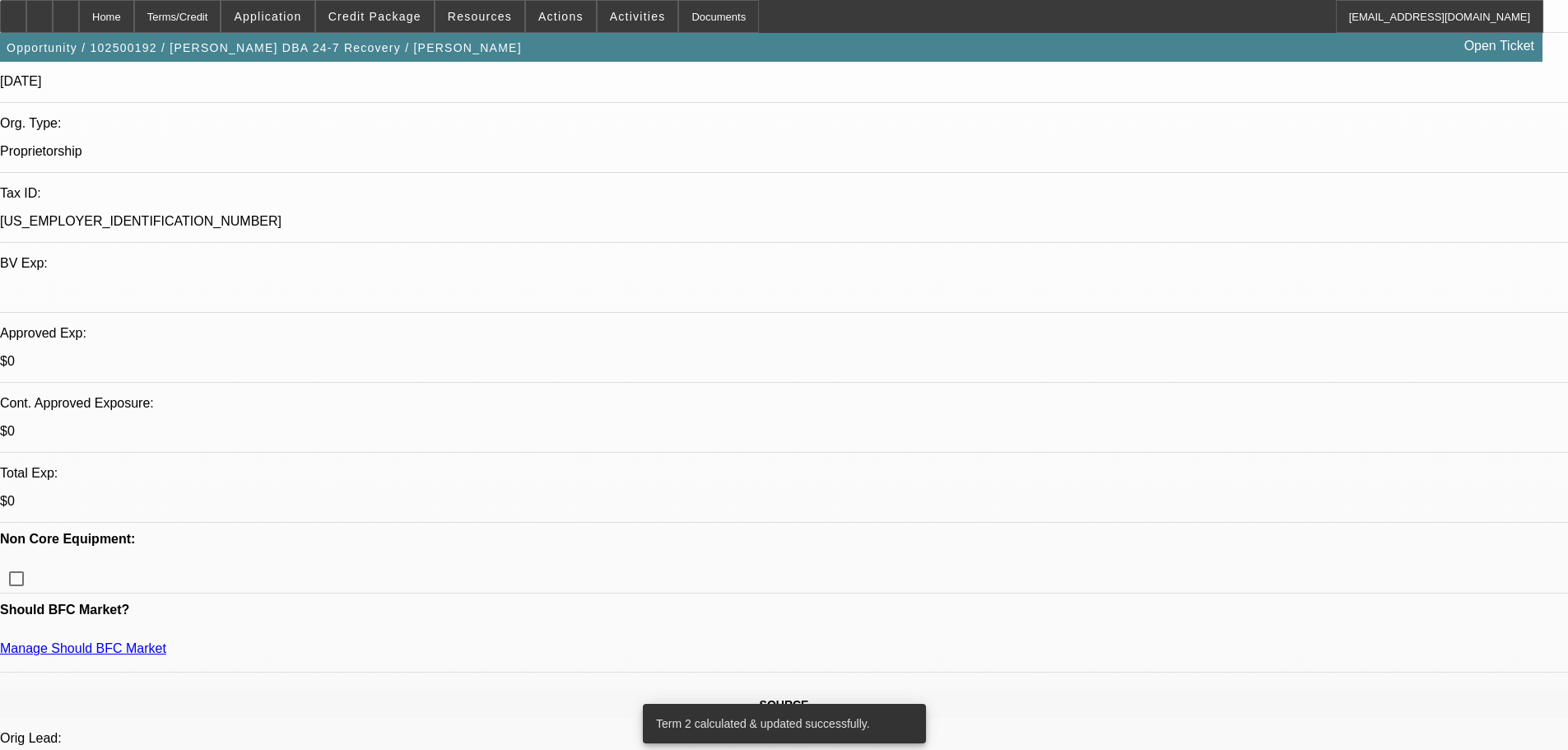
scroll to position [194, 0]
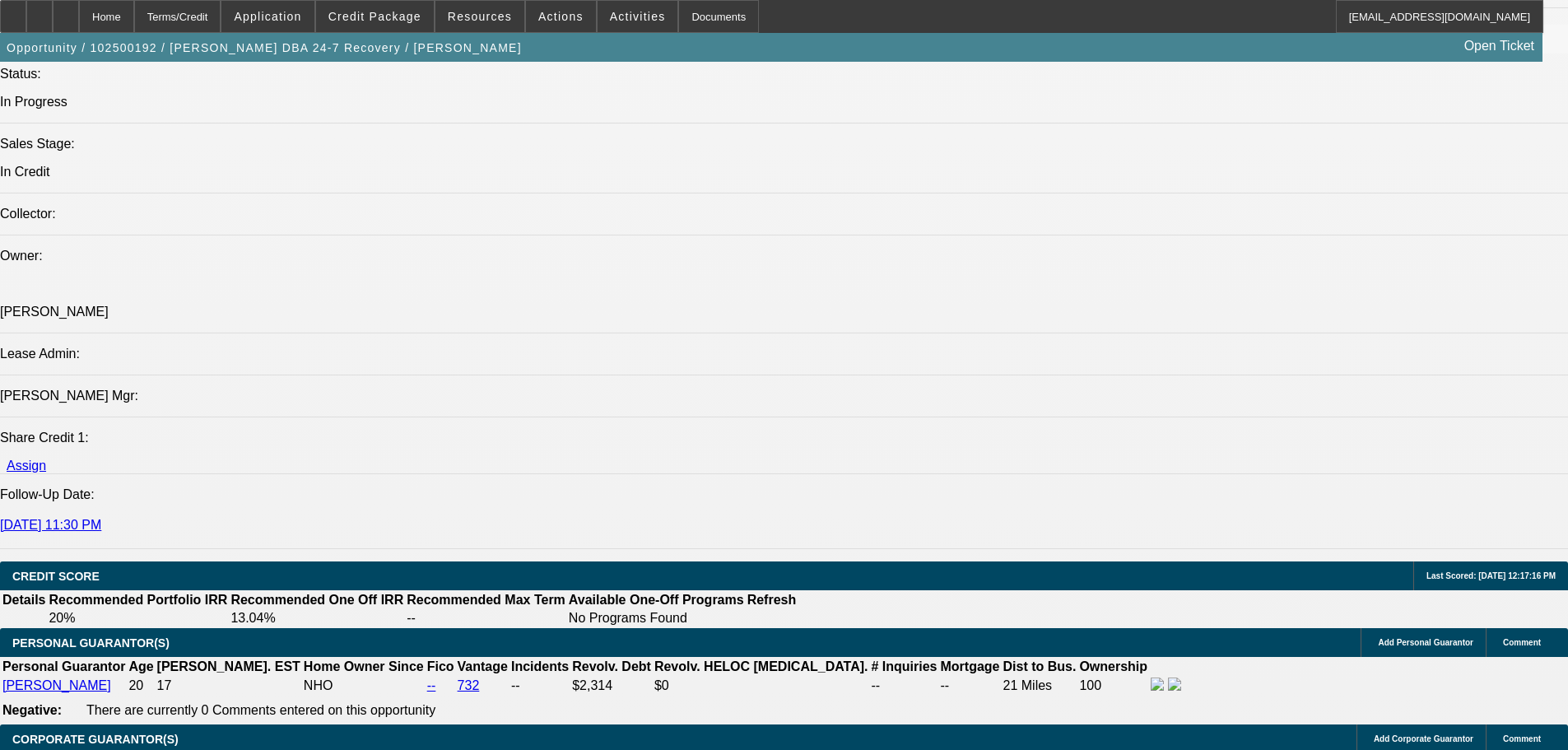
scroll to position [2087, 0]
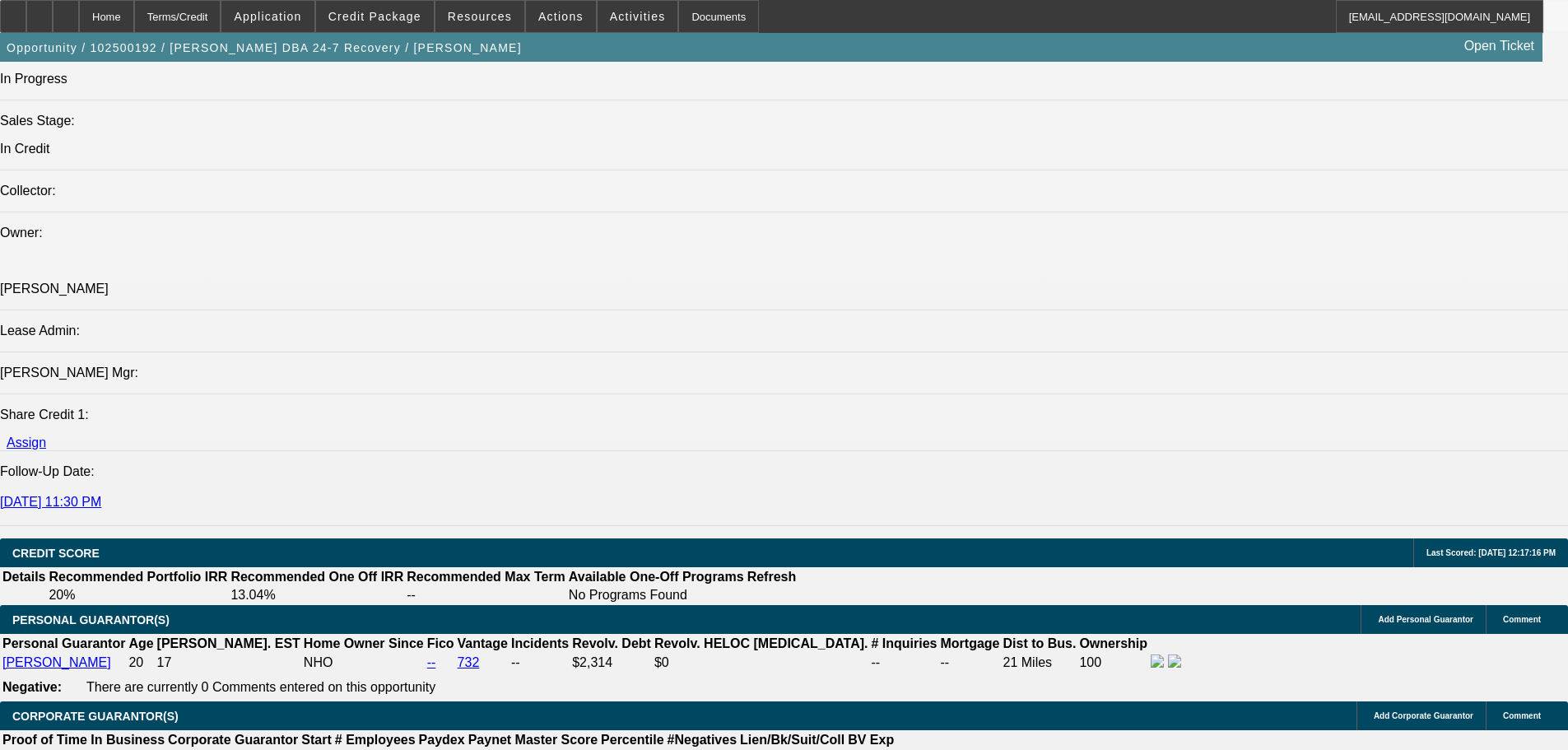
scroll to position [1923, 0]
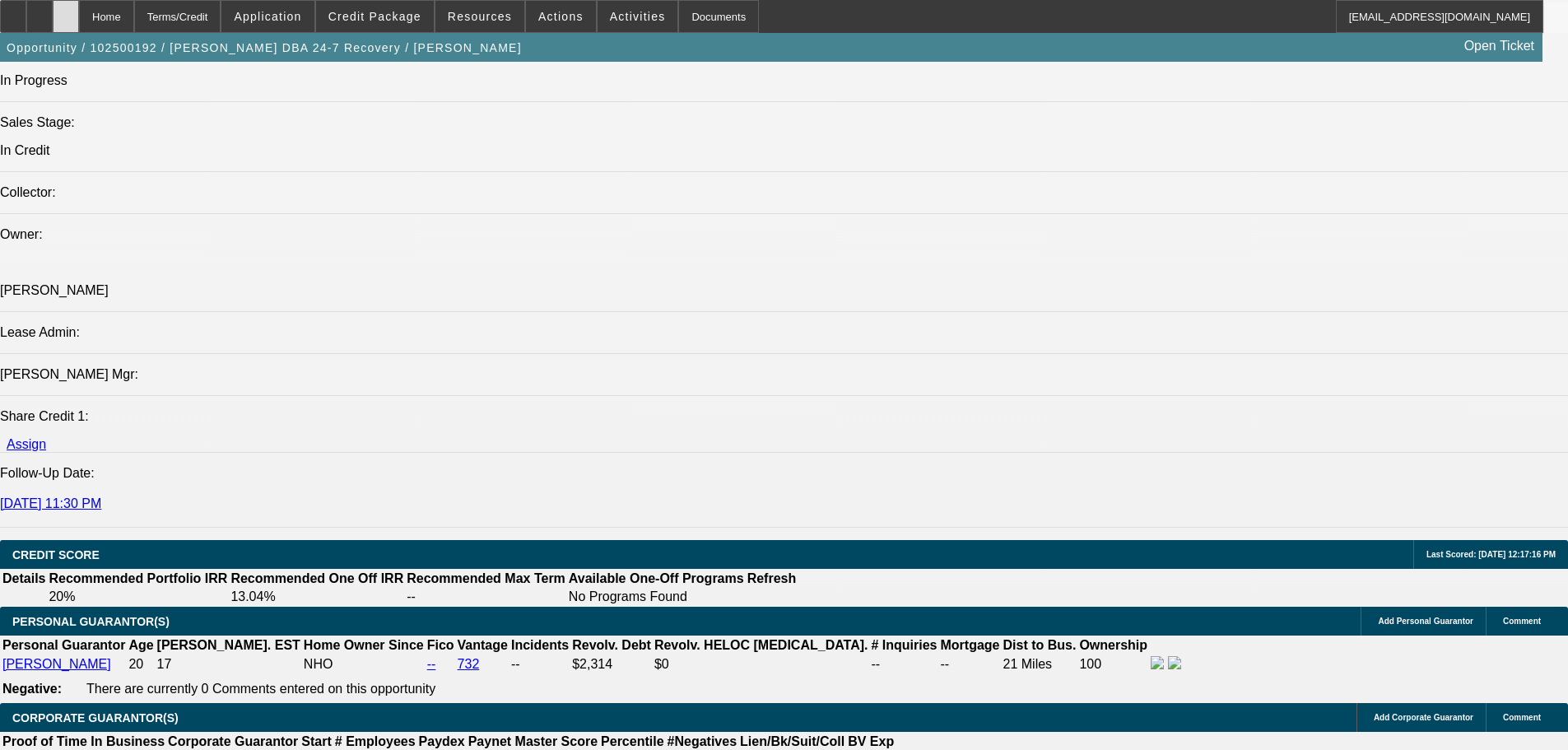
click at [79, 22] on div at bounding box center [65, 16] width 26 height 33
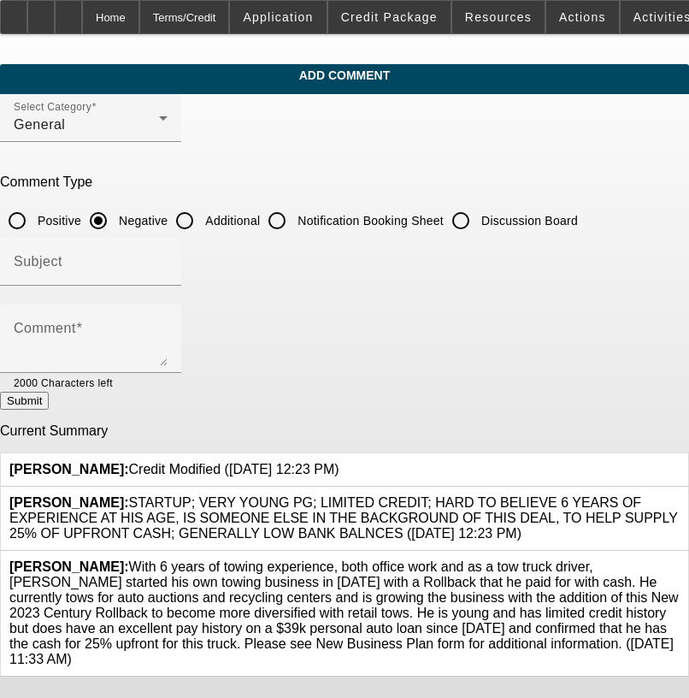
click at [680, 495] on div at bounding box center [680, 518] width 0 height 46
click at [680, 495] on icon at bounding box center [680, 495] width 0 height 0
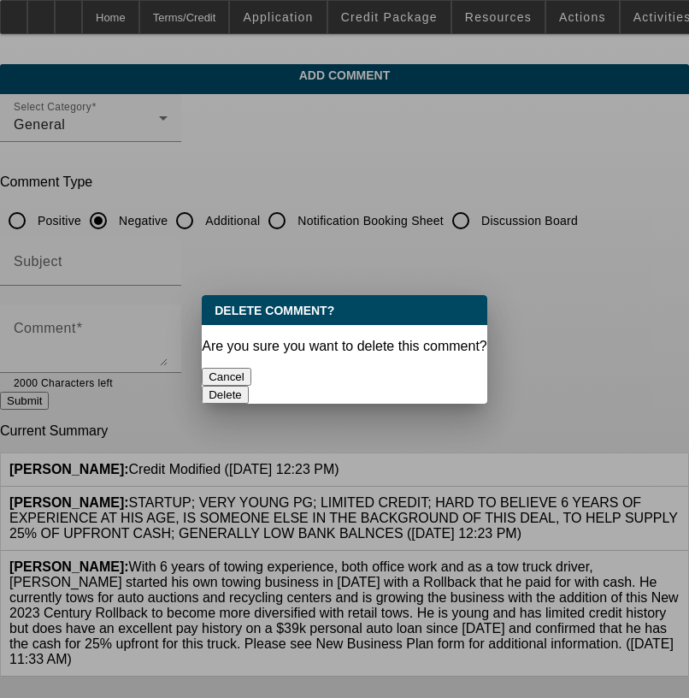
click at [249, 386] on button "Delete" at bounding box center [225, 395] width 47 height 18
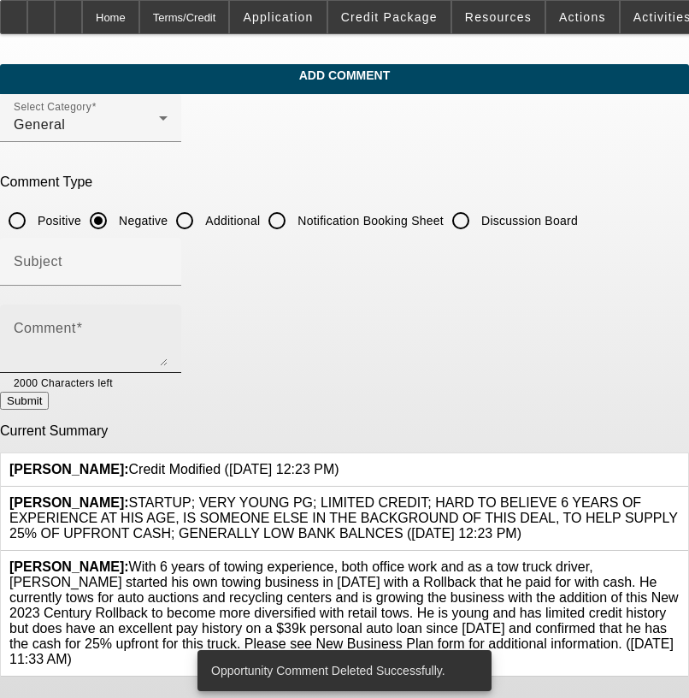
click at [168, 340] on textarea "Comment" at bounding box center [91, 345] width 154 height 41
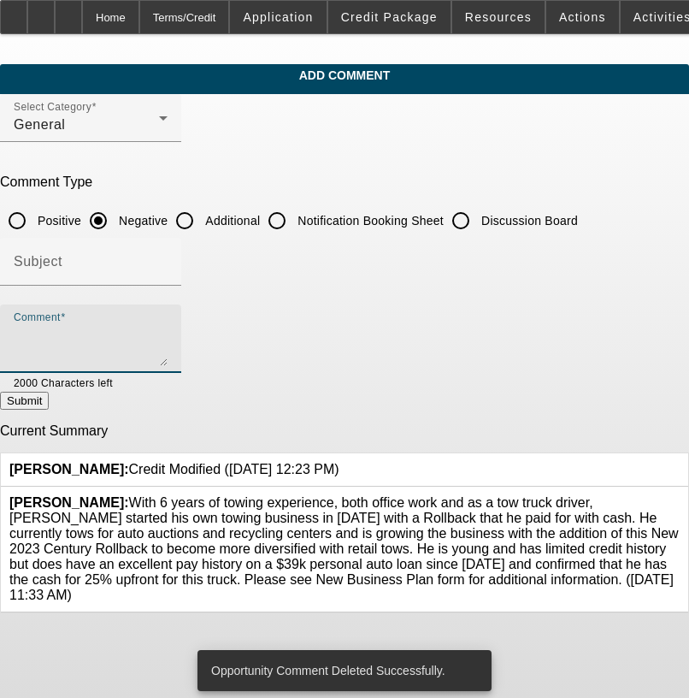
paste textarea "STARTUP; VERY YOUNG PG; LIMITED CREDIT; HARD TO BELIEVE 6 YEARS OF EXPERIENCE A…"
type textarea "STARTUP; VERY YOUNG PG; LIMITED CREDIT; HARD TO BELIEVE 6 YEARS OF EXPERIENCE A…"
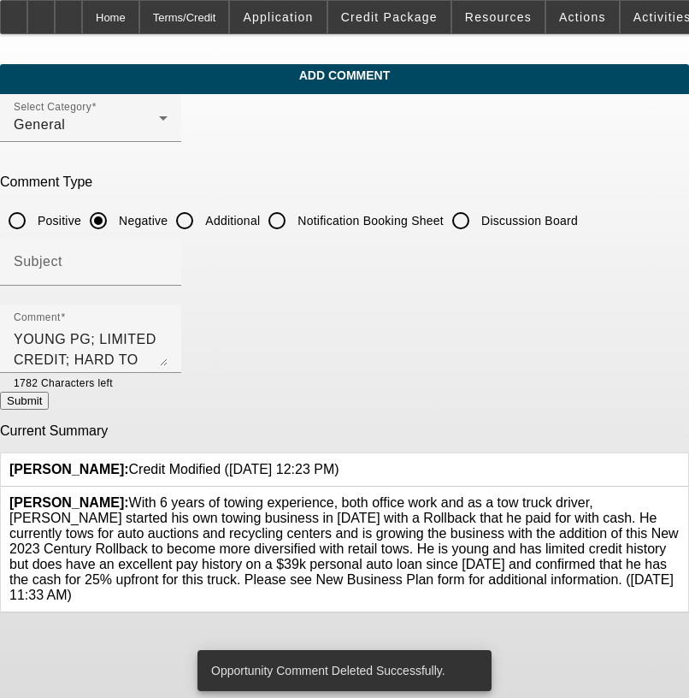
click at [49, 397] on button "Submit" at bounding box center [24, 401] width 49 height 18
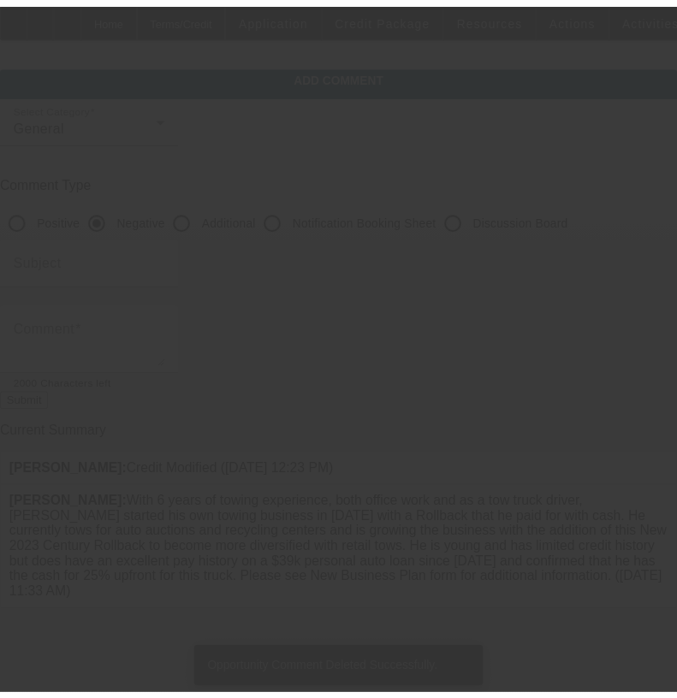
scroll to position [0, 0]
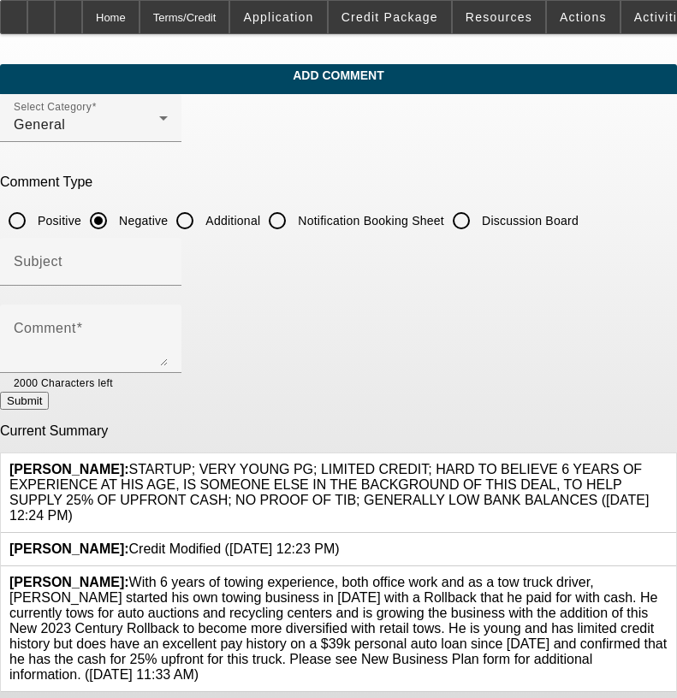
click at [667, 462] on icon at bounding box center [667, 462] width 0 height 0
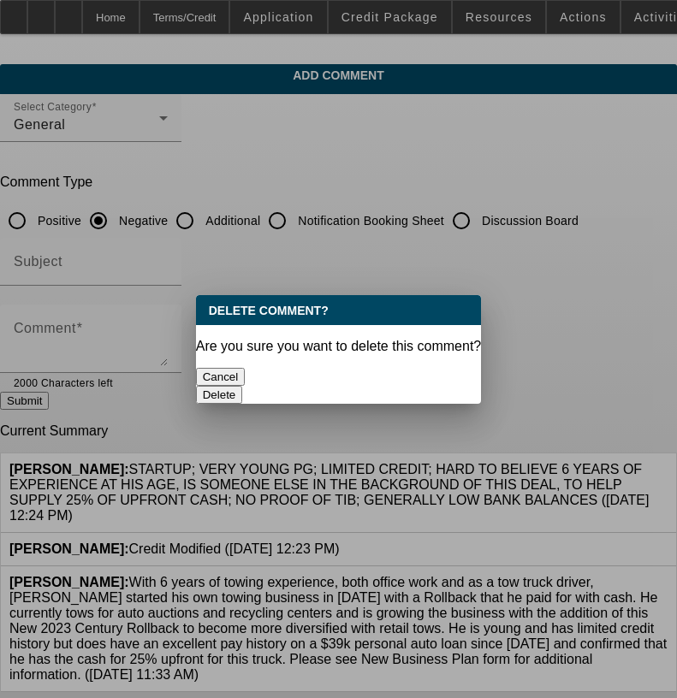
click at [243, 386] on button "Delete" at bounding box center [219, 395] width 47 height 18
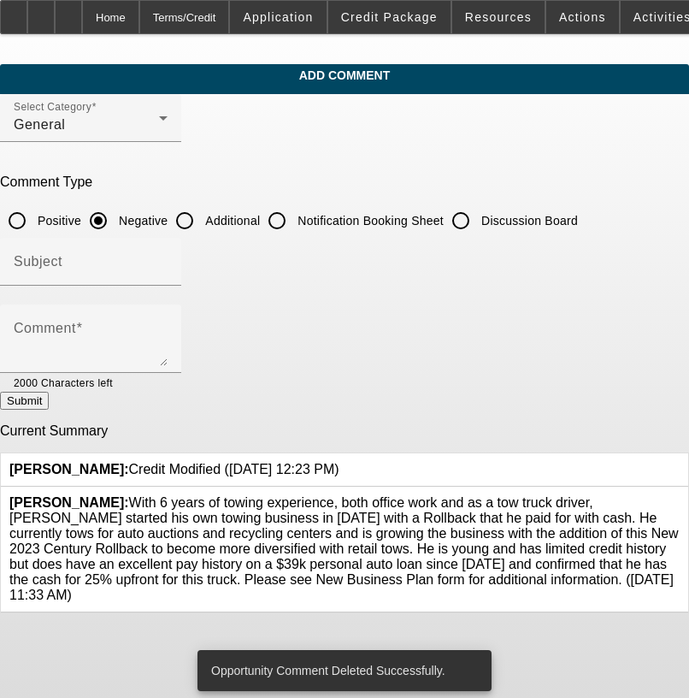
click at [168, 340] on textarea "Comment" at bounding box center [91, 345] width 154 height 41
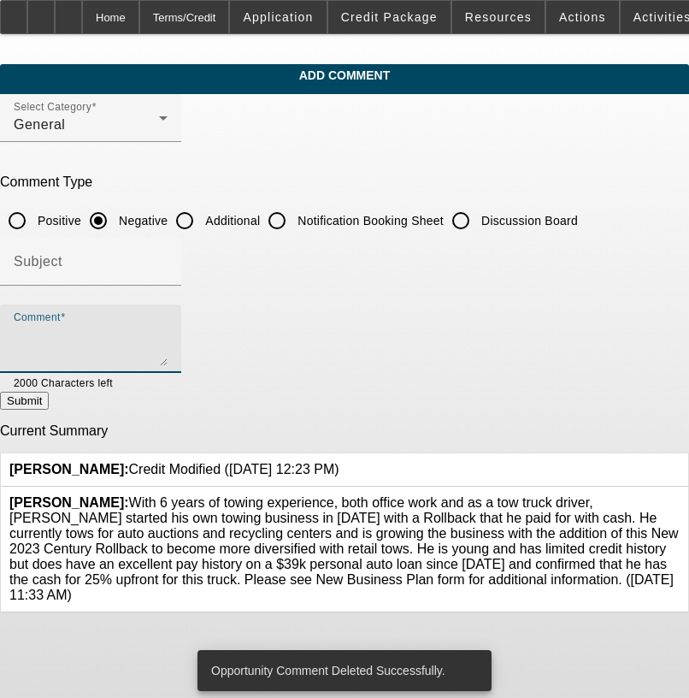
paste textarea "STARTUP; VERY YOUNG PG; LIMITED CREDIT; HARD TO BELIEVE 6 YEARS OF EXPERIENCE A…"
type textarea "STARTUP; VERY YOUNG PG; LIMITED CREDIT; HARD TO BELIEVE 6 YEARS OF EXPERIENCE A…"
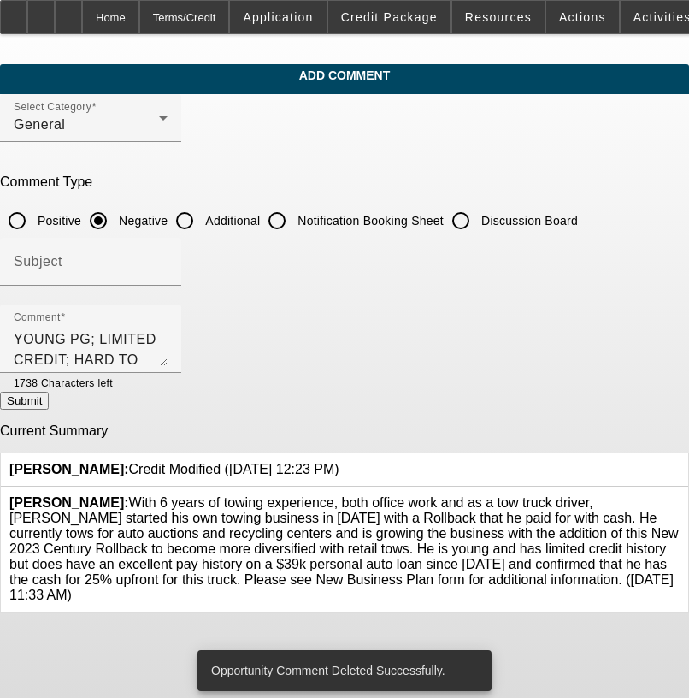
click at [49, 410] on button "Submit" at bounding box center [24, 401] width 49 height 18
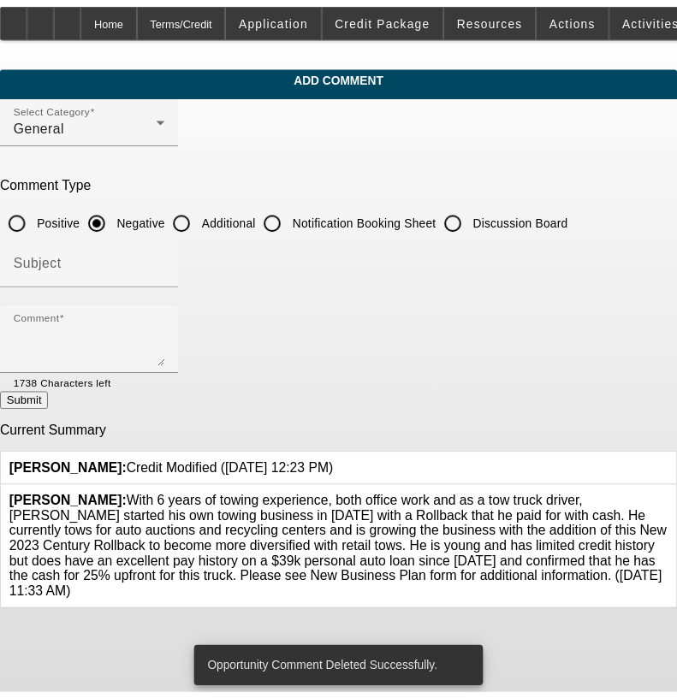
scroll to position [0, 0]
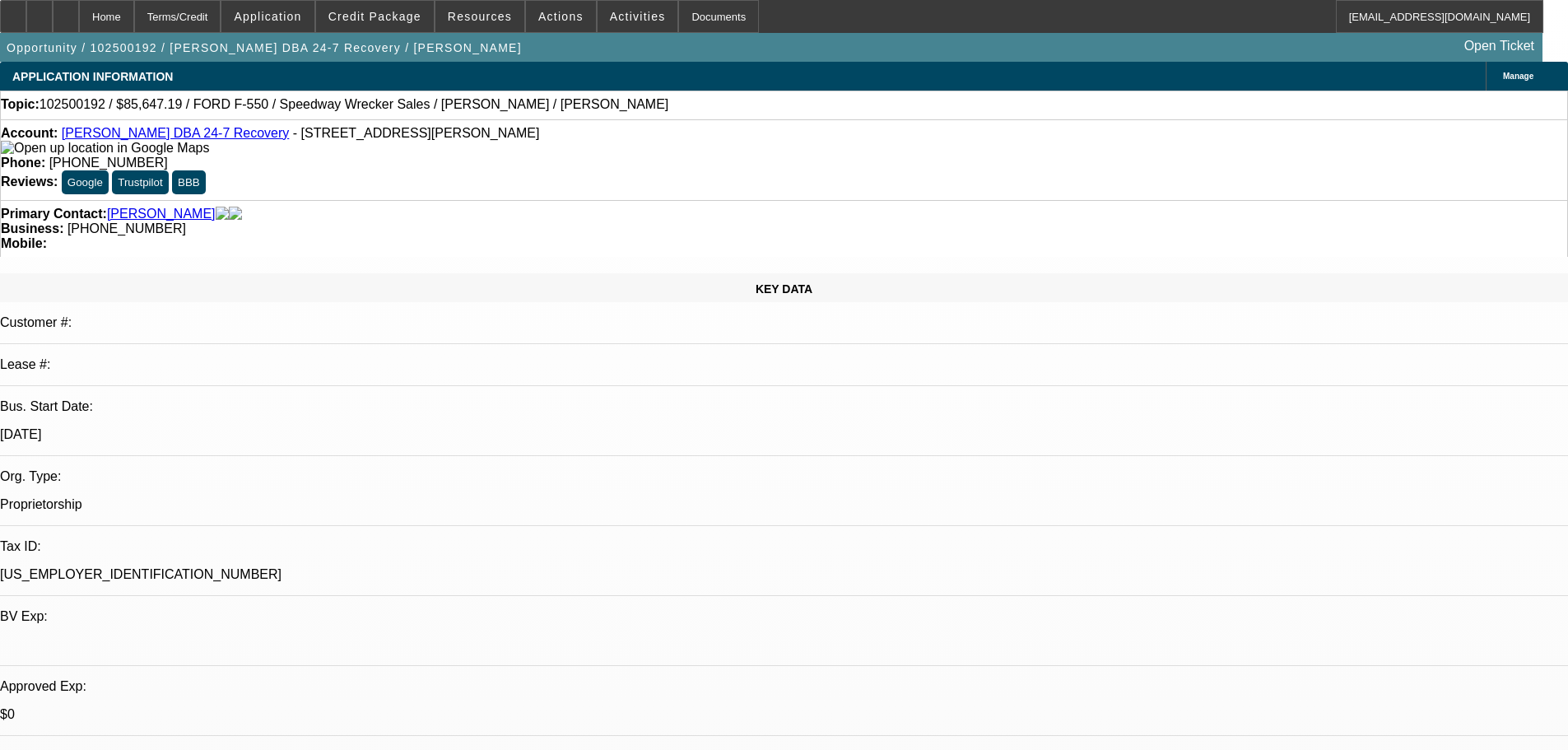
select select "0.2"
select select "2"
select select "0.1"
select select "4"
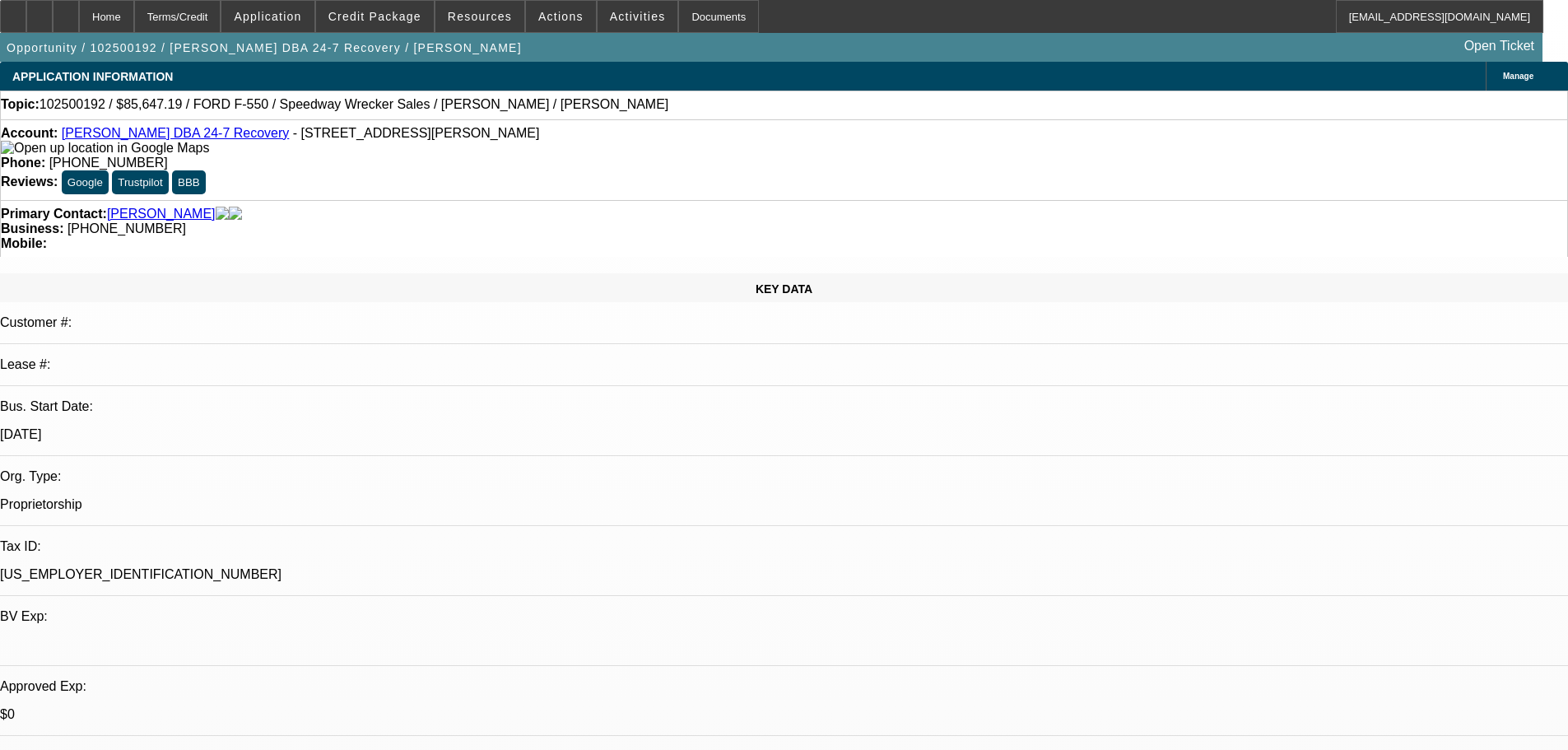
select select "0.2"
select select "2"
select select "0"
select select "6"
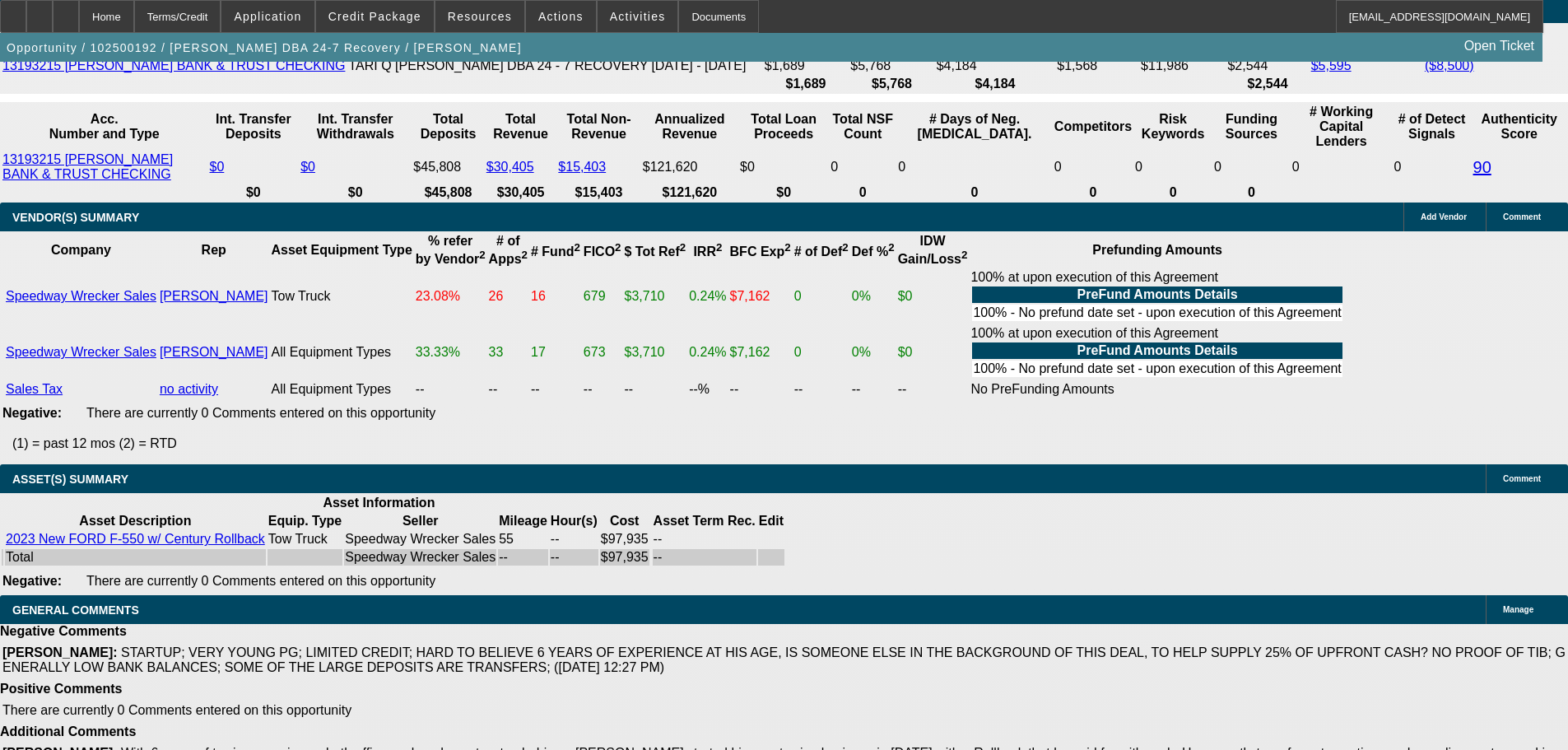
scroll to position [3179, 0]
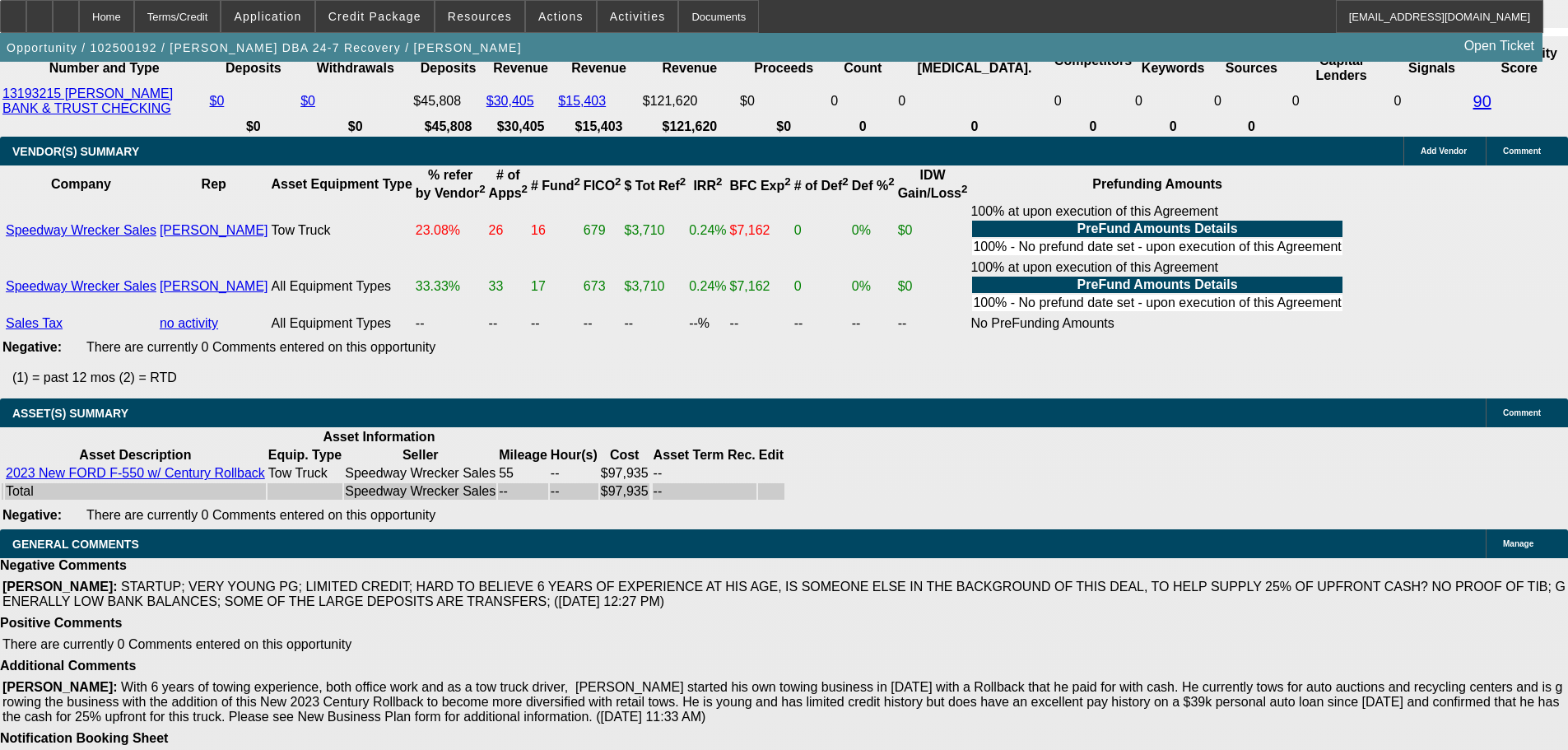
select select "4"
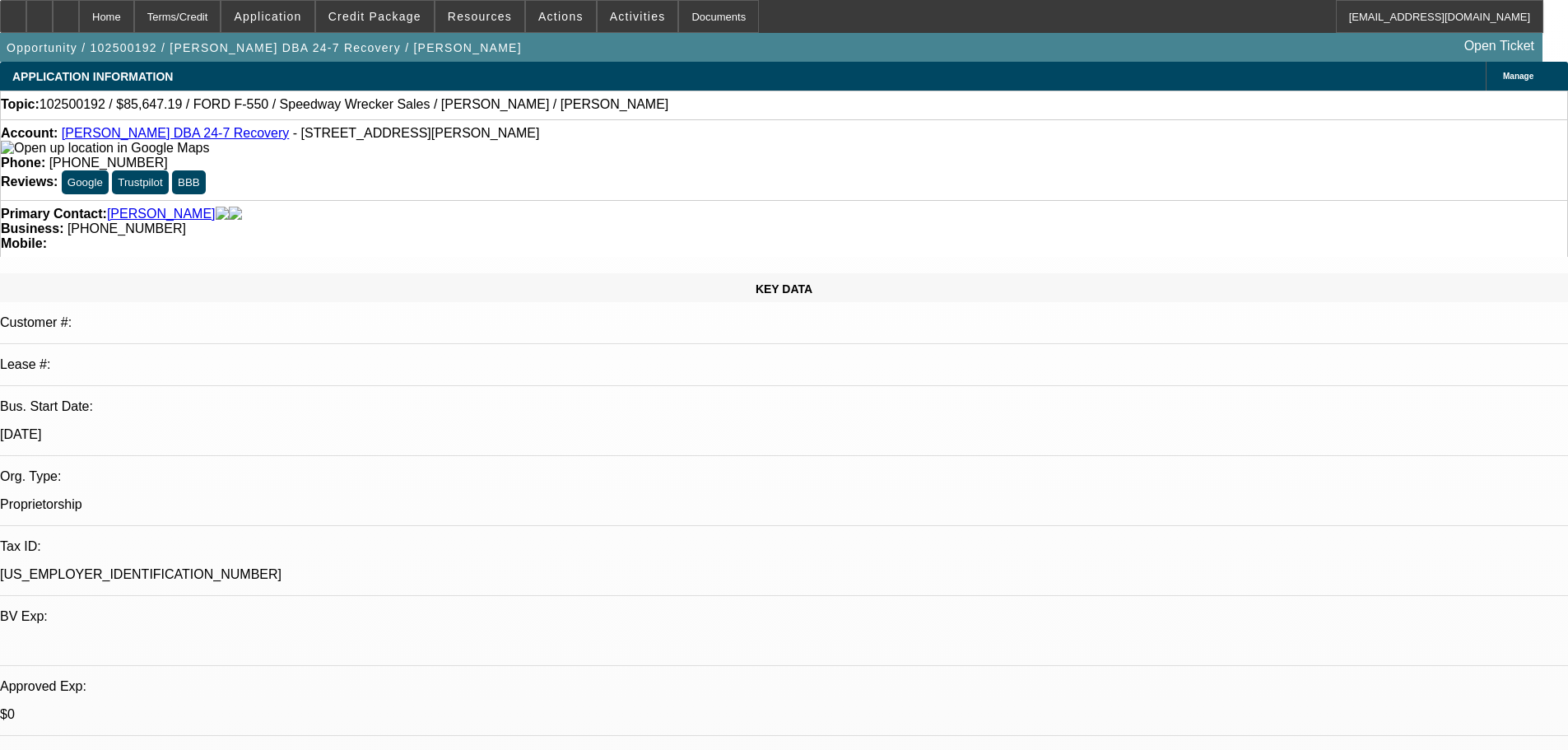
type textarea "PASS, JUST TOO MANY NEGATIVES."
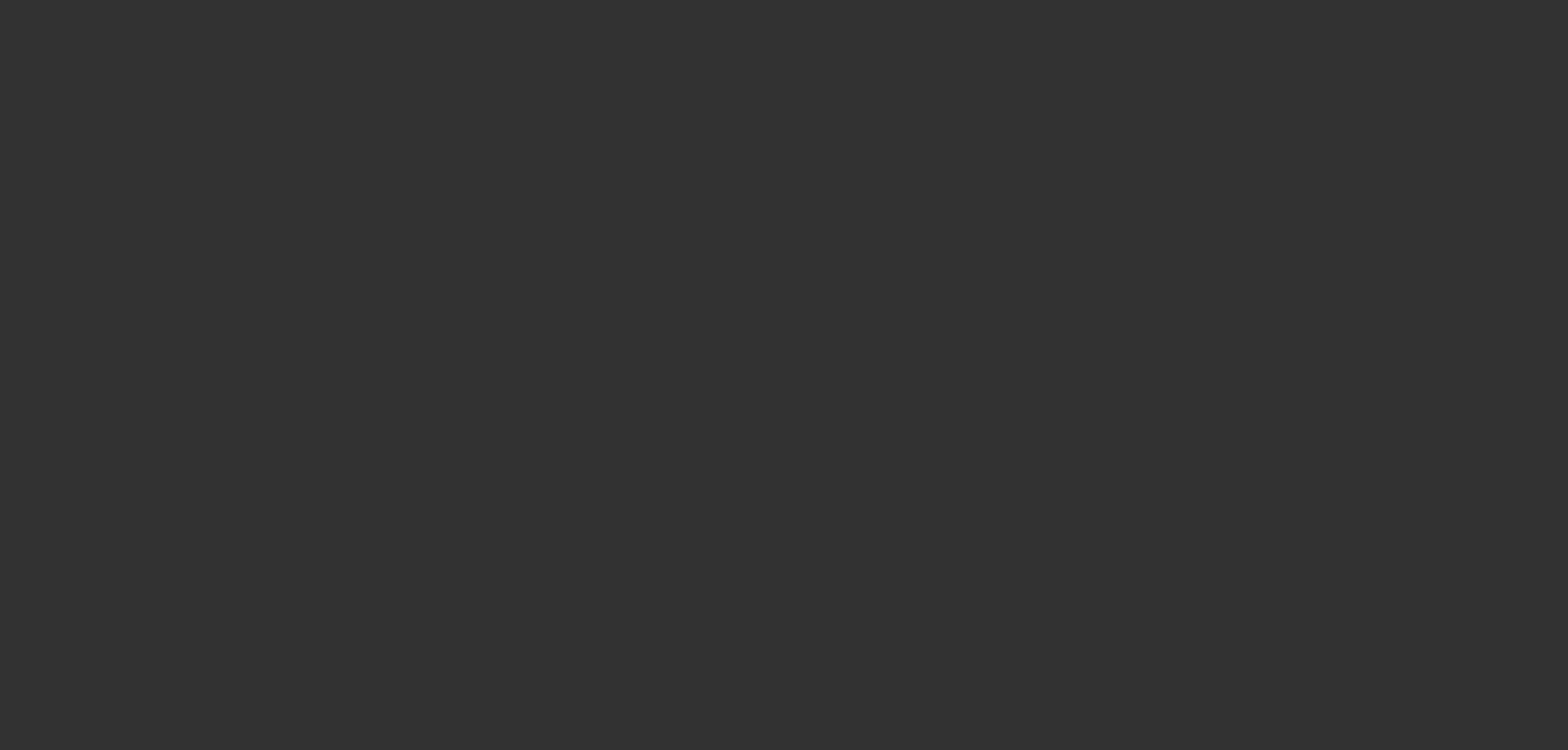
select select "0.2"
select select "2"
select select "0.1"
select select "4"
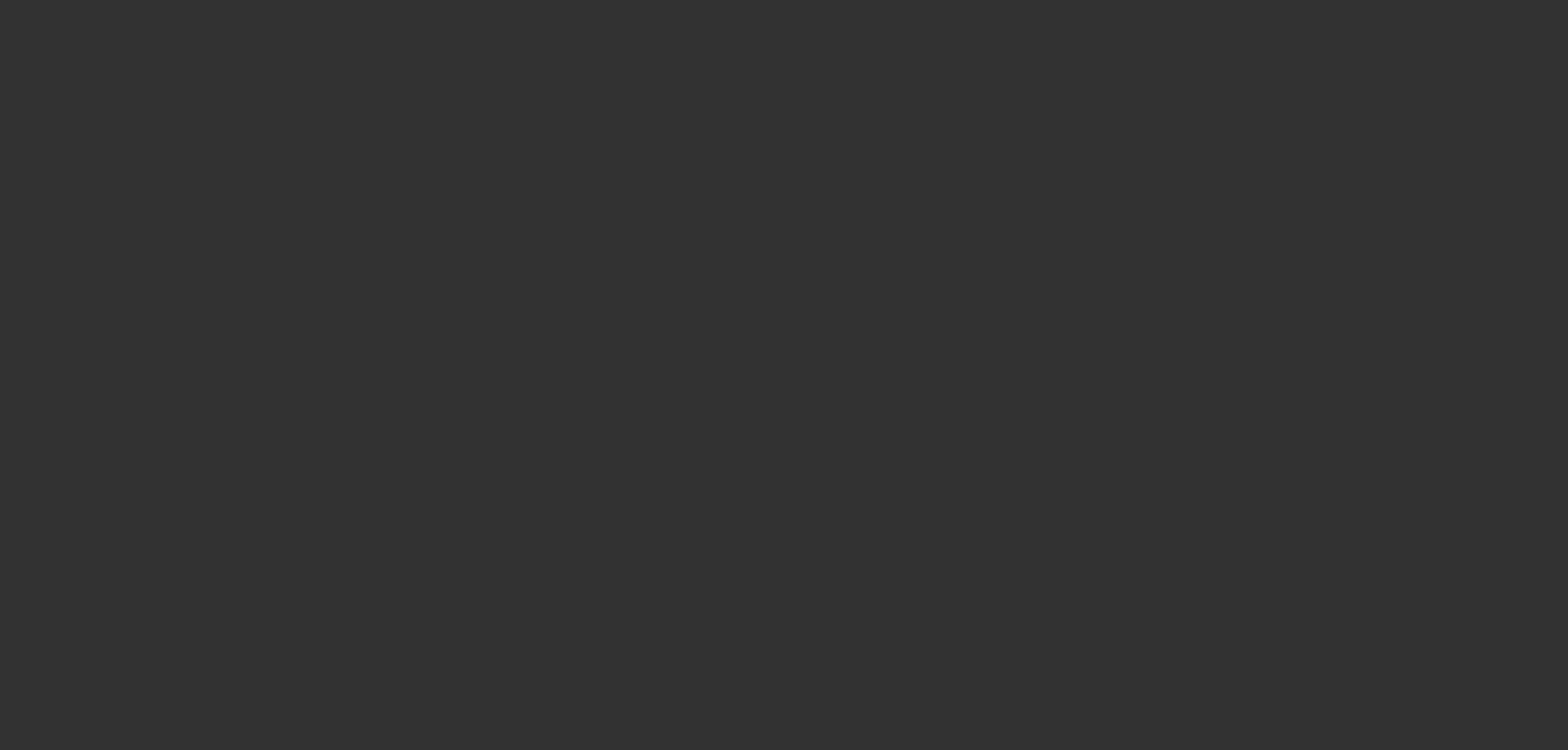
select select "0.2"
select select "2"
select select "0"
select select "6"
